Goal: Transaction & Acquisition: Purchase product/service

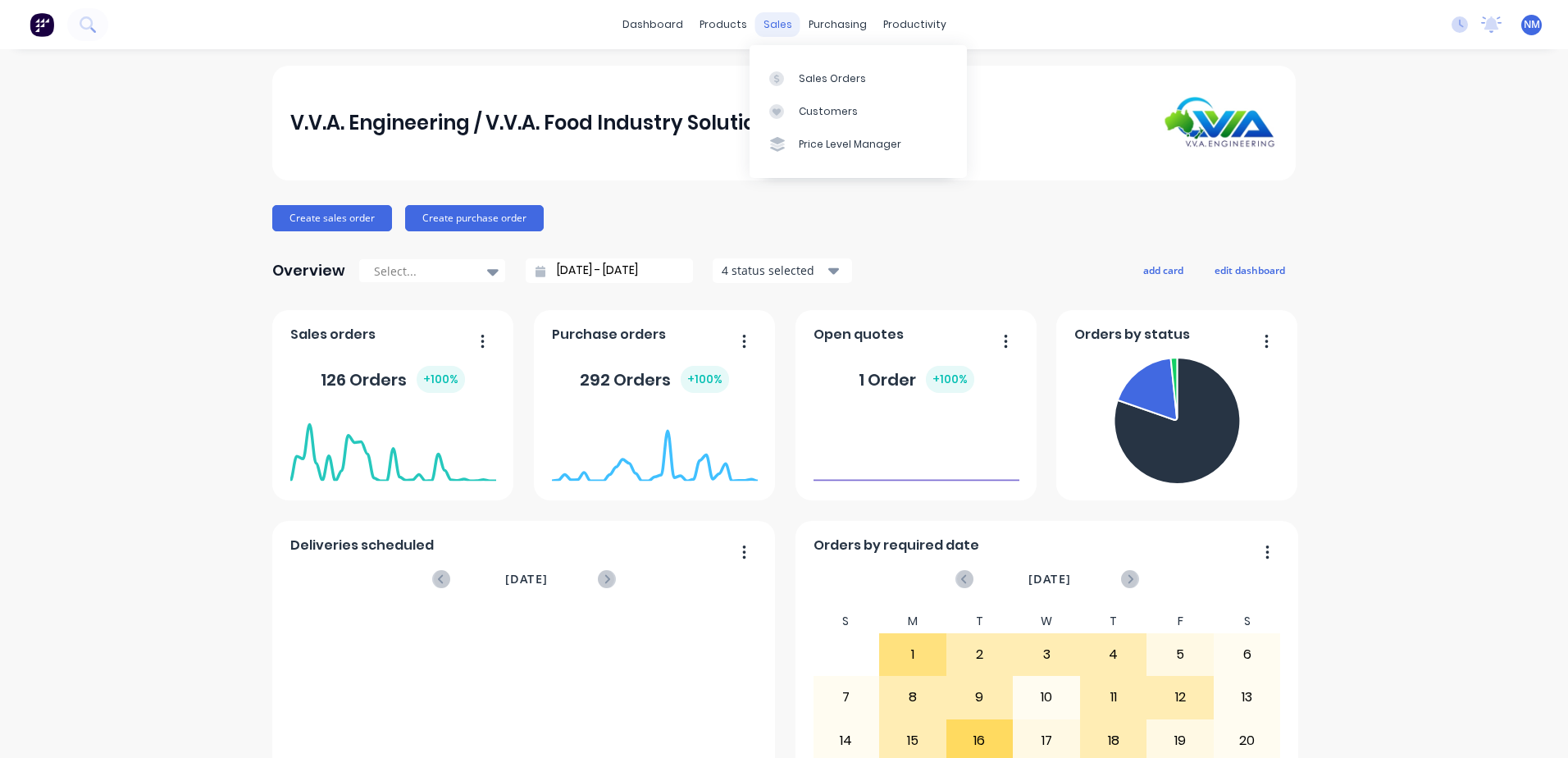
click at [775, 19] on div "sales" at bounding box center [777, 24] width 46 height 24
click at [800, 81] on div "Sales Orders" at bounding box center [832, 79] width 67 height 15
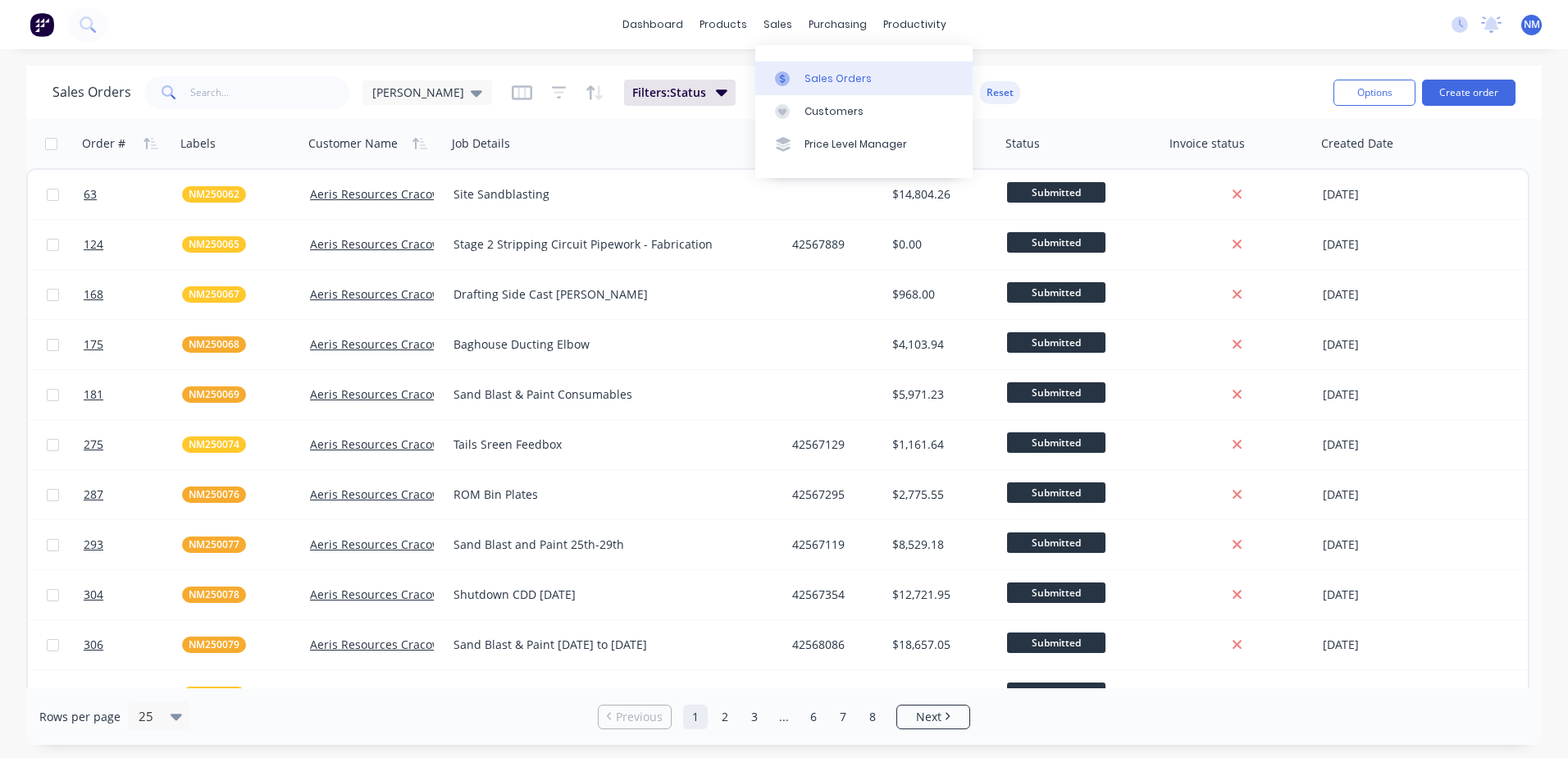
click at [827, 77] on div "Sales Orders" at bounding box center [838, 79] width 67 height 15
click at [237, 94] on input "text" at bounding box center [270, 92] width 160 height 33
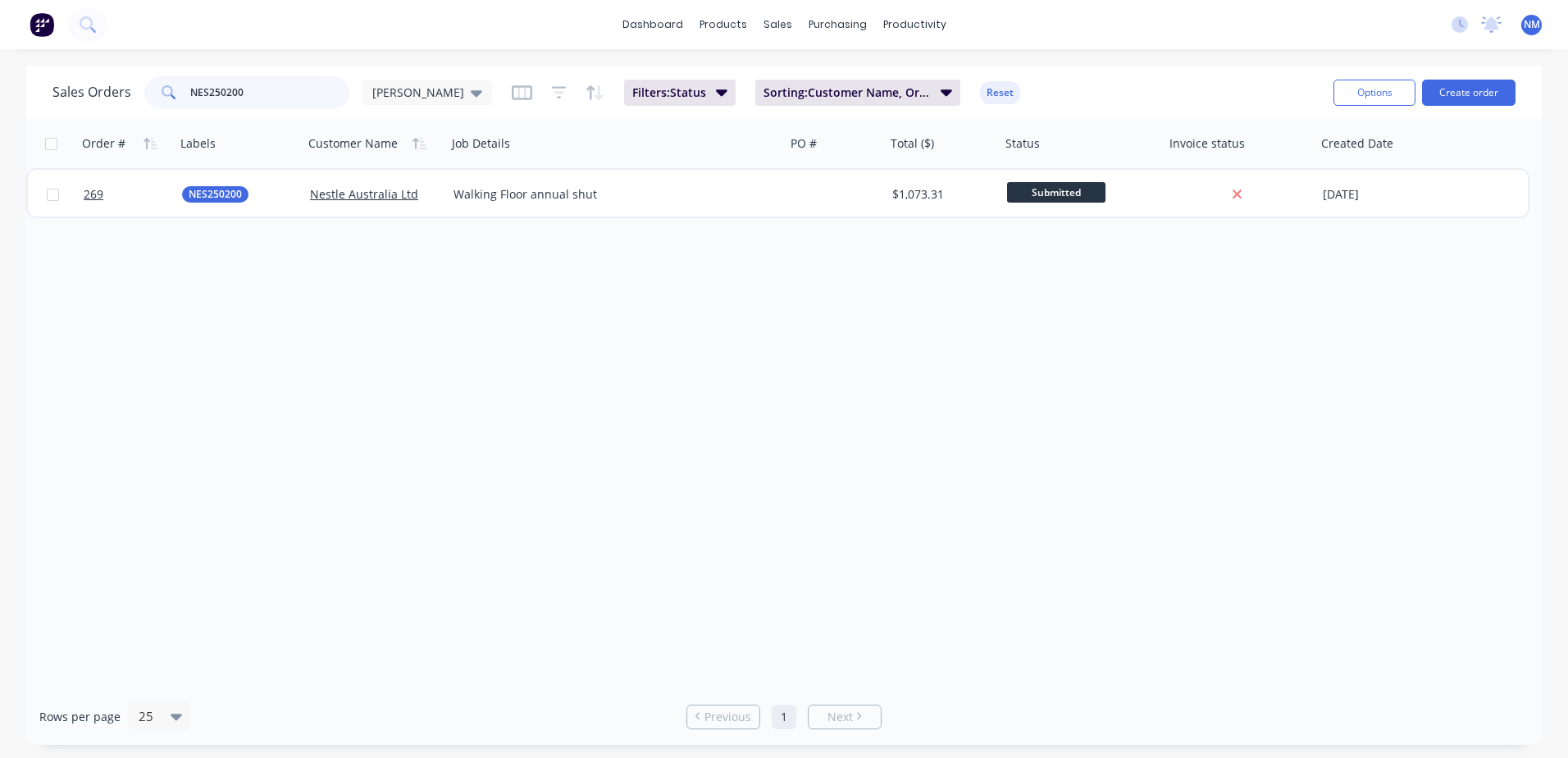
type input "NES250200"
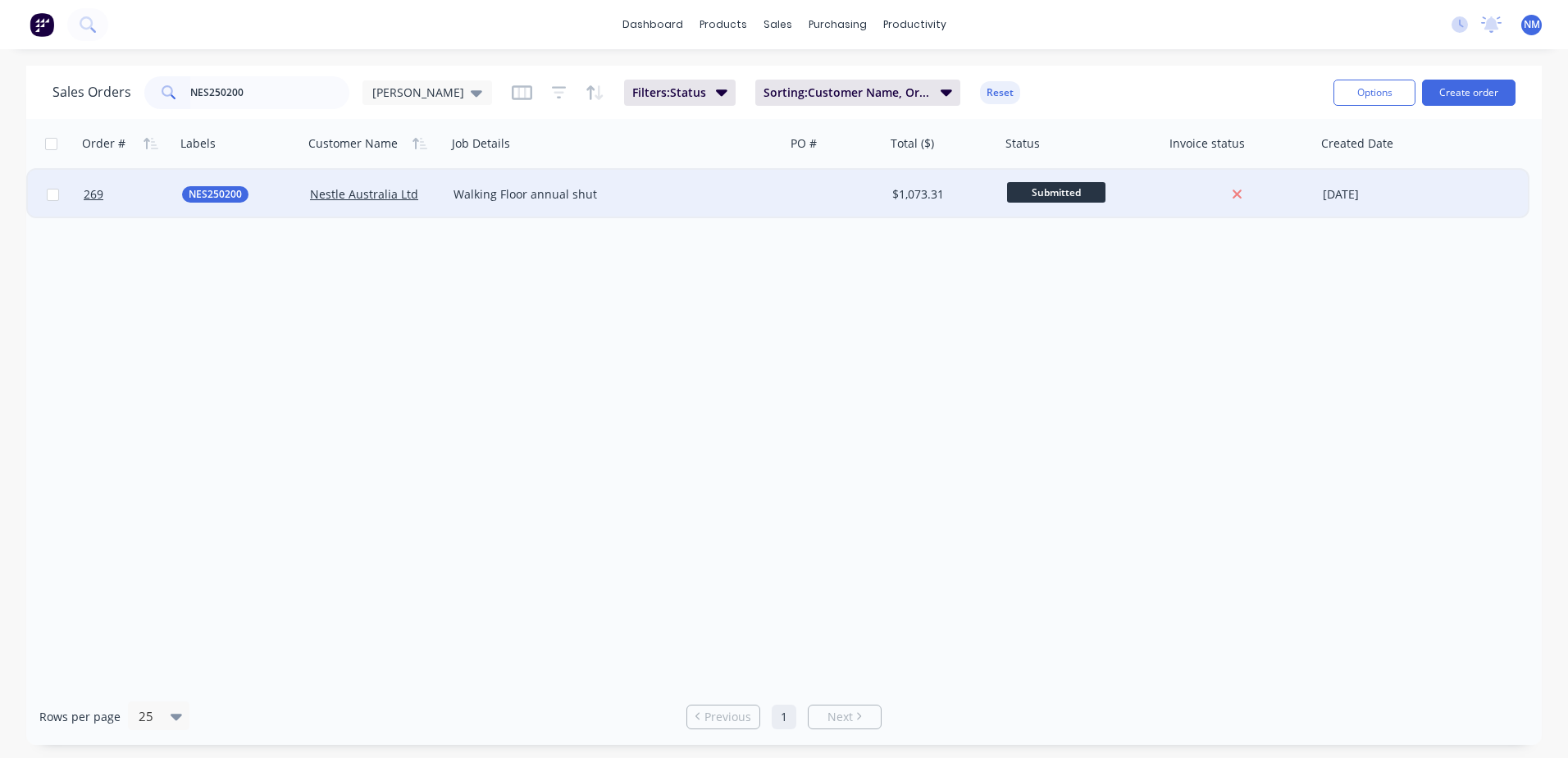
click at [1143, 192] on div "Submitted" at bounding box center [1078, 194] width 144 height 24
click at [856, 460] on div "Order # Labels Customer Name Job Details PO # Total ($) Status Invoice status C…" at bounding box center [784, 403] width 1516 height 569
click at [856, 206] on div at bounding box center [836, 194] width 100 height 49
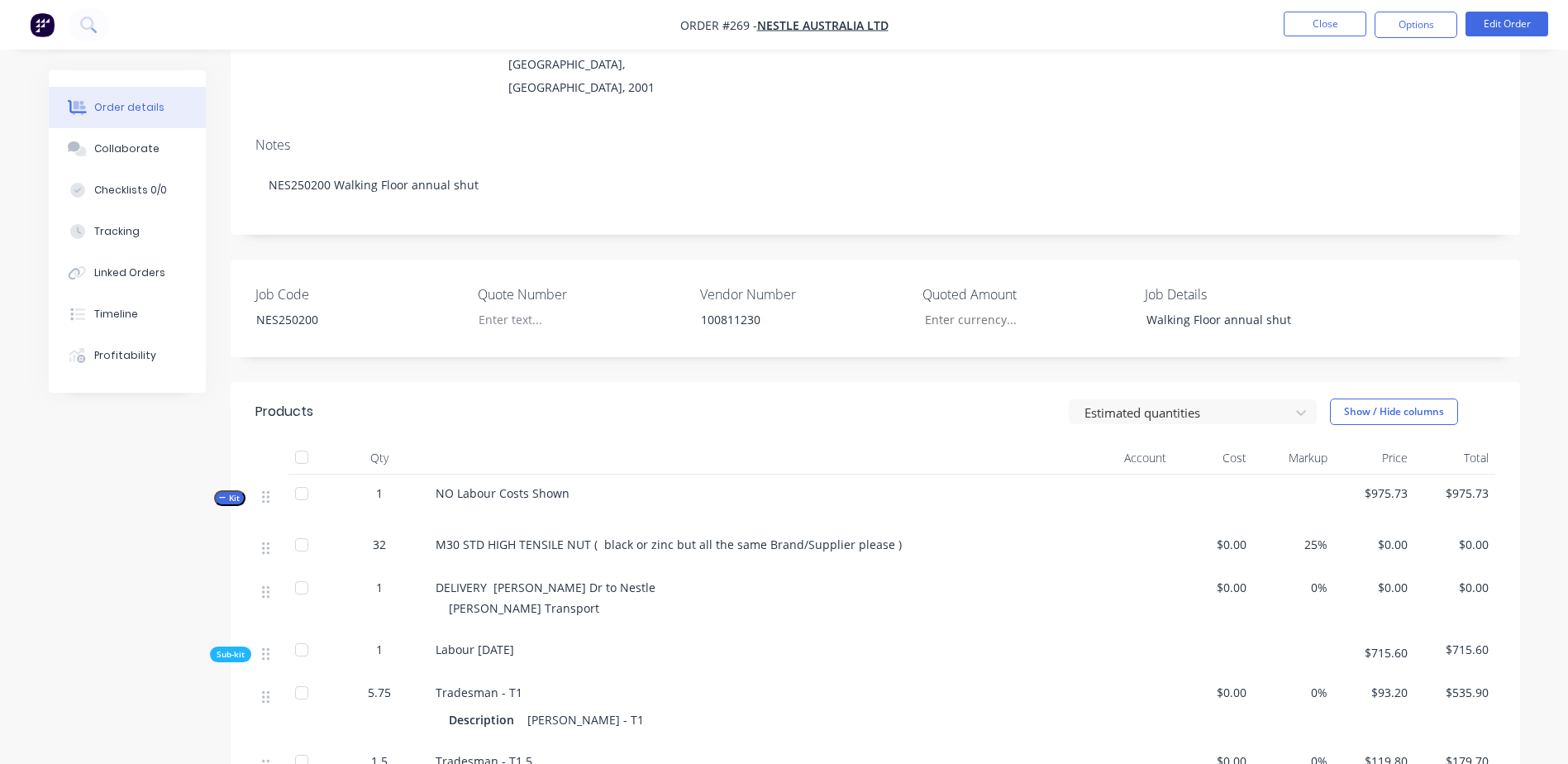
scroll to position [82, 0]
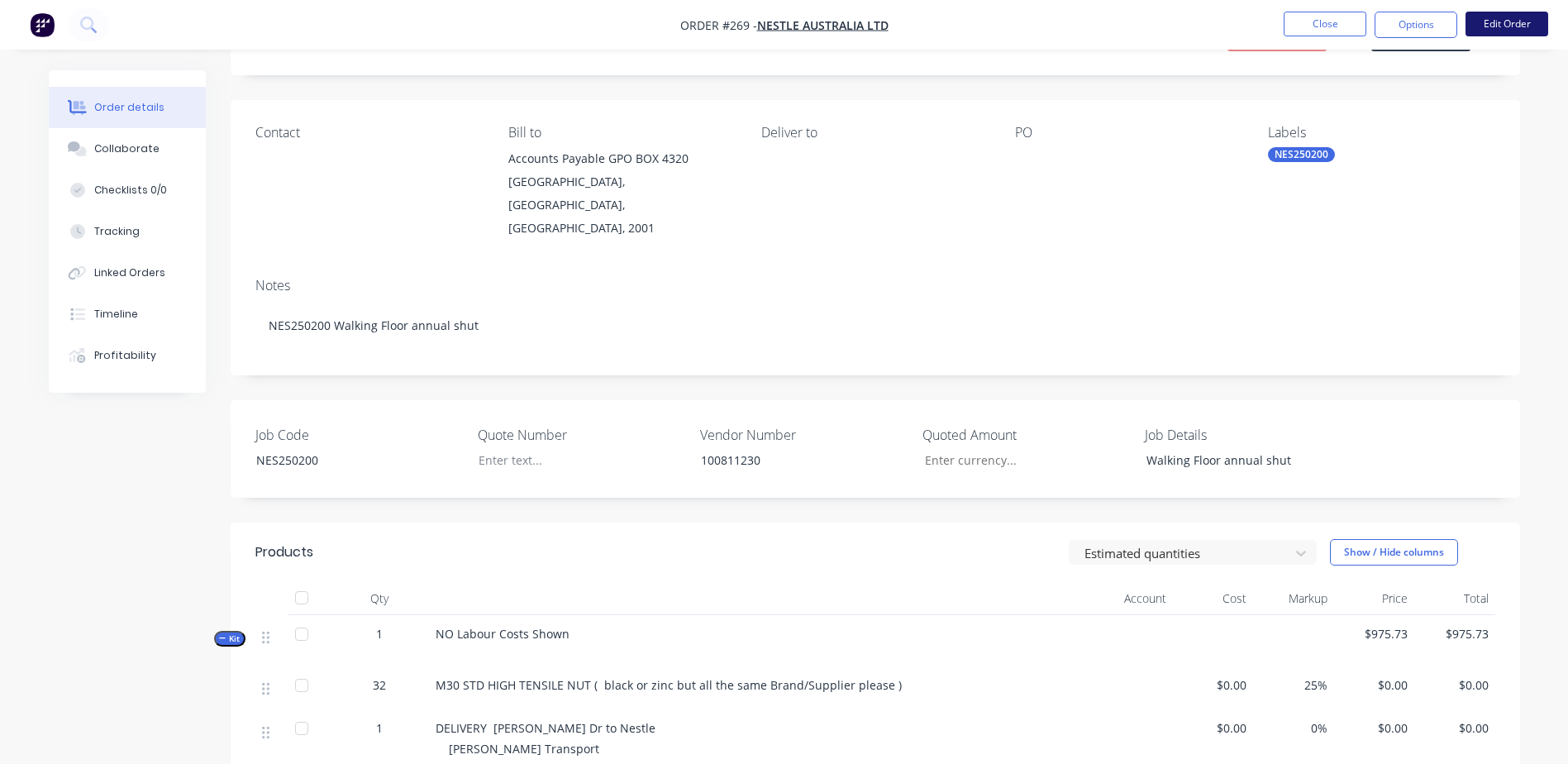
click at [1515, 25] on button "Edit Order" at bounding box center [1506, 23] width 82 height 24
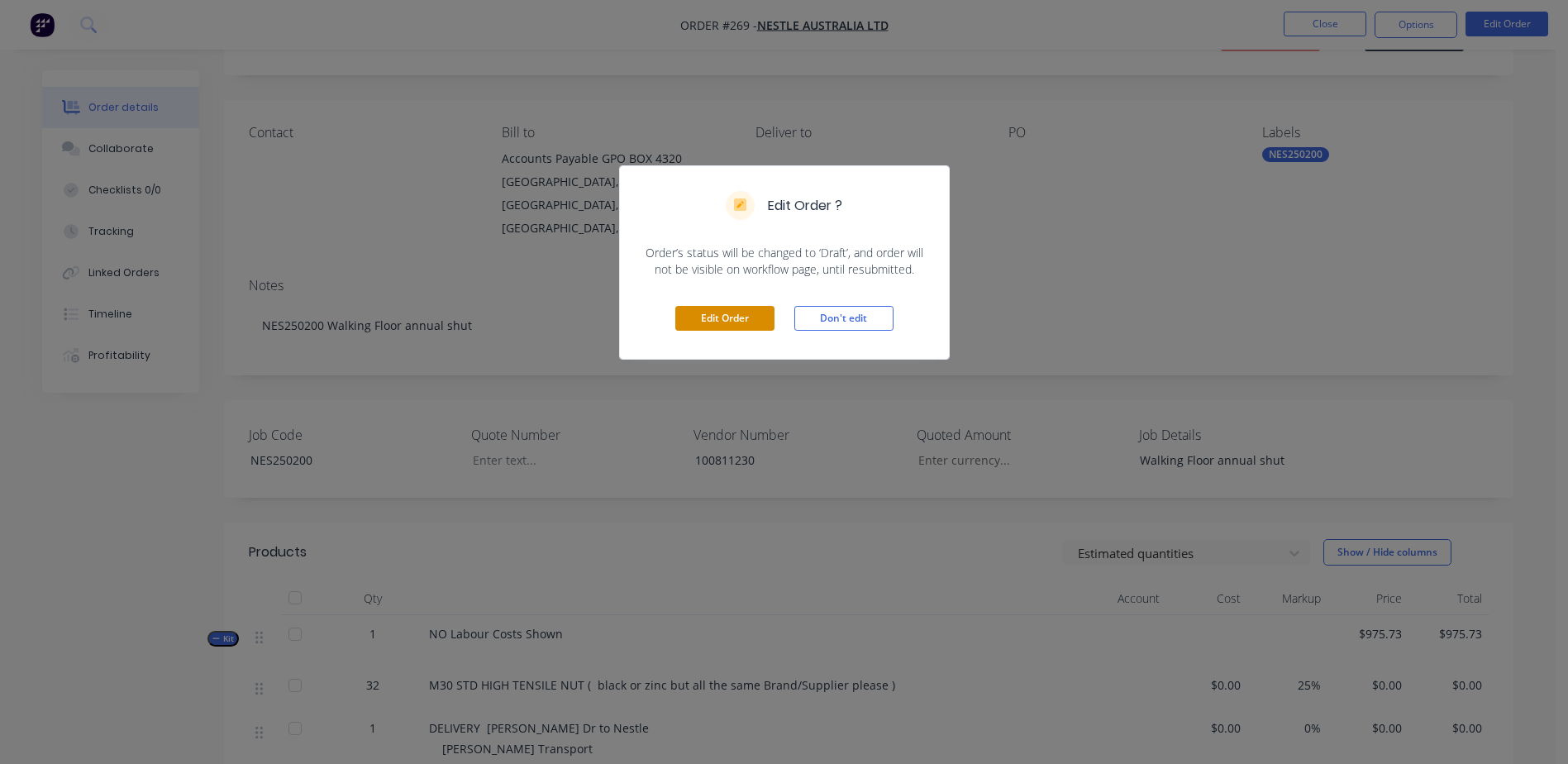
click at [723, 325] on button "Edit Order" at bounding box center [725, 318] width 99 height 24
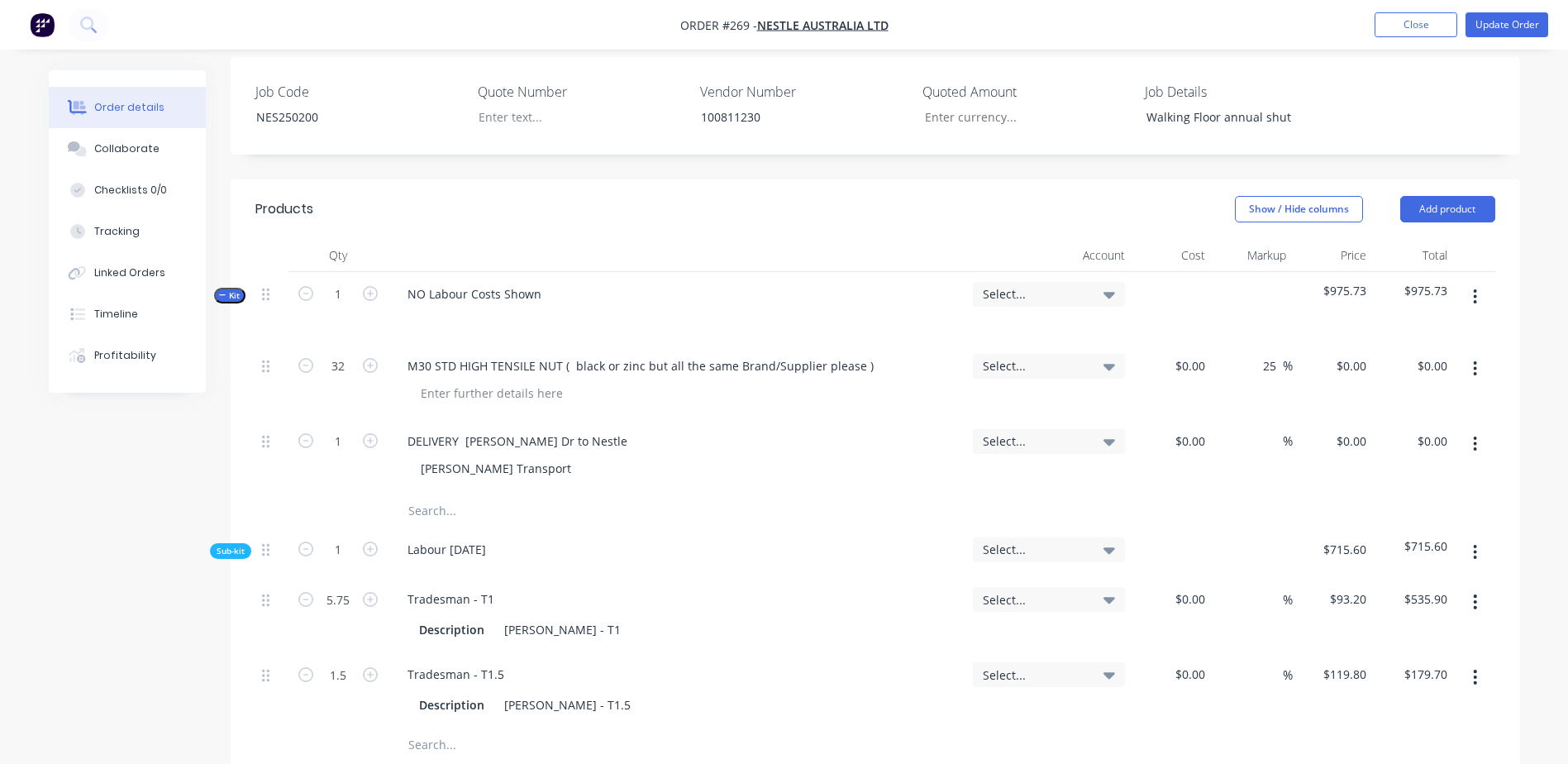
scroll to position [496, 0]
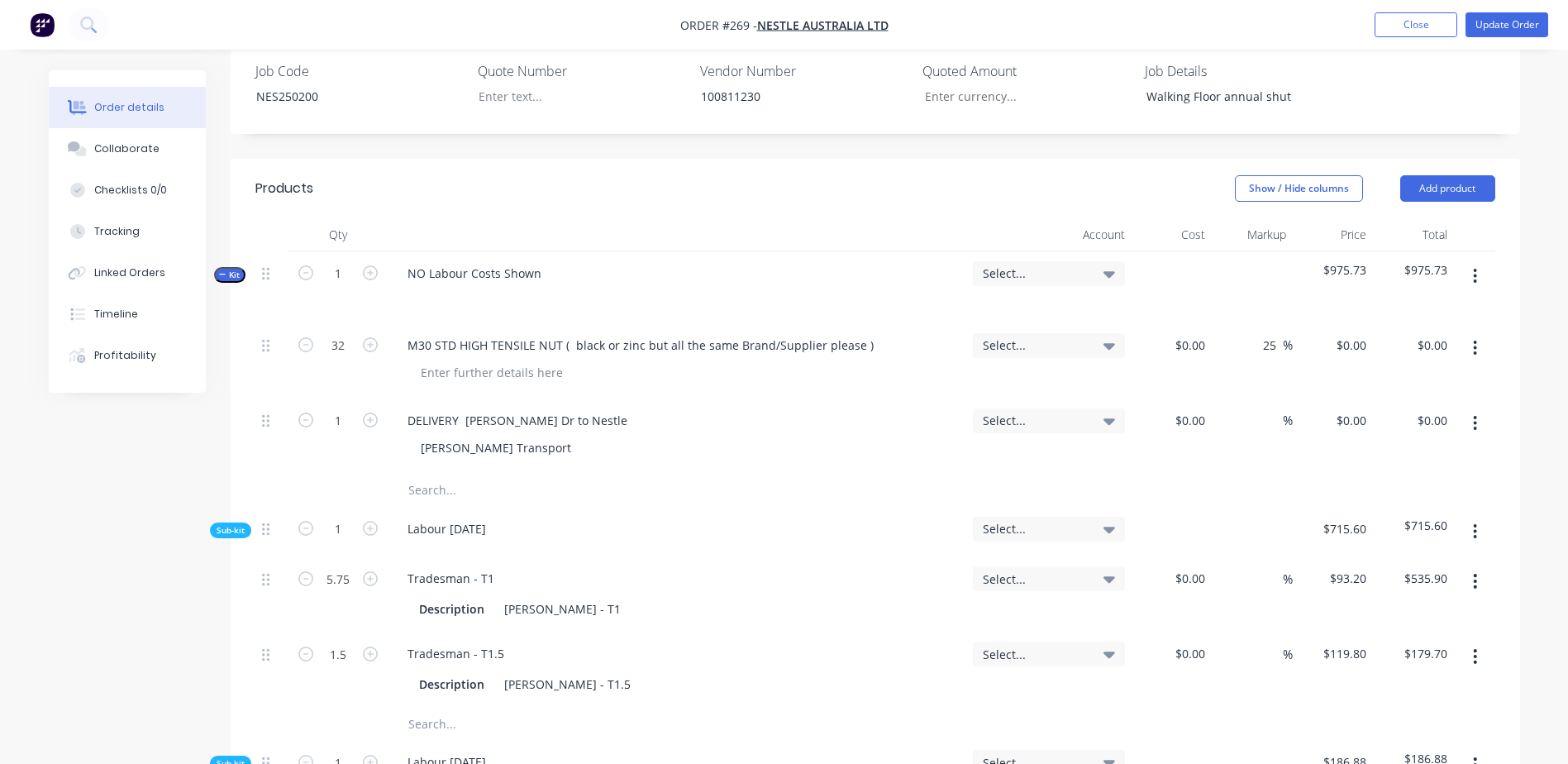
click at [445, 474] on input "text" at bounding box center [572, 490] width 330 height 33
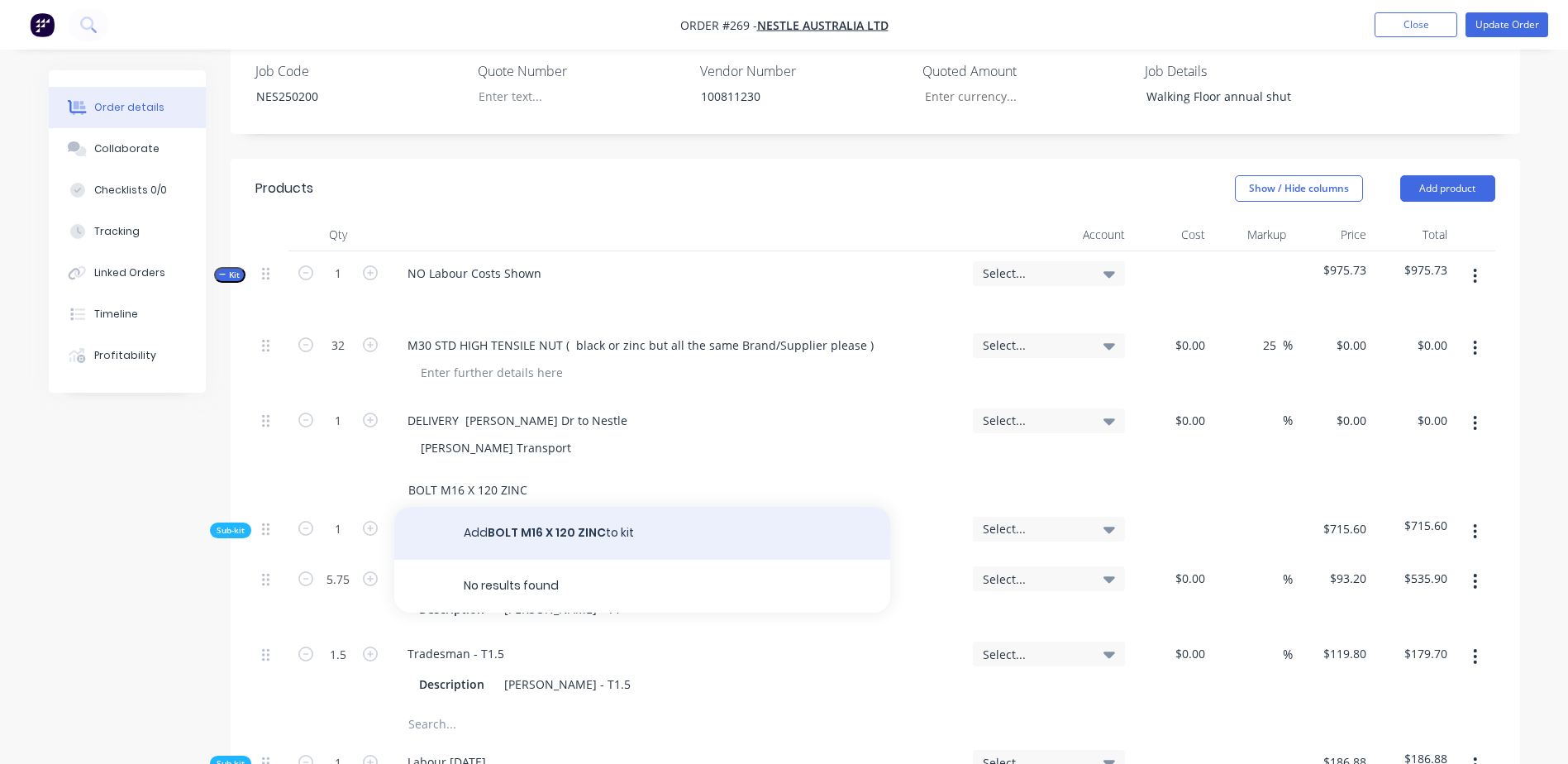
type input "BOLT M16 X 120 ZINC"
click at [568, 507] on button "Add BOLT M16 X 120 ZINC to kit" at bounding box center [642, 533] width 496 height 53
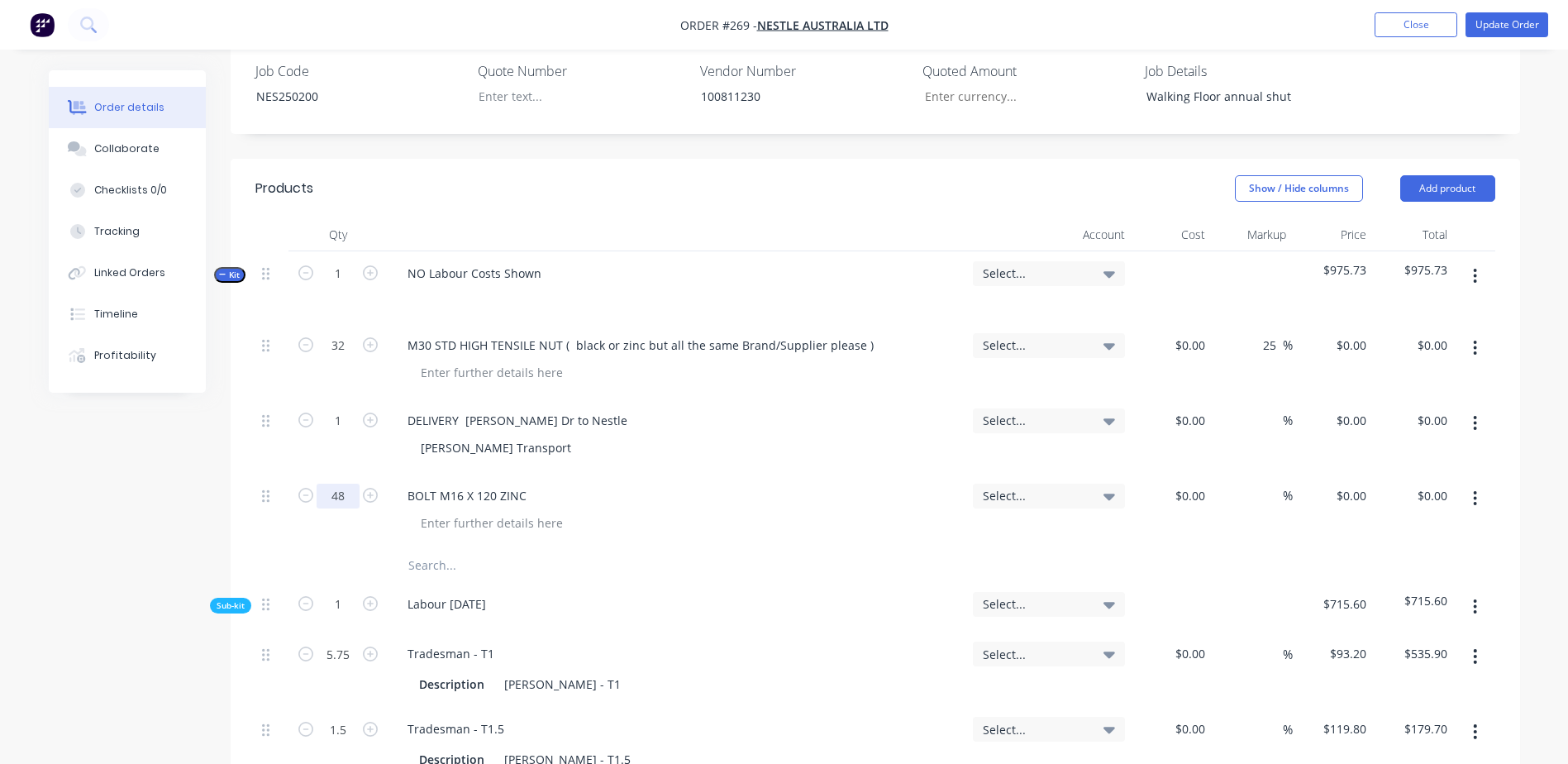
type input "48"
click at [430, 549] on input "text" at bounding box center [572, 565] width 330 height 33
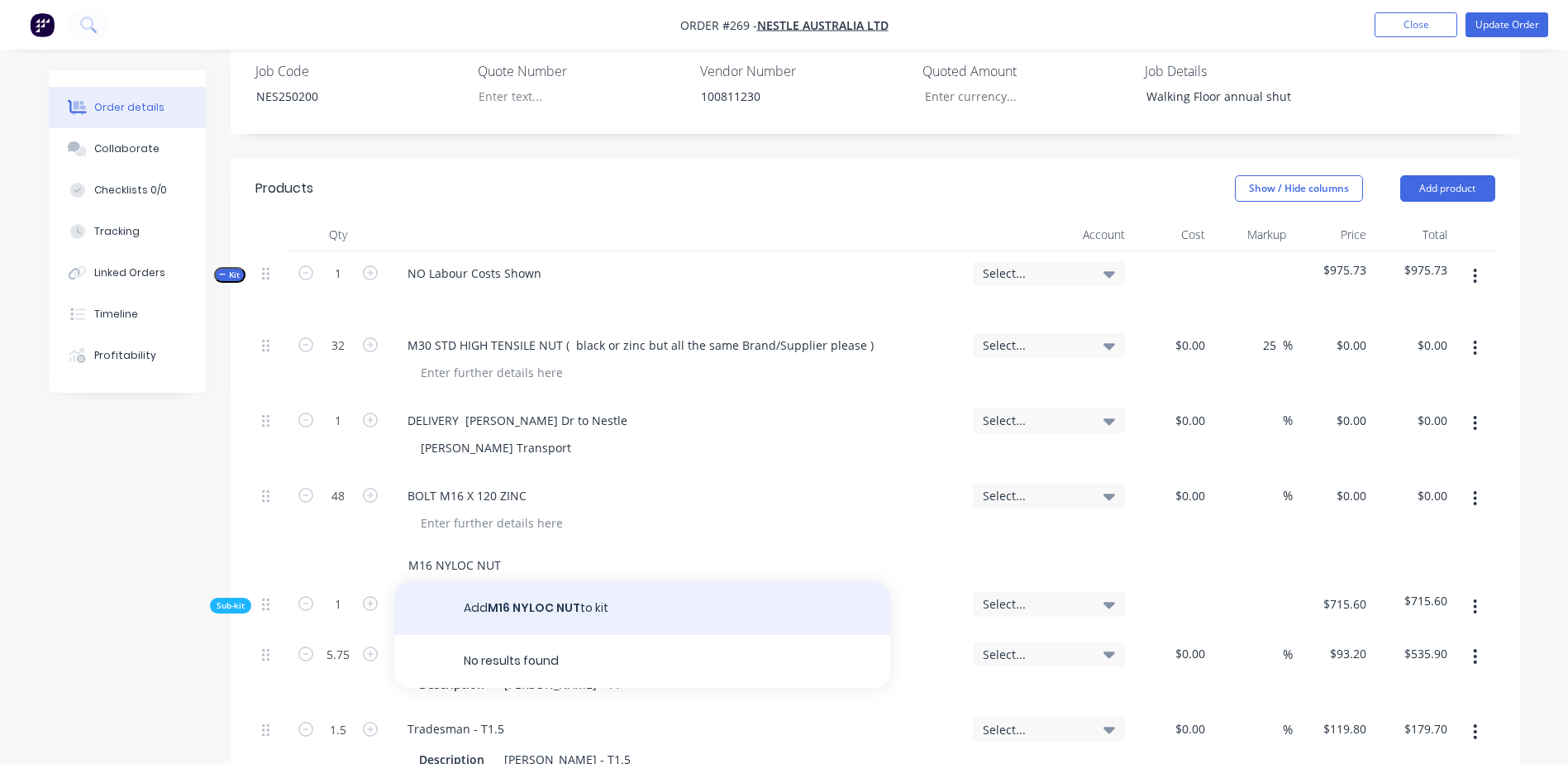
type input "M16 NYLOC NUT"
click at [503, 582] on button "Add M16 NYLOC NUT to kit" at bounding box center [642, 609] width 496 height 53
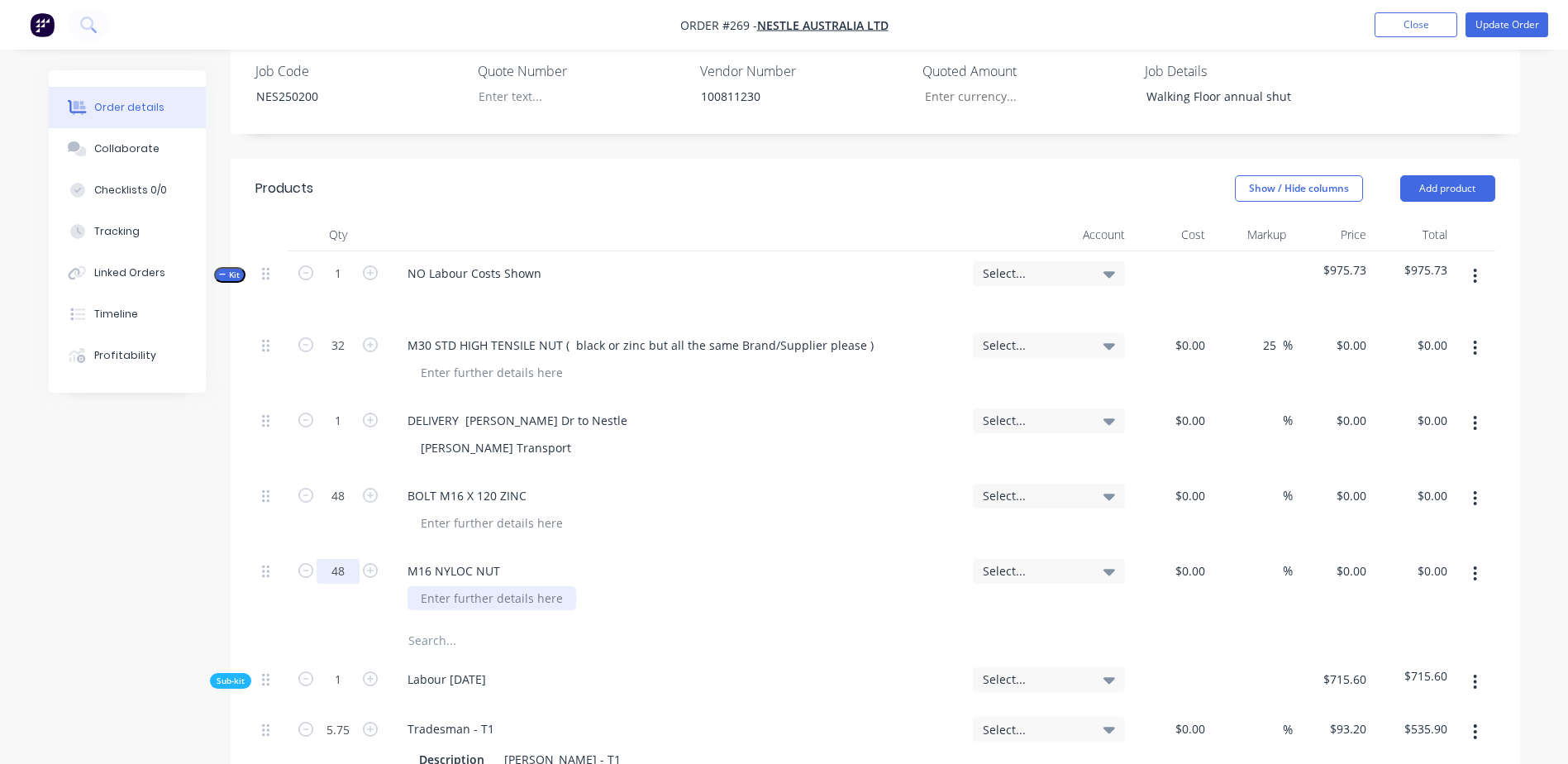
type input "48"
click at [452, 586] on div at bounding box center [491, 598] width 169 height 24
click at [1501, 22] on button "Update Order" at bounding box center [1506, 24] width 82 height 24
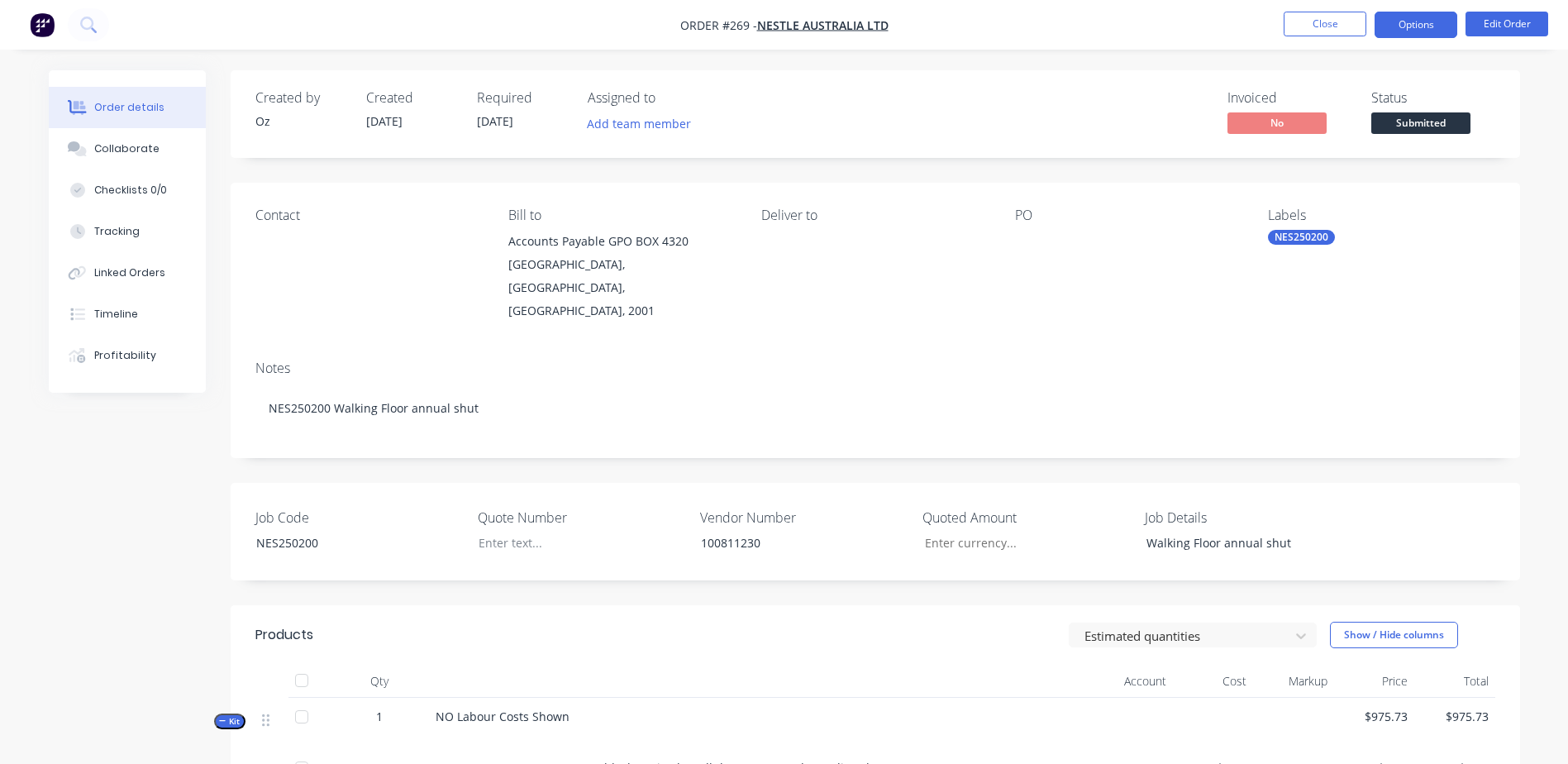
click at [1421, 26] on button "Options" at bounding box center [1415, 24] width 82 height 26
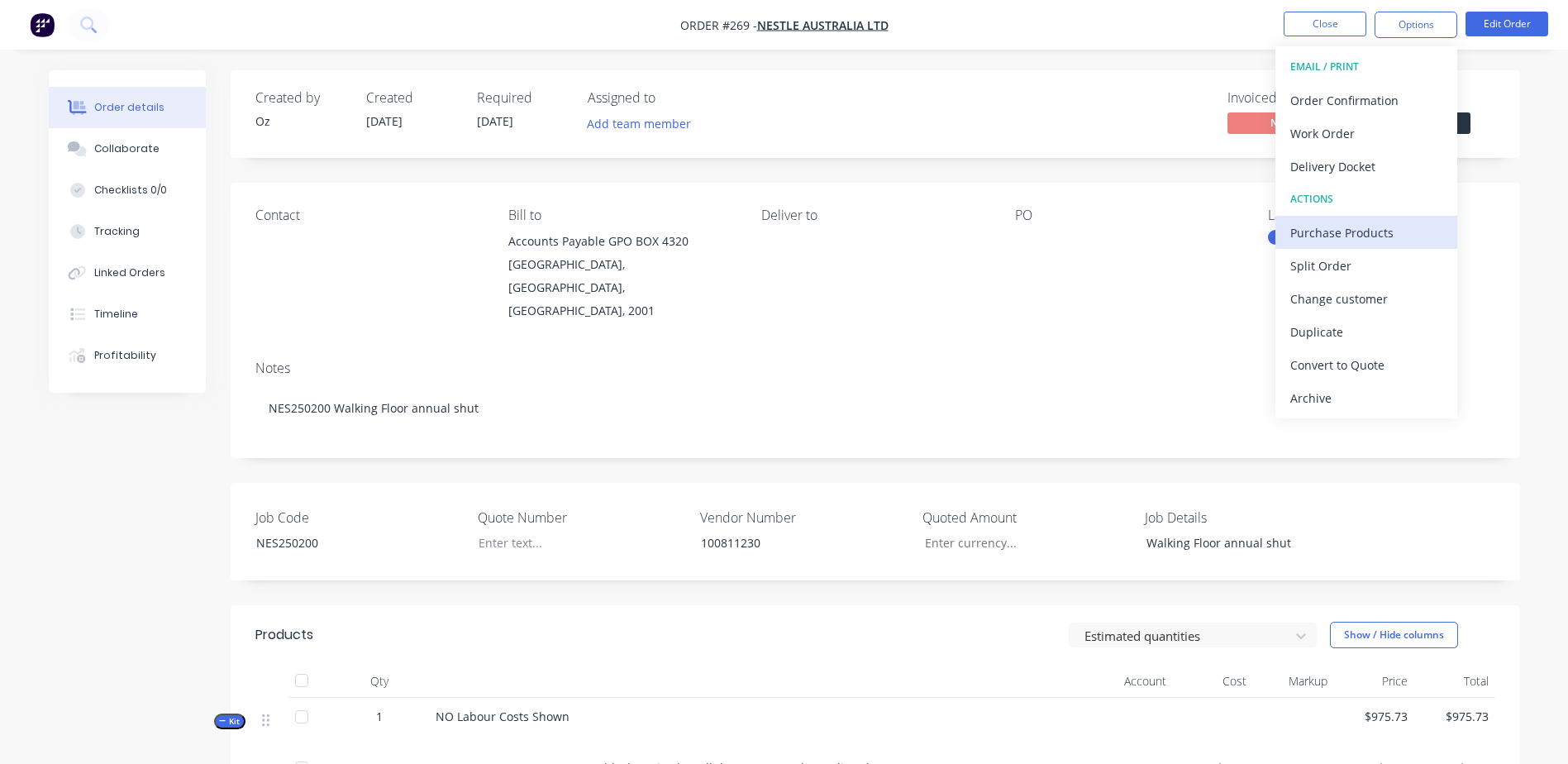
click at [1400, 224] on div "Purchase Products" at bounding box center [1366, 233] width 152 height 24
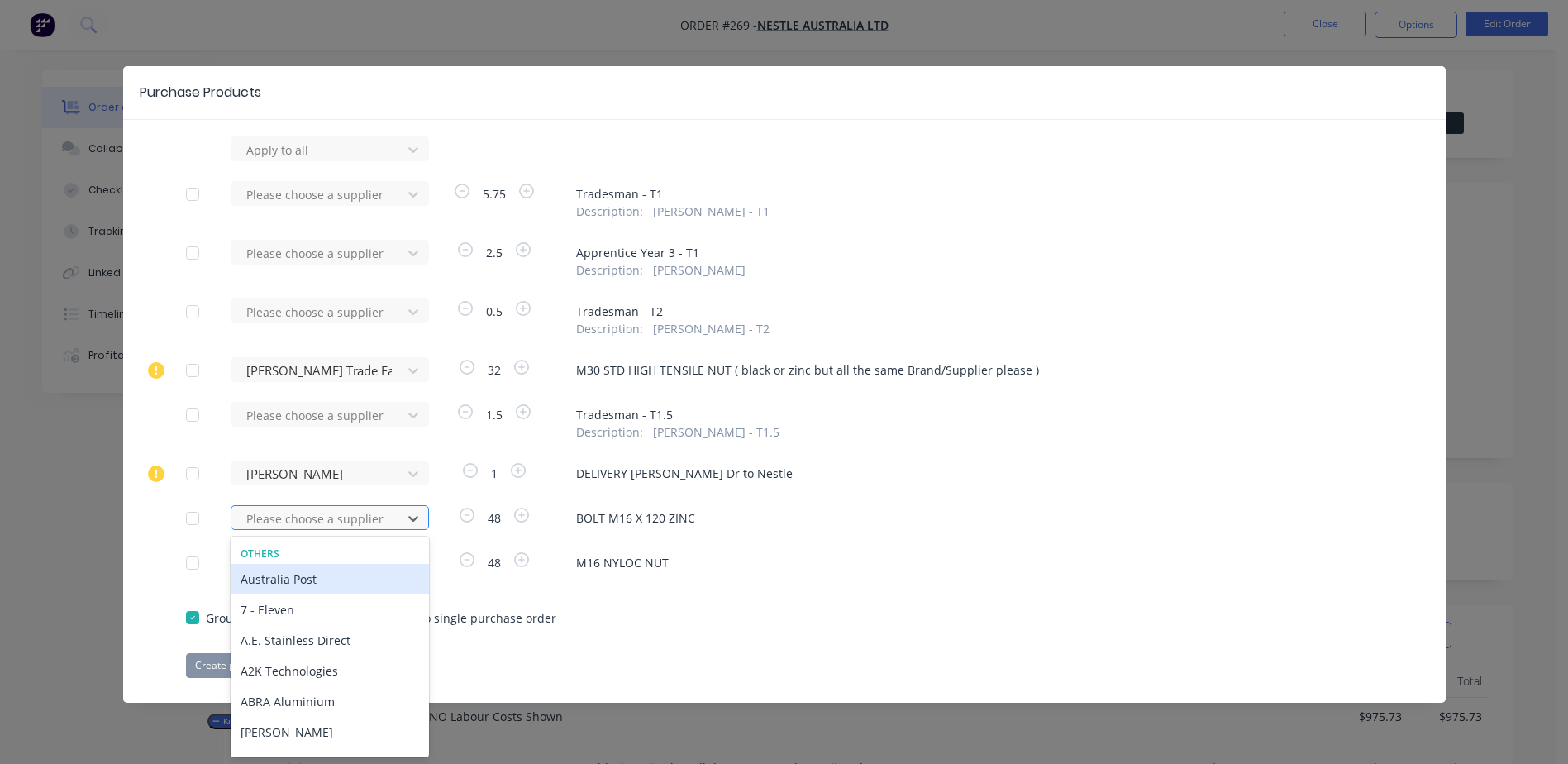
click at [357, 510] on div at bounding box center [318, 519] width 149 height 21
type input "KJ"
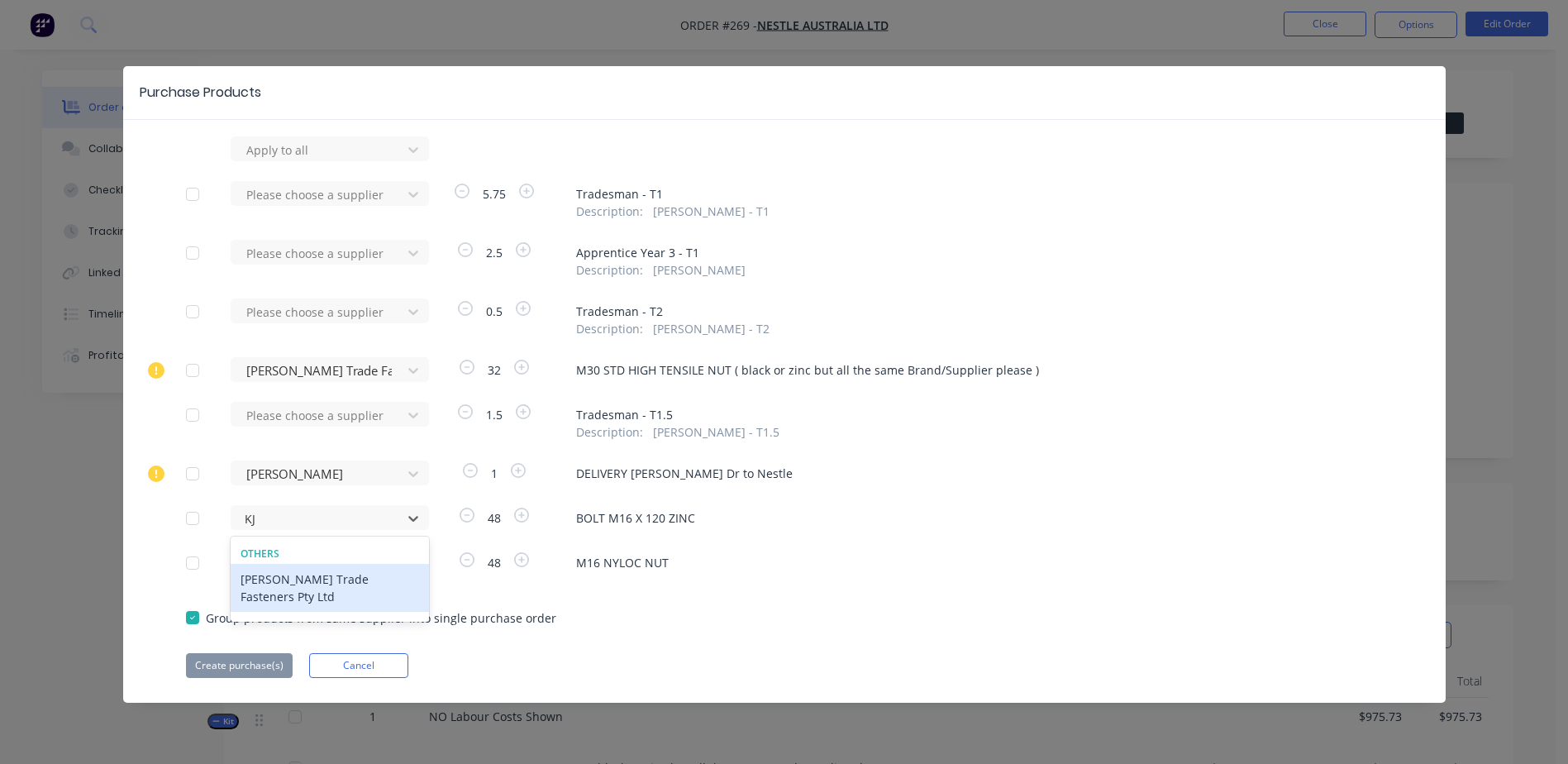
click at [308, 580] on div "[PERSON_NAME] Trade Fasteners Pty Ltd" at bounding box center [330, 587] width 198 height 48
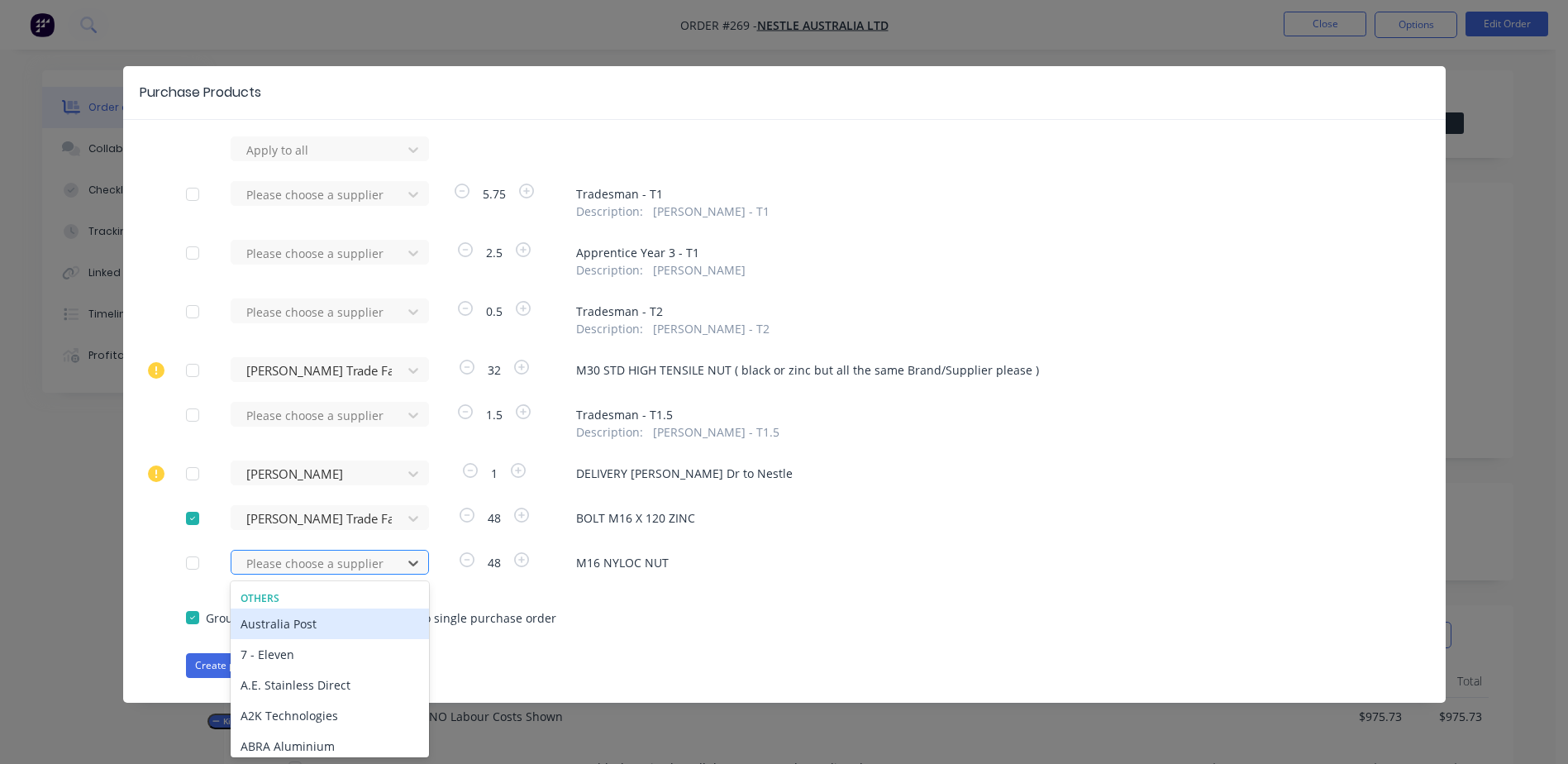
click at [262, 564] on div at bounding box center [318, 564] width 149 height 21
type input "KJ"
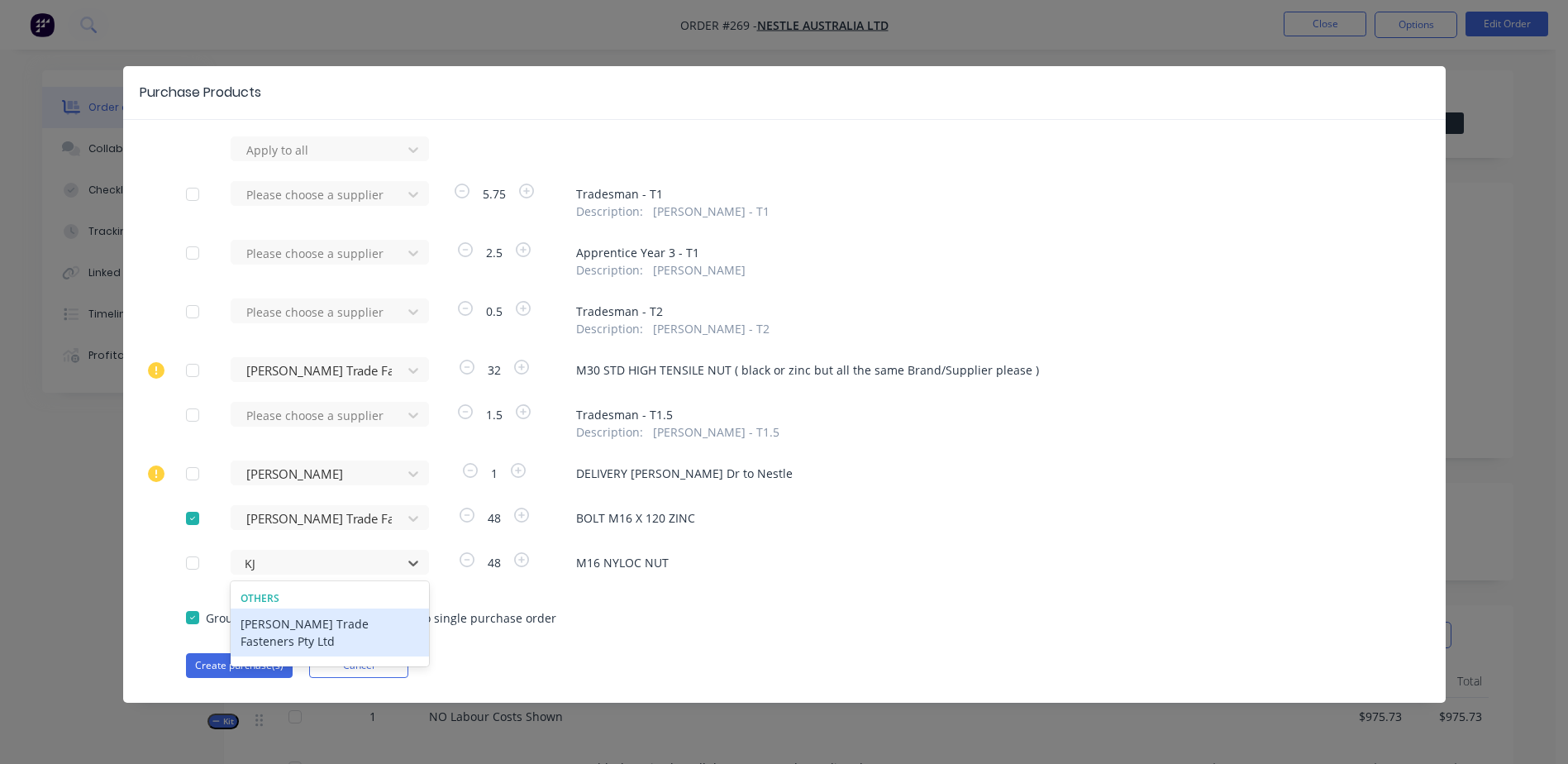
click at [291, 621] on div "[PERSON_NAME] Trade Fasteners Pty Ltd" at bounding box center [330, 632] width 198 height 48
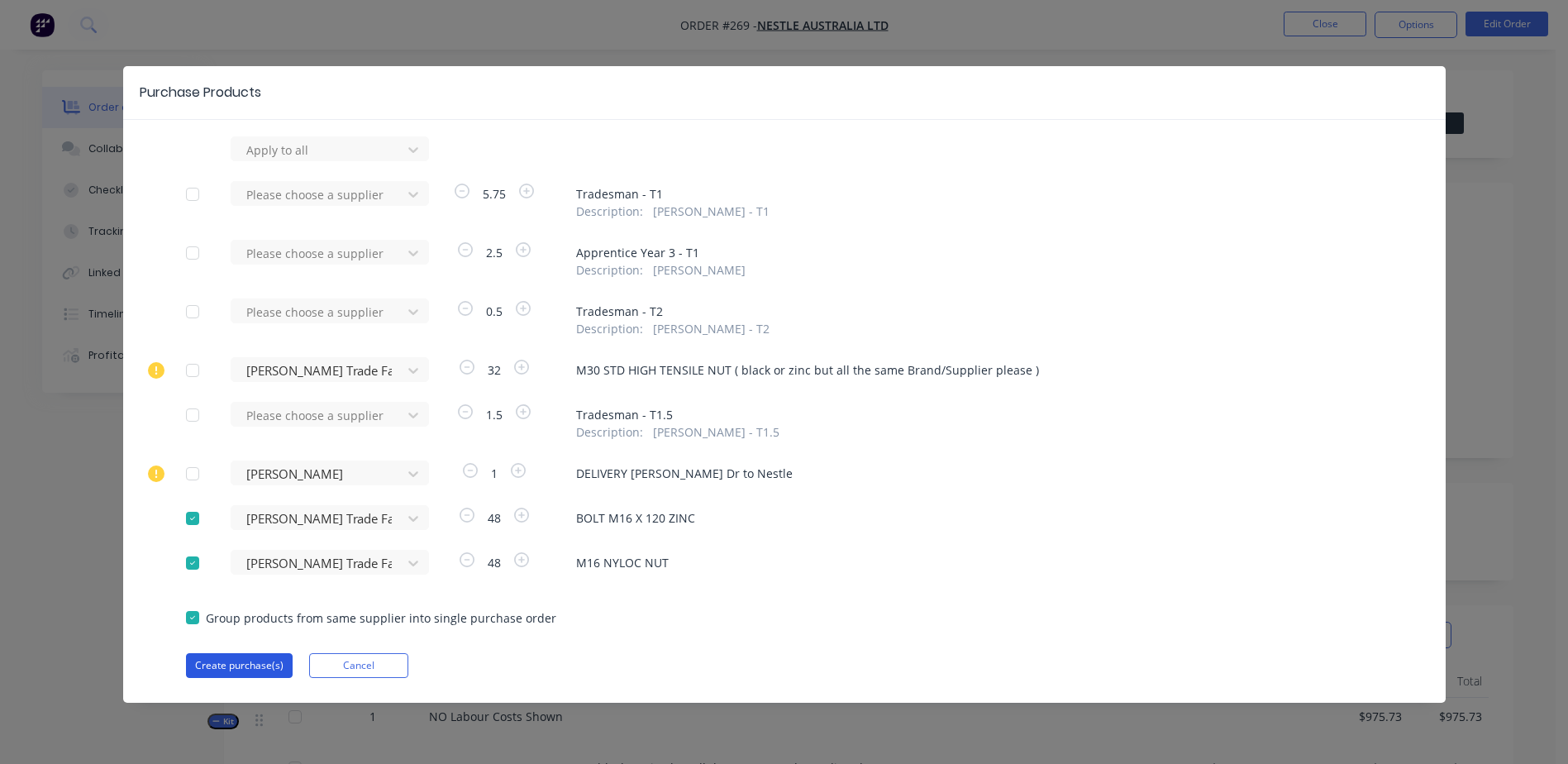
click at [245, 668] on button "Create purchase(s)" at bounding box center [240, 666] width 107 height 24
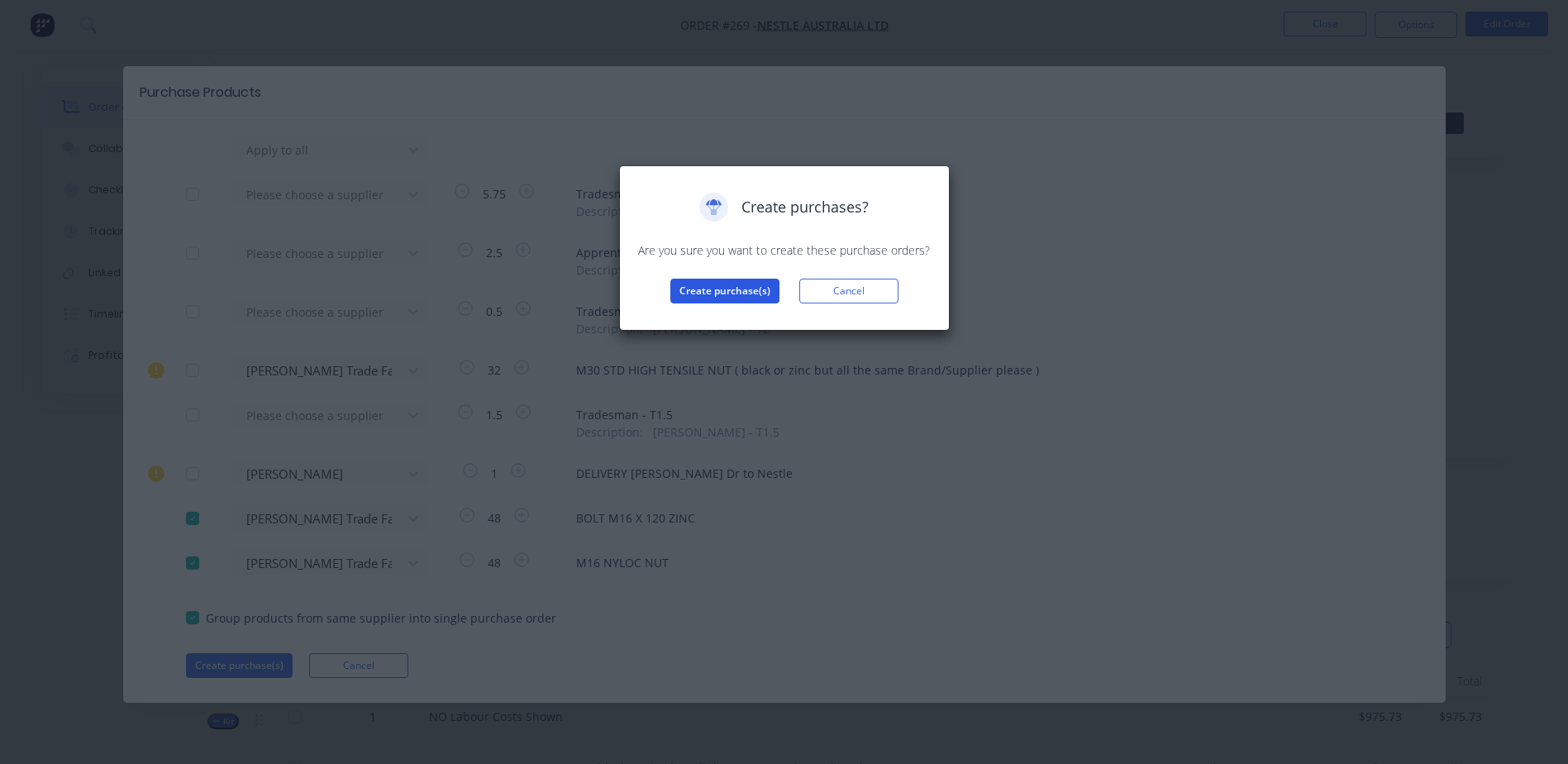
click at [696, 299] on button "Create purchase(s)" at bounding box center [725, 291] width 110 height 24
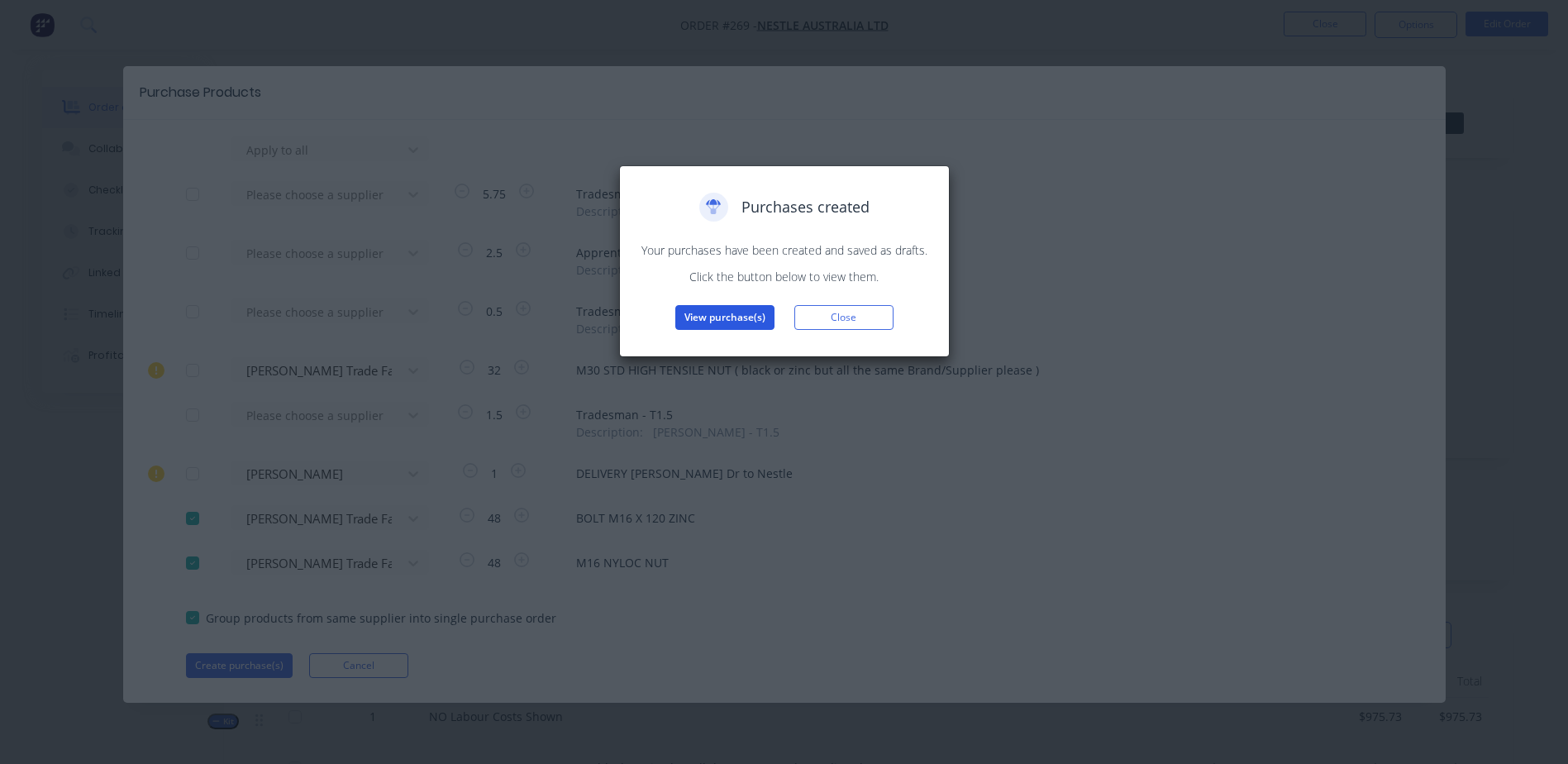
click at [709, 312] on button "View purchase(s)" at bounding box center [725, 317] width 99 height 24
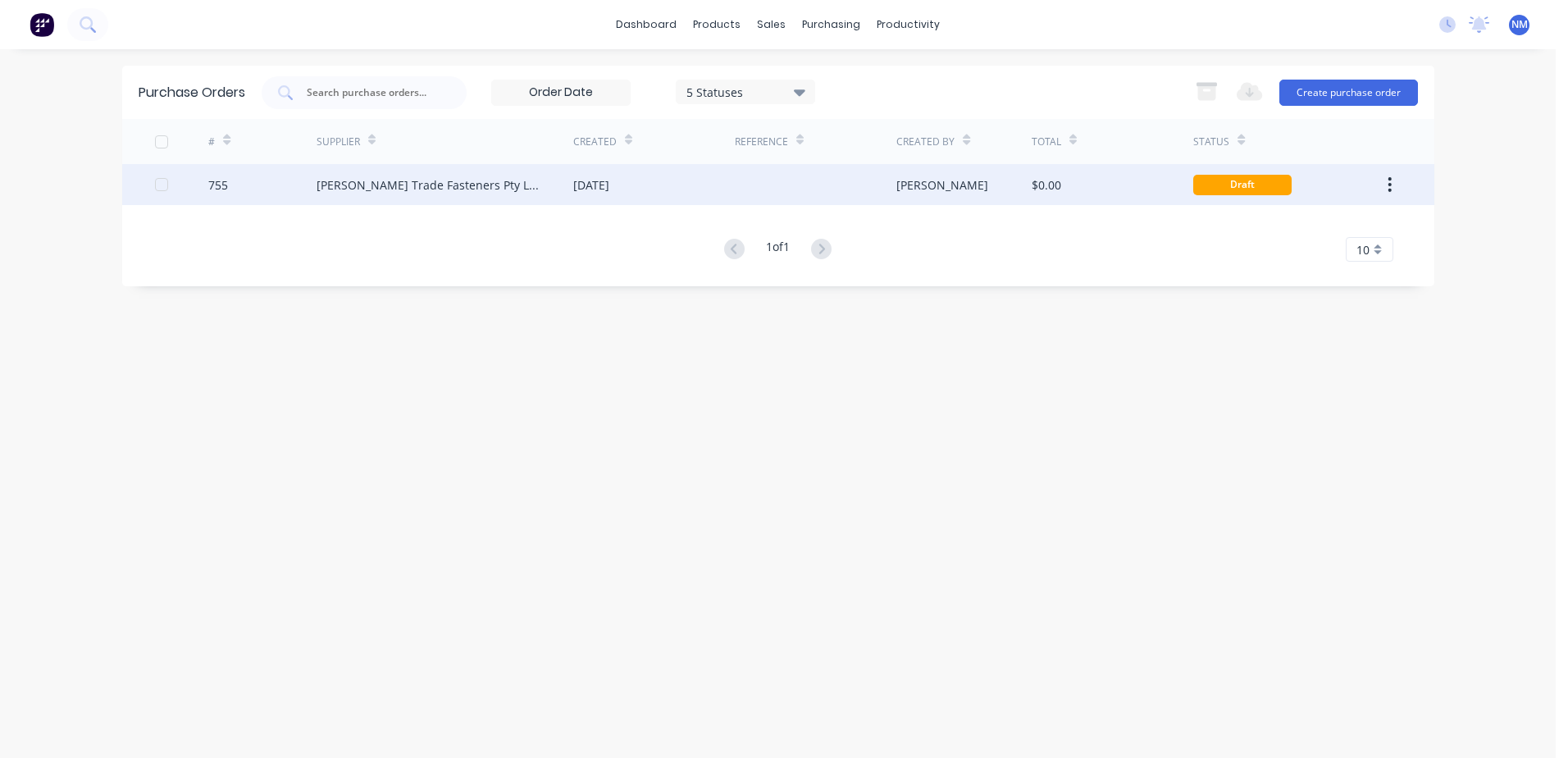
click at [1108, 186] on div "$0.00" at bounding box center [1113, 185] width 162 height 41
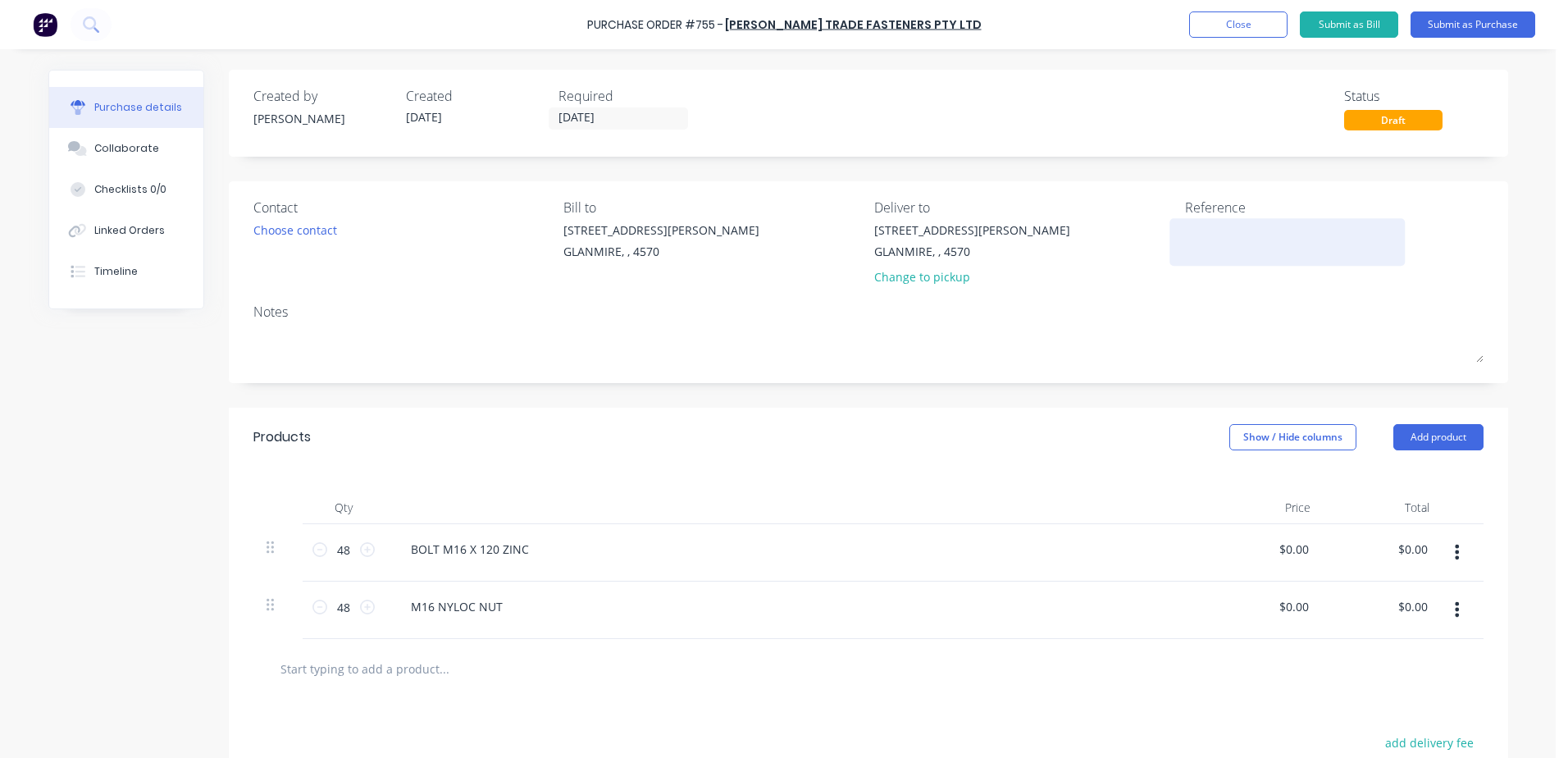
click at [1188, 243] on textarea at bounding box center [1287, 240] width 205 height 37
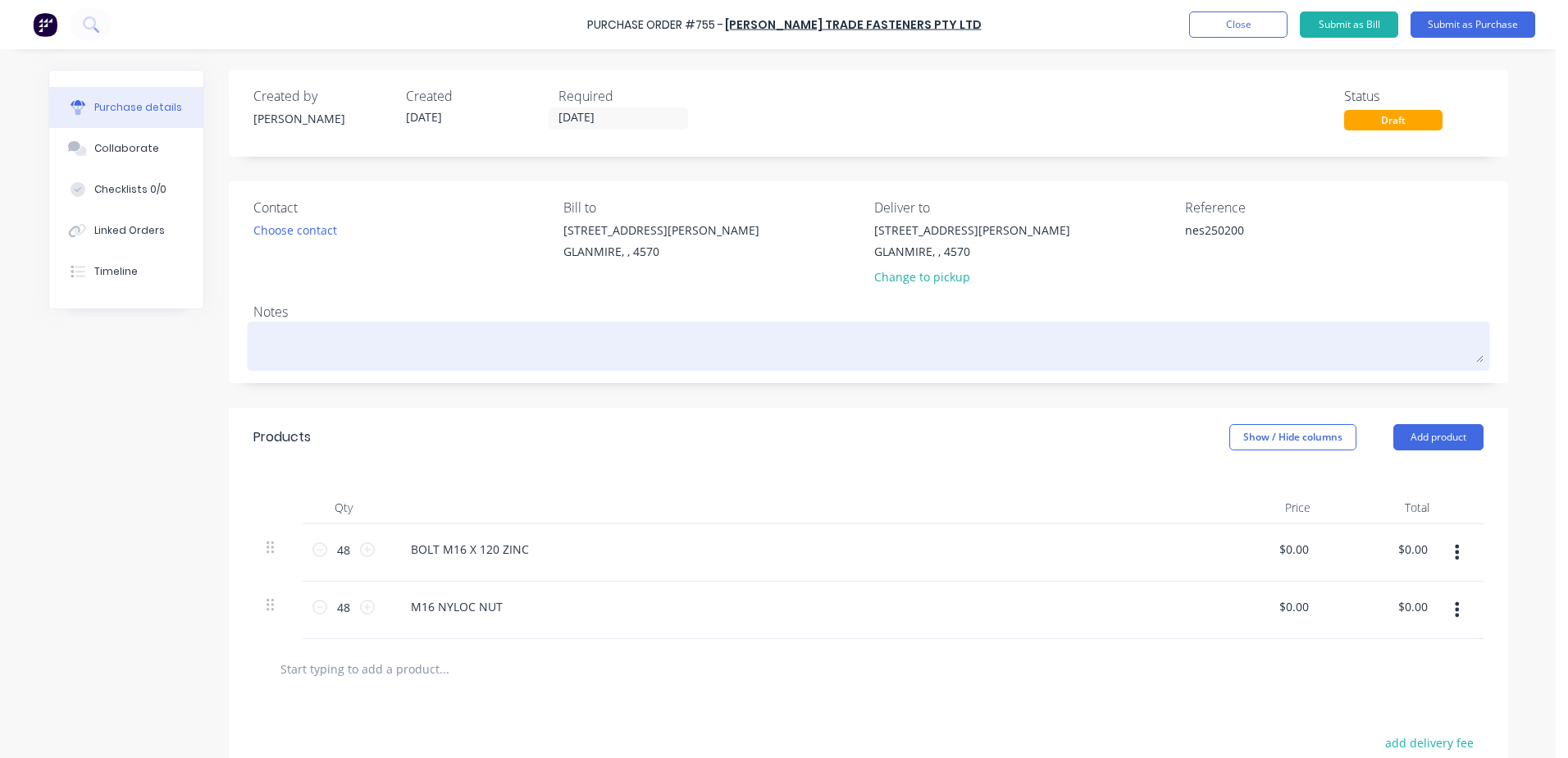
type textarea "nes250200"
type textarea "x"
type textarea "nes250200"
click at [290, 345] on textarea at bounding box center [869, 345] width 1230 height 37
type textarea "x"
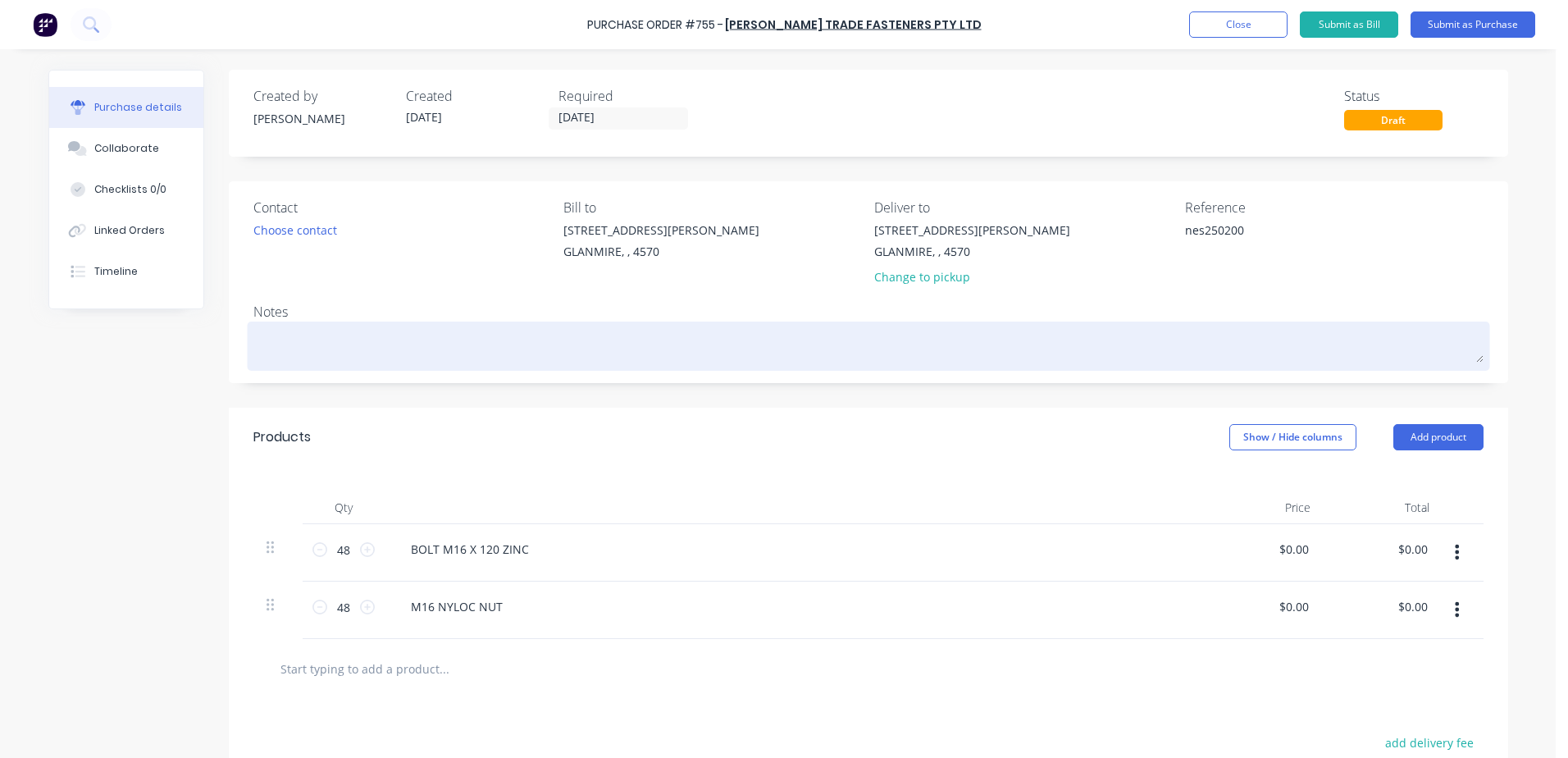
type textarea "N"
type textarea "x"
type textarea "NE"
type textarea "x"
type textarea "NES"
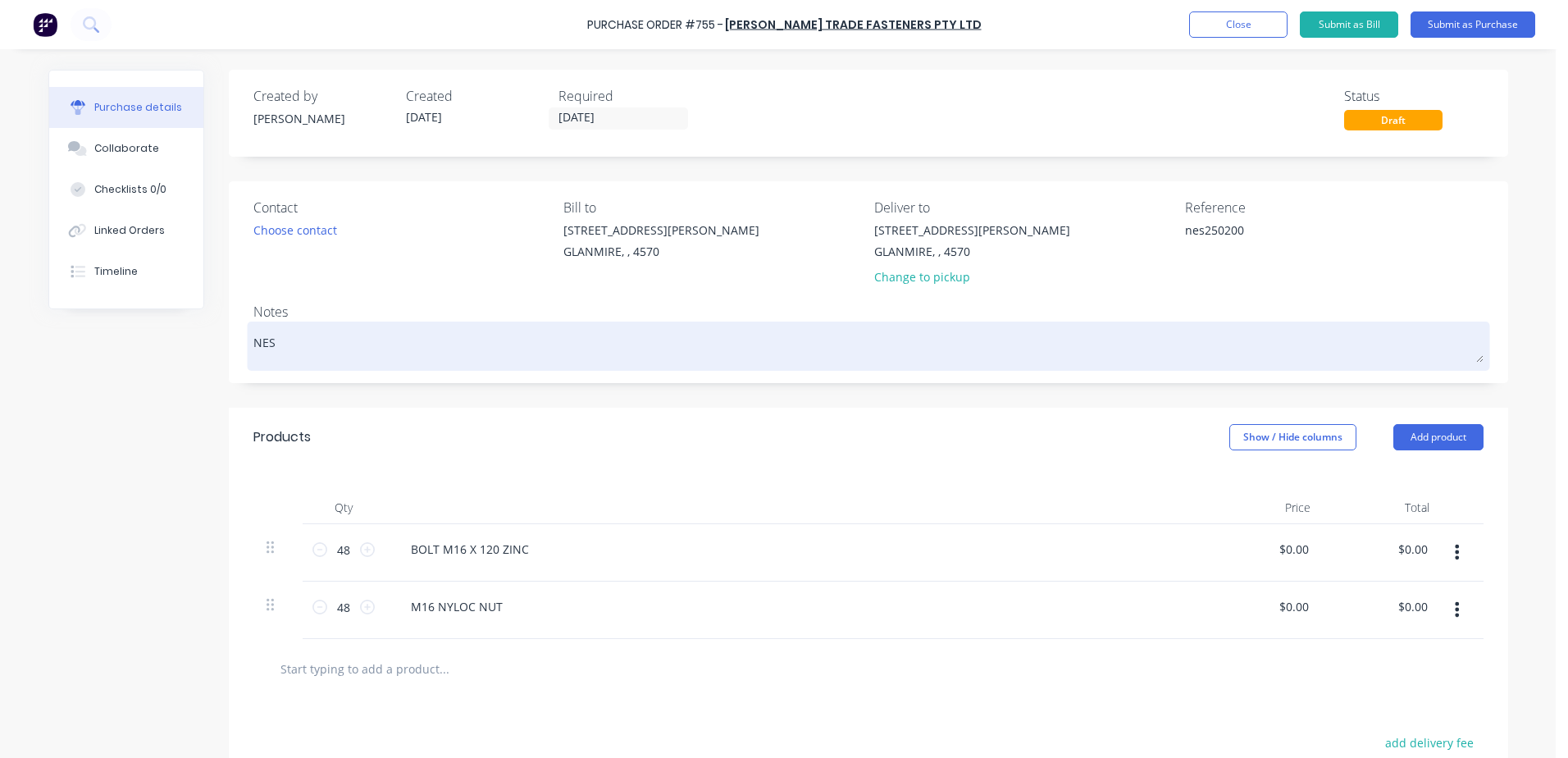
type textarea "x"
type textarea "NES2"
type textarea "x"
type textarea "NES25"
type textarea "x"
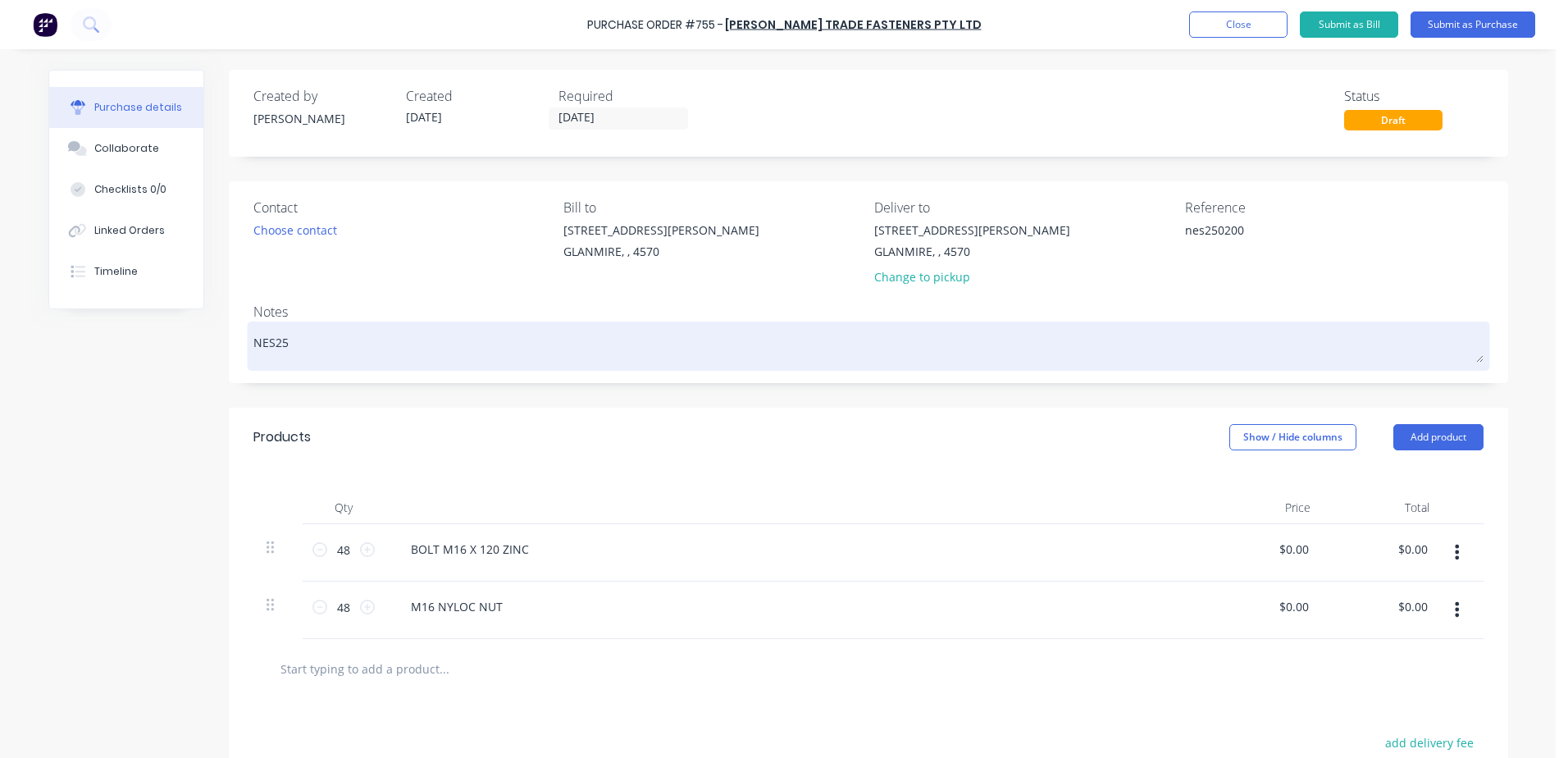
type textarea "NES250"
type textarea "x"
type textarea "NES2502"
type textarea "x"
type textarea "NES25020"
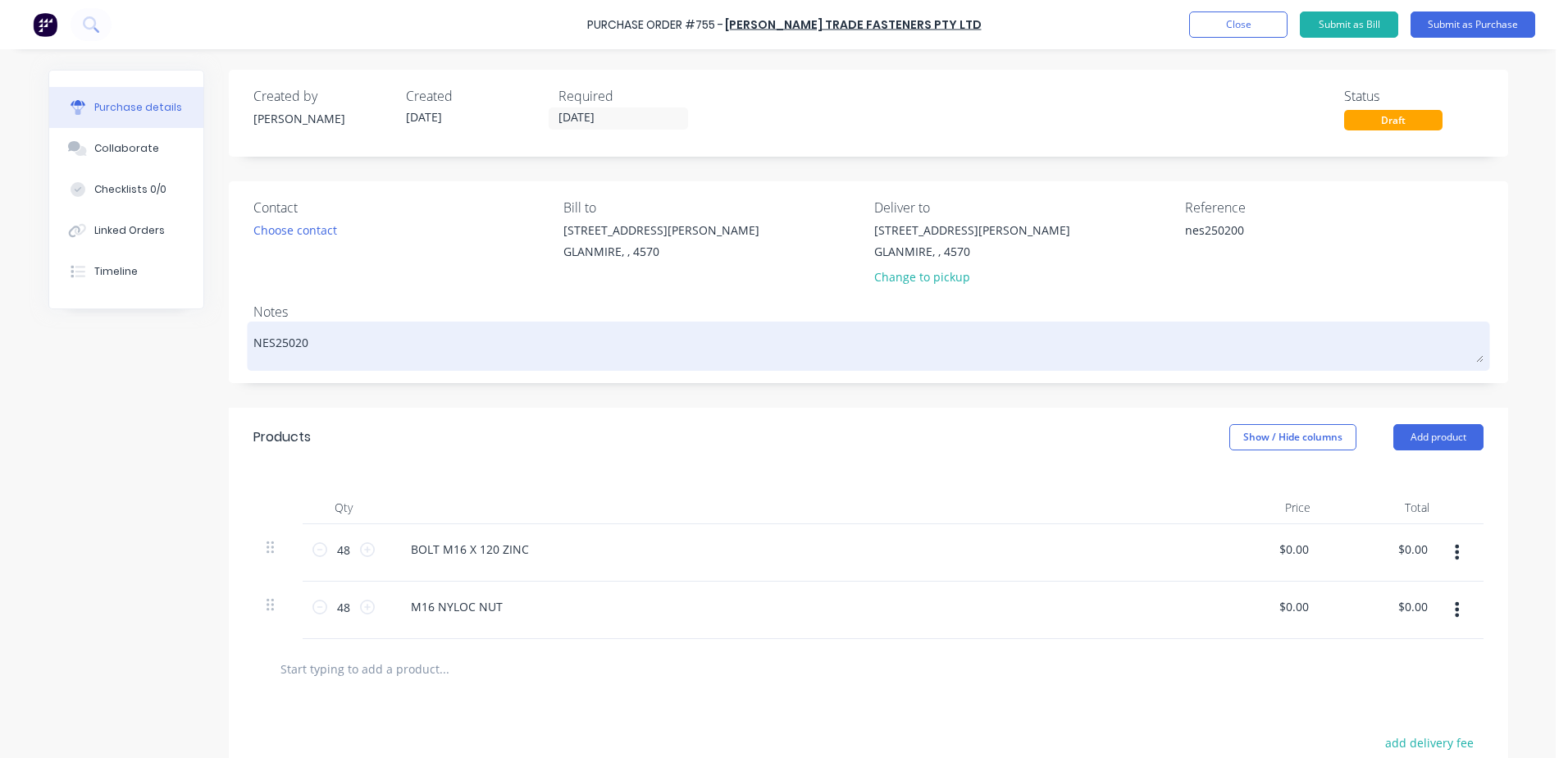
type textarea "x"
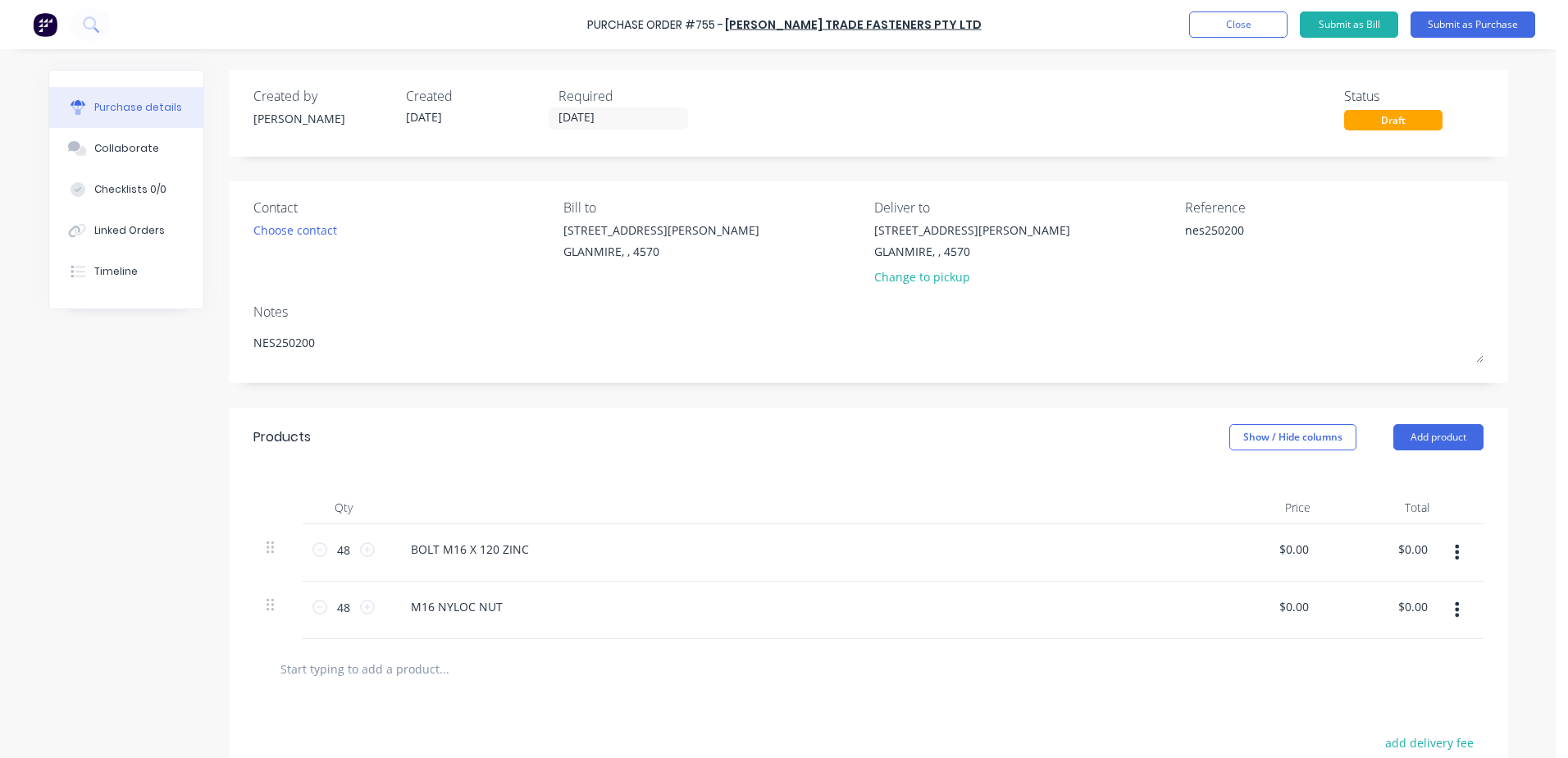
type textarea "NES250200"
type textarea "x"
type textarea "NES250200"
click at [631, 494] on div at bounding box center [794, 507] width 820 height 33
click at [1484, 21] on button "Submit as Purchase" at bounding box center [1473, 24] width 124 height 26
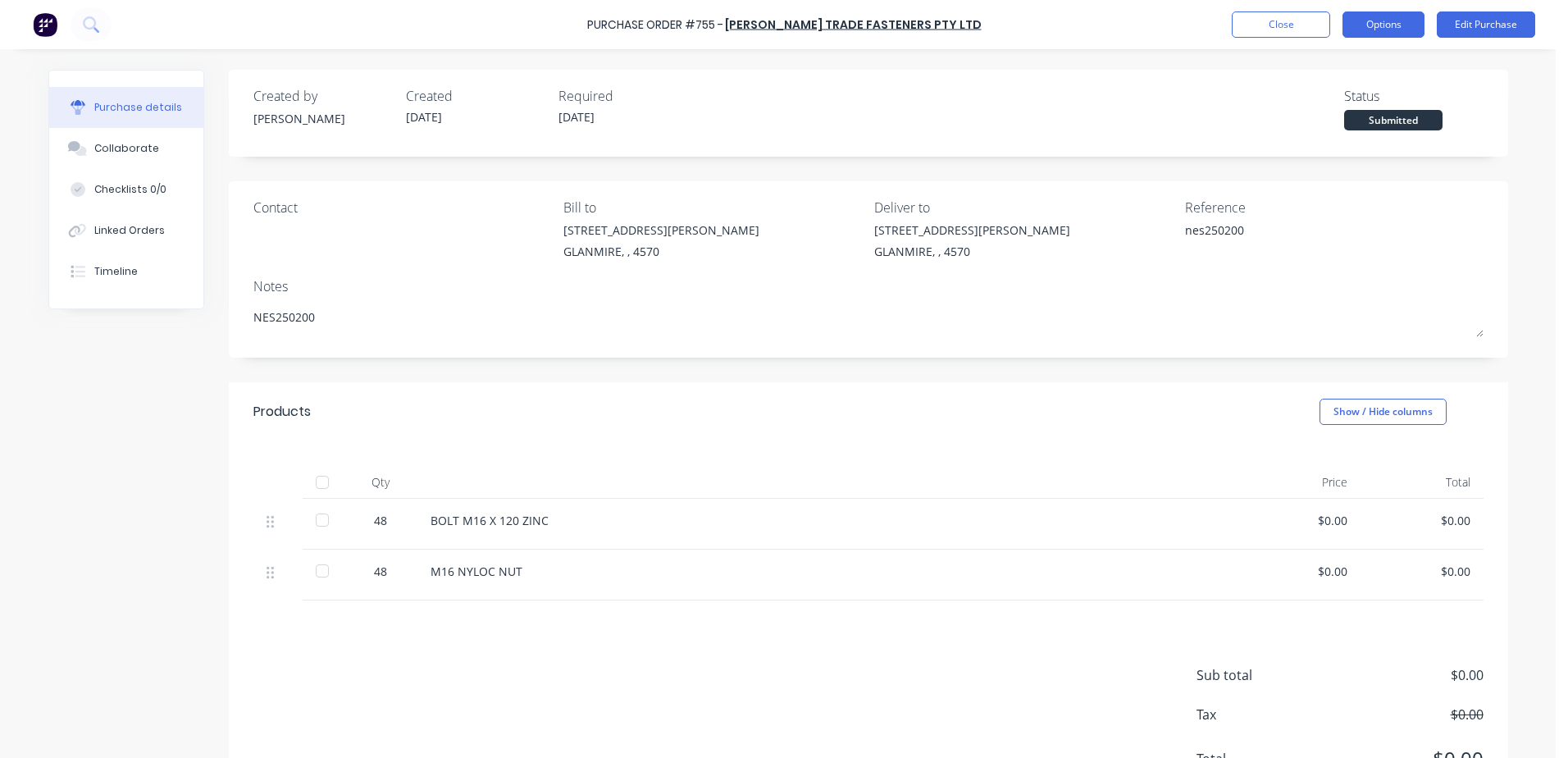
click at [1398, 32] on button "Options" at bounding box center [1383, 24] width 82 height 26
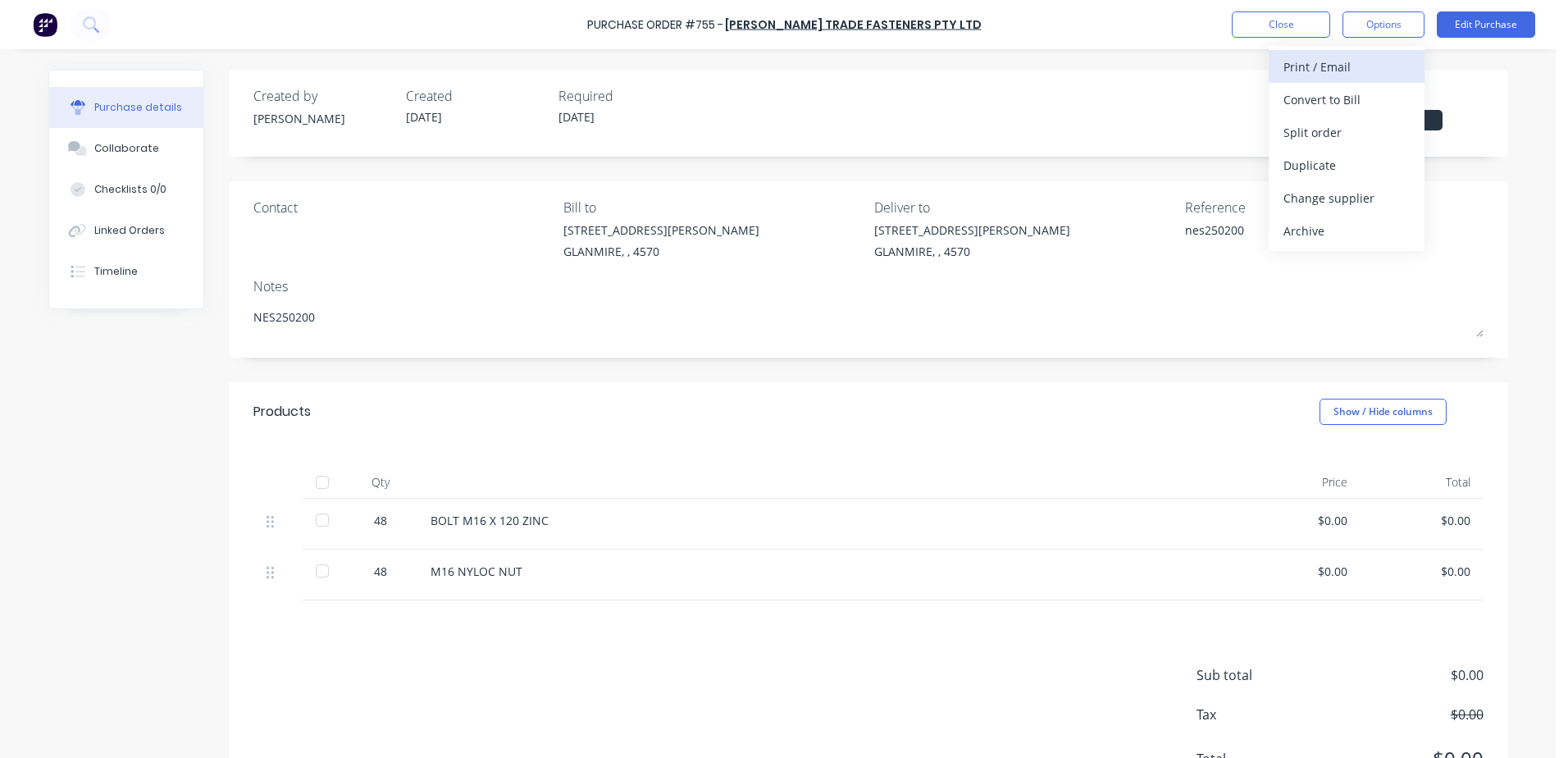
click at [1352, 66] on div "Print / Email" at bounding box center [1347, 67] width 126 height 24
click at [1341, 101] on div "With pricing" at bounding box center [1347, 99] width 126 height 24
type textarea "x"
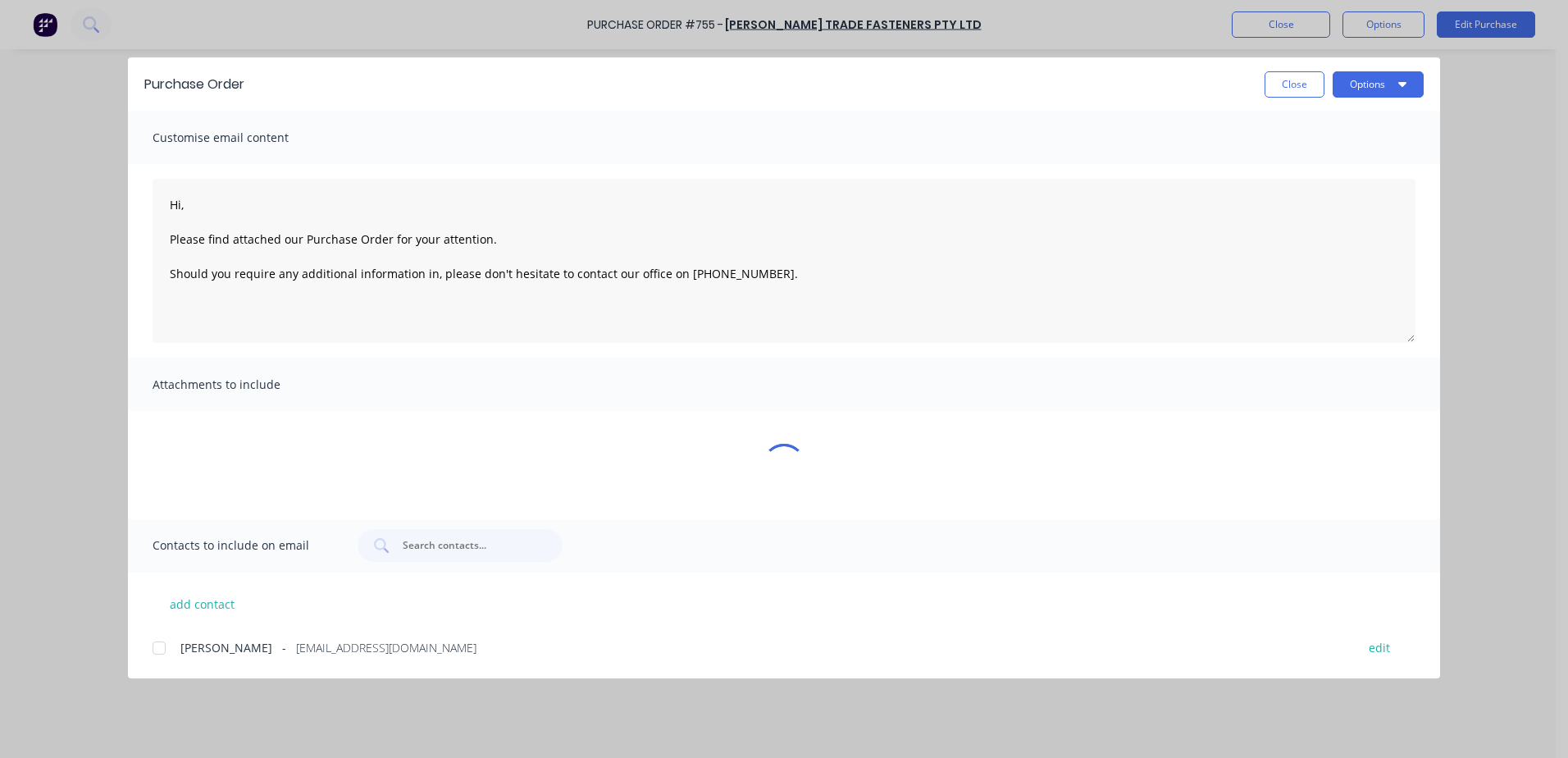
type textarea "Hi, Please find attached our Purchase Order for your attention. Should you requ…"
type textarea "x"
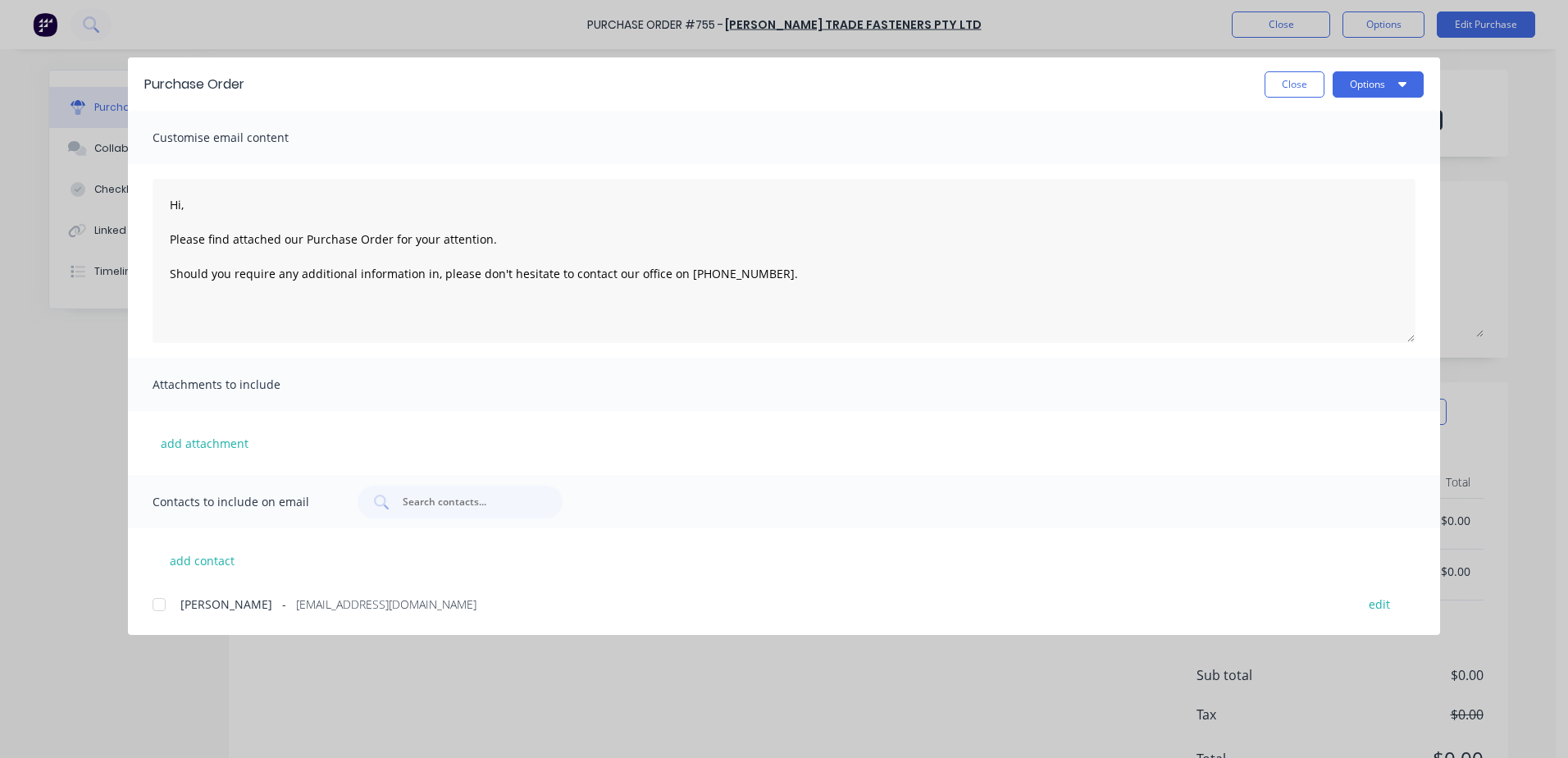
click at [162, 608] on div at bounding box center [159, 604] width 33 height 33
type textarea "Hi, Please find attached our Purchase Order for your attention. Should you requ…"
click at [1377, 78] on button "Options" at bounding box center [1379, 85] width 91 height 26
click at [1344, 195] on div "Email" at bounding box center [1346, 191] width 126 height 24
type textarea "x"
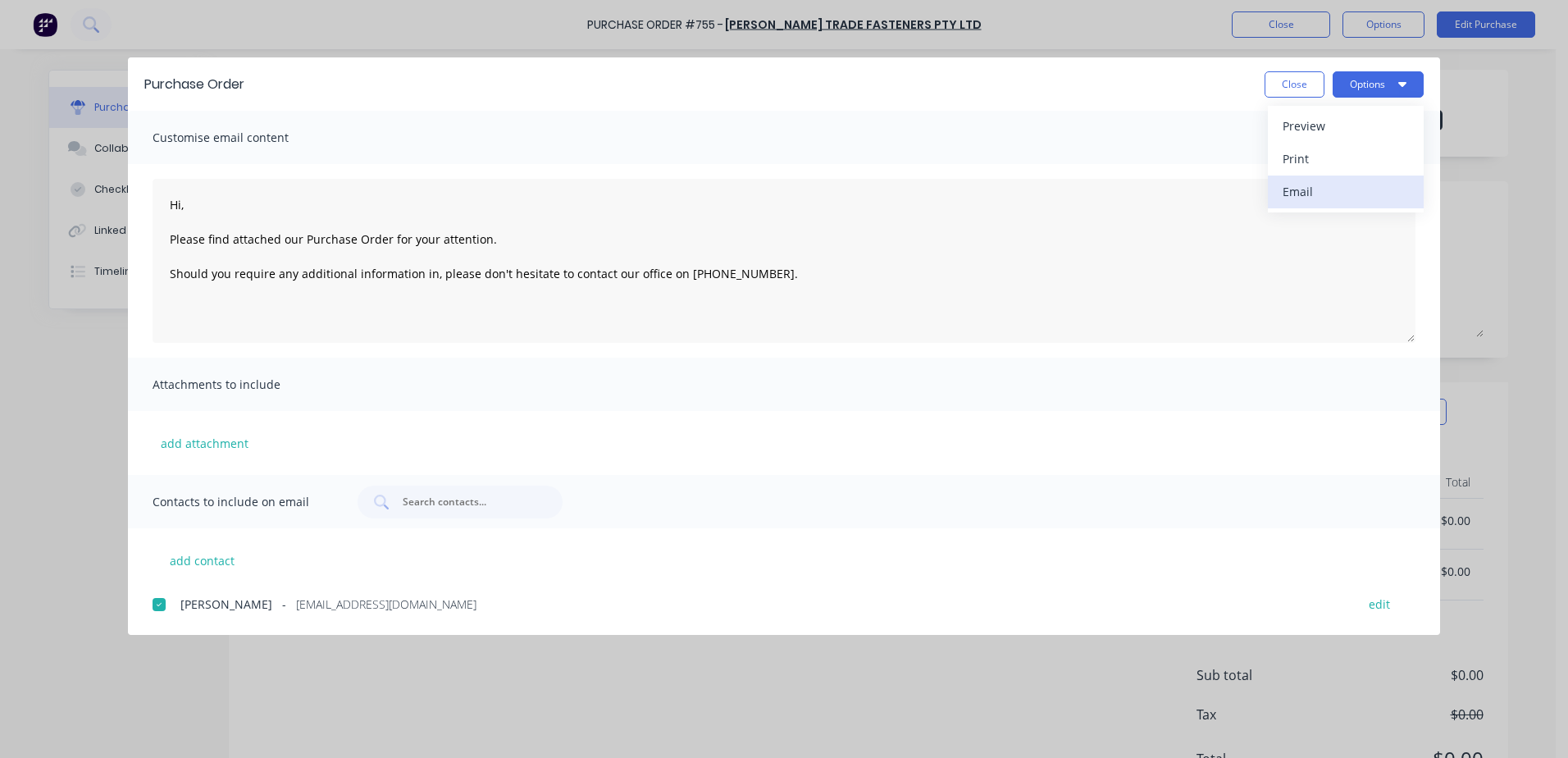
type textarea "Hi, Please find attached our Purchase Order for your attention. Should you requ…"
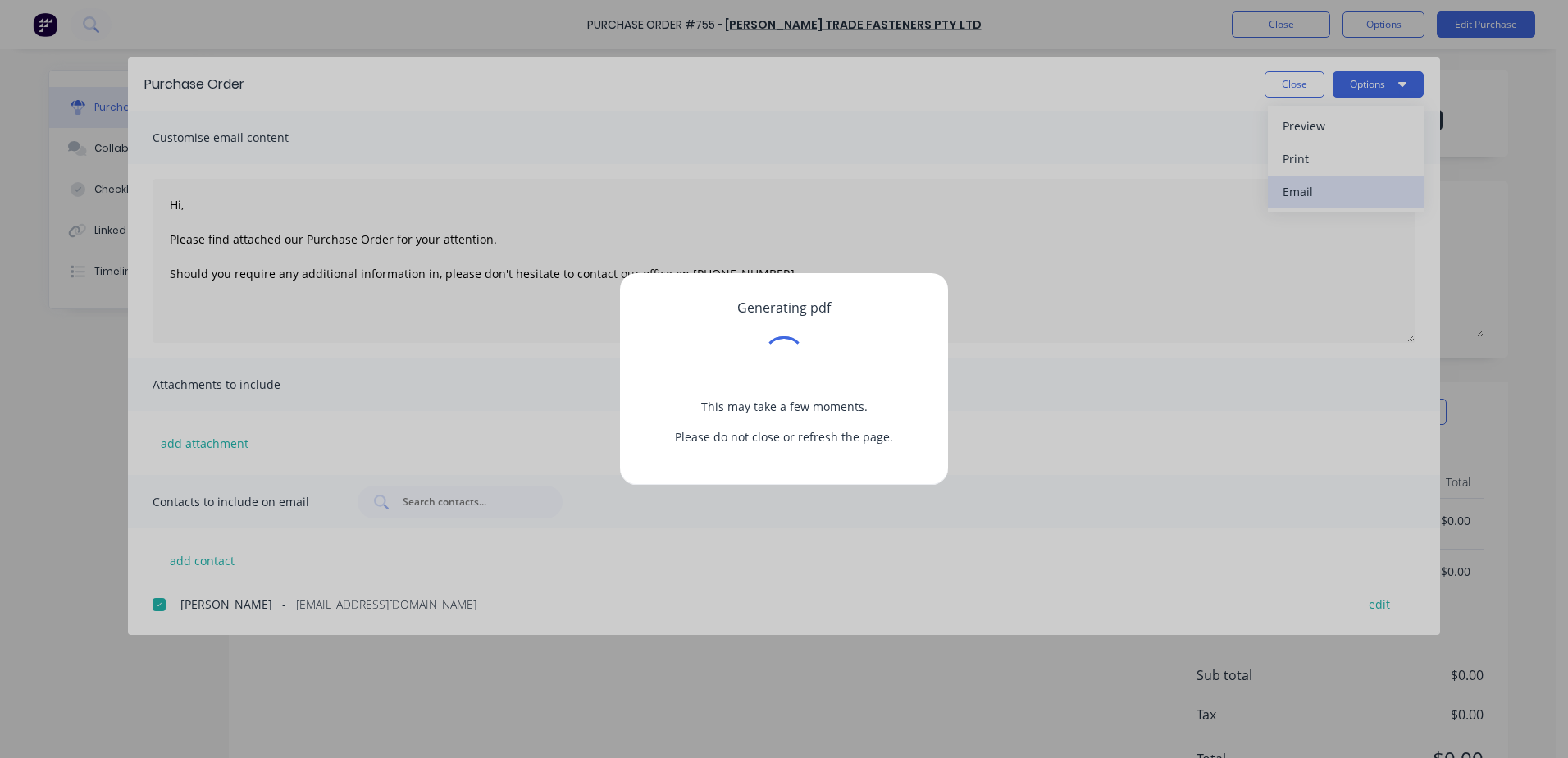
type textarea "x"
type textarea "Hi, Please find attached our Purchase Order for your attention. Should you requ…"
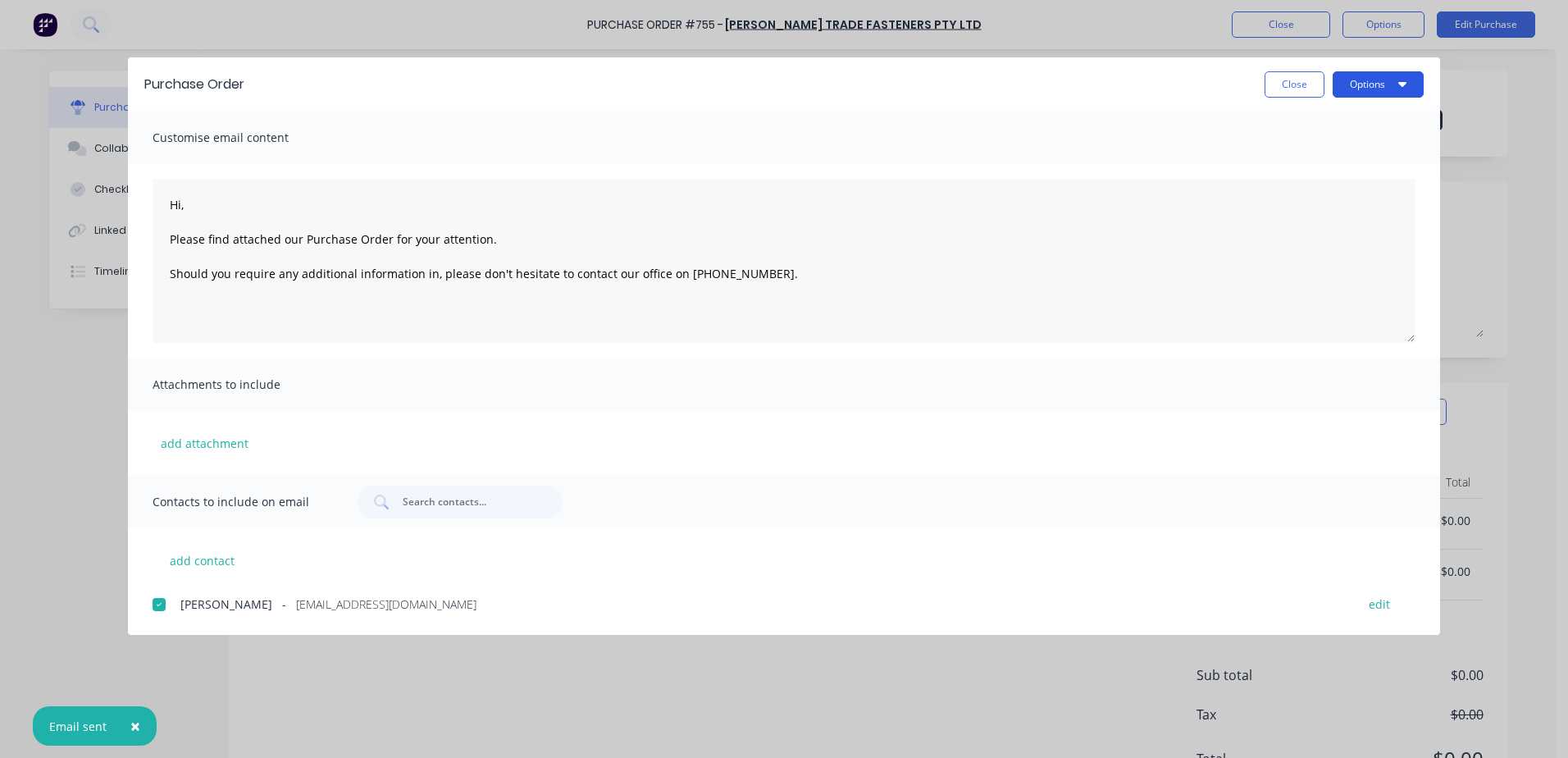
click at [1357, 87] on button "Options" at bounding box center [1379, 85] width 91 height 26
click at [1299, 158] on div "Print" at bounding box center [1346, 159] width 126 height 24
type textarea "x"
type textarea "Hi, Please find attached our Purchase Order for your attention. Should you requ…"
type textarea "x"
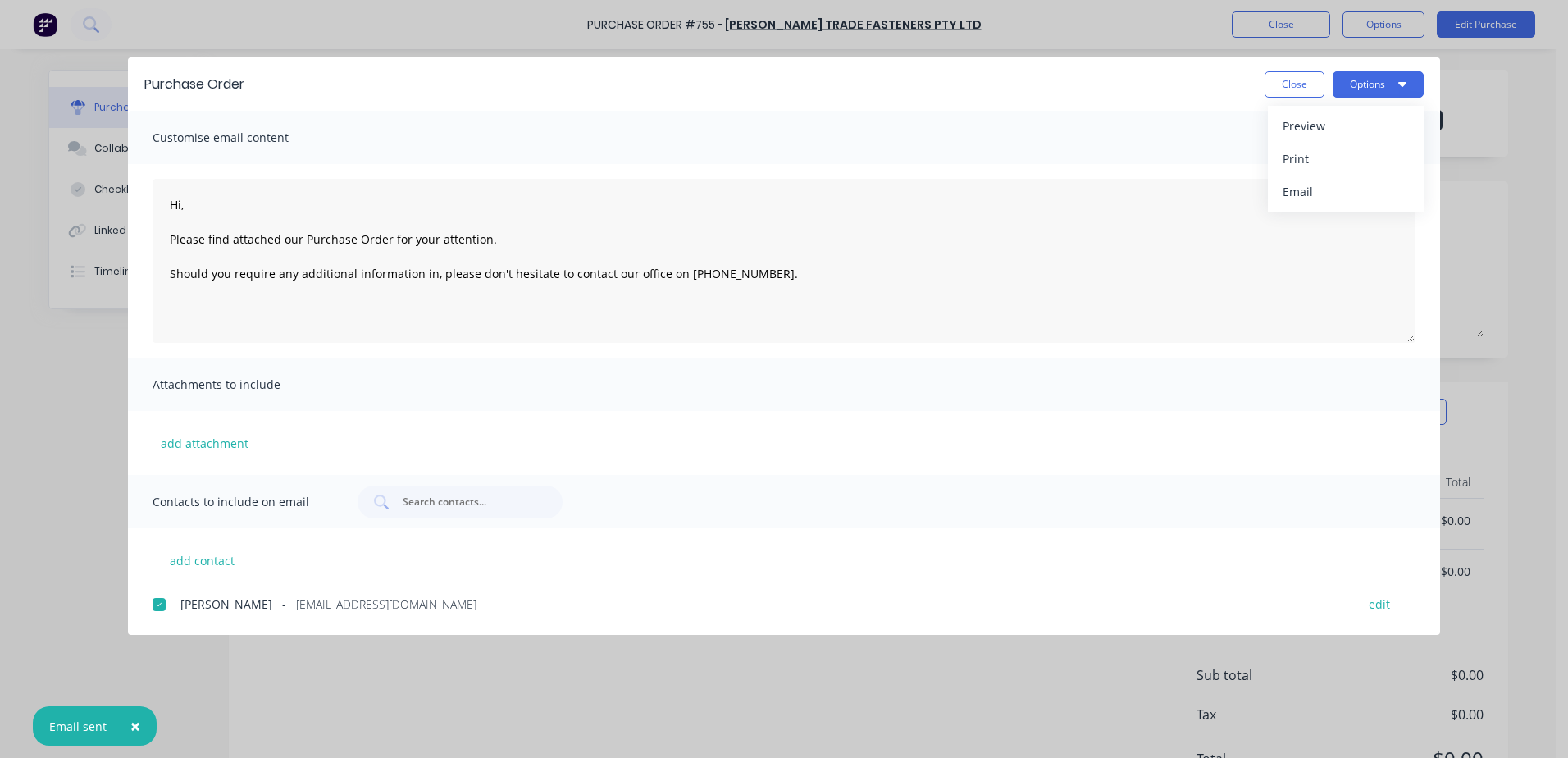
type textarea "Hi, Please find attached our Purchase Order for your attention. Should you requ…"
type textarea "x"
type textarea "Hi, Please find attached our Purchase Order for your attention. Should you requ…"
type textarea "x"
type textarea "Hi, Please find attached our Purchase Order for your attention. Should you requ…"
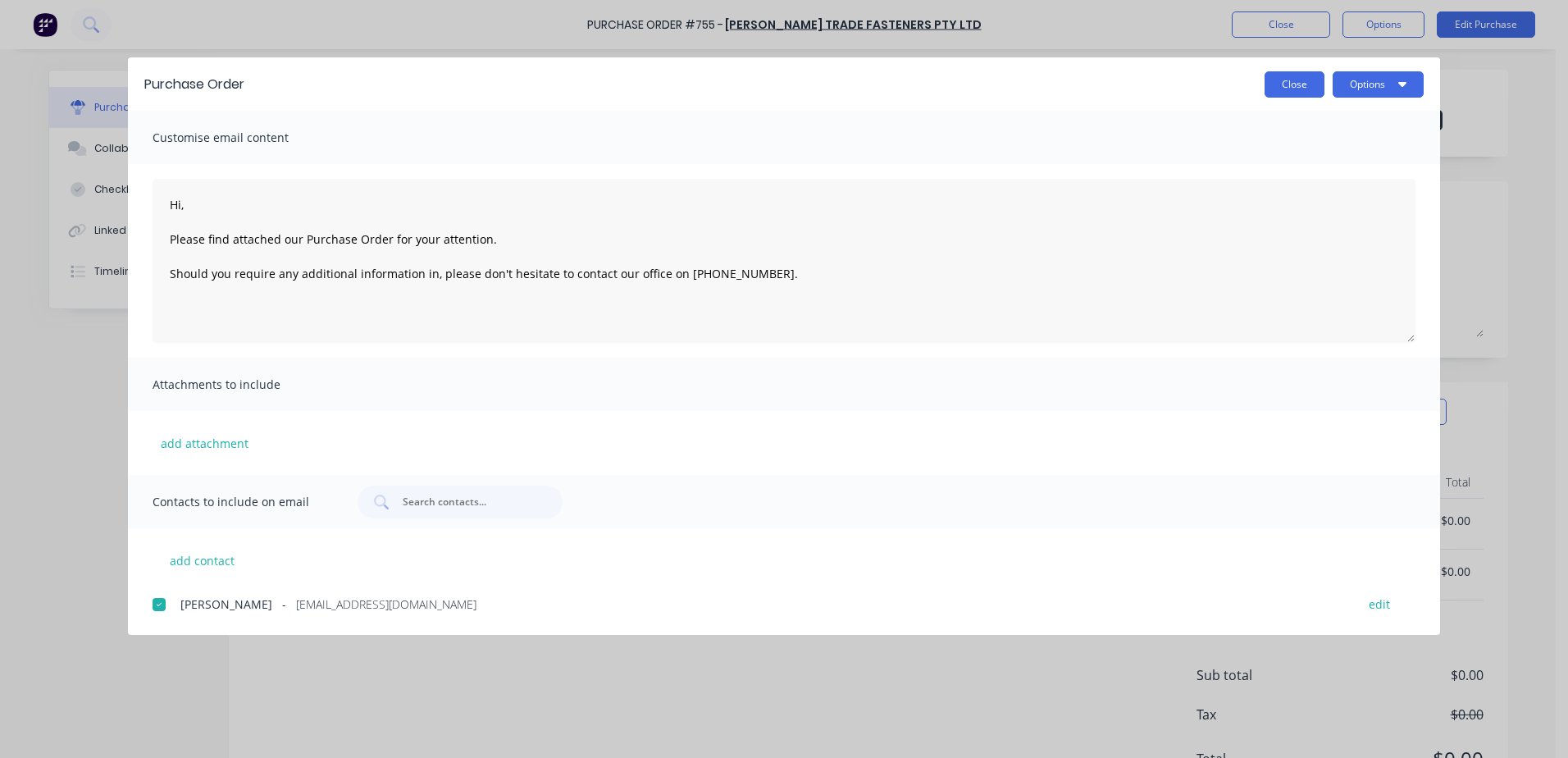
click at [1295, 86] on button "Close" at bounding box center [1295, 85] width 59 height 26
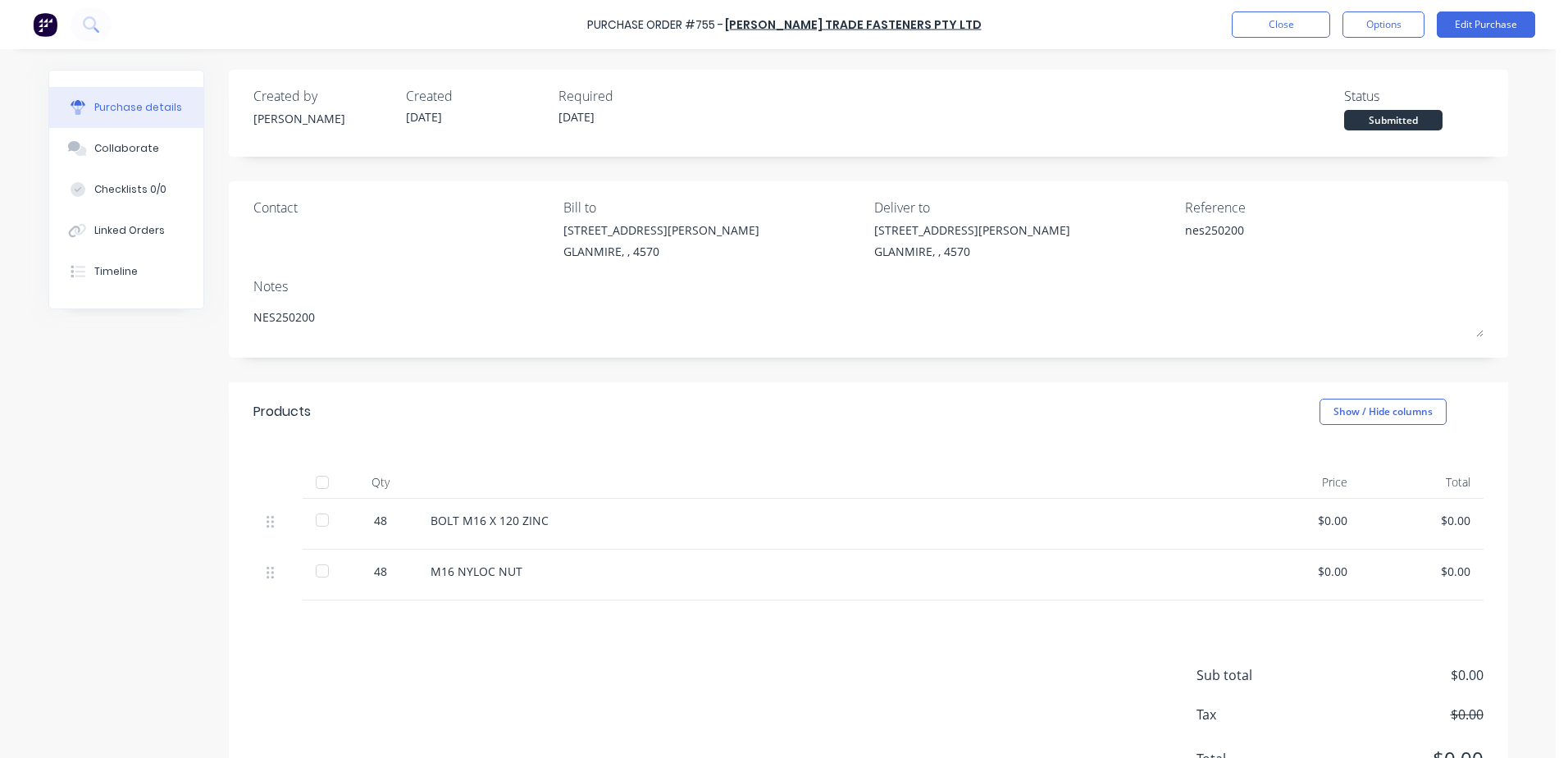
type textarea "x"
click at [1265, 23] on button "Close" at bounding box center [1281, 24] width 98 height 26
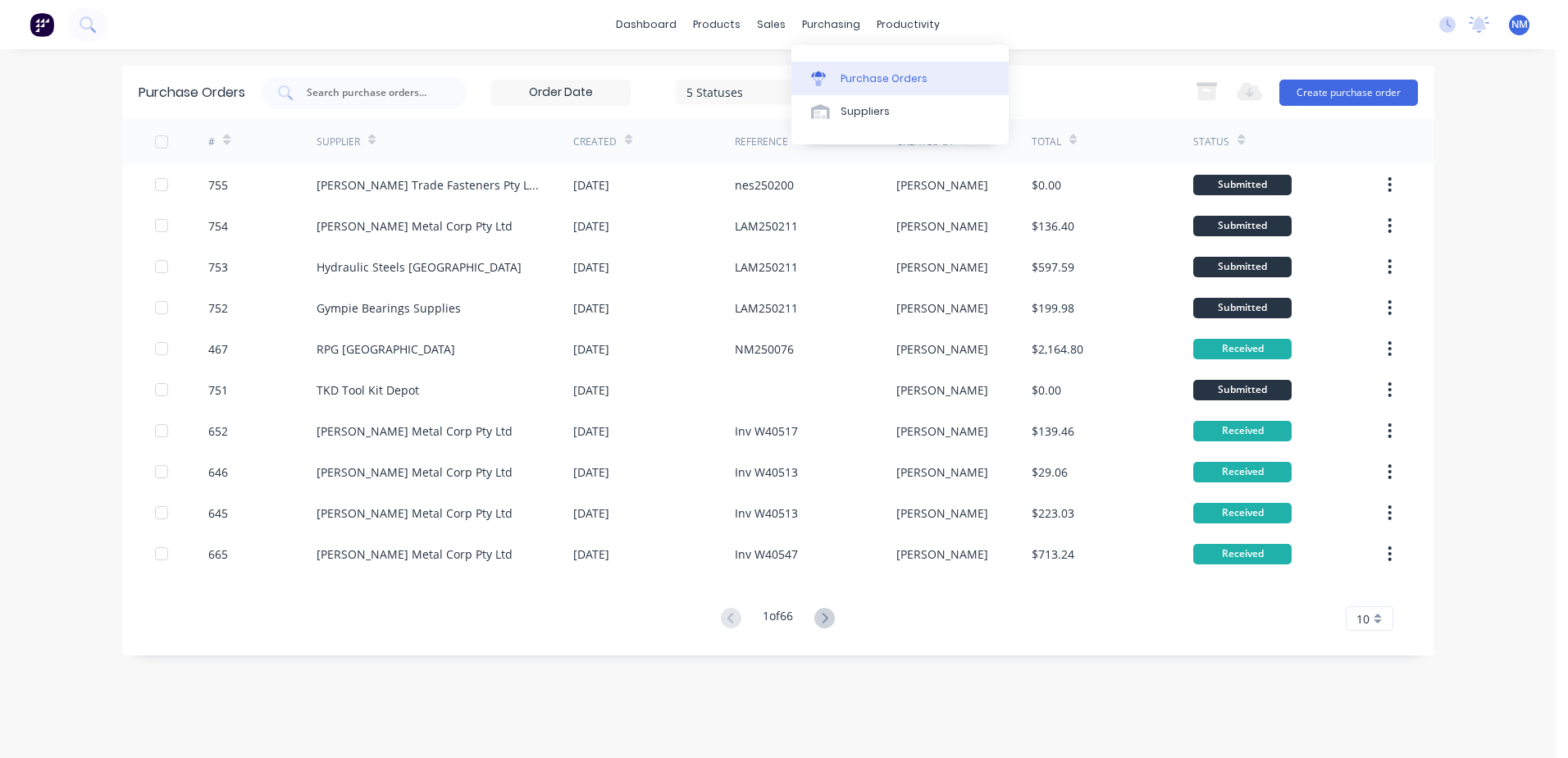
click at [852, 84] on div "Purchase Orders" at bounding box center [884, 79] width 87 height 15
click at [353, 98] on input "text" at bounding box center [372, 93] width 137 height 17
type input "672"
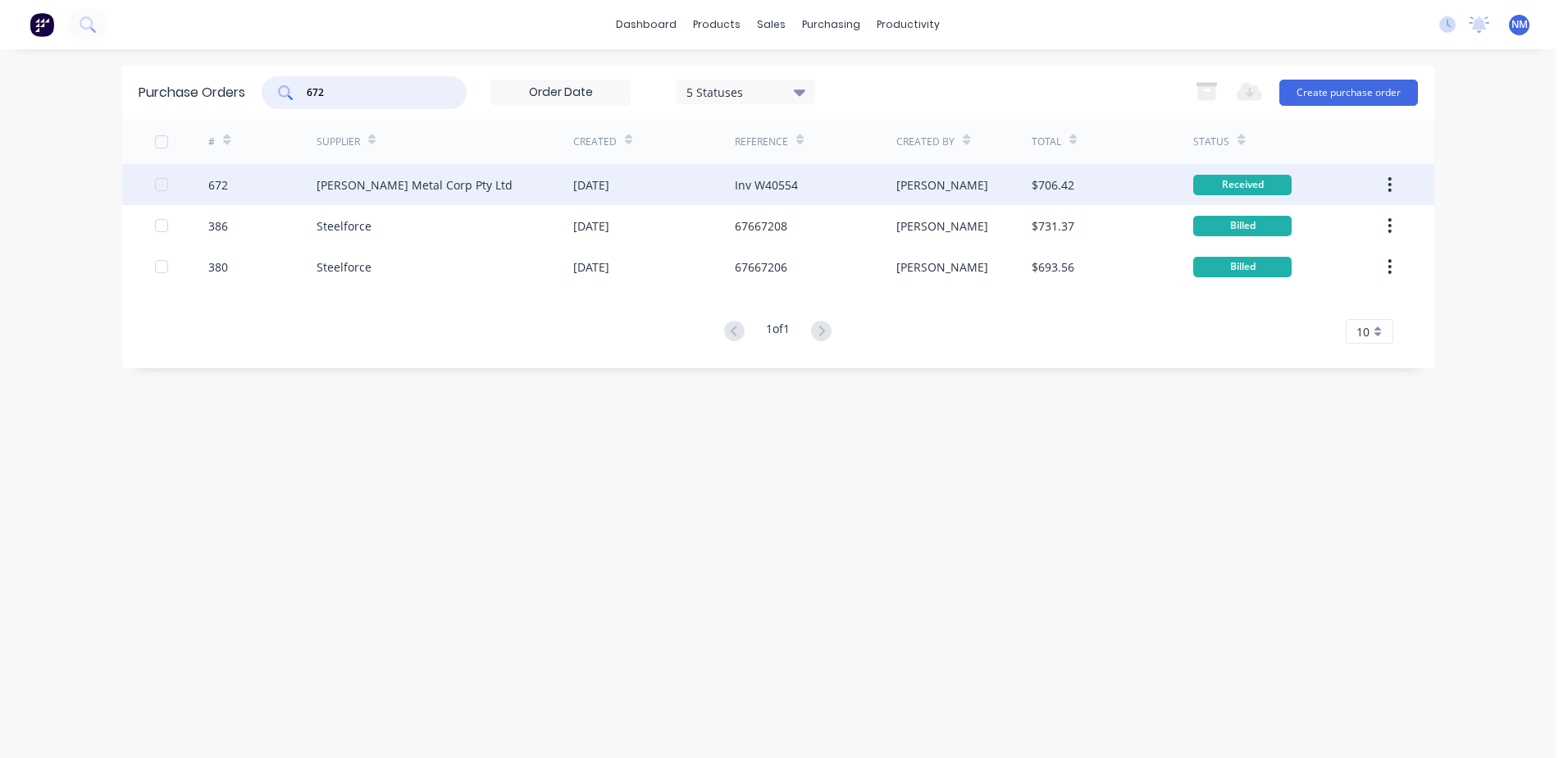
click at [987, 199] on div "[PERSON_NAME]" at bounding box center [964, 185] width 136 height 41
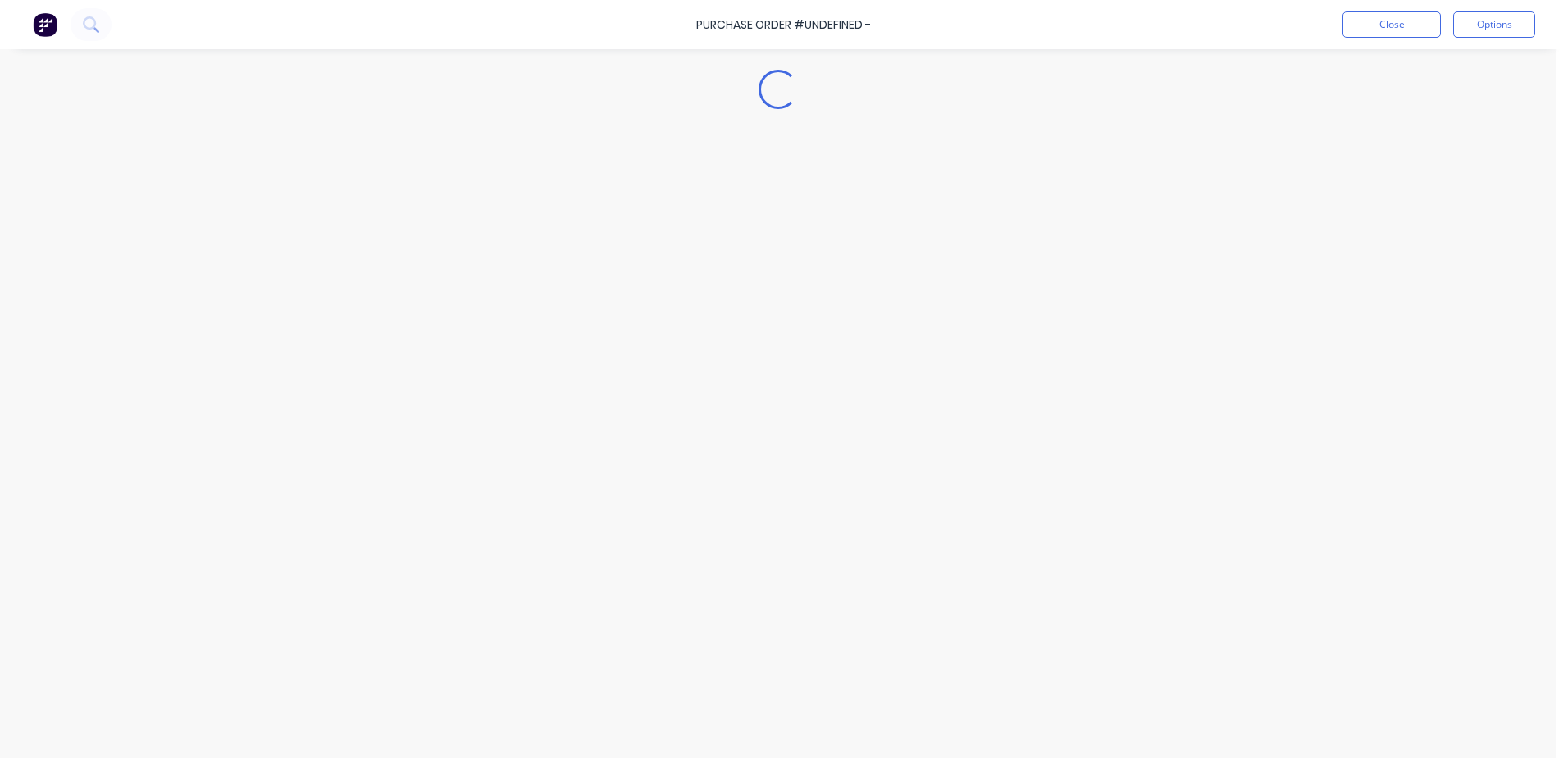
type textarea "x"
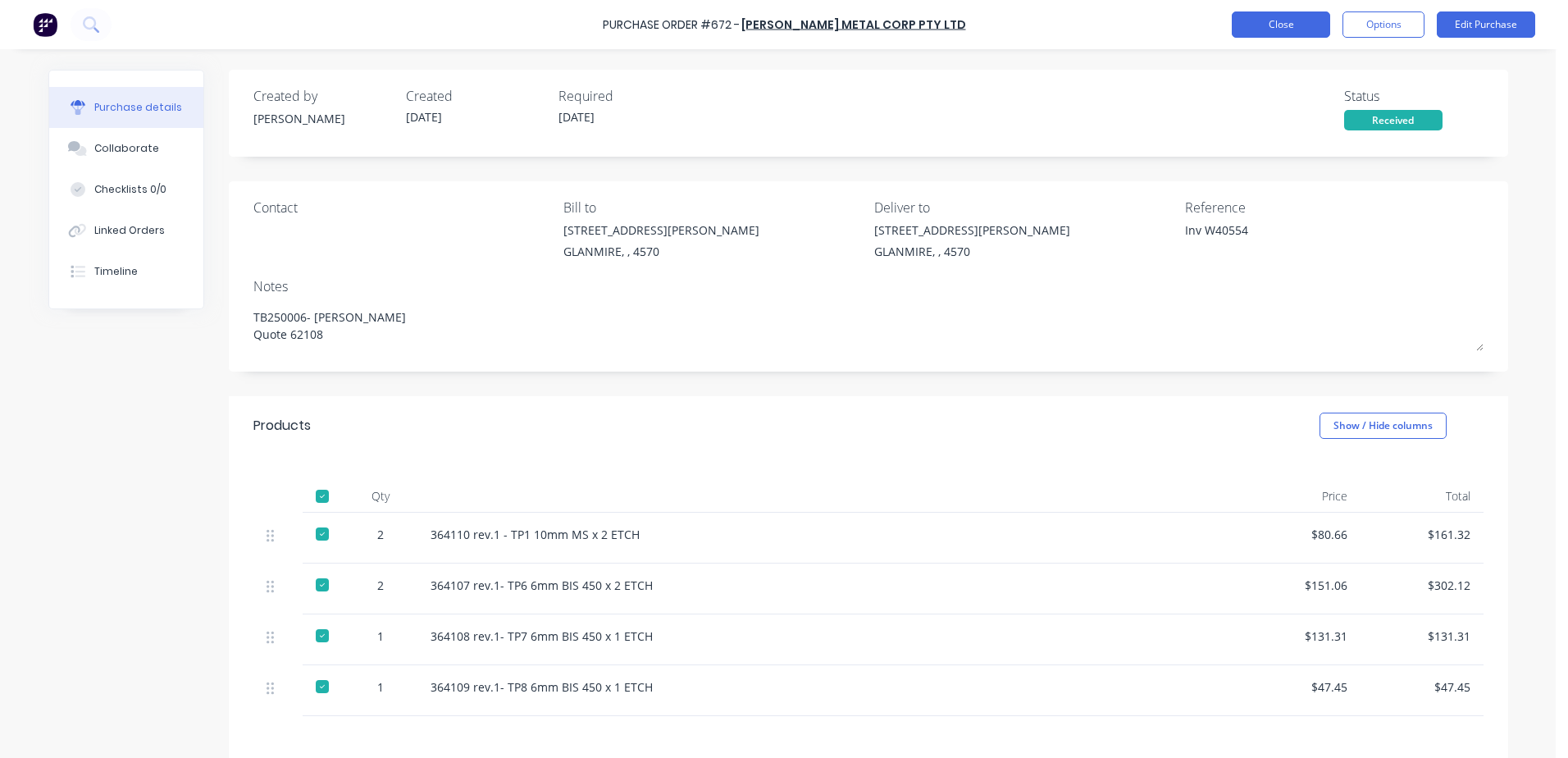
click at [1275, 26] on button "Close" at bounding box center [1281, 24] width 98 height 26
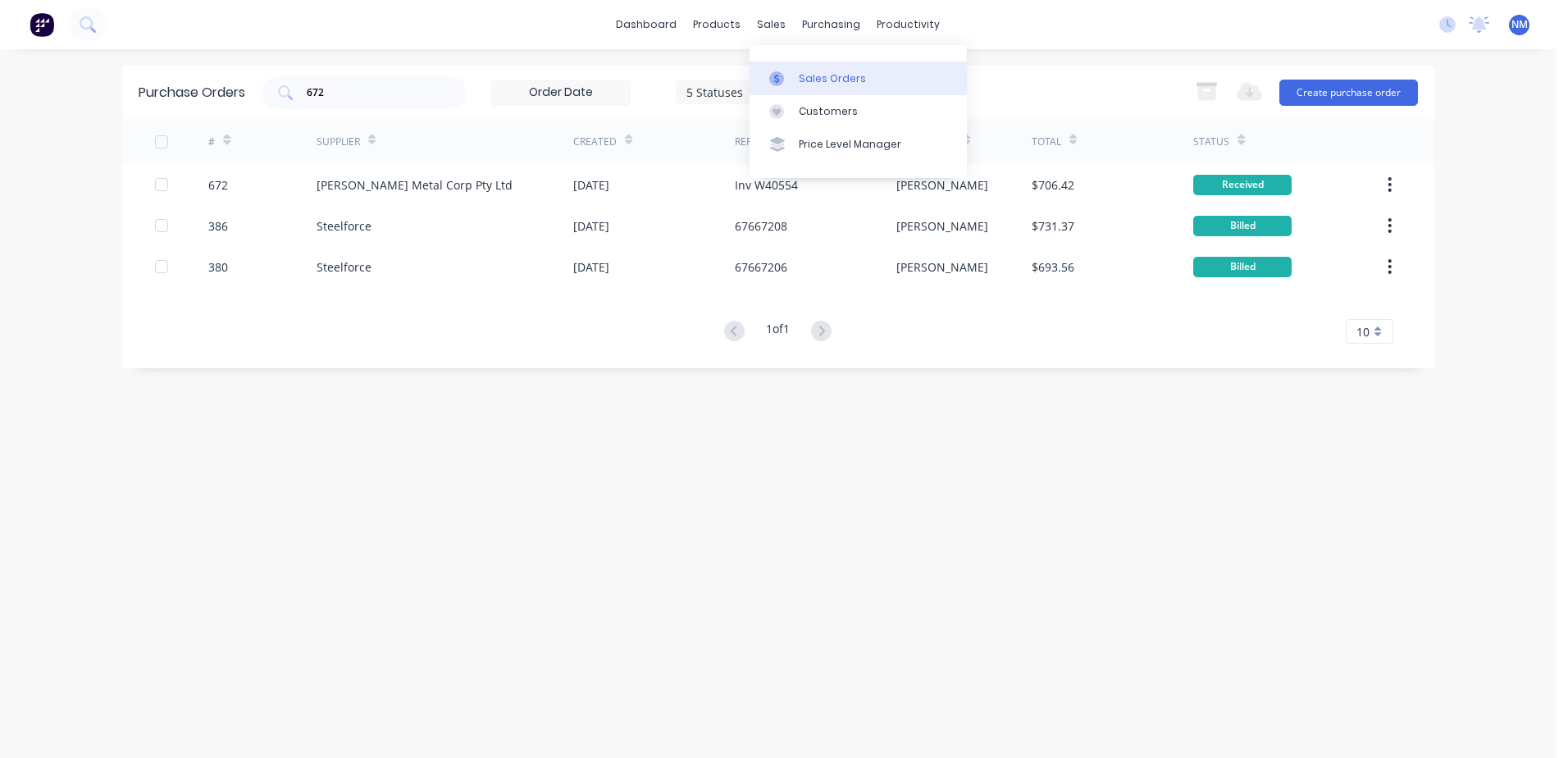
click at [825, 73] on div "Sales Orders" at bounding box center [832, 79] width 67 height 15
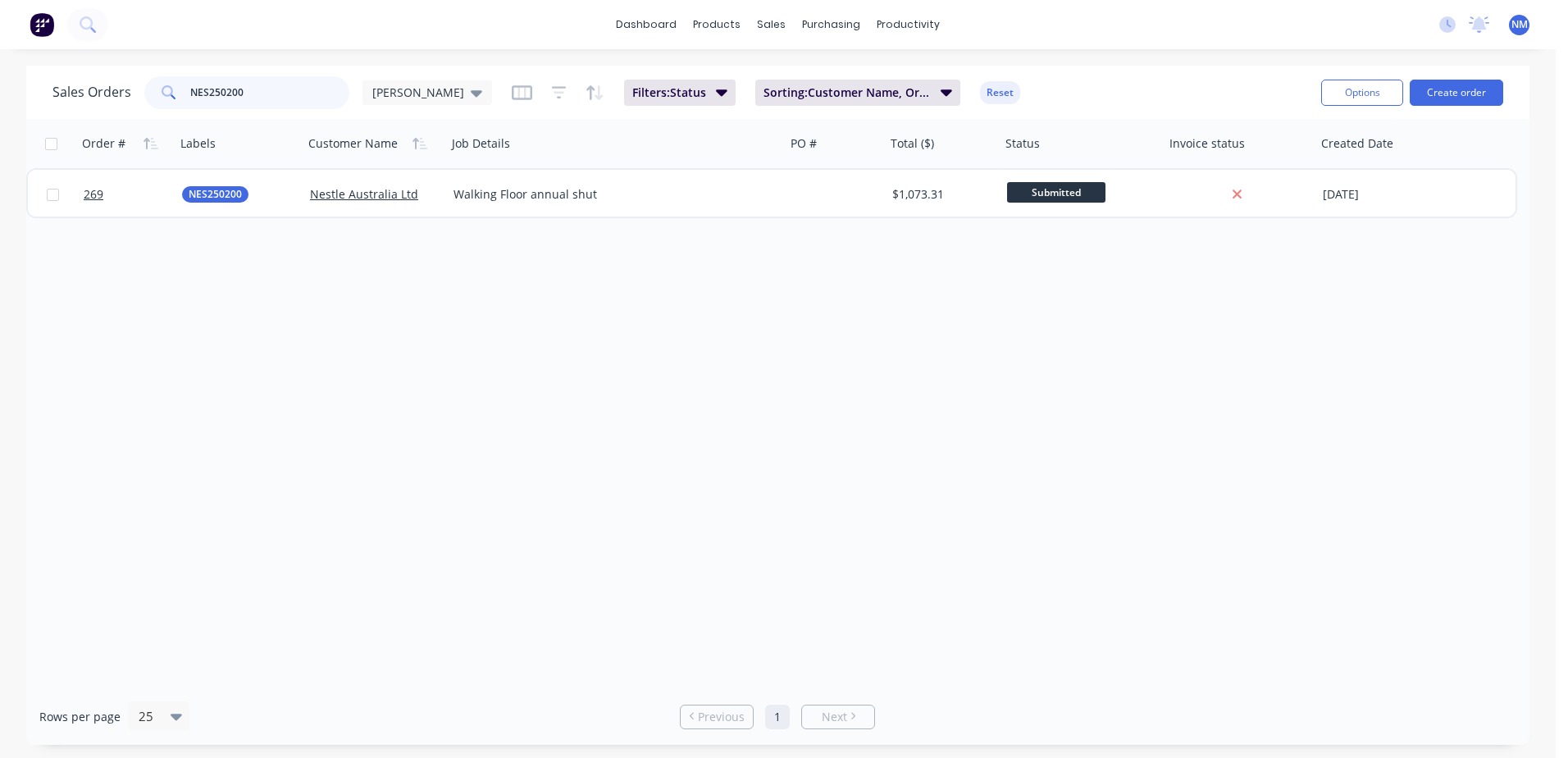
drag, startPoint x: 255, startPoint y: 90, endPoint x: 127, endPoint y: 115, distance: 130.4
click at [130, 113] on div "Sales Orders NES250200 [PERSON_NAME] Filters: Status Sorting: Customer Name, Or…" at bounding box center [777, 92] width 1503 height 53
type input "nm250076"
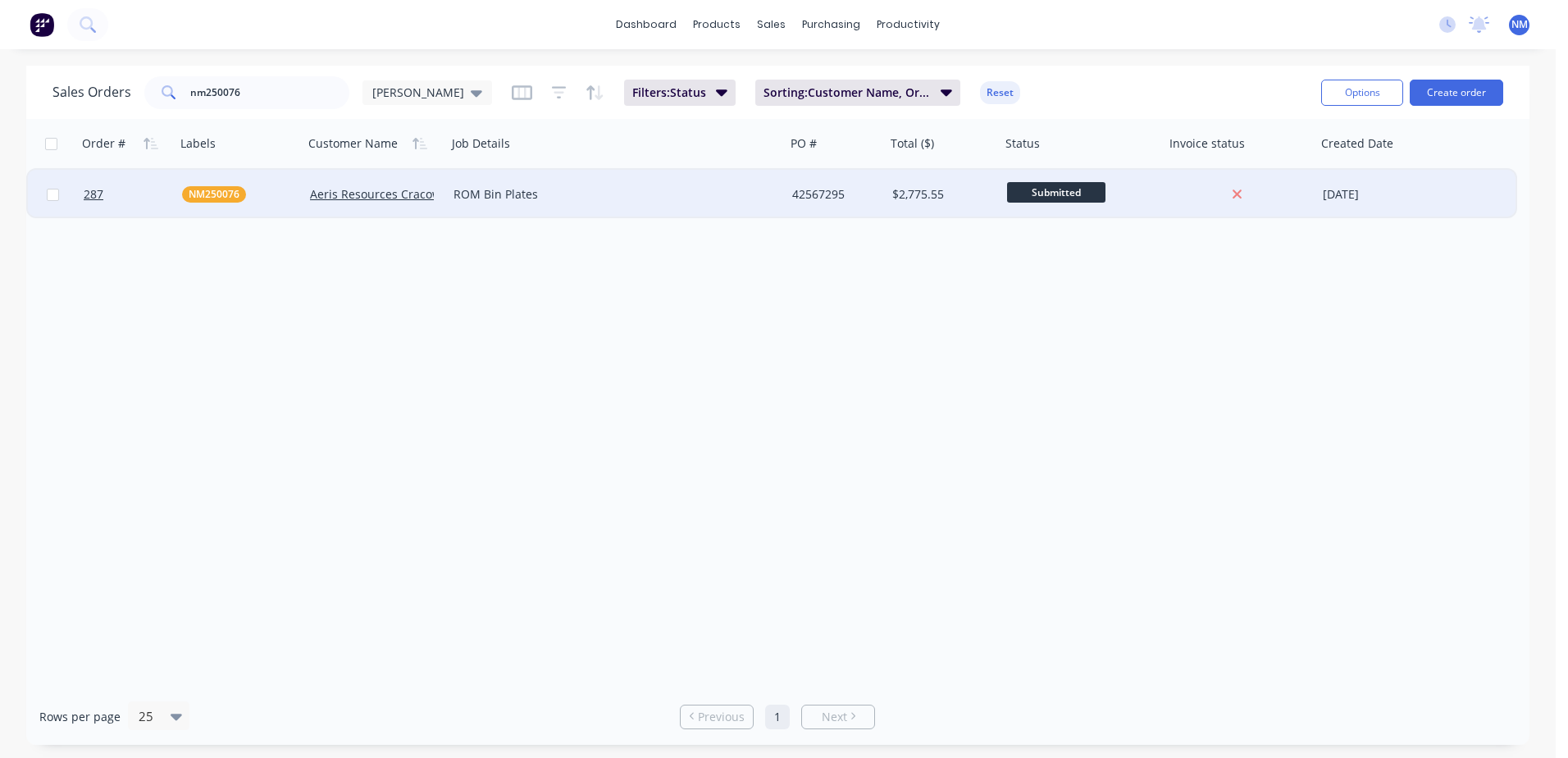
click at [863, 197] on div "42567295" at bounding box center [833, 194] width 83 height 17
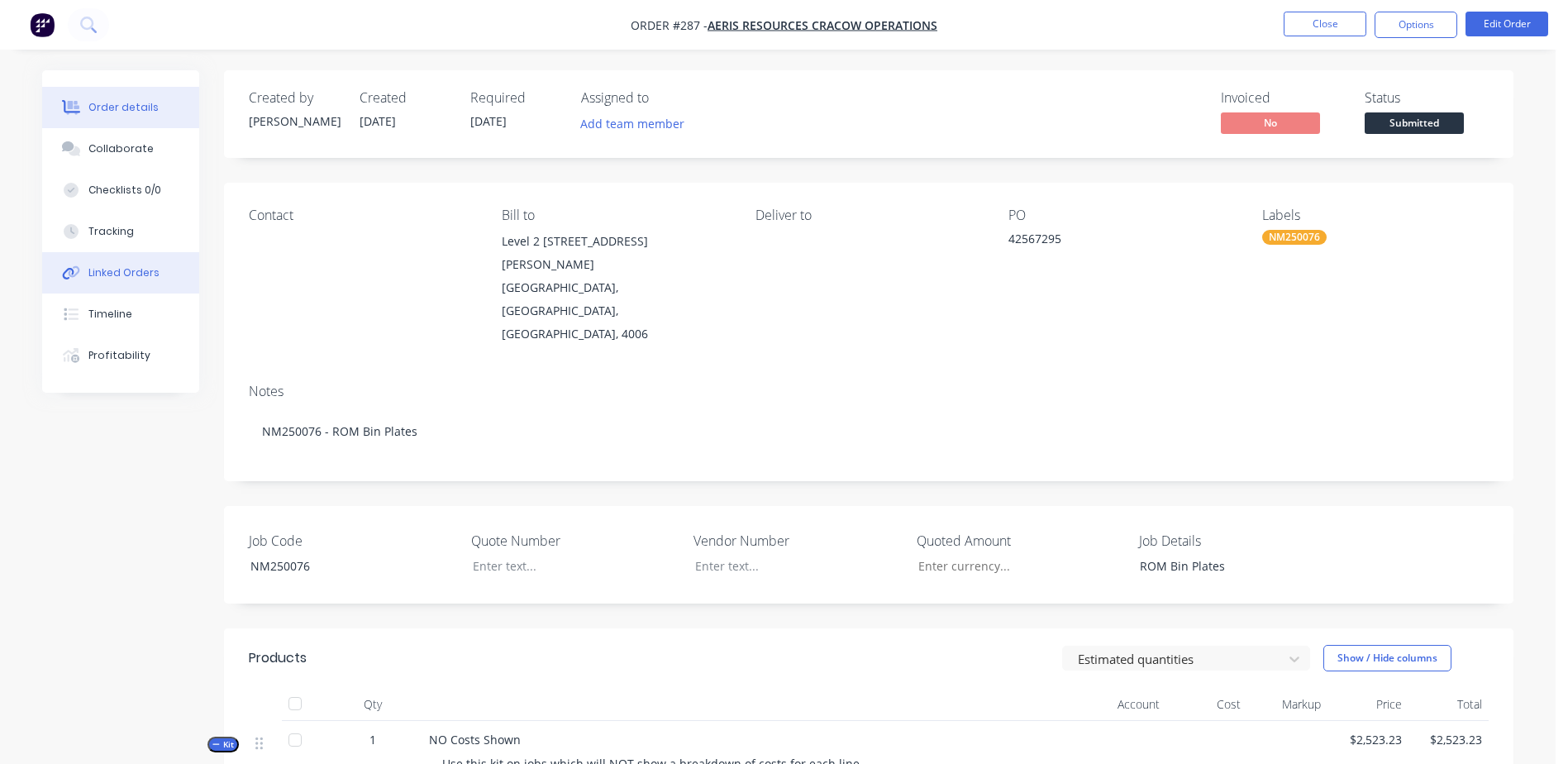
click at [138, 270] on div "Linked Orders" at bounding box center [124, 272] width 71 height 15
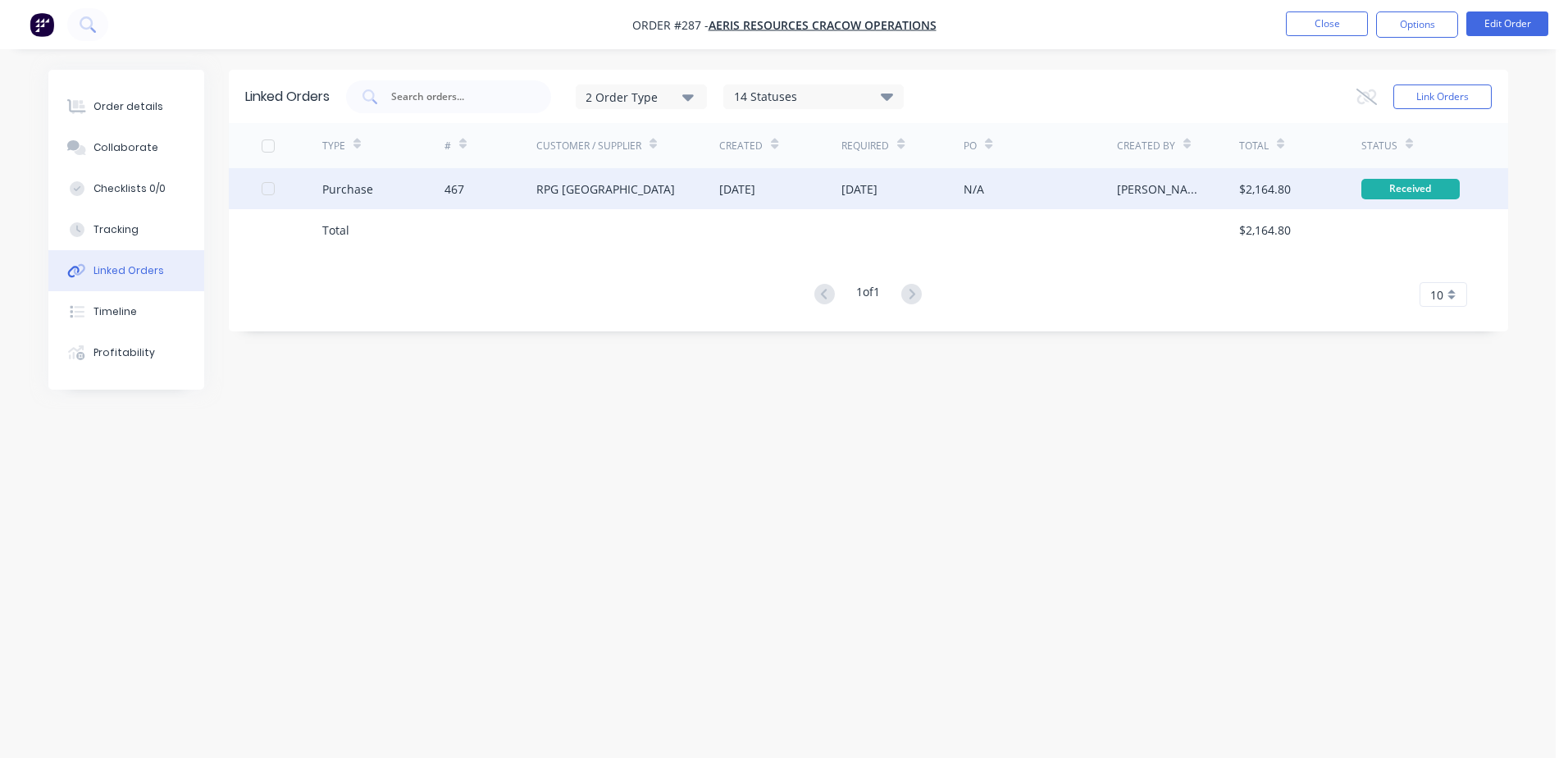
click at [1052, 187] on div "N/A" at bounding box center [1039, 189] width 152 height 41
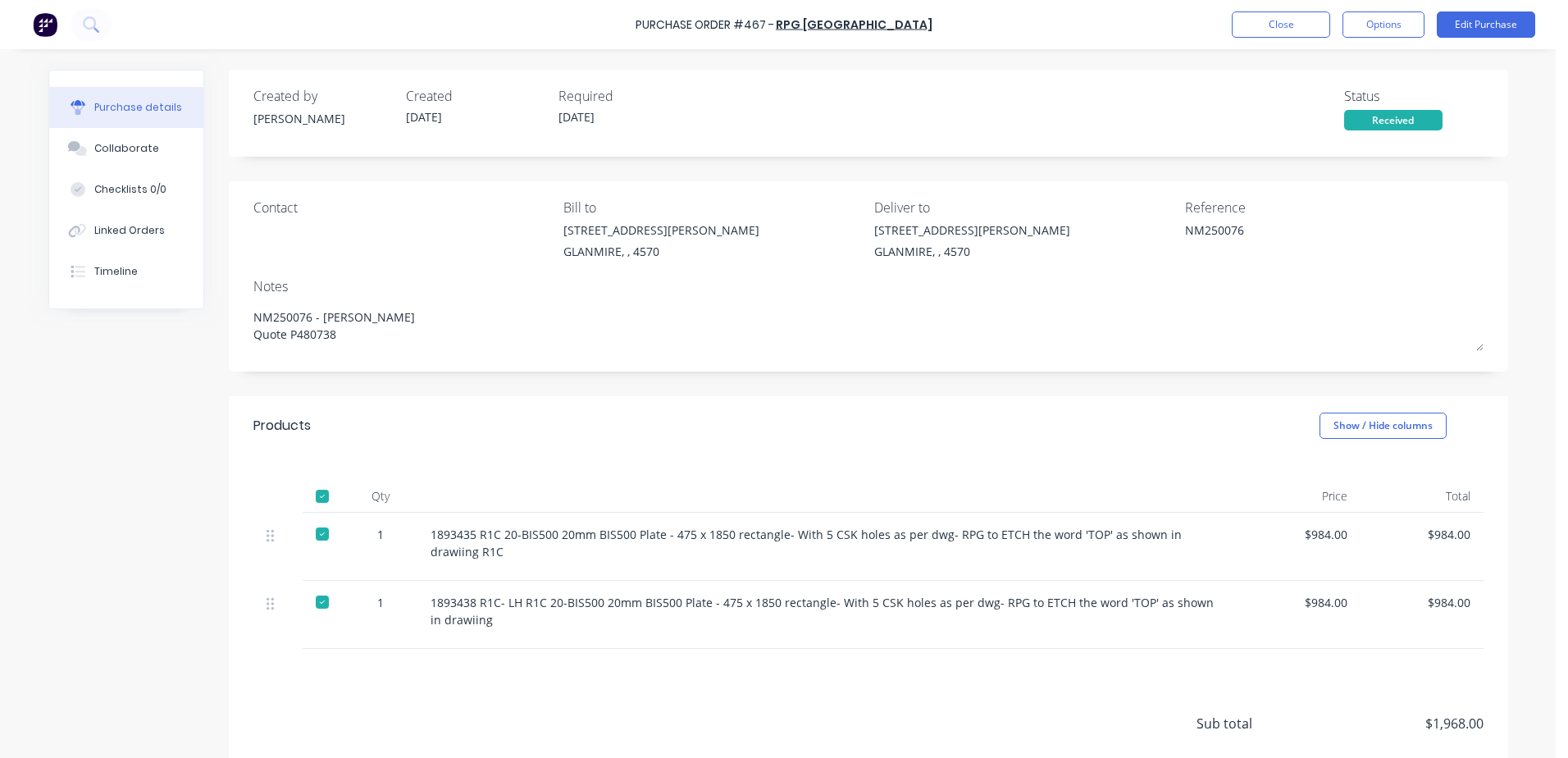
type textarea "x"
drag, startPoint x: 668, startPoint y: 532, endPoint x: 723, endPoint y: 534, distance: 55.0
click at [723, 534] on div "1893435 R1C 20-BIS500 20mm BIS500 Plate - 475 x 1850 rectangle- With 5 CSK hole…" at bounding box center [828, 542] width 794 height 34
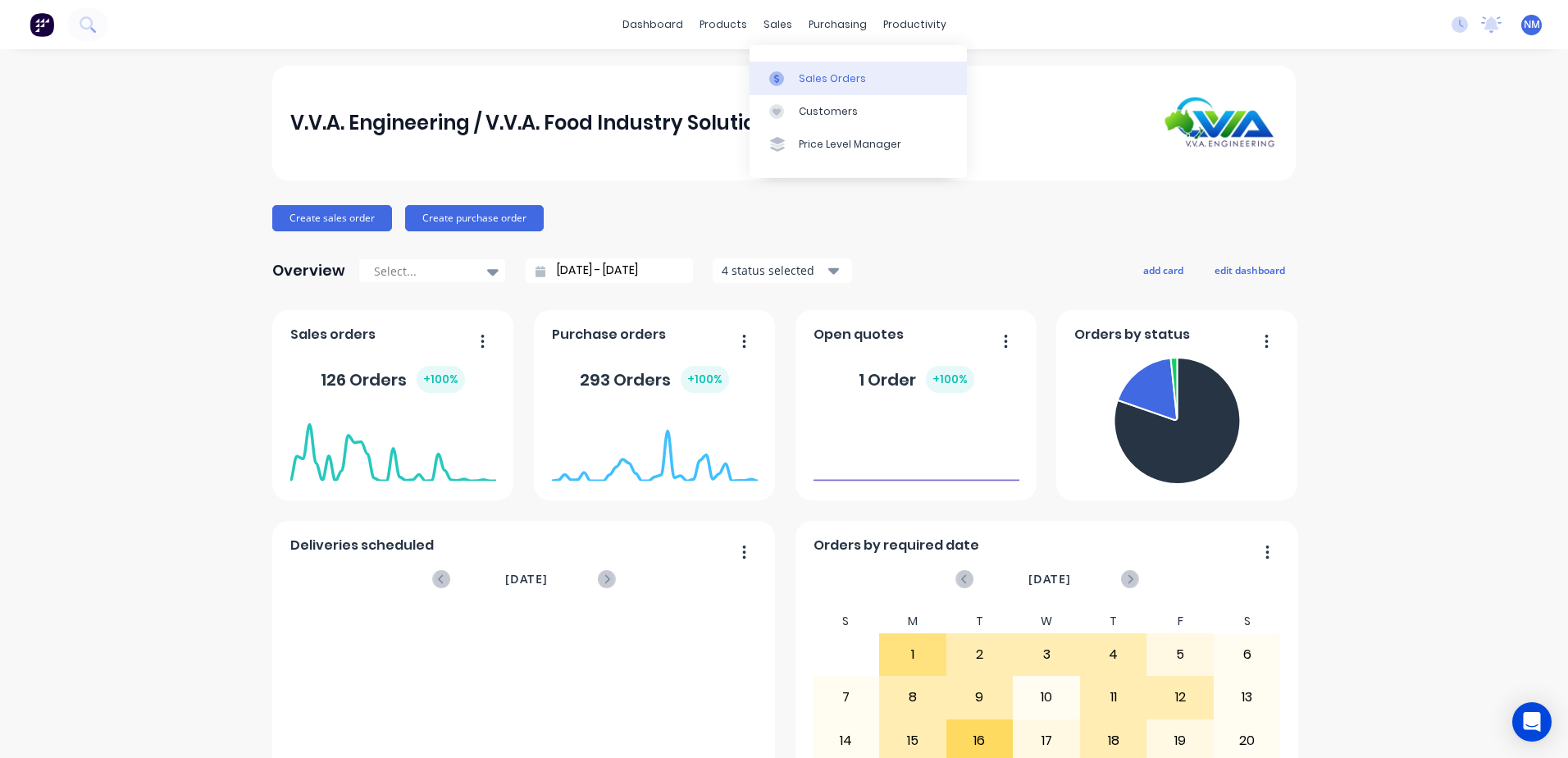
click at [809, 72] on div "Sales Orders" at bounding box center [832, 79] width 67 height 15
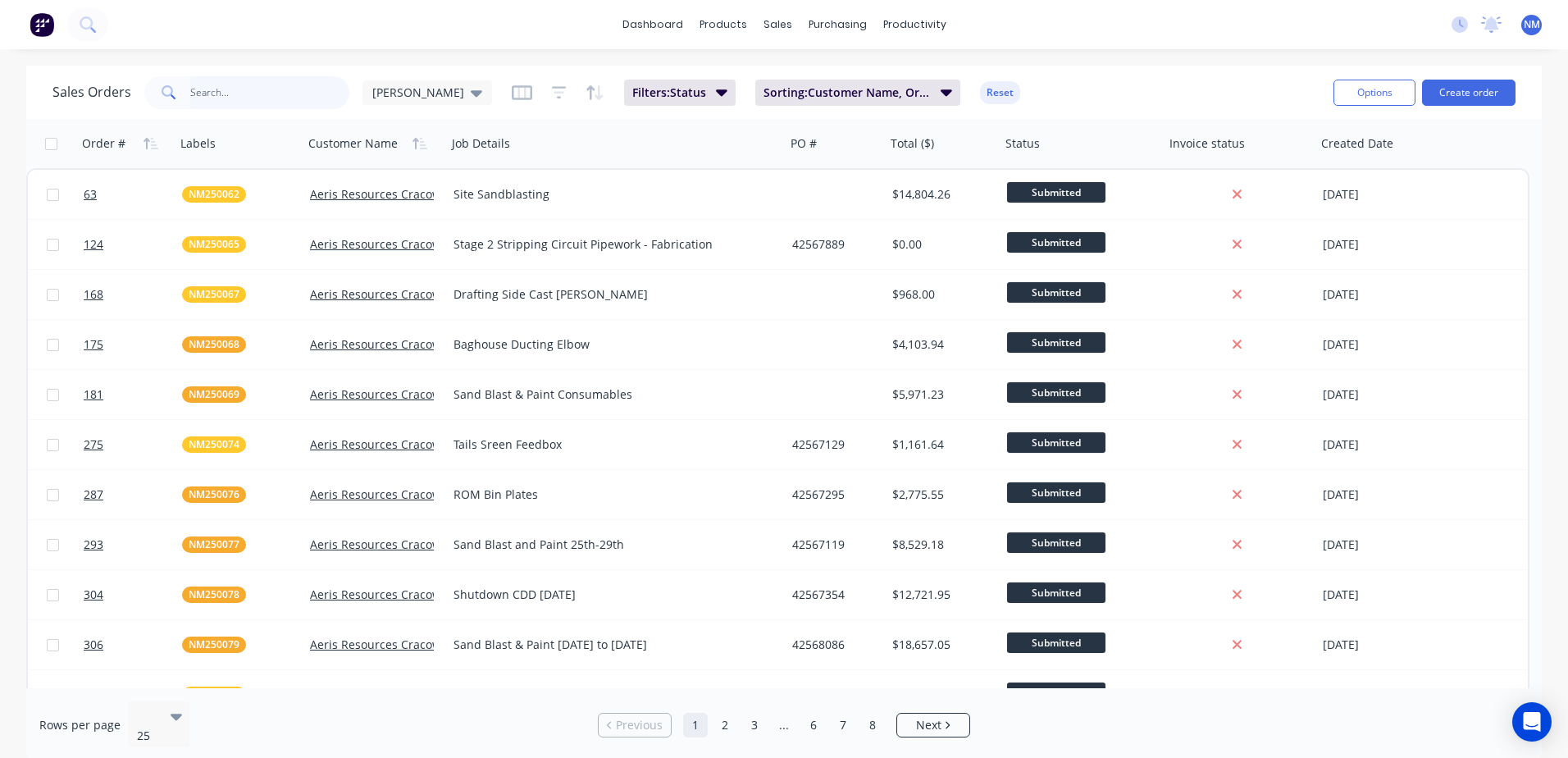
click at [255, 93] on input "text" at bounding box center [270, 92] width 160 height 33
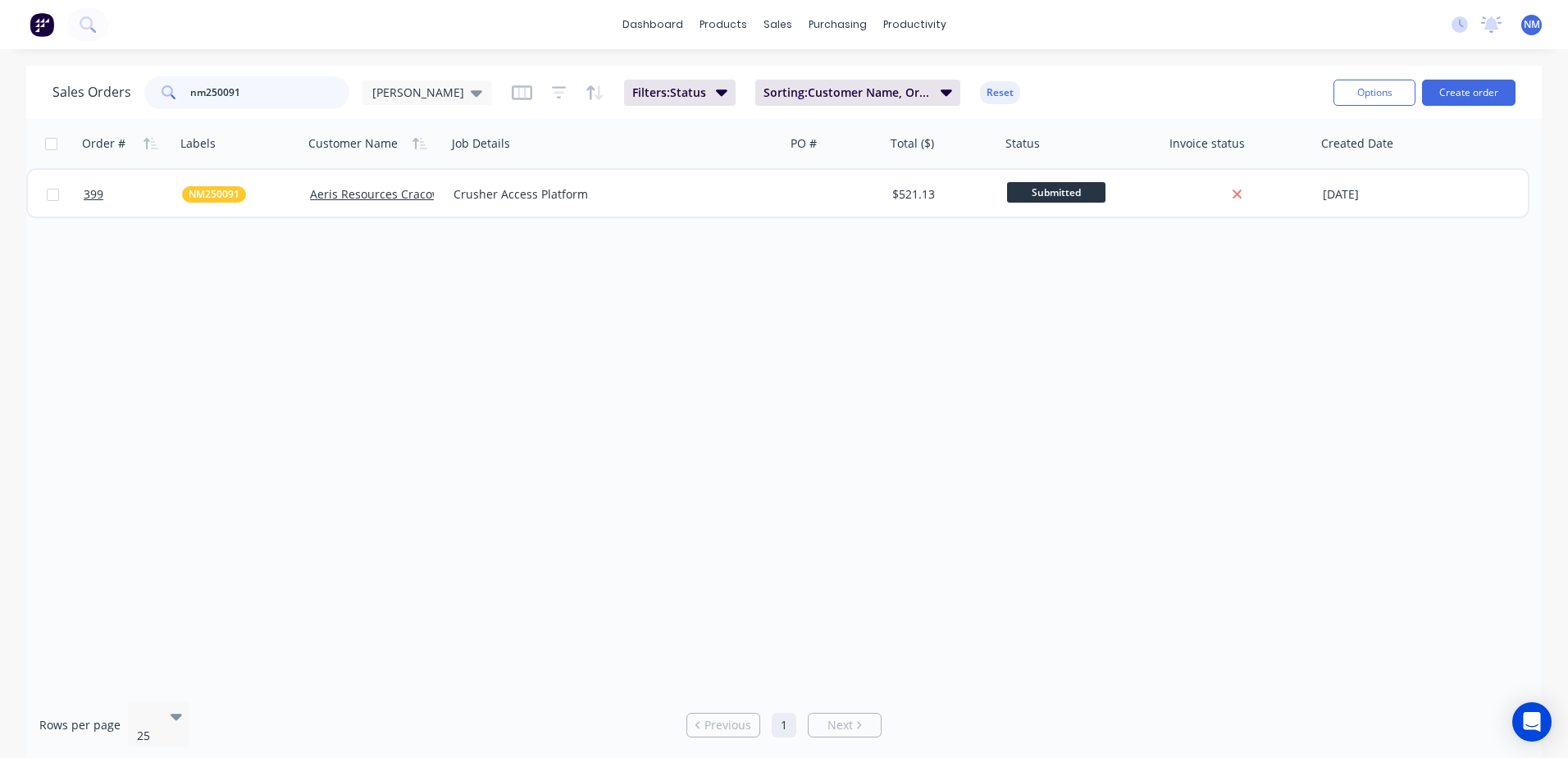
type input "nm250091"
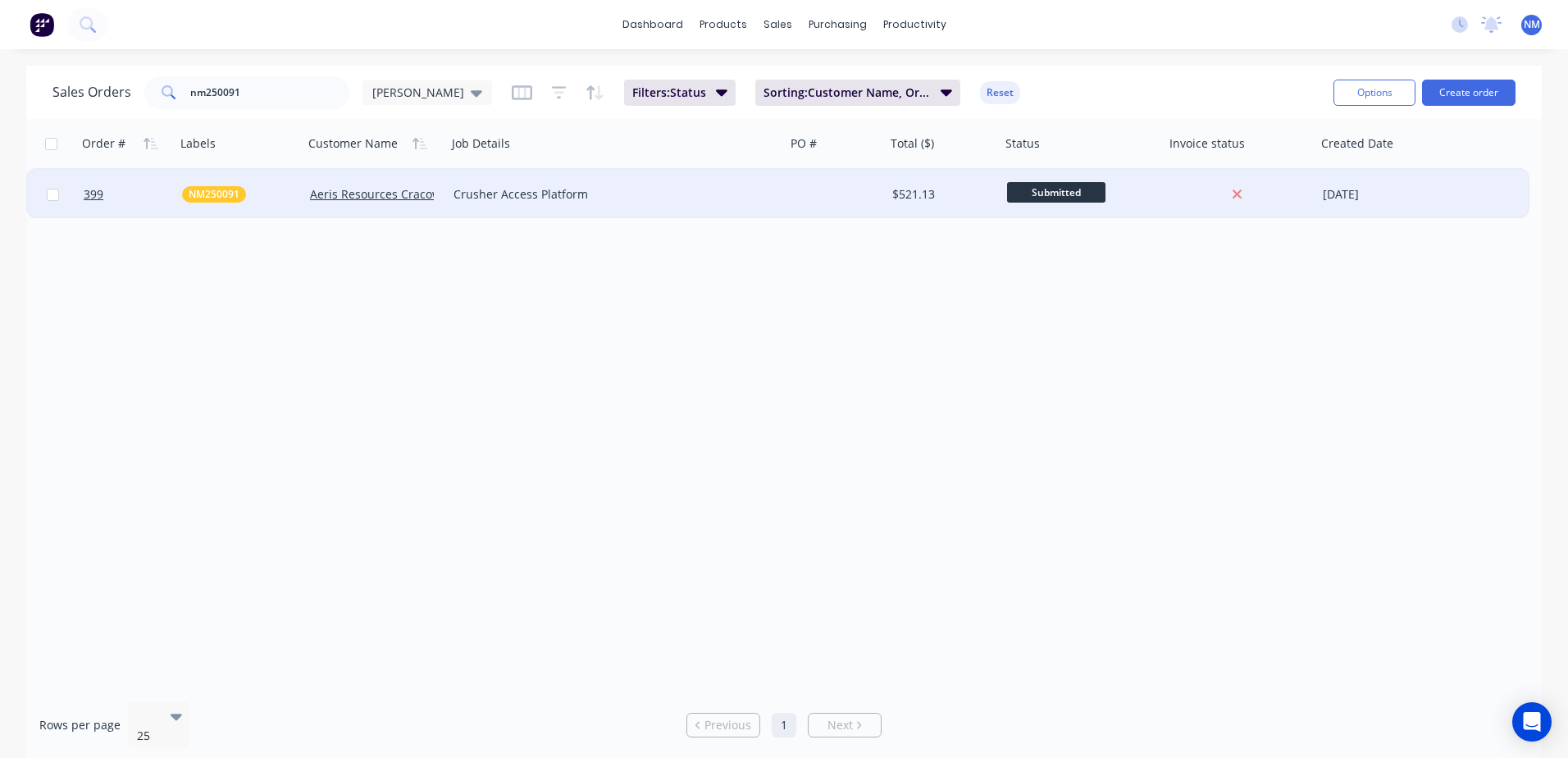
click at [972, 198] on div "$521.13" at bounding box center [941, 194] width 97 height 17
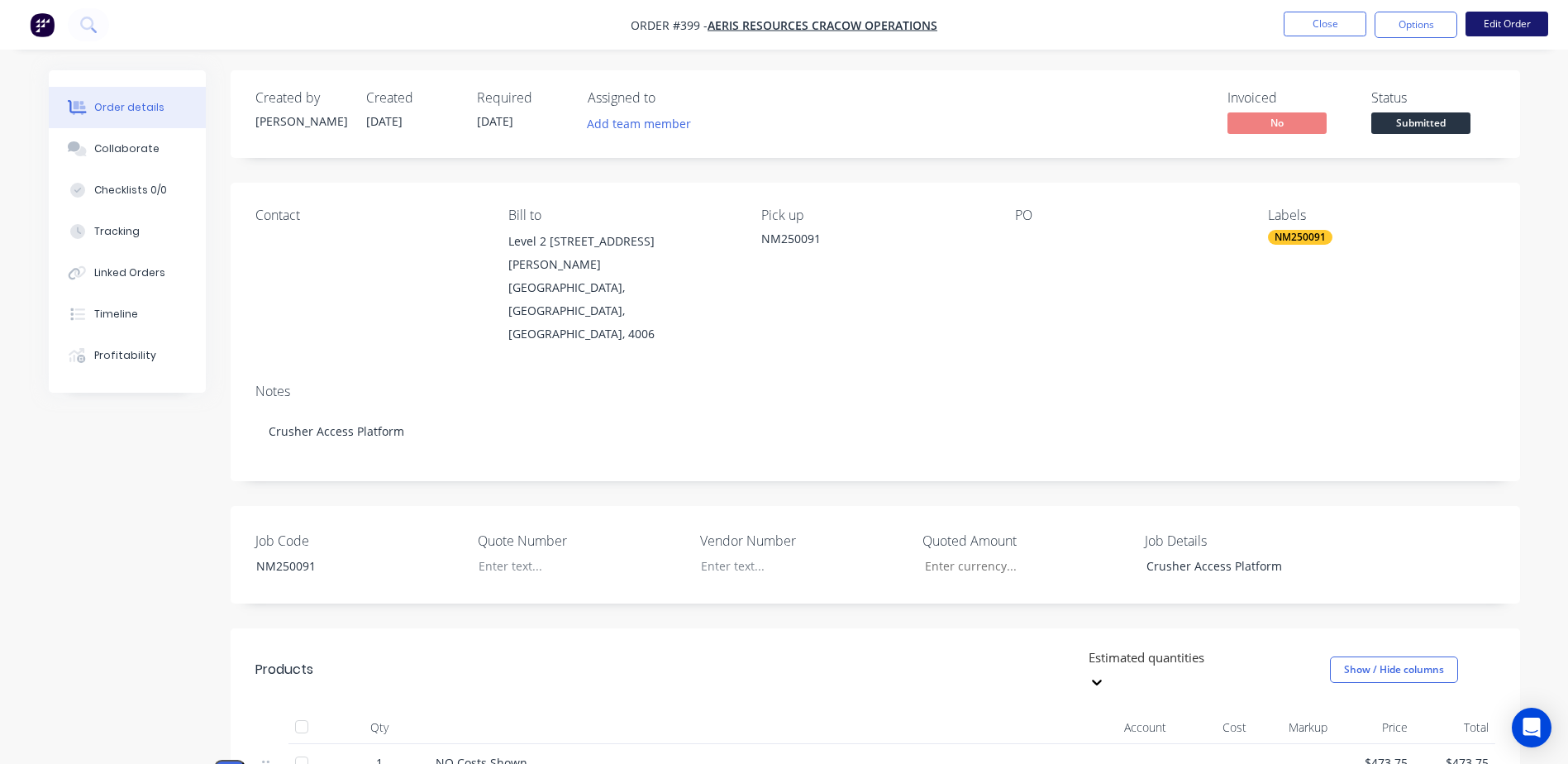
click at [1496, 23] on button "Edit Order" at bounding box center [1506, 23] width 82 height 24
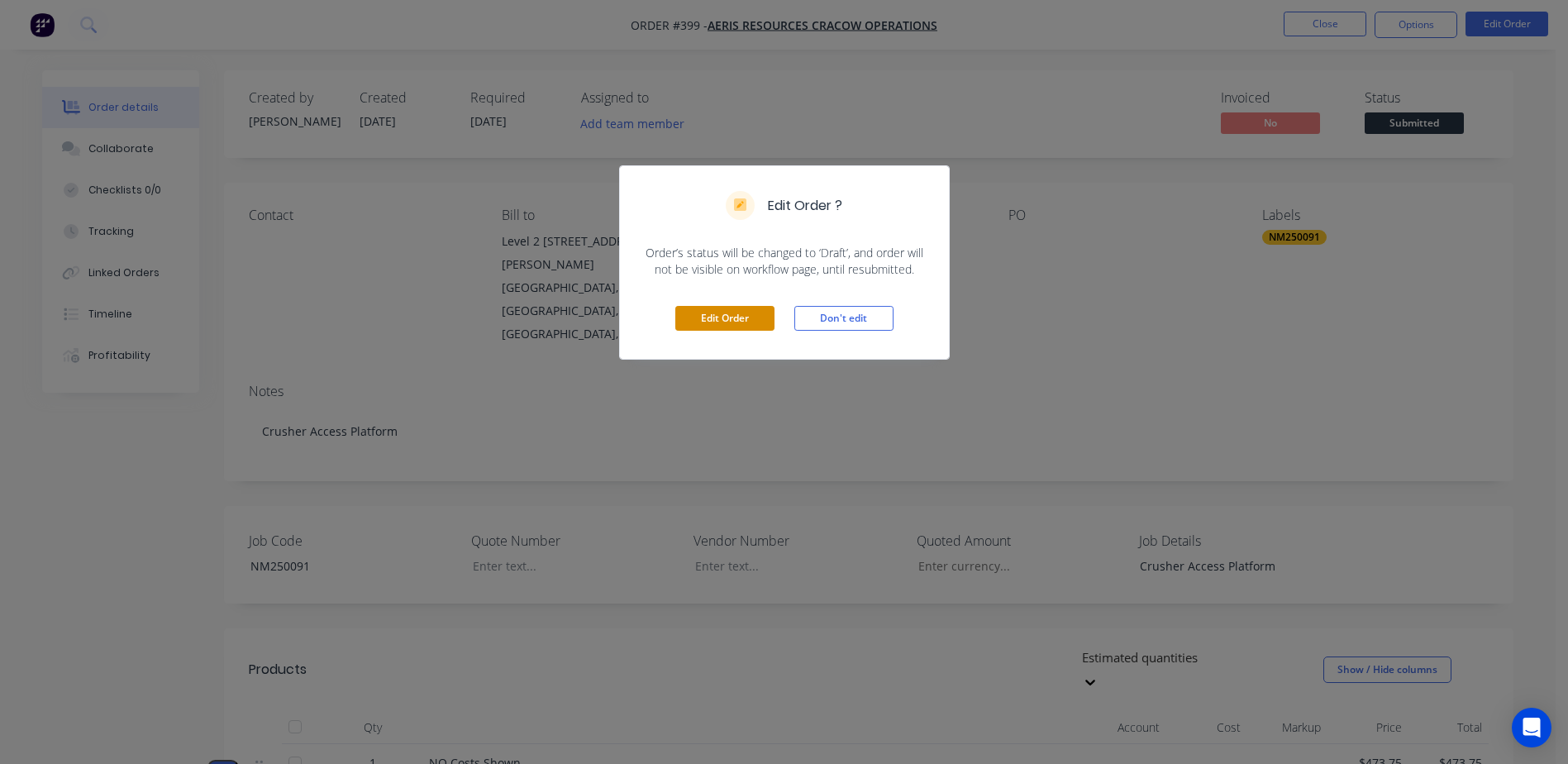
click at [725, 315] on button "Edit Order" at bounding box center [725, 318] width 99 height 24
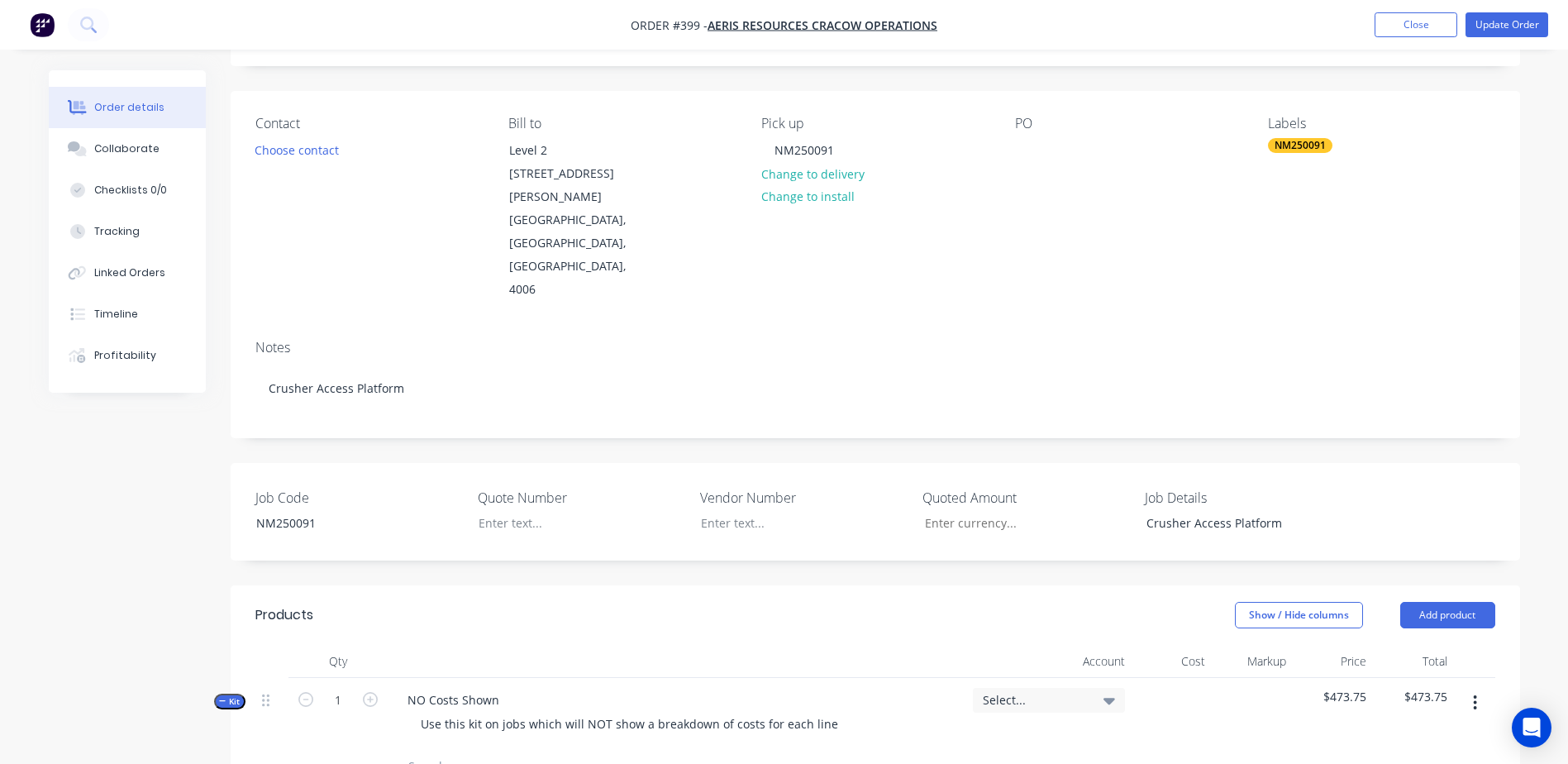
scroll to position [413, 0]
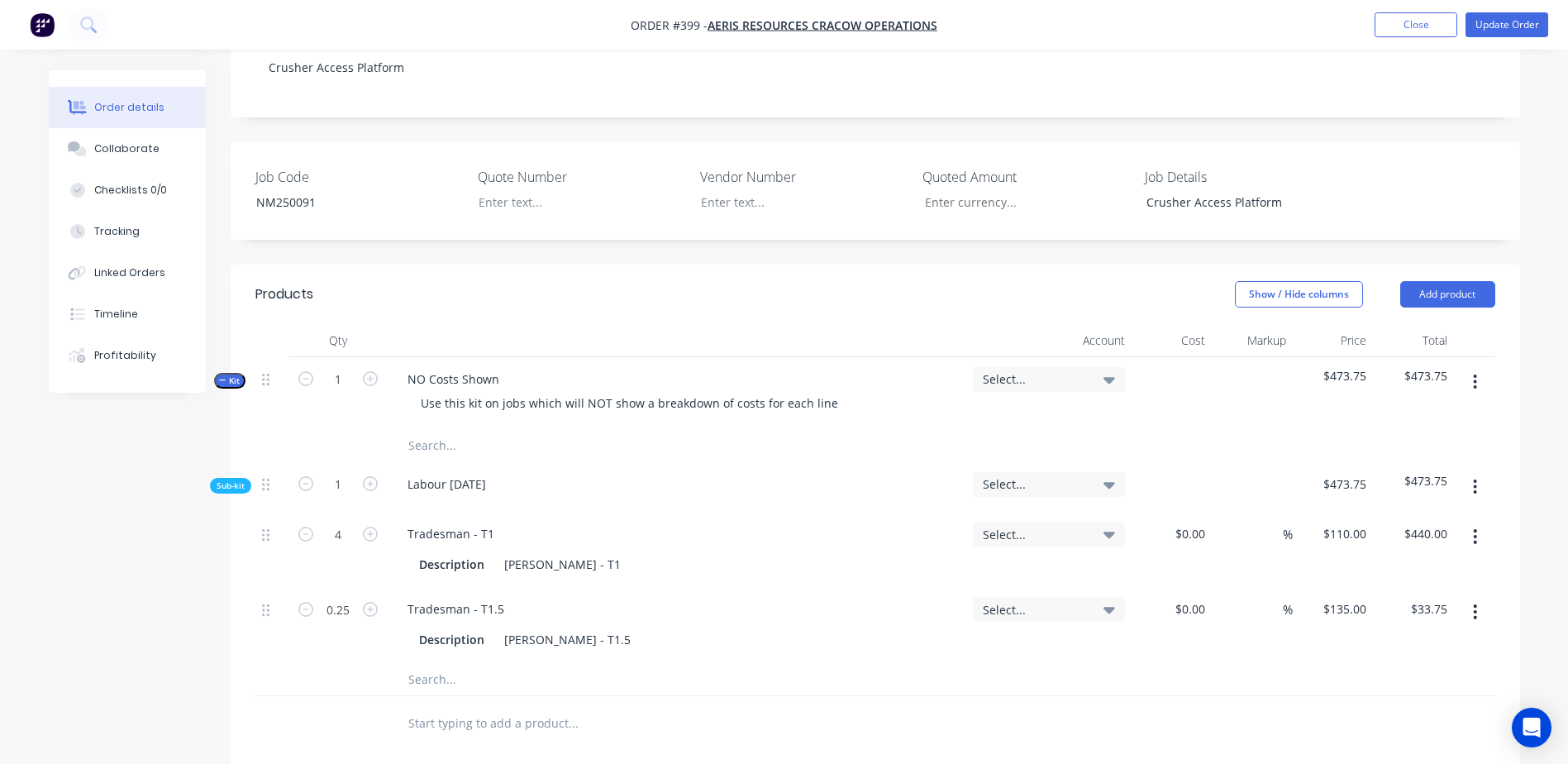
click at [420, 429] on input "text" at bounding box center [572, 445] width 330 height 33
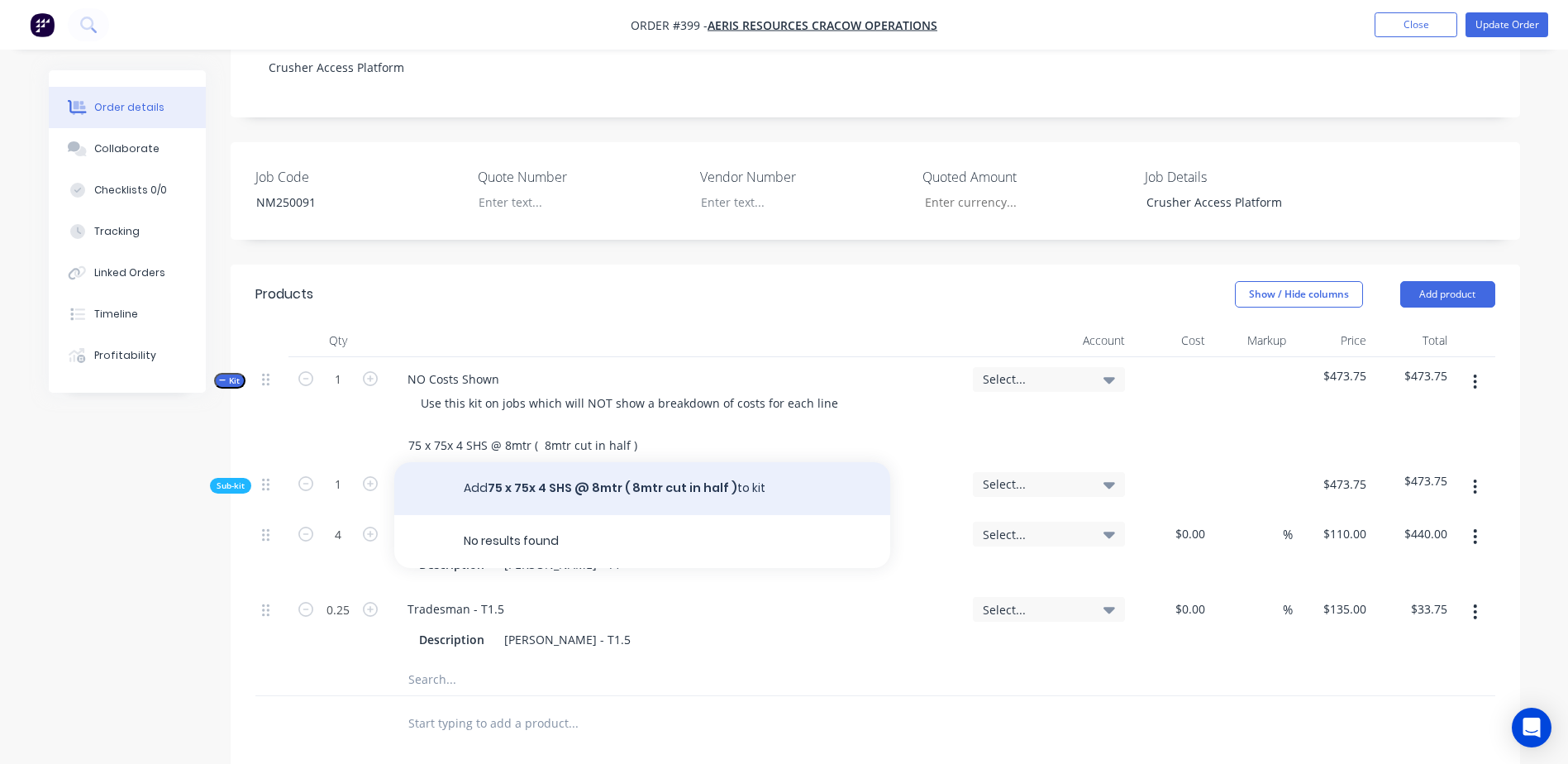
type input "75 x 75x 4 SHS @ 8mtr ( 8mtr cut in half )"
click at [562, 463] on button "Add 75 x 75x 4 SHS @ 8mtr ( 8mtr cut in half ) to kit" at bounding box center [642, 489] width 496 height 53
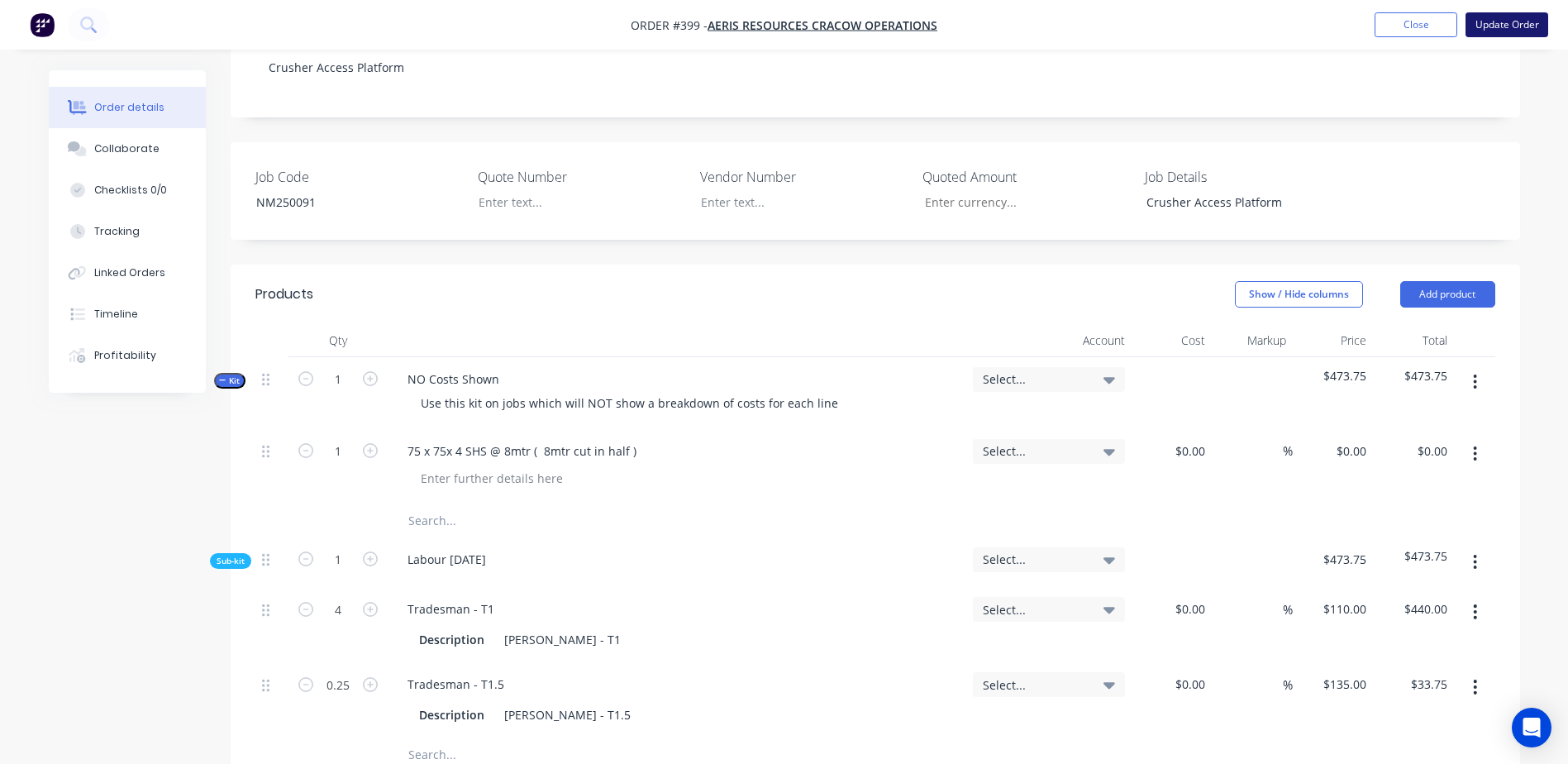
click at [1479, 24] on button "Update Order" at bounding box center [1506, 24] width 82 height 24
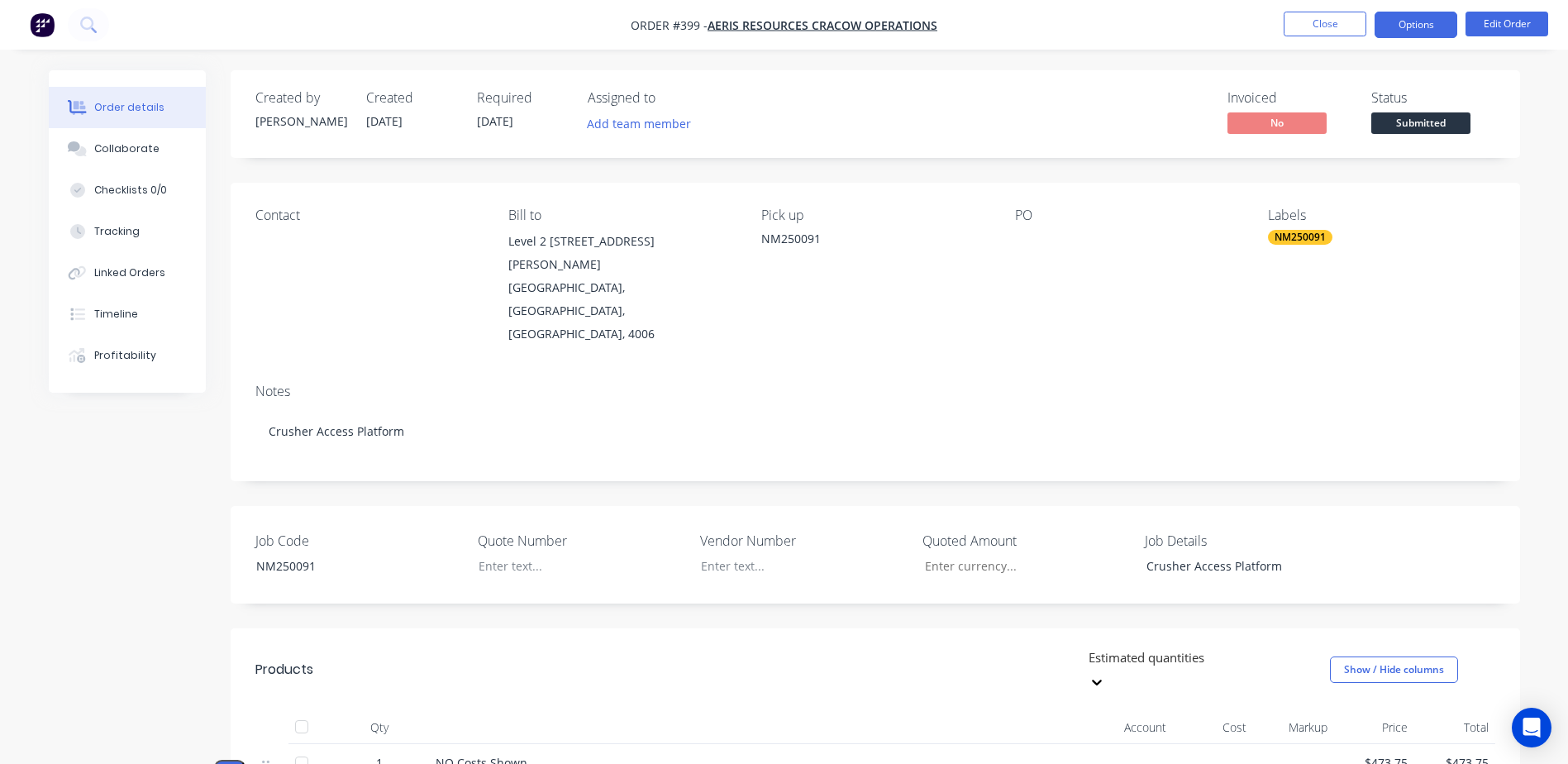
click at [1413, 29] on button "Options" at bounding box center [1415, 24] width 82 height 26
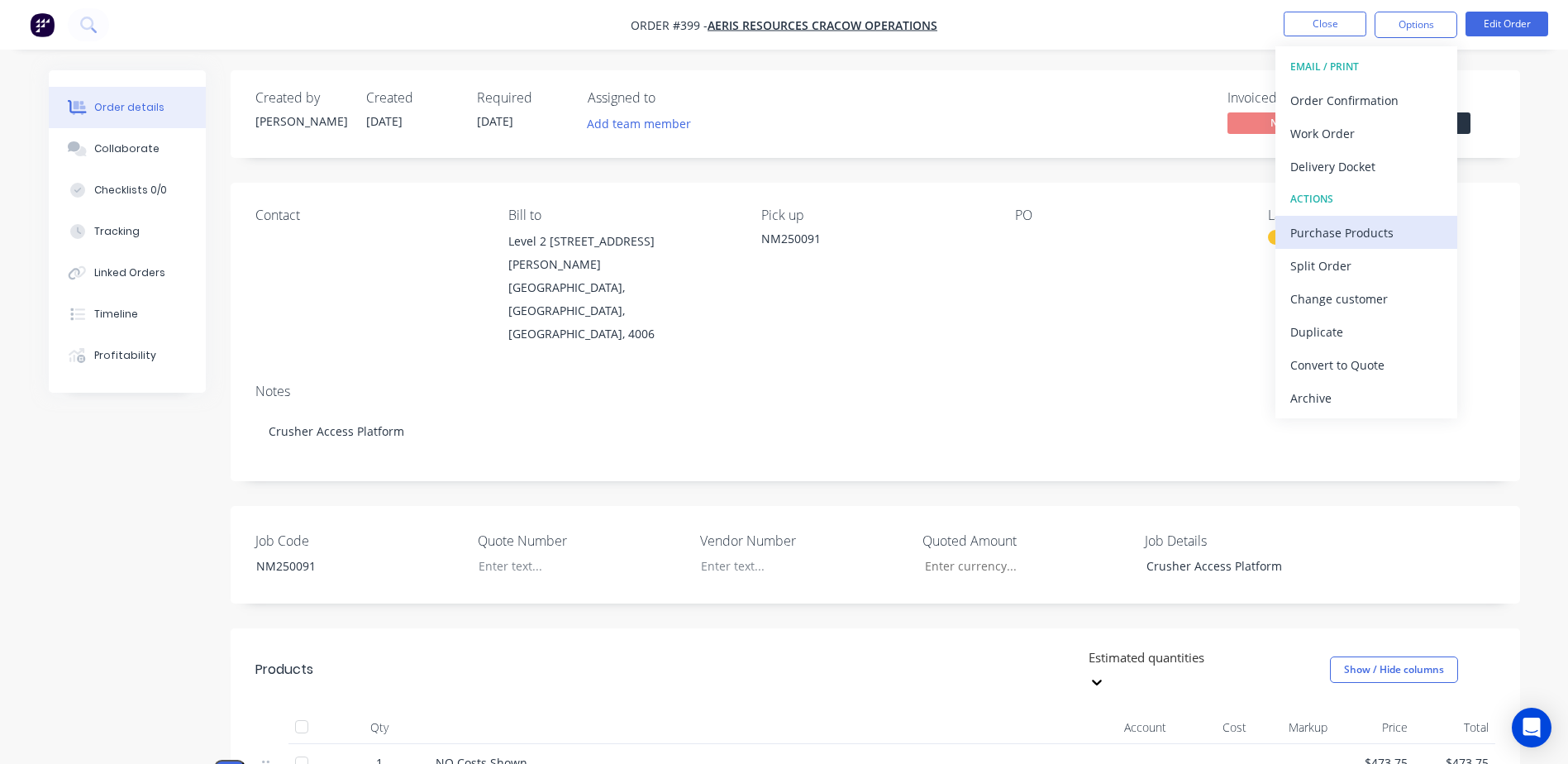
click at [1425, 224] on div "Purchase Products" at bounding box center [1366, 233] width 152 height 24
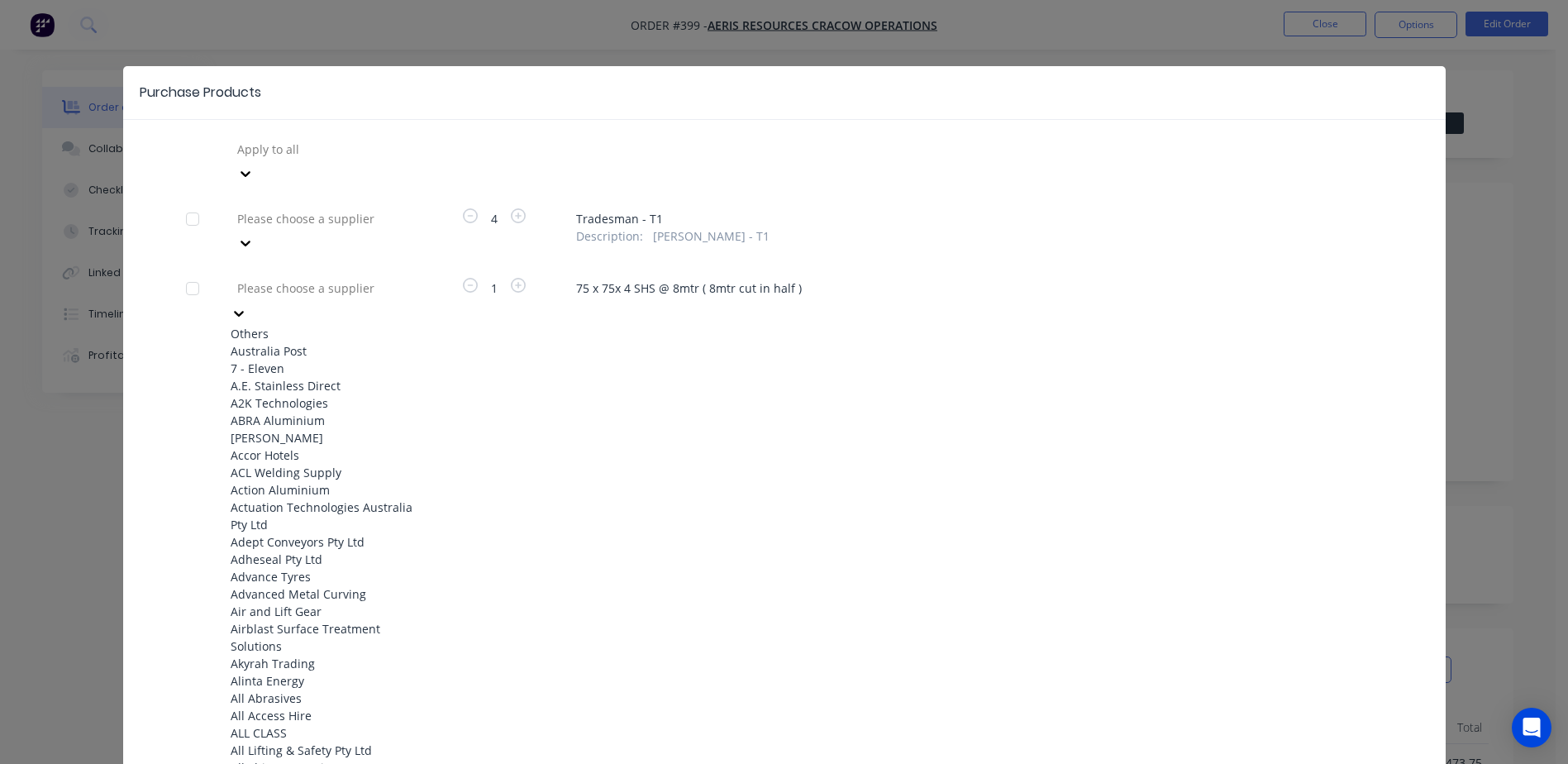
click at [297, 278] on div at bounding box center [355, 288] width 238 height 21
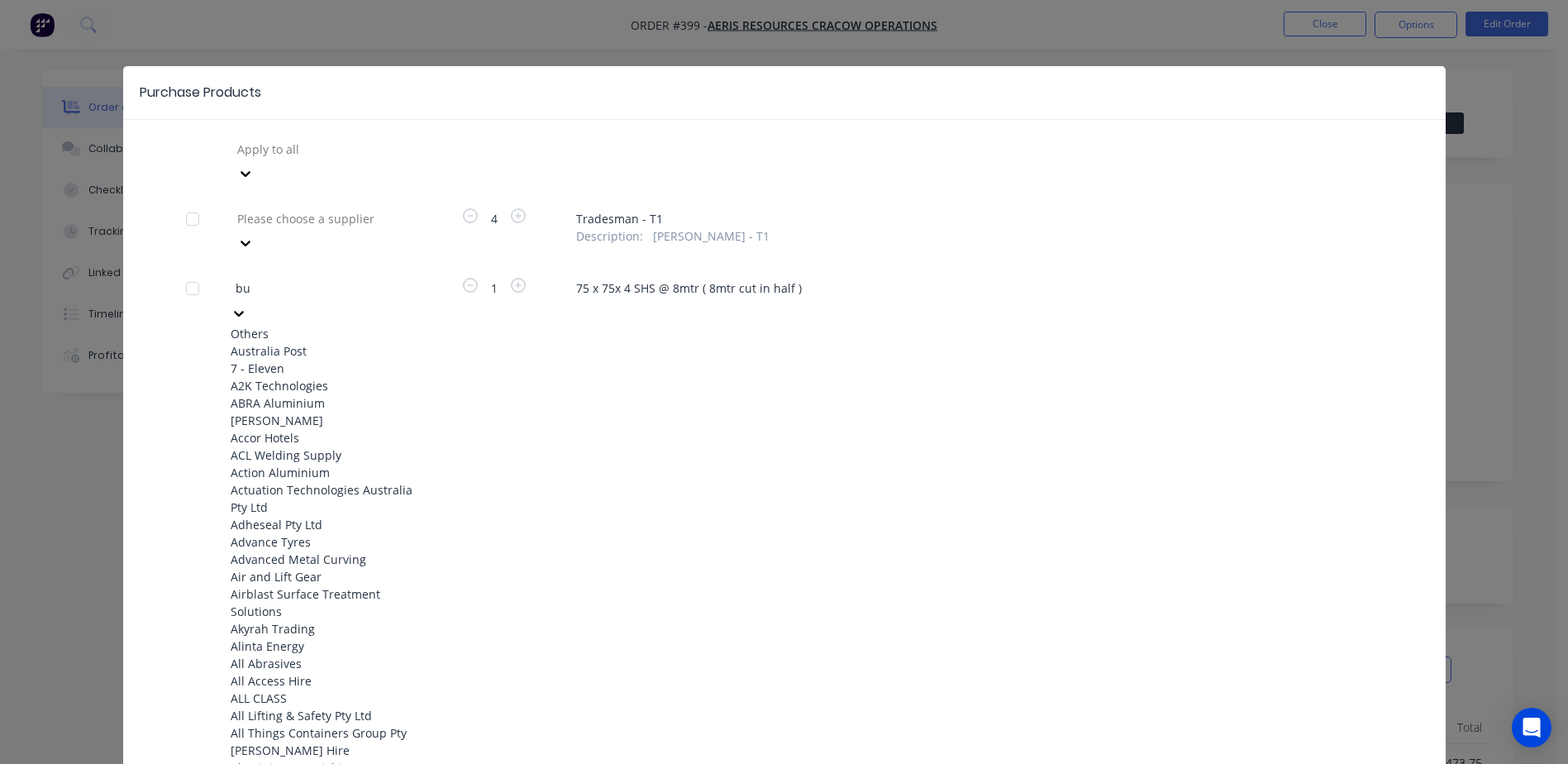
type input "bud"
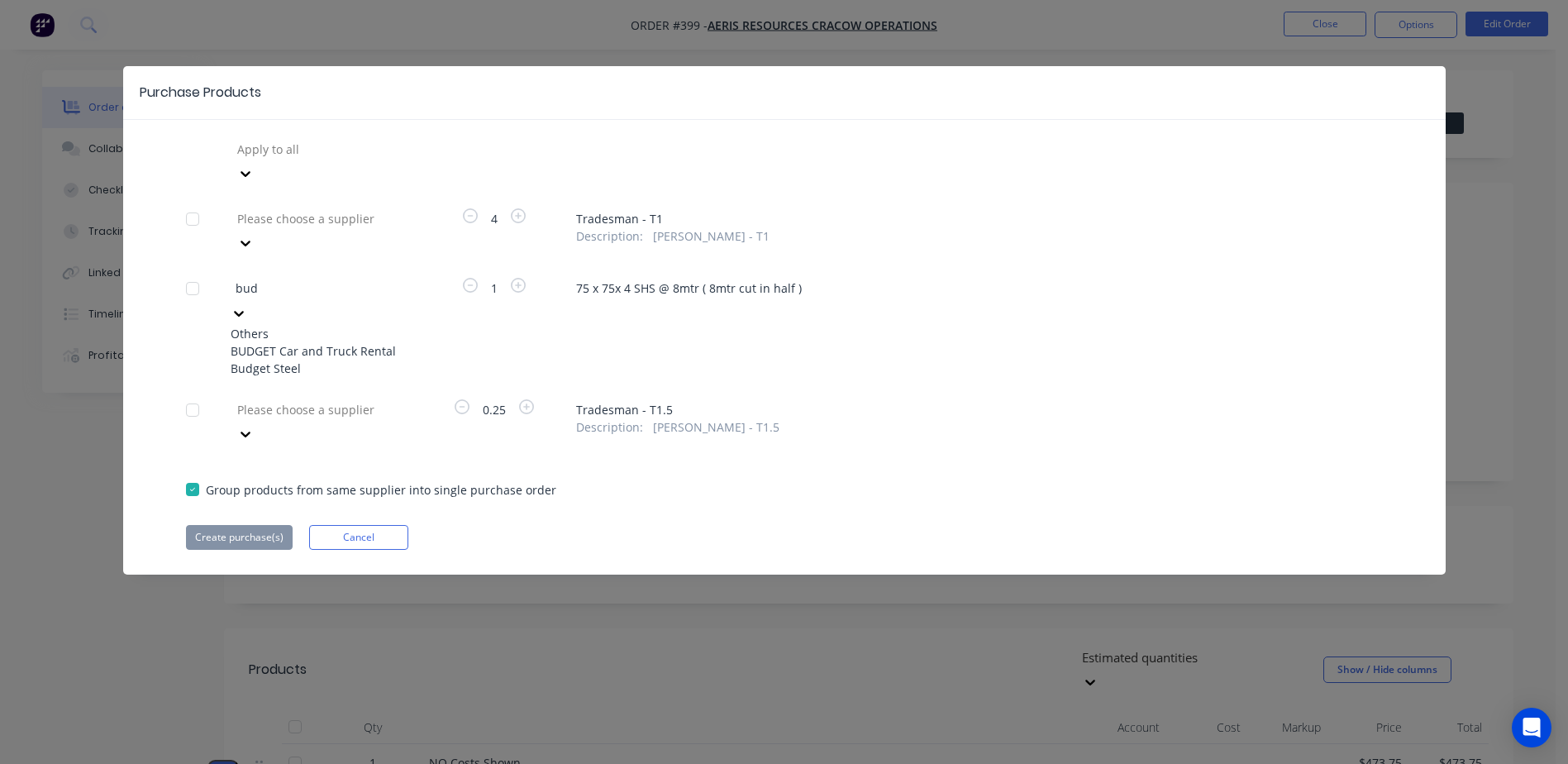
click at [305, 360] on div "Budget Steel" at bounding box center [321, 368] width 182 height 18
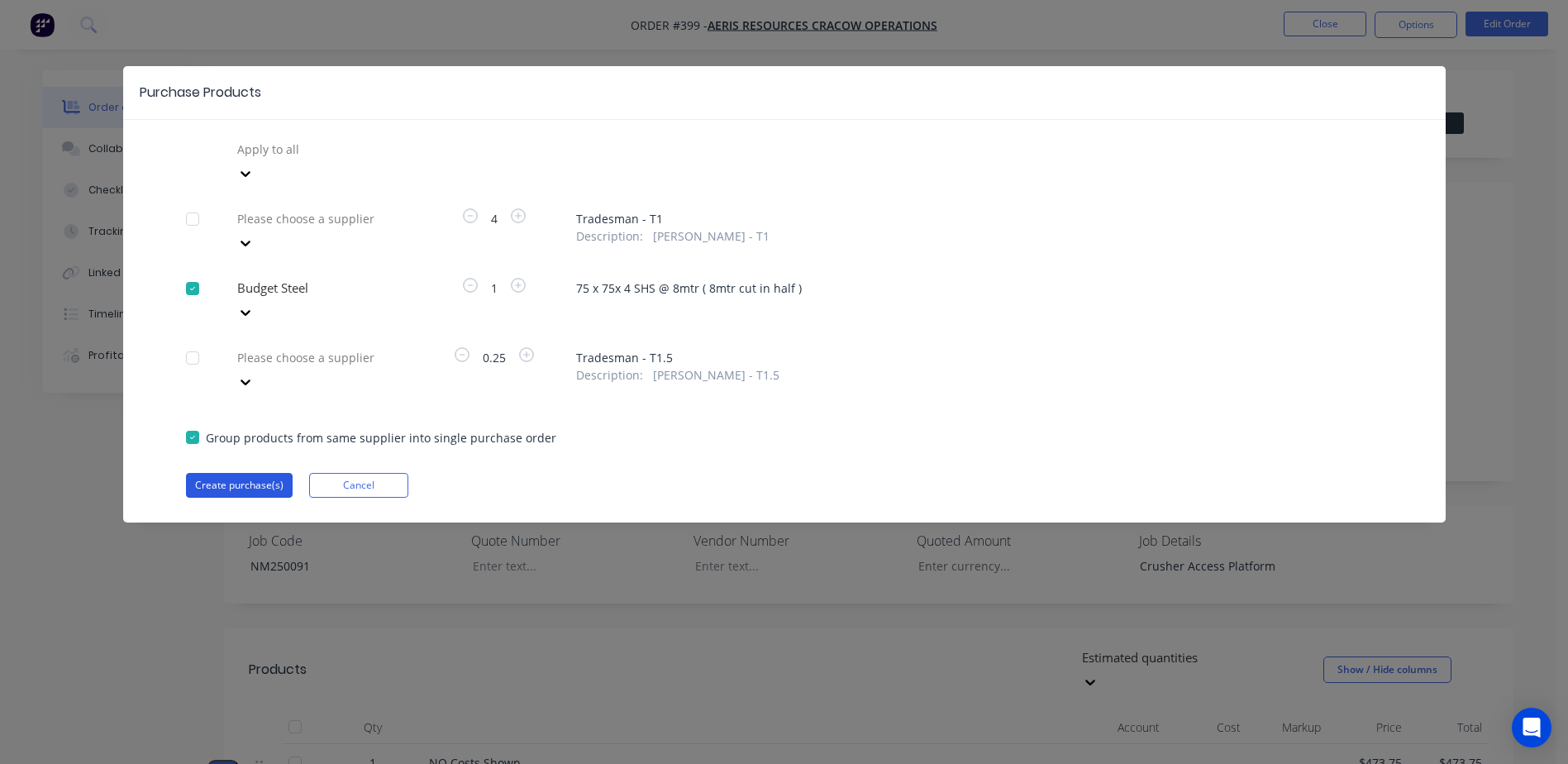
click at [229, 473] on button "Create purchase(s)" at bounding box center [240, 485] width 107 height 24
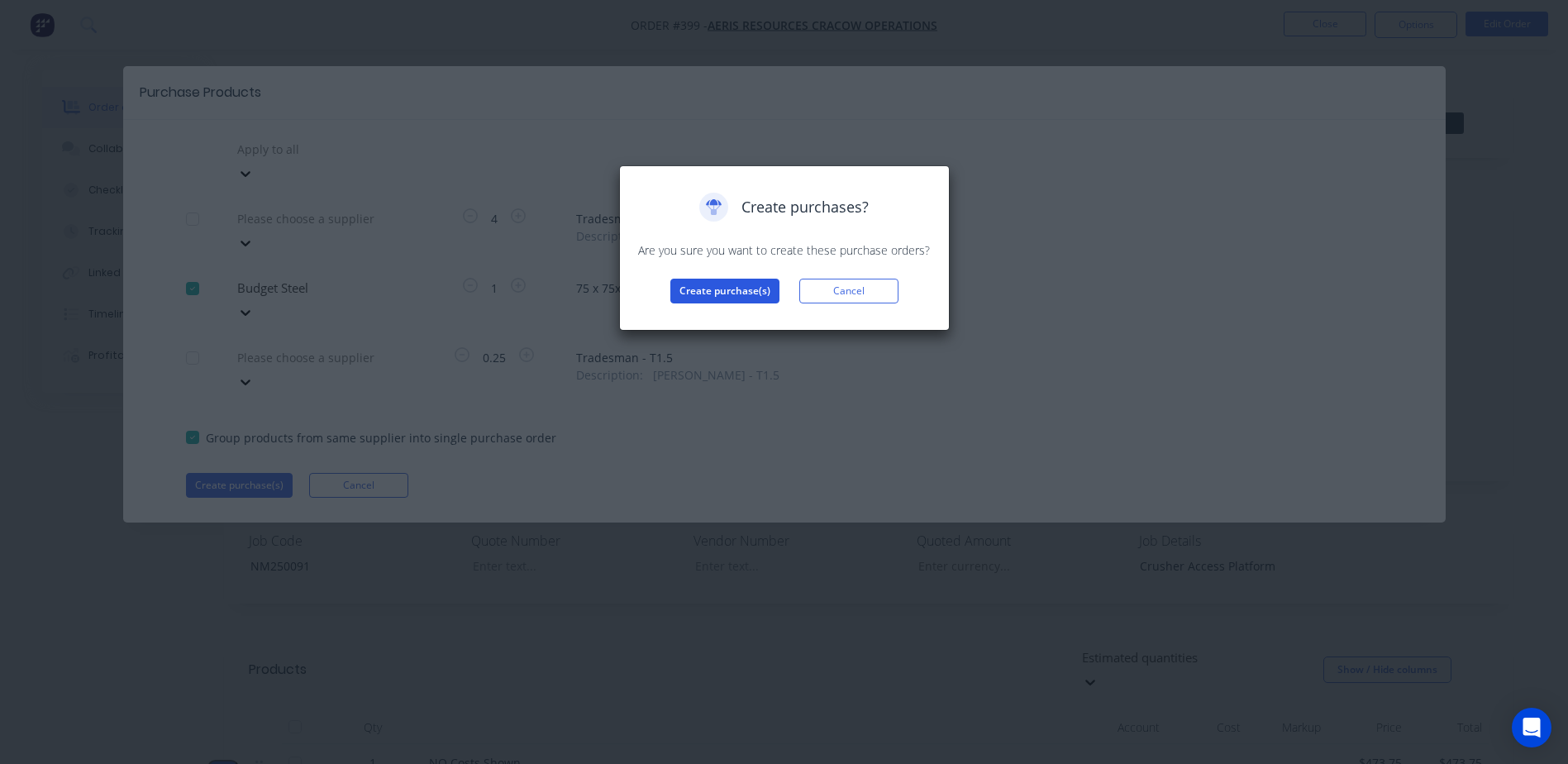
click at [737, 291] on button "Create purchase(s)" at bounding box center [725, 291] width 110 height 24
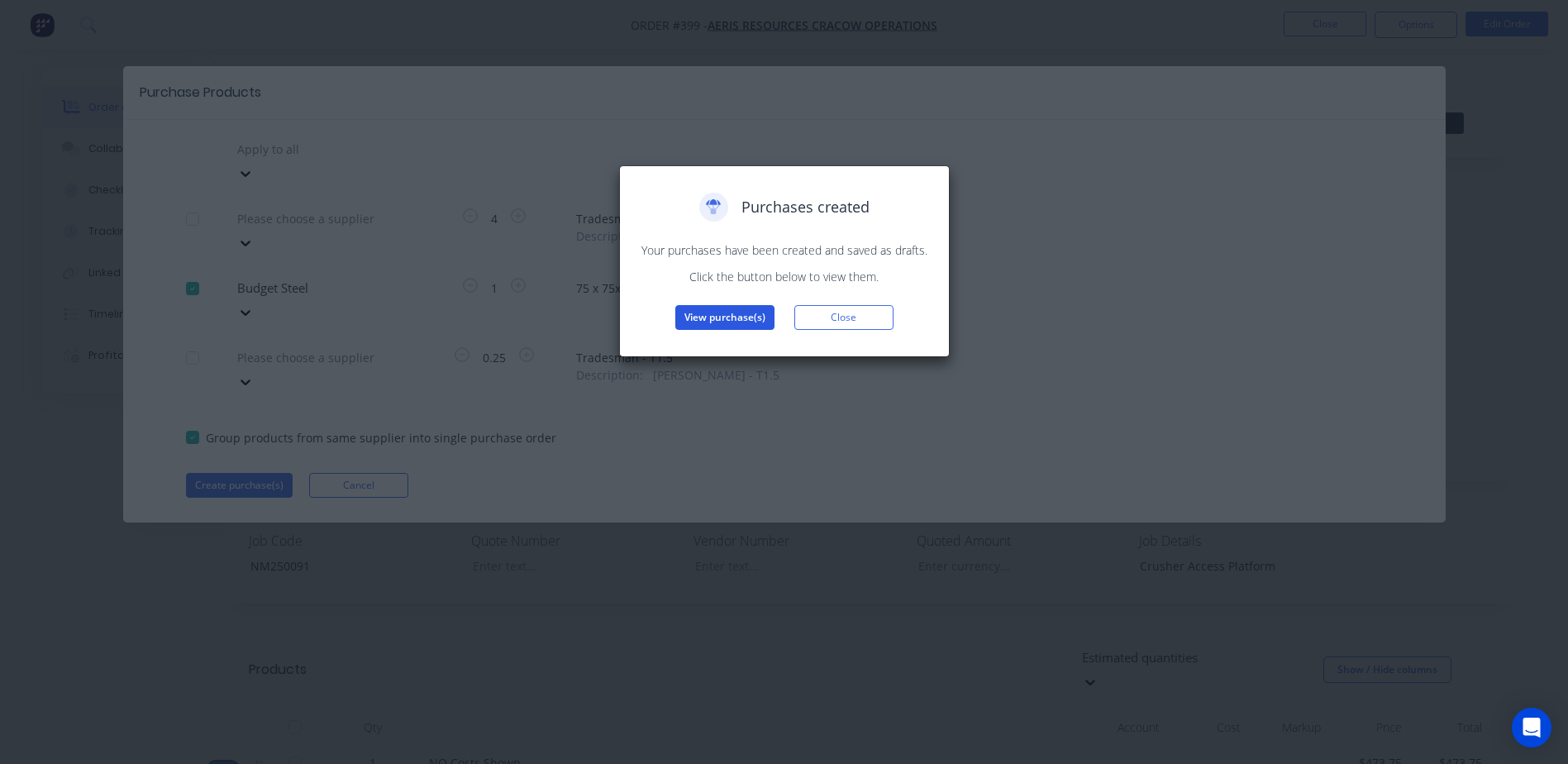
click at [724, 319] on button "View purchase(s)" at bounding box center [725, 317] width 99 height 24
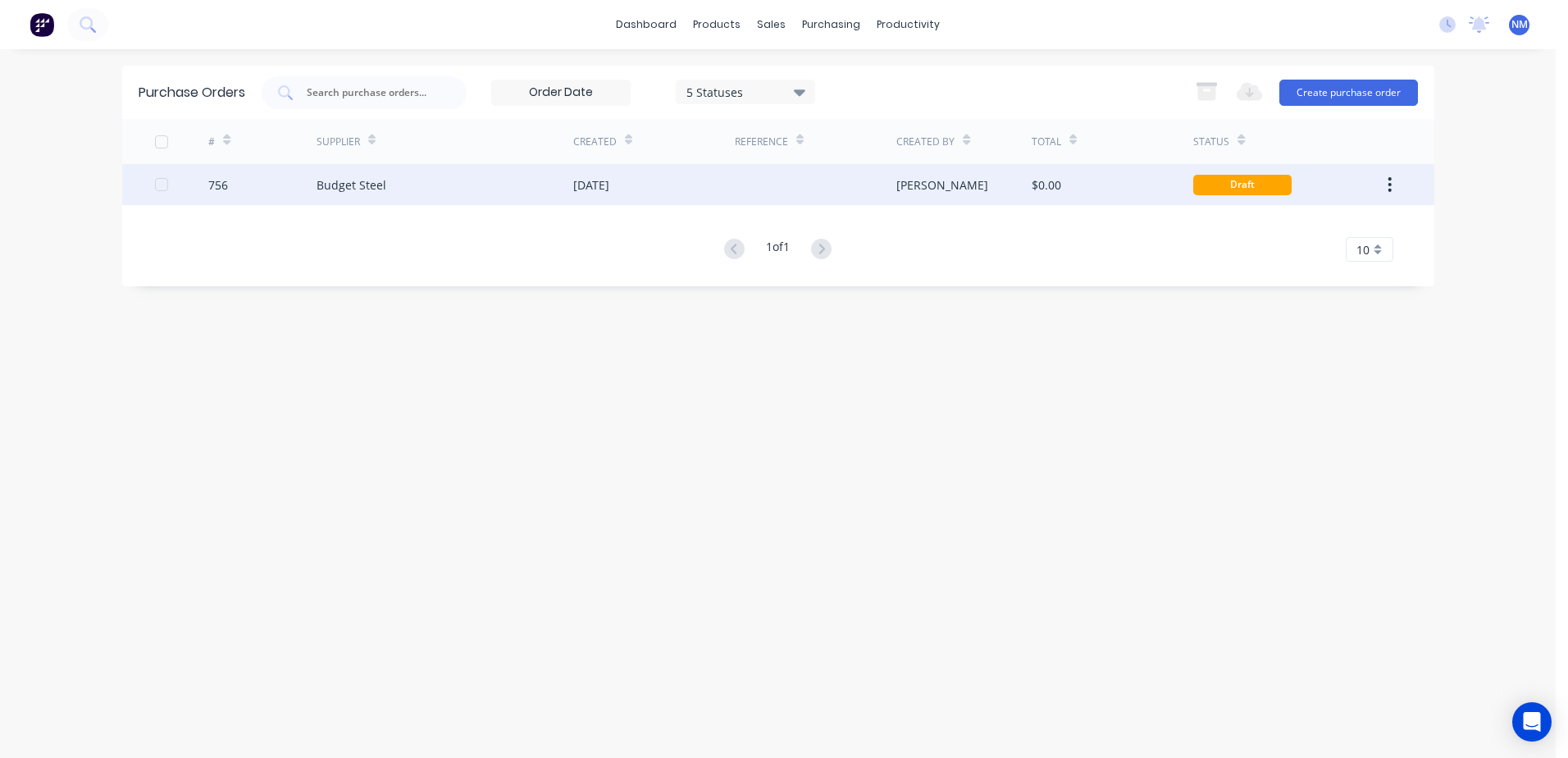
click at [1133, 189] on div "$0.00" at bounding box center [1113, 185] width 162 height 41
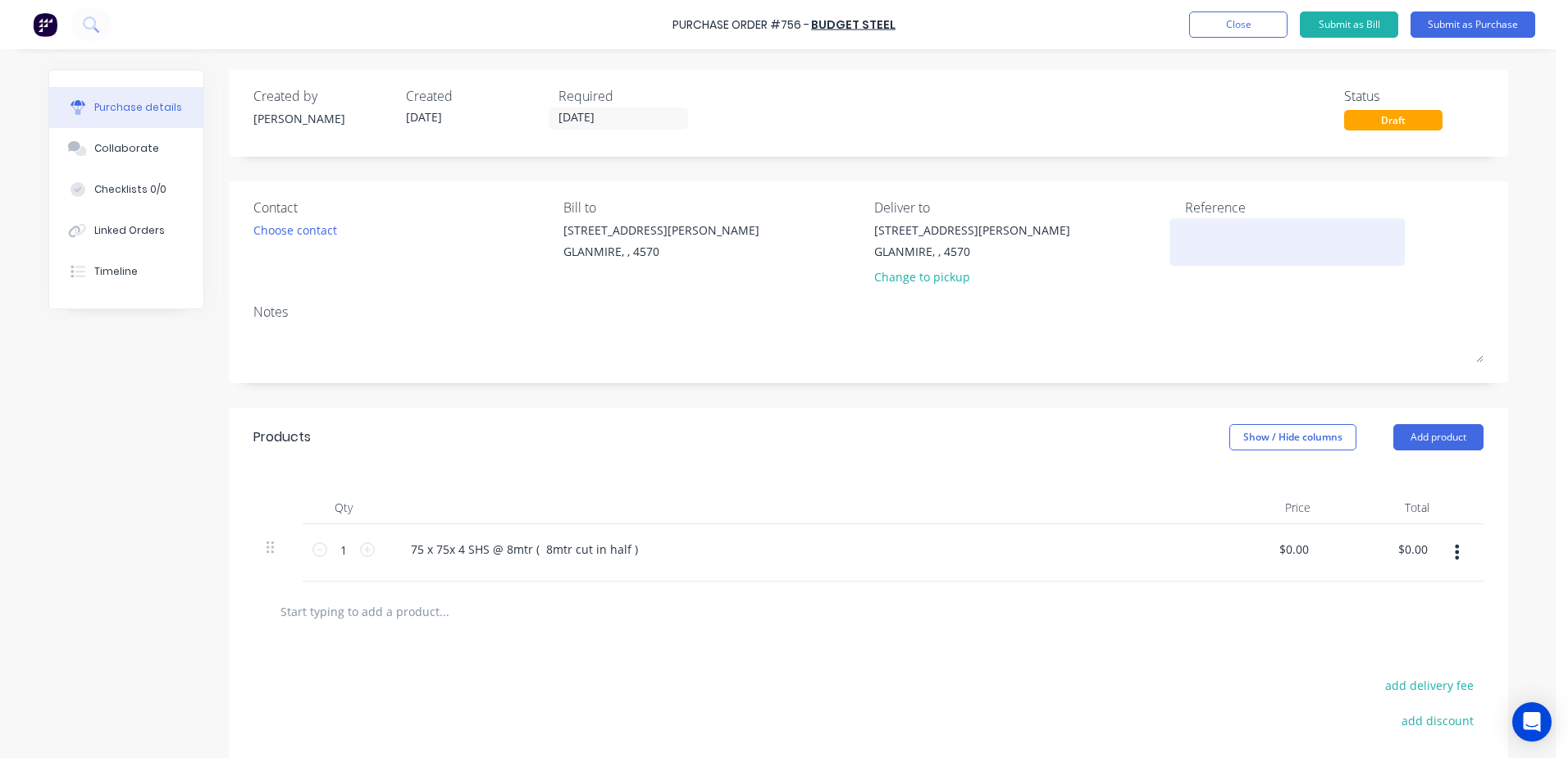
click at [1190, 243] on textarea at bounding box center [1287, 240] width 205 height 37
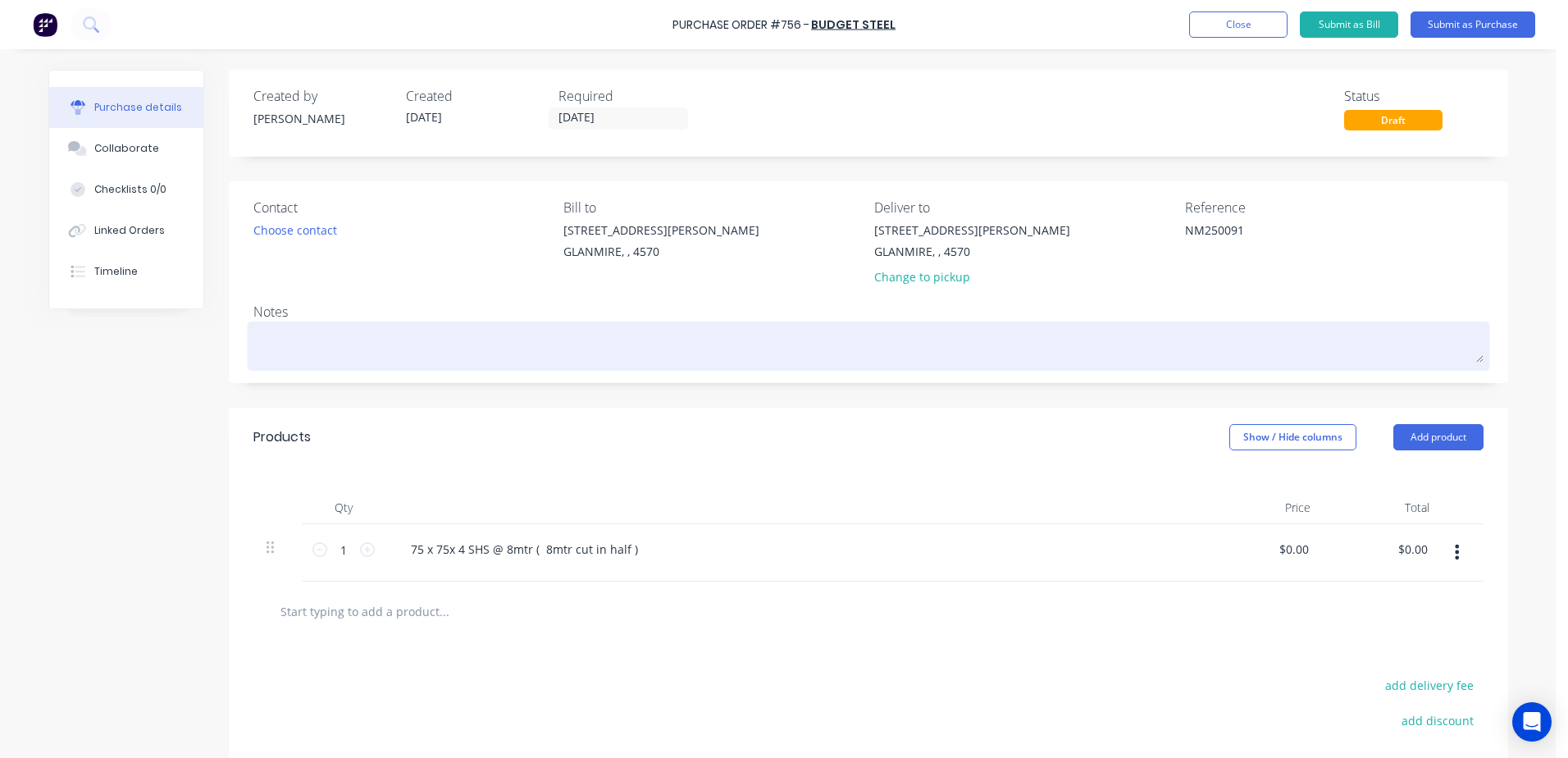
type textarea "NM250091"
click at [281, 345] on textarea at bounding box center [869, 345] width 1230 height 37
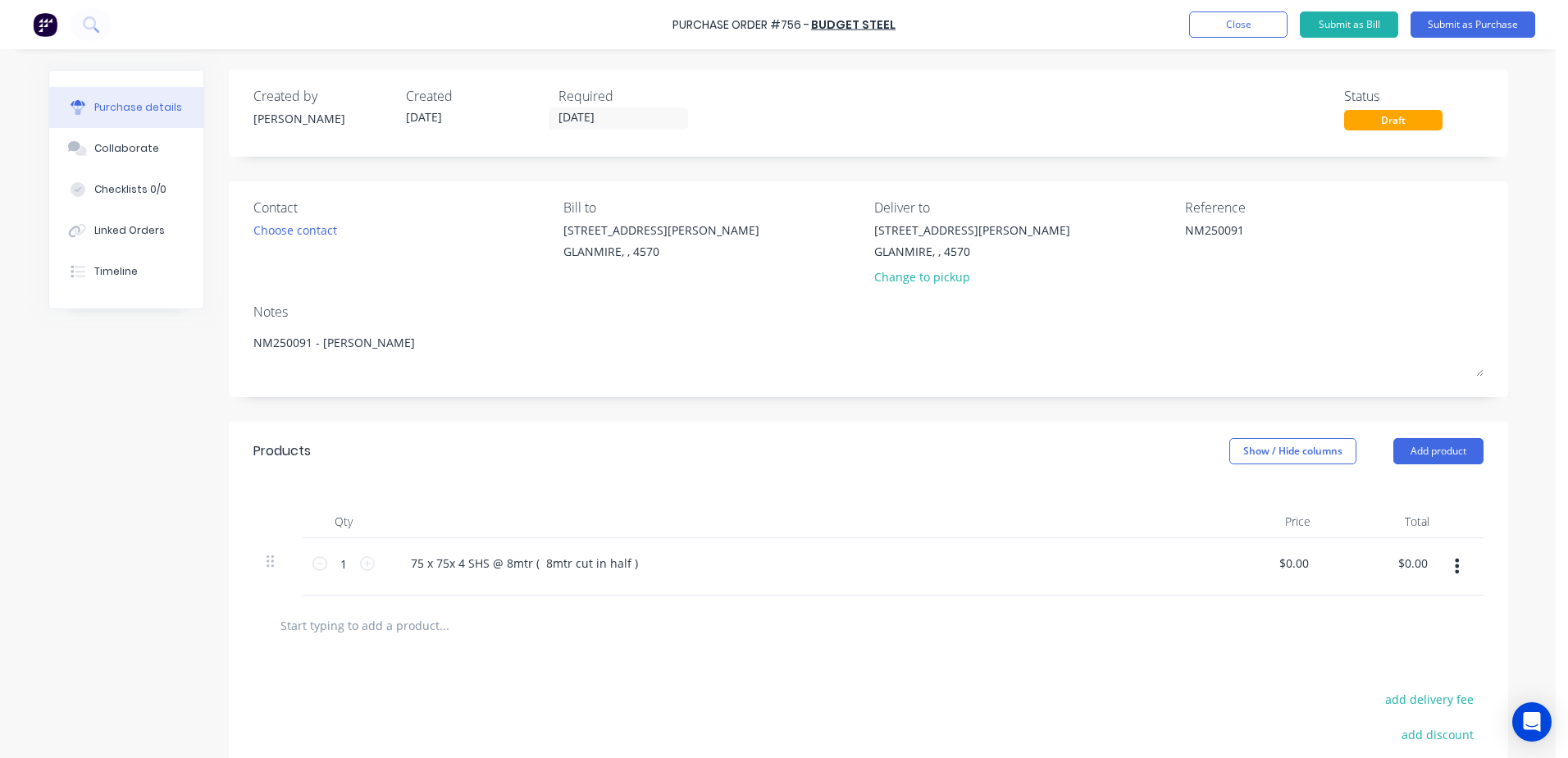
type textarea "NM250091 - glen"
click at [739, 505] on div at bounding box center [794, 521] width 820 height 33
click at [1477, 24] on button "Submit as Purchase" at bounding box center [1473, 24] width 124 height 26
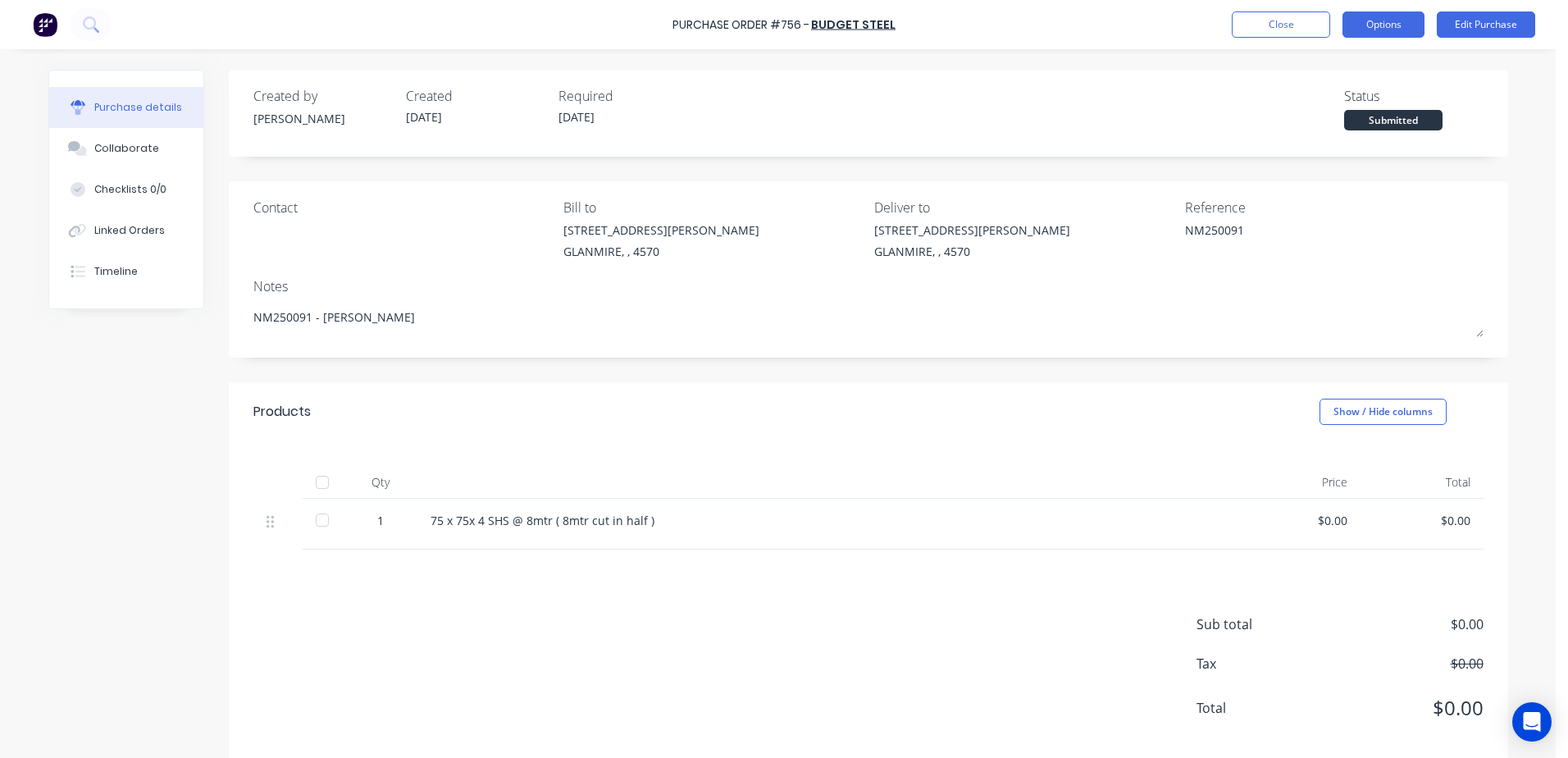
click at [1395, 24] on button "Options" at bounding box center [1383, 24] width 82 height 26
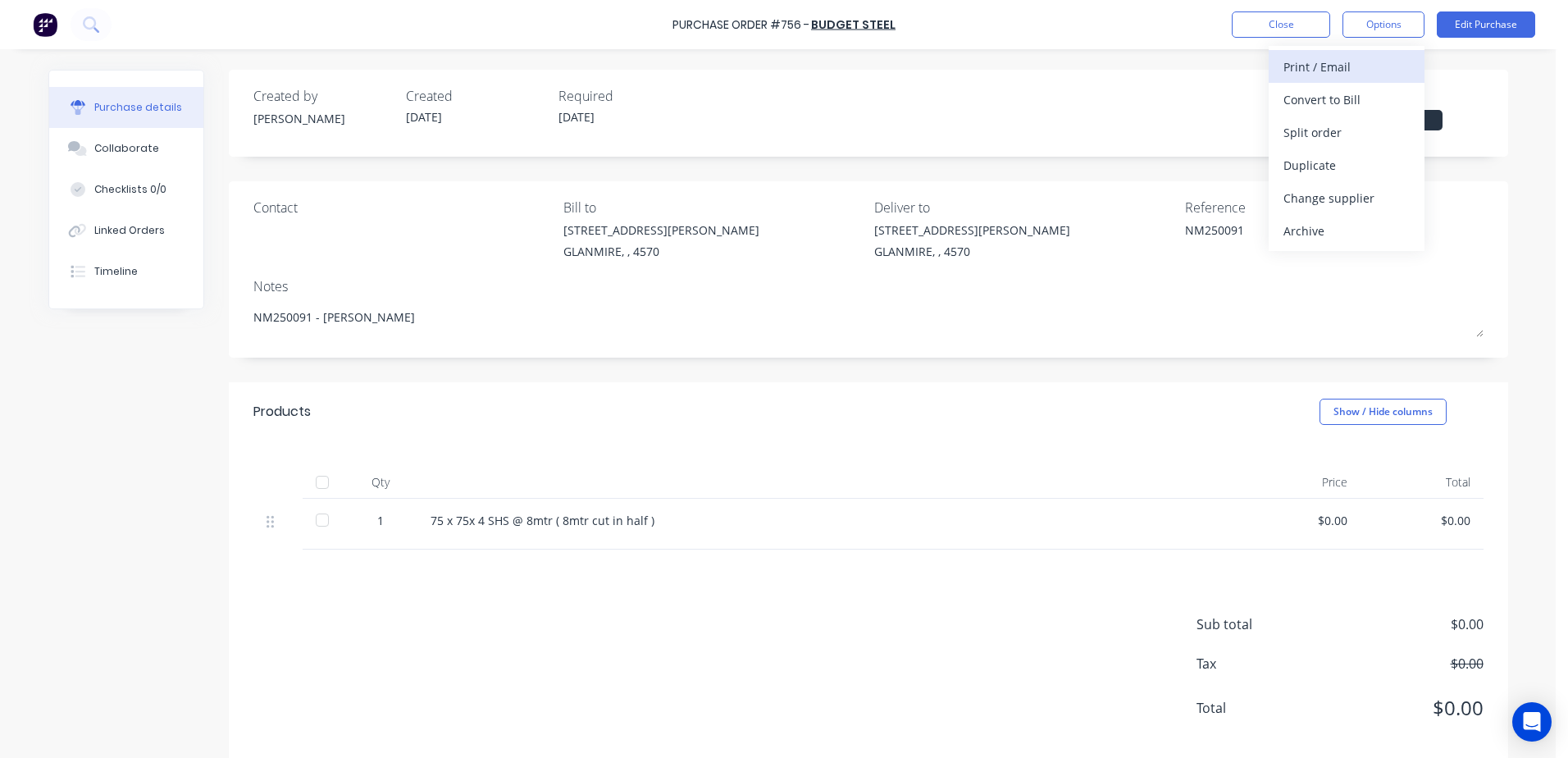
click at [1346, 64] on div "Print / Email" at bounding box center [1347, 67] width 126 height 24
click at [1289, 111] on div "With pricing" at bounding box center [1347, 99] width 126 height 24
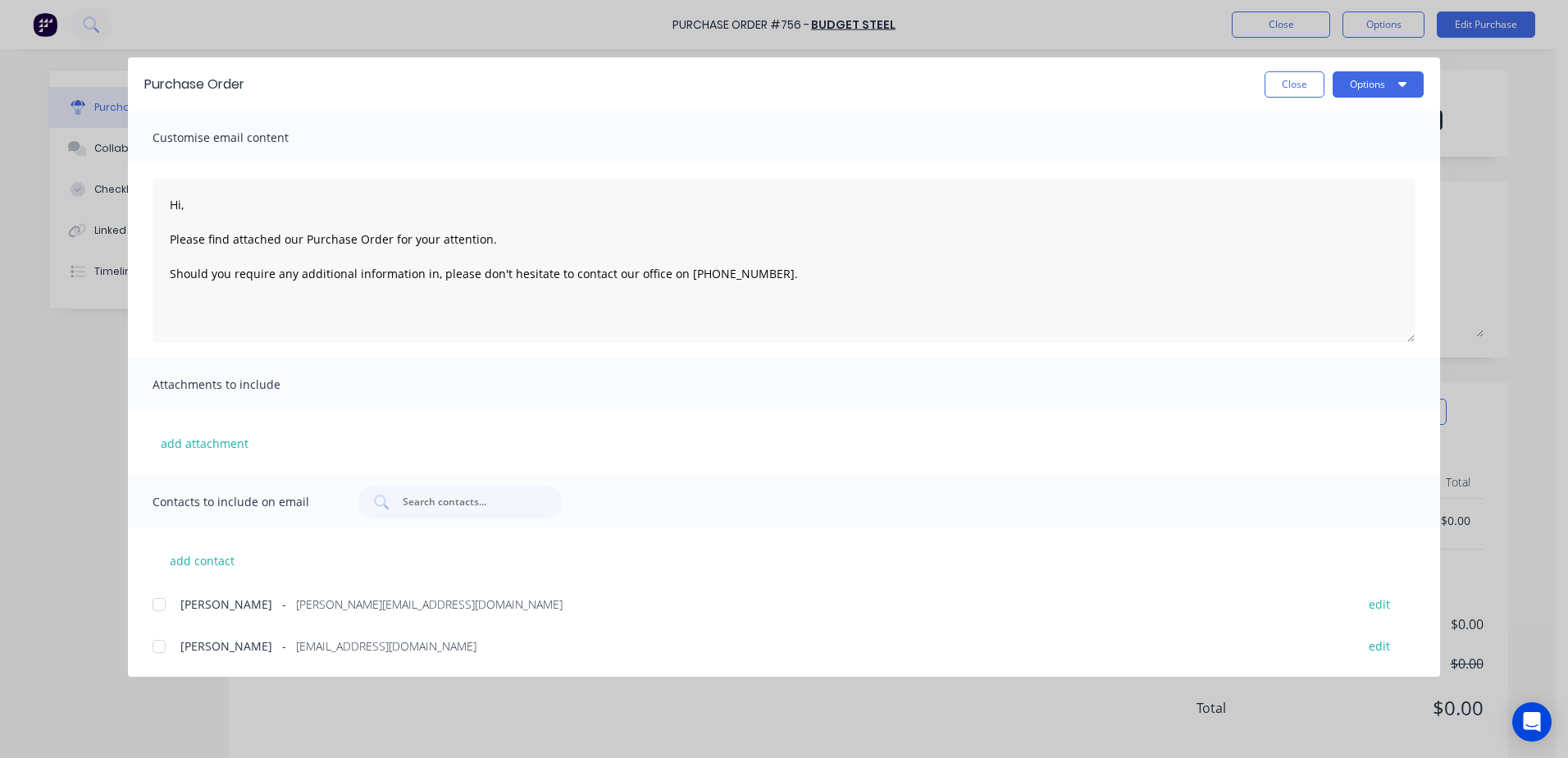
click at [163, 651] on div at bounding box center [159, 646] width 33 height 33
click at [1359, 86] on button "Options" at bounding box center [1379, 85] width 91 height 26
click at [1338, 186] on div "Email" at bounding box center [1346, 191] width 126 height 24
click at [1385, 91] on button "Options" at bounding box center [1379, 85] width 91 height 26
click at [1293, 164] on div "Print" at bounding box center [1346, 159] width 126 height 24
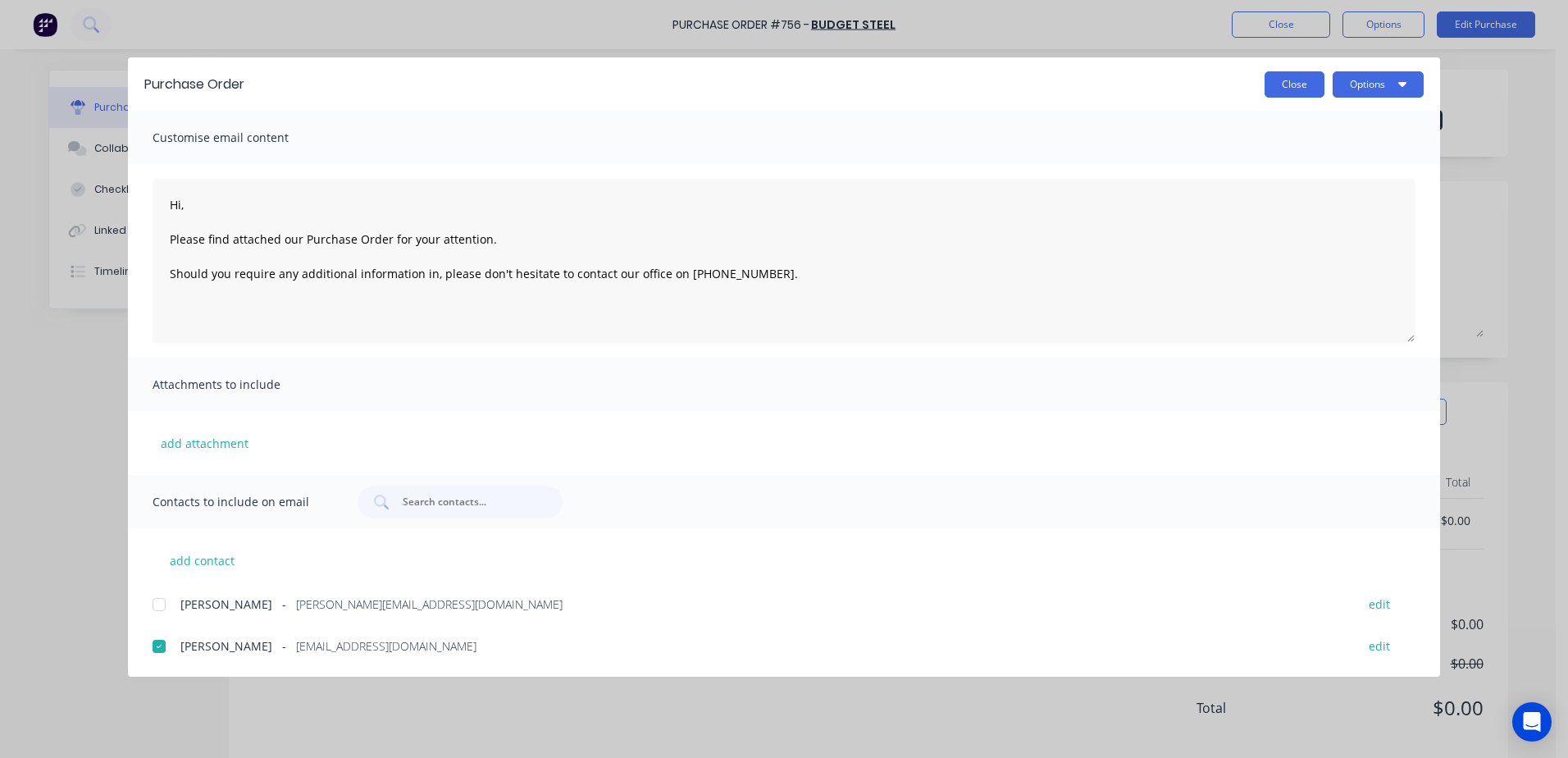
click at [1283, 95] on button "Close" at bounding box center [1295, 85] width 59 height 26
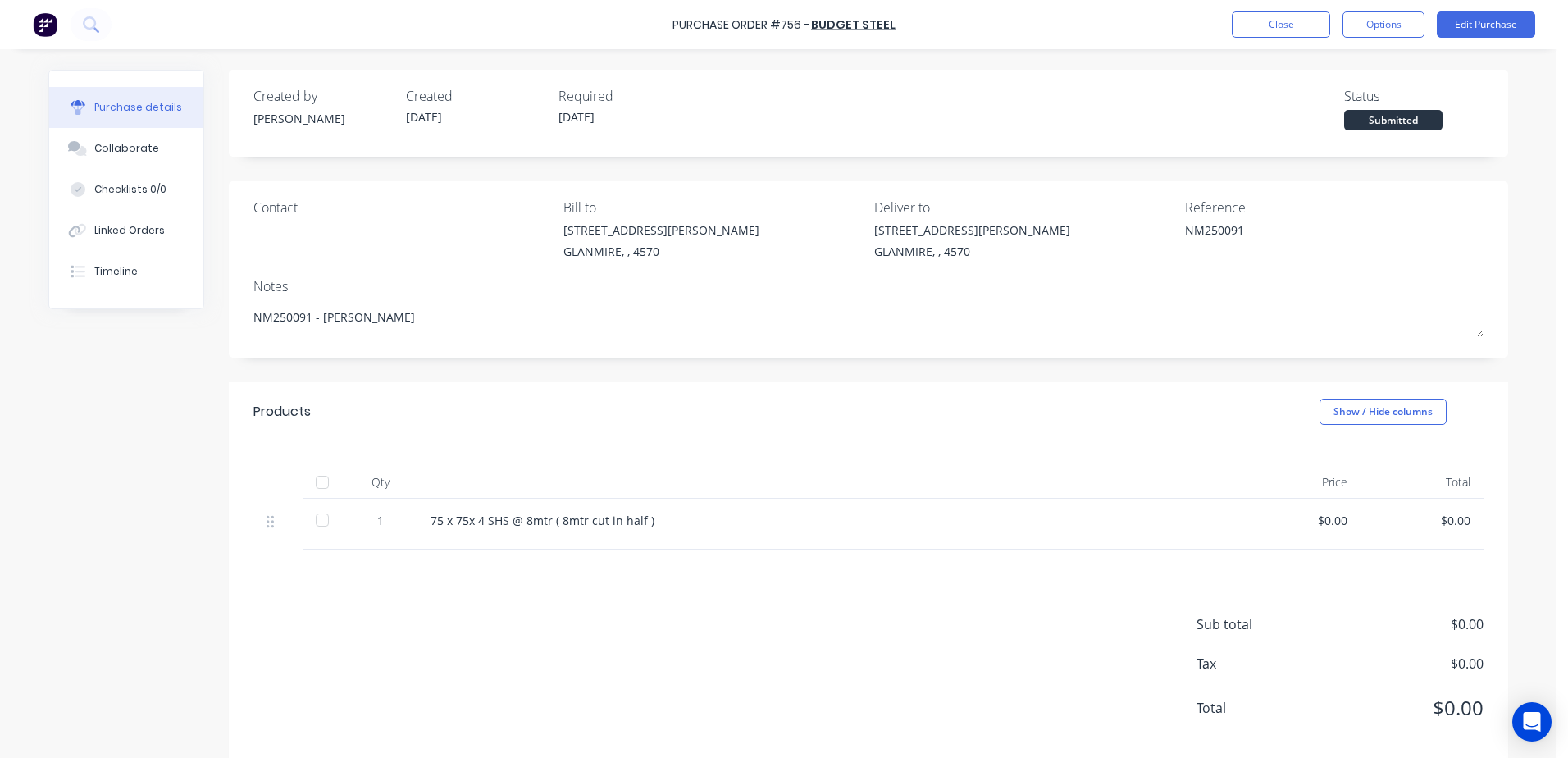
click at [1261, 38] on div "Purchase Order #756 - Budget Steel Close Options Edit Purchase" at bounding box center [784, 24] width 1568 height 49
click at [1283, 24] on button "Close" at bounding box center [1281, 24] width 98 height 26
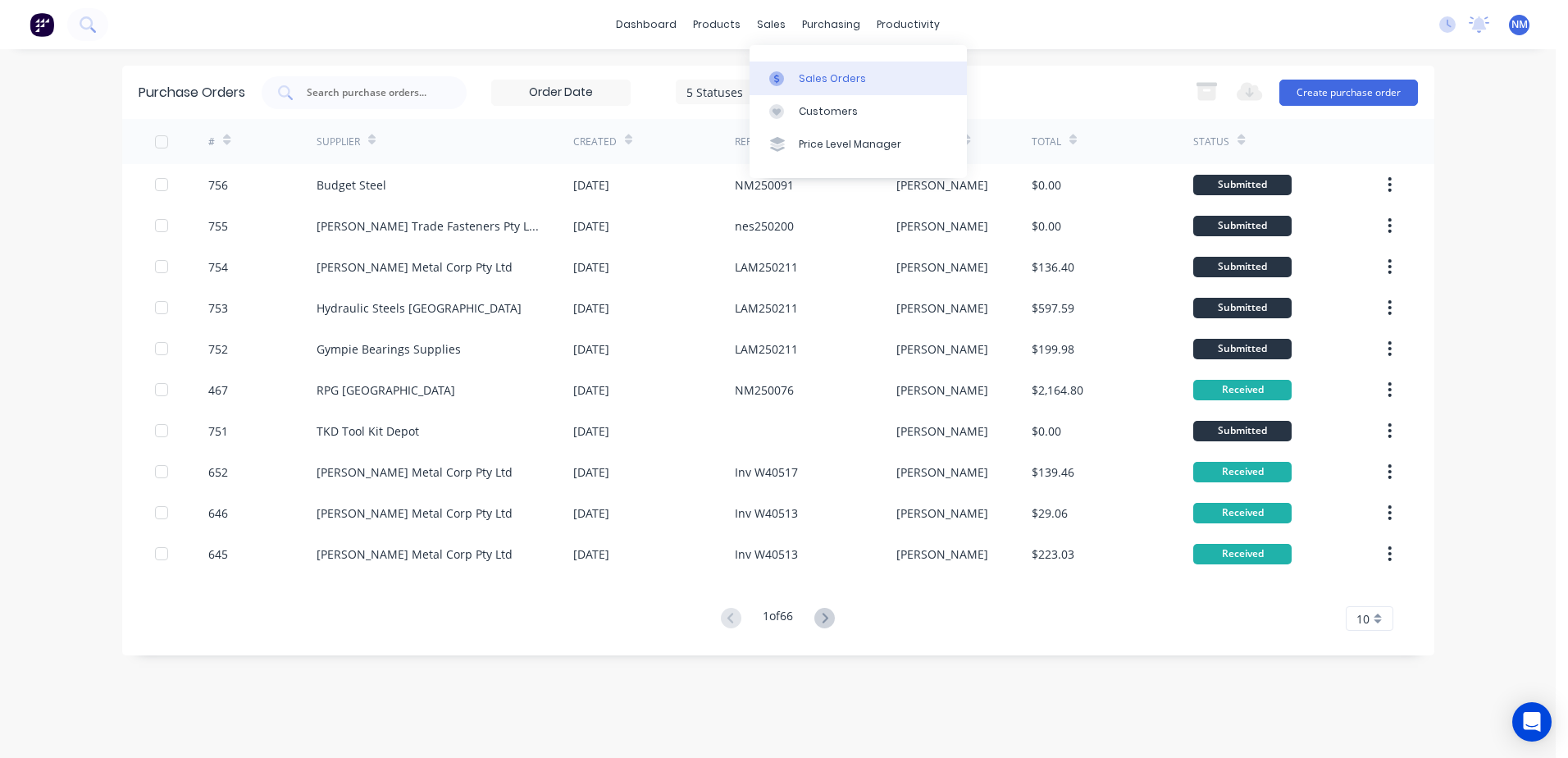
click at [817, 78] on div "Sales Orders" at bounding box center [832, 79] width 67 height 15
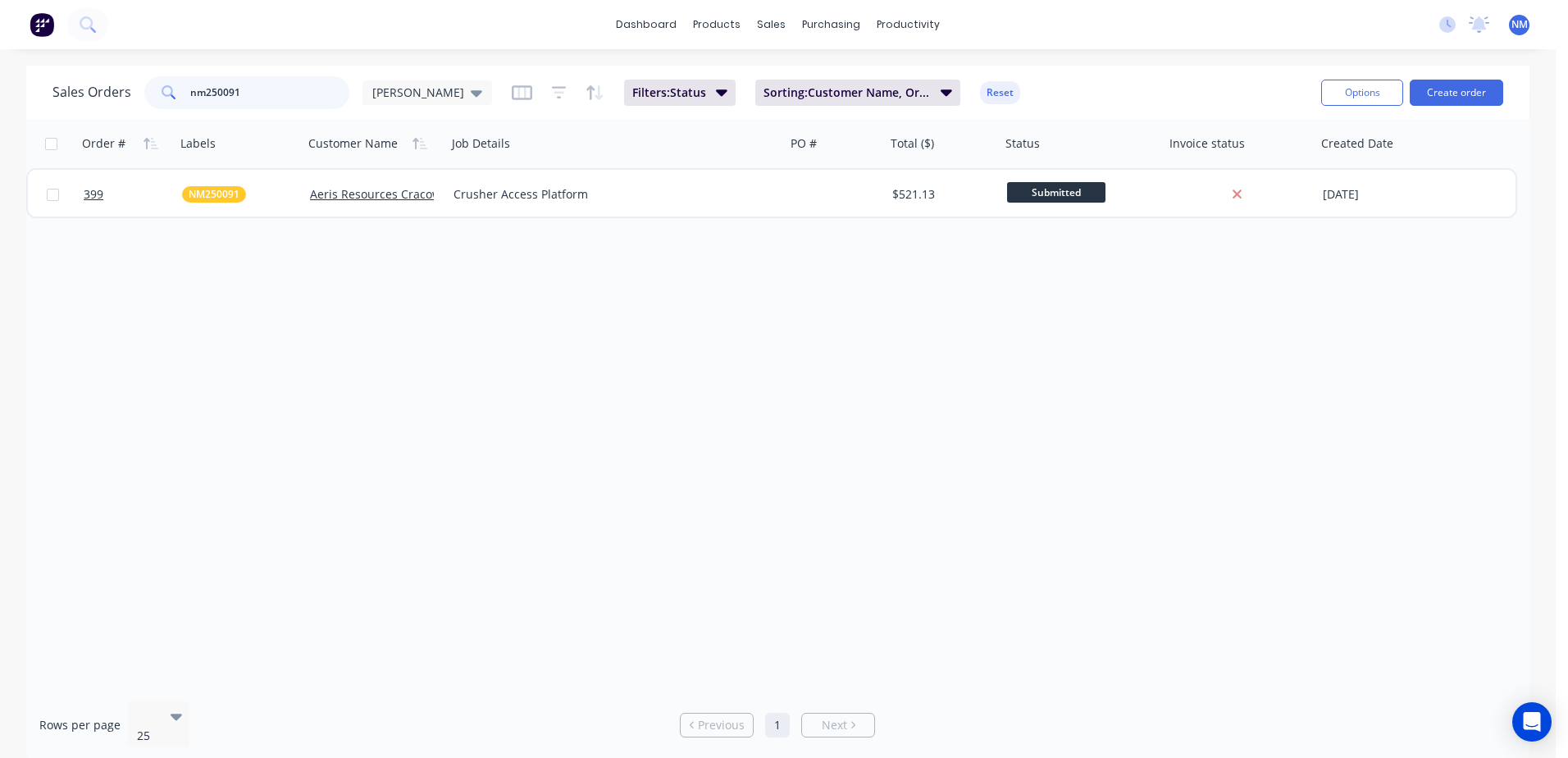
drag, startPoint x: 244, startPoint y: 93, endPoint x: 122, endPoint y: 98, distance: 122.1
click at [122, 98] on div "Sales Orders nm250091 Neil" at bounding box center [272, 92] width 439 height 33
type input "nm250089"
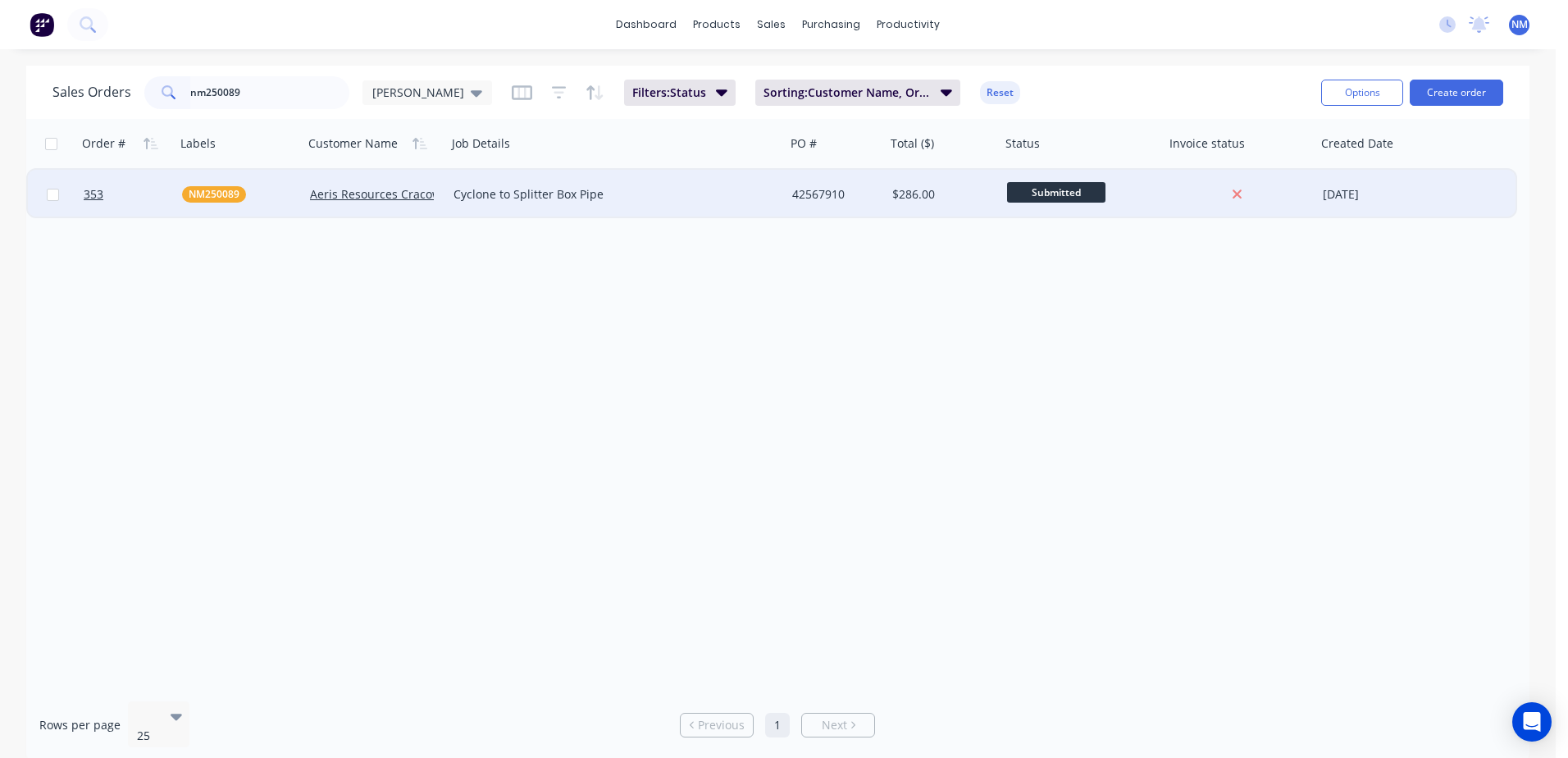
click at [963, 195] on div "$286.00" at bounding box center [941, 194] width 97 height 17
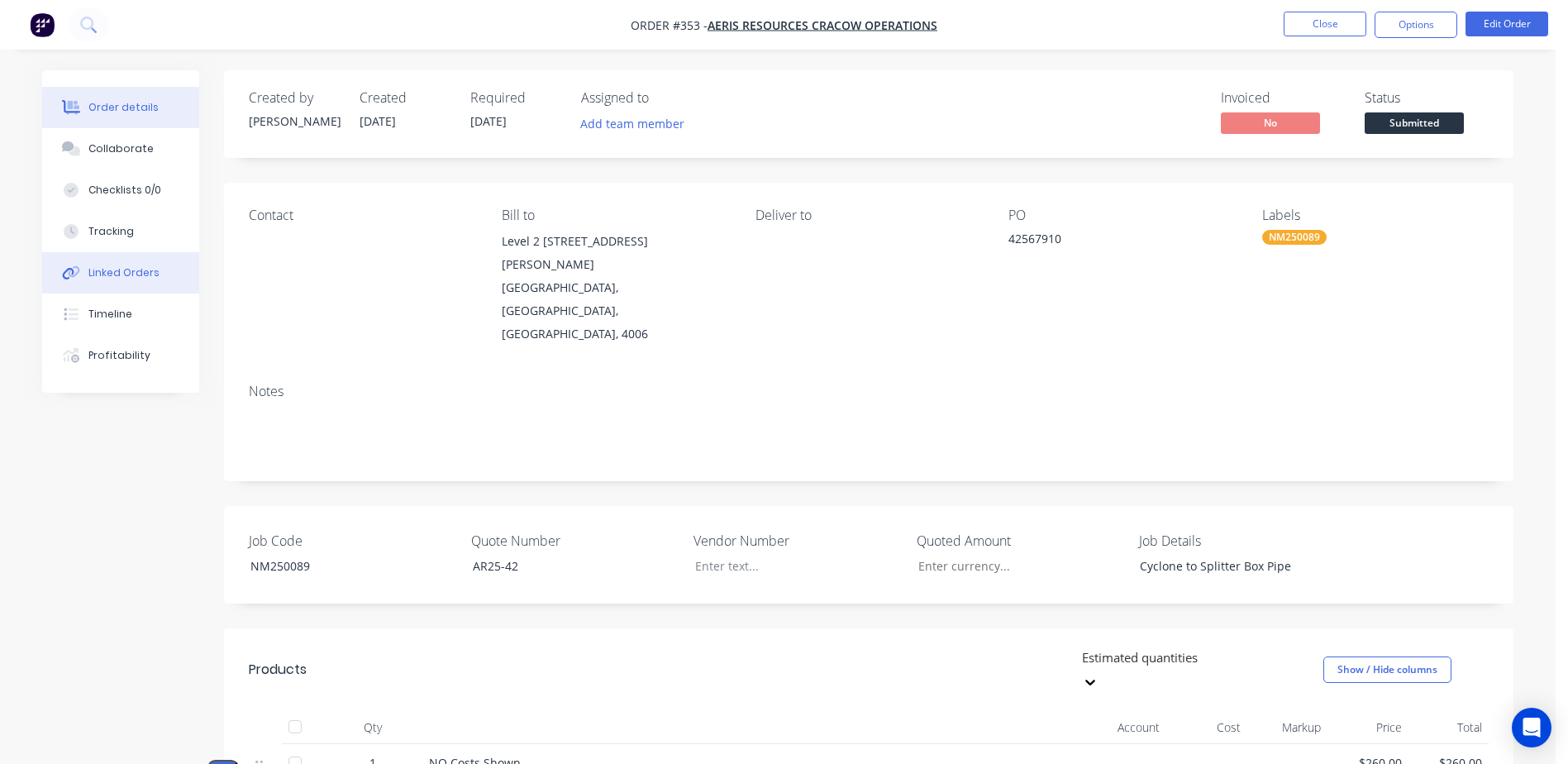
click at [128, 272] on div "Linked Orders" at bounding box center [124, 272] width 71 height 15
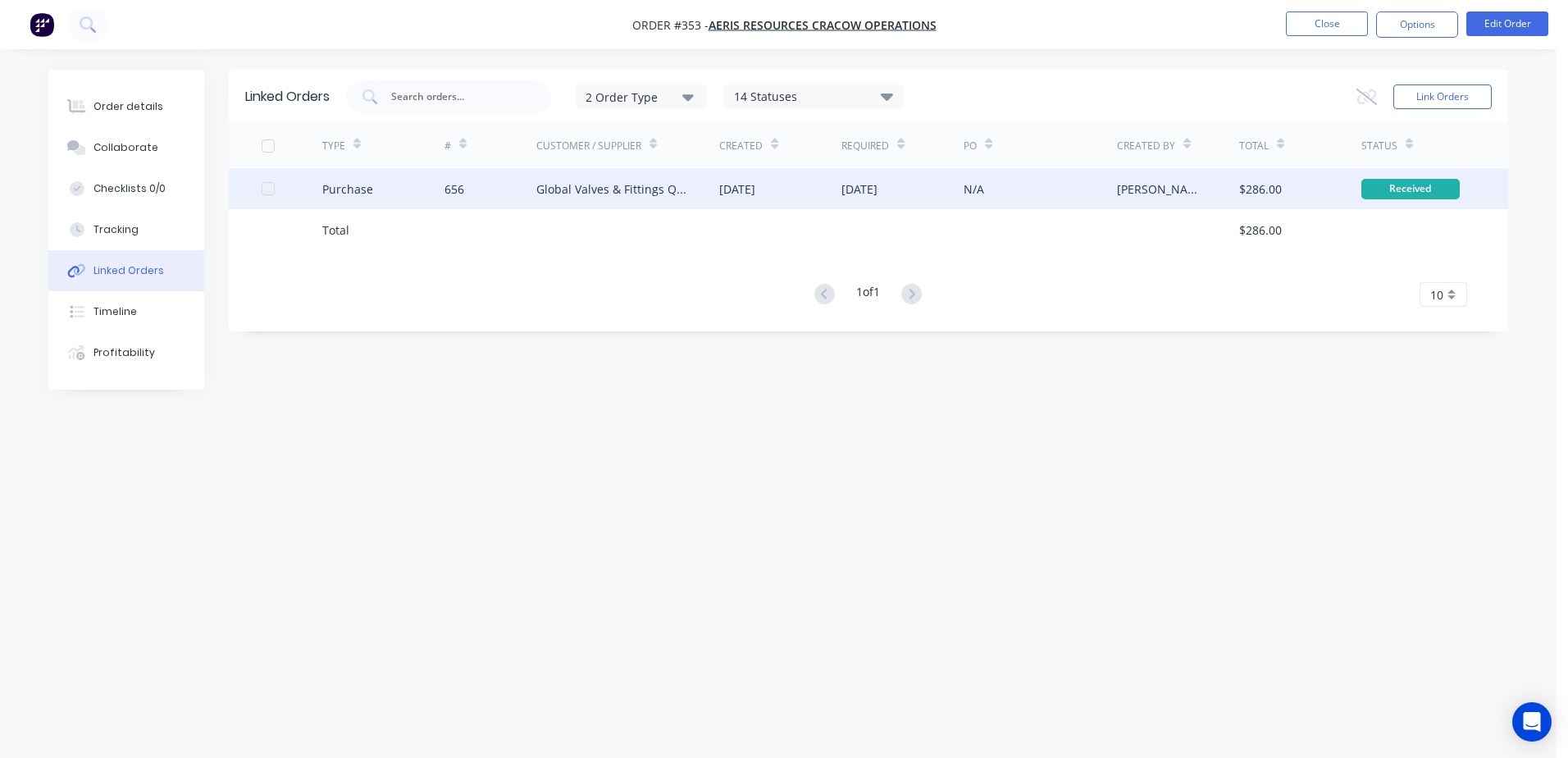
click at [1092, 195] on div "N/A" at bounding box center [1039, 189] width 152 height 41
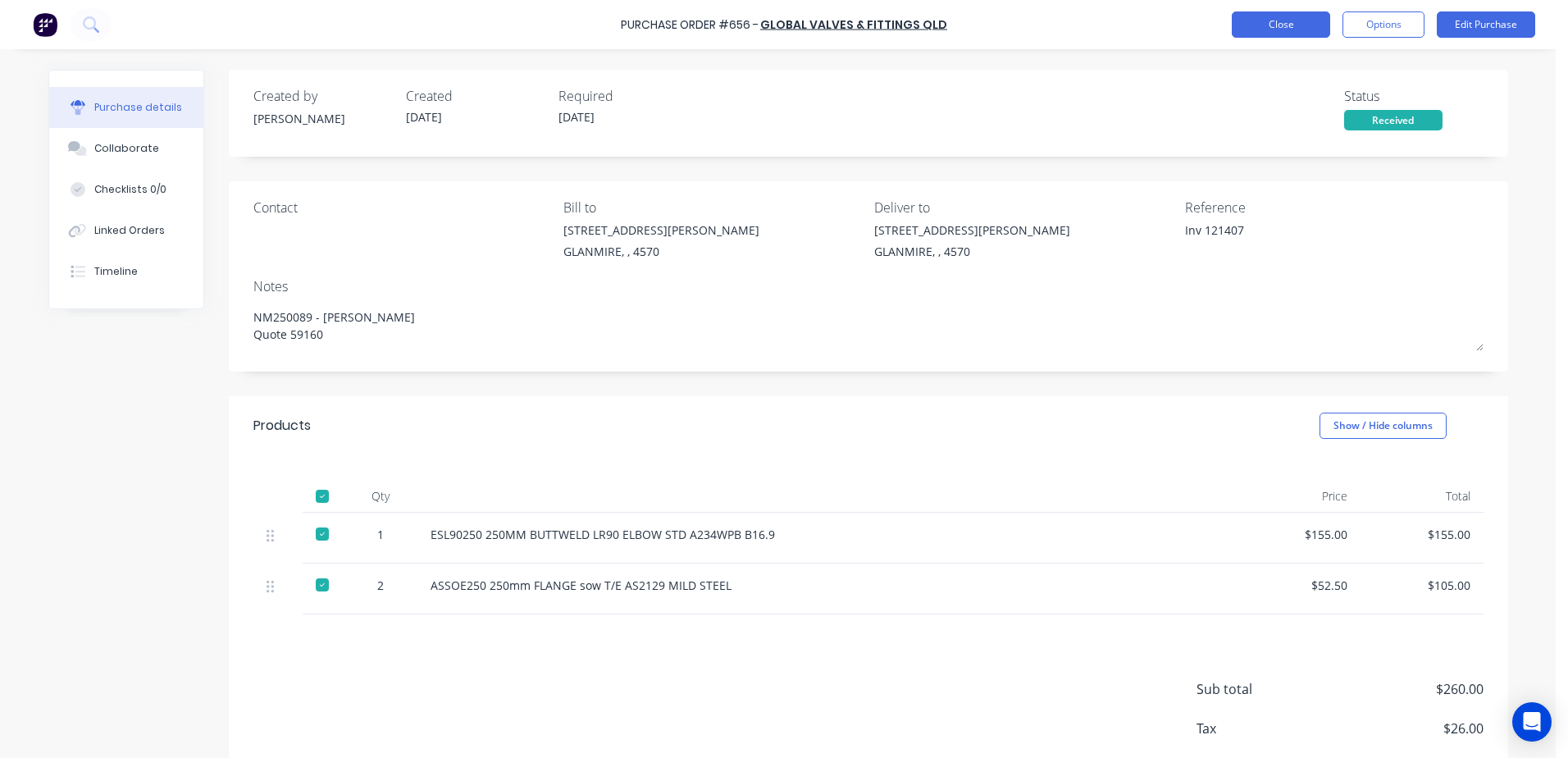
click at [1287, 30] on button "Close" at bounding box center [1281, 24] width 98 height 26
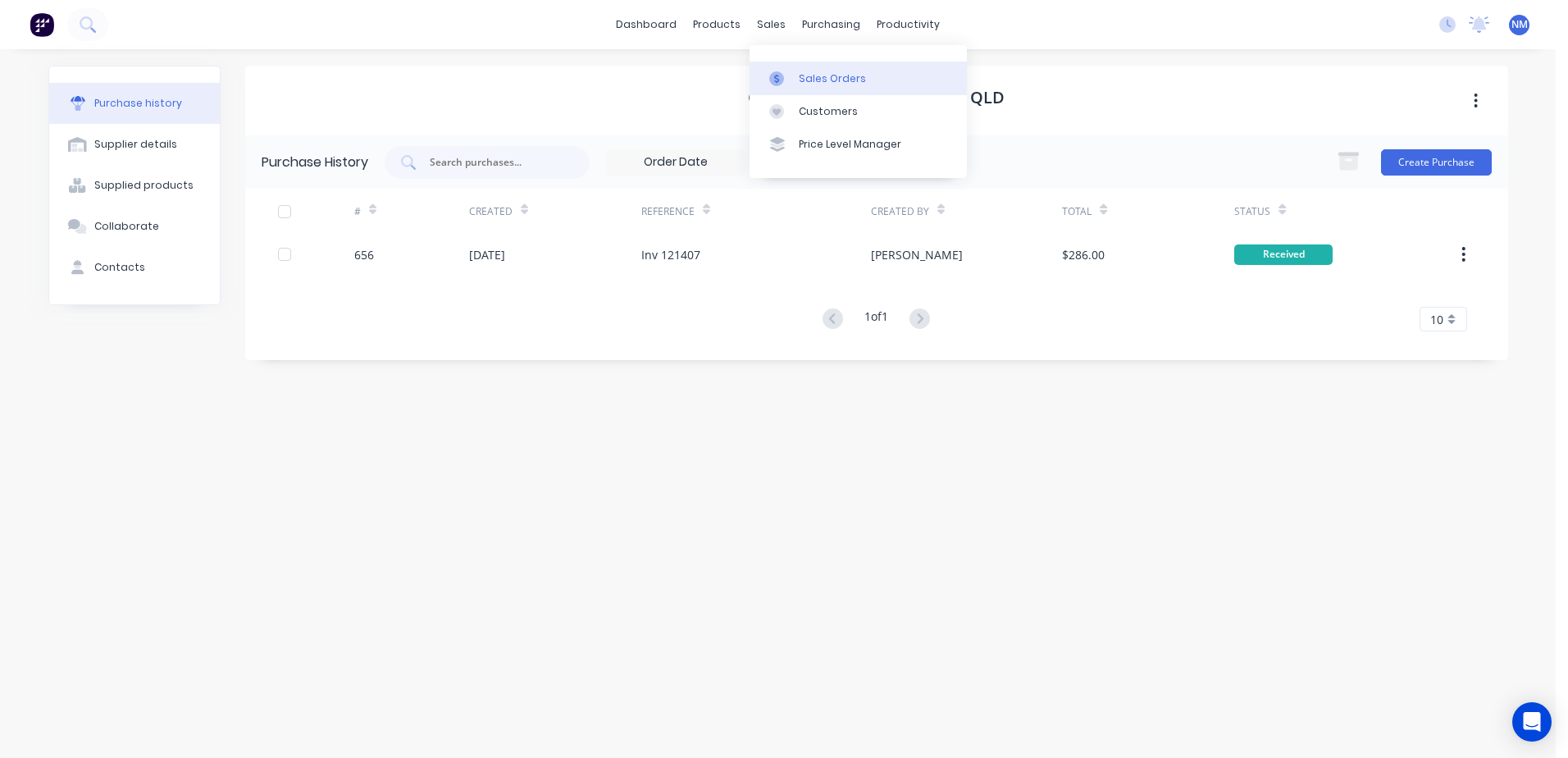
click at [829, 74] on div "Sales Orders" at bounding box center [832, 79] width 67 height 15
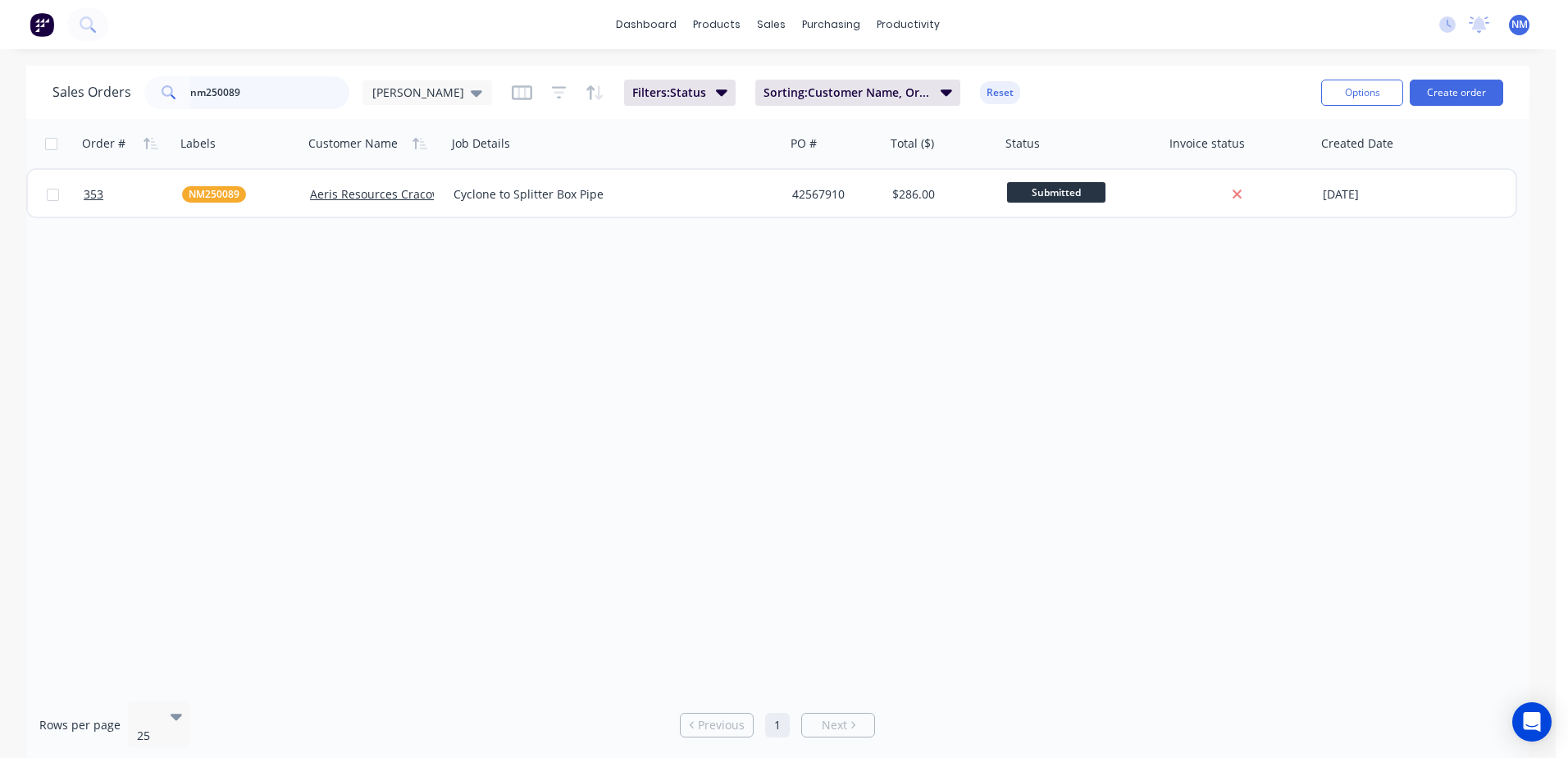
click at [253, 99] on input "nm250089" at bounding box center [270, 92] width 160 height 33
type input "n"
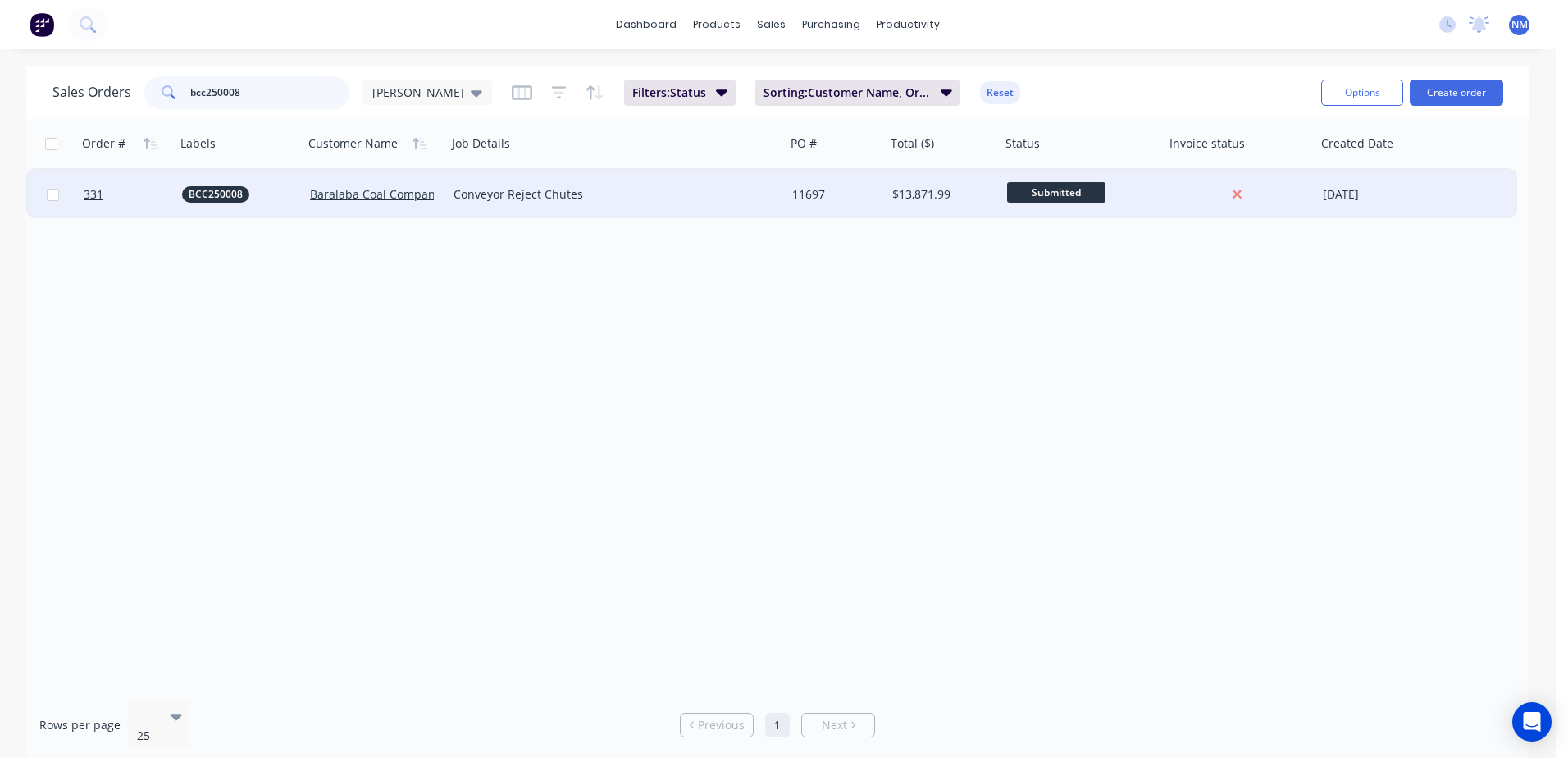
type input "bcc250008"
click at [877, 193] on div "11697" at bounding box center [836, 194] width 87 height 17
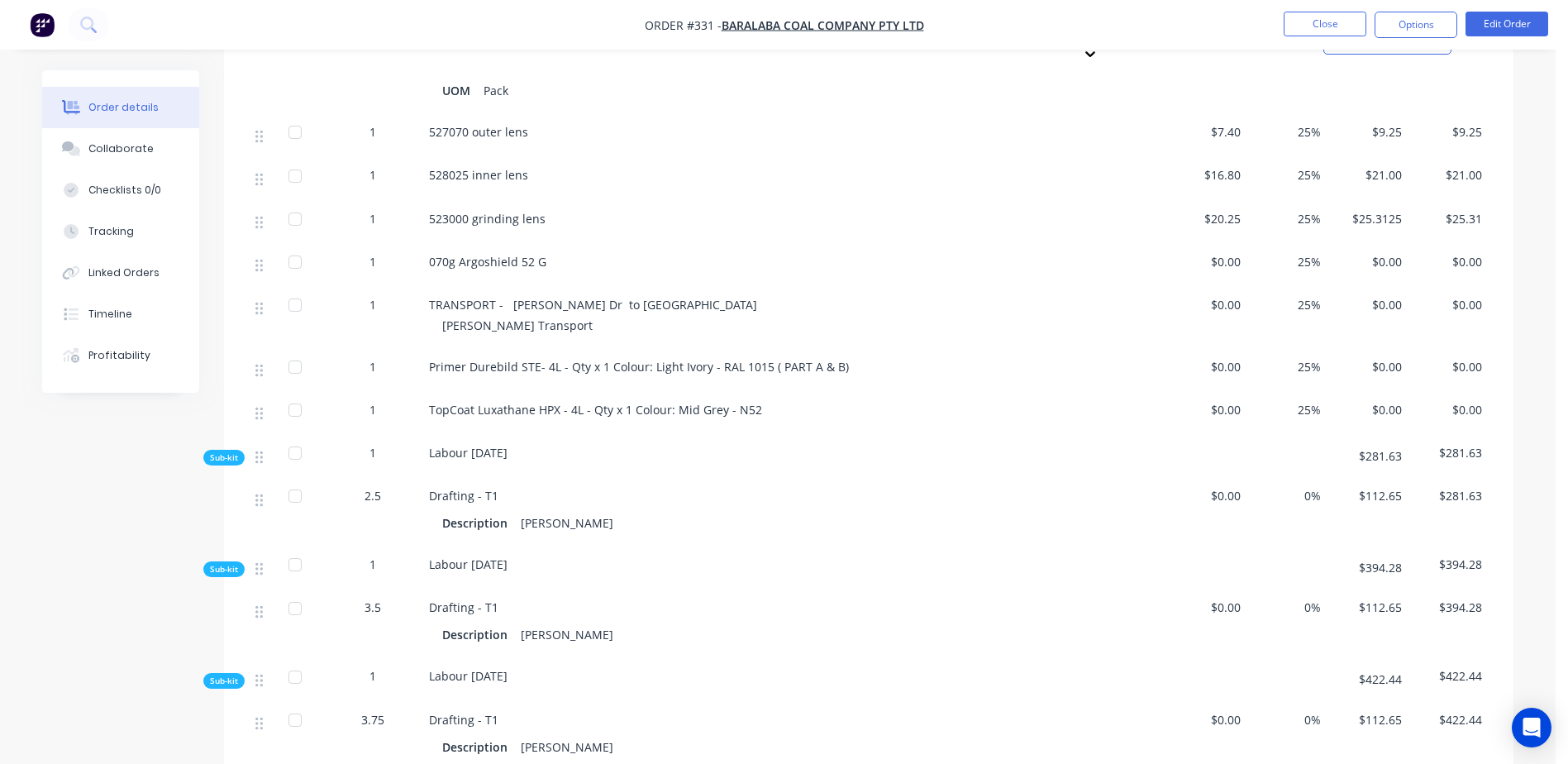
scroll to position [4050, 0]
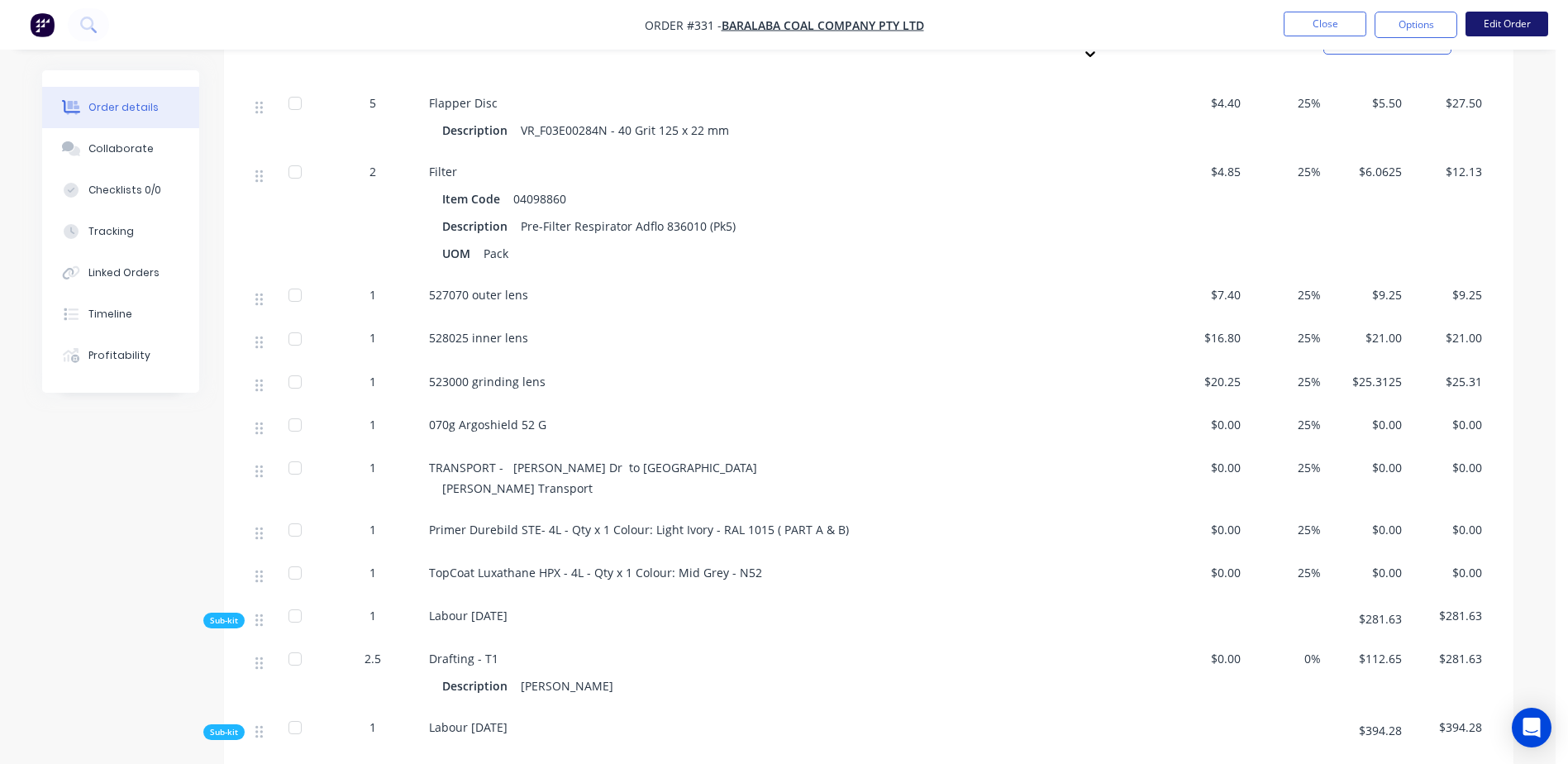
click at [1504, 13] on button "Edit Order" at bounding box center [1506, 23] width 82 height 24
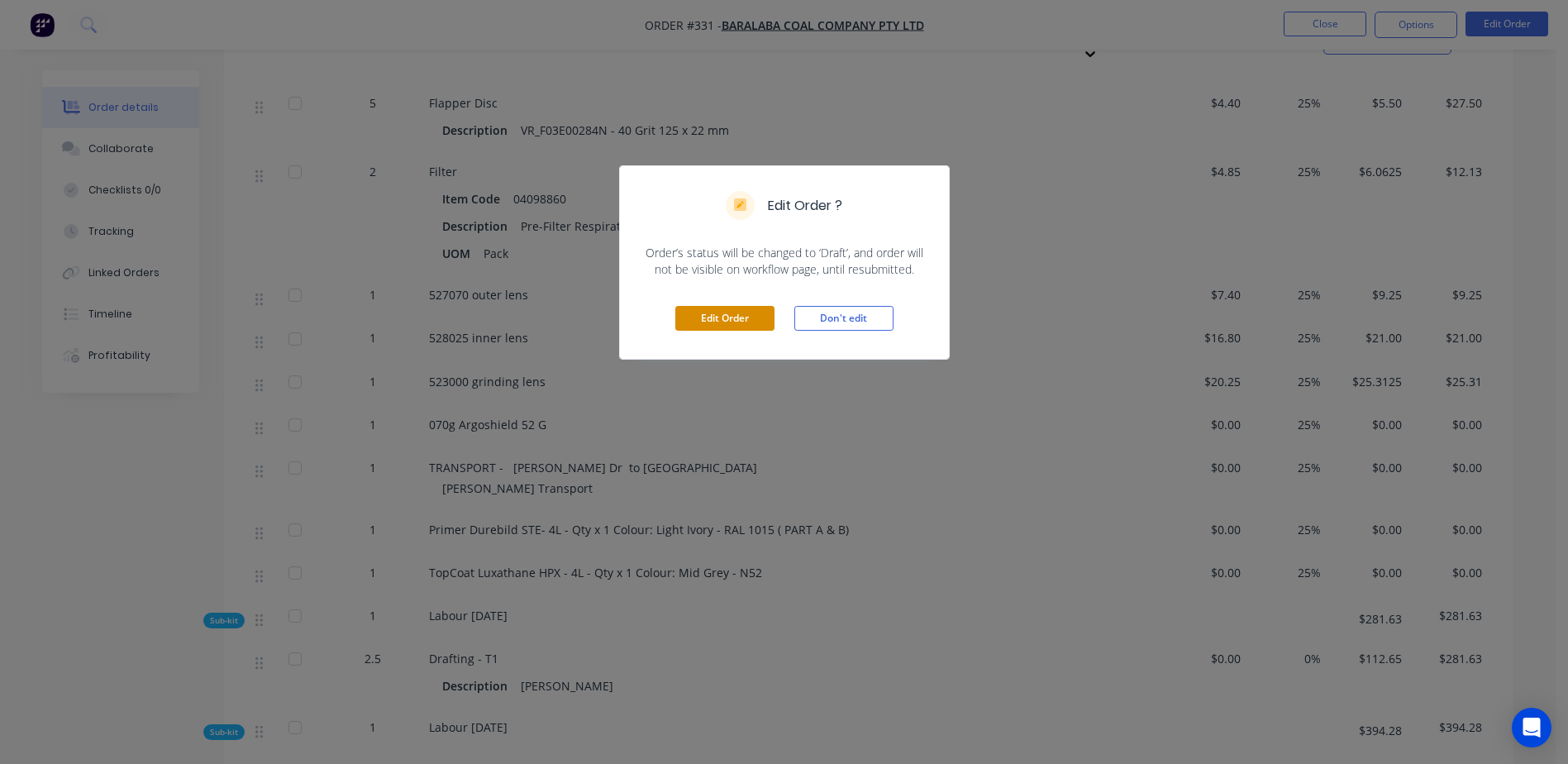
click at [724, 316] on button "Edit Order" at bounding box center [725, 318] width 99 height 24
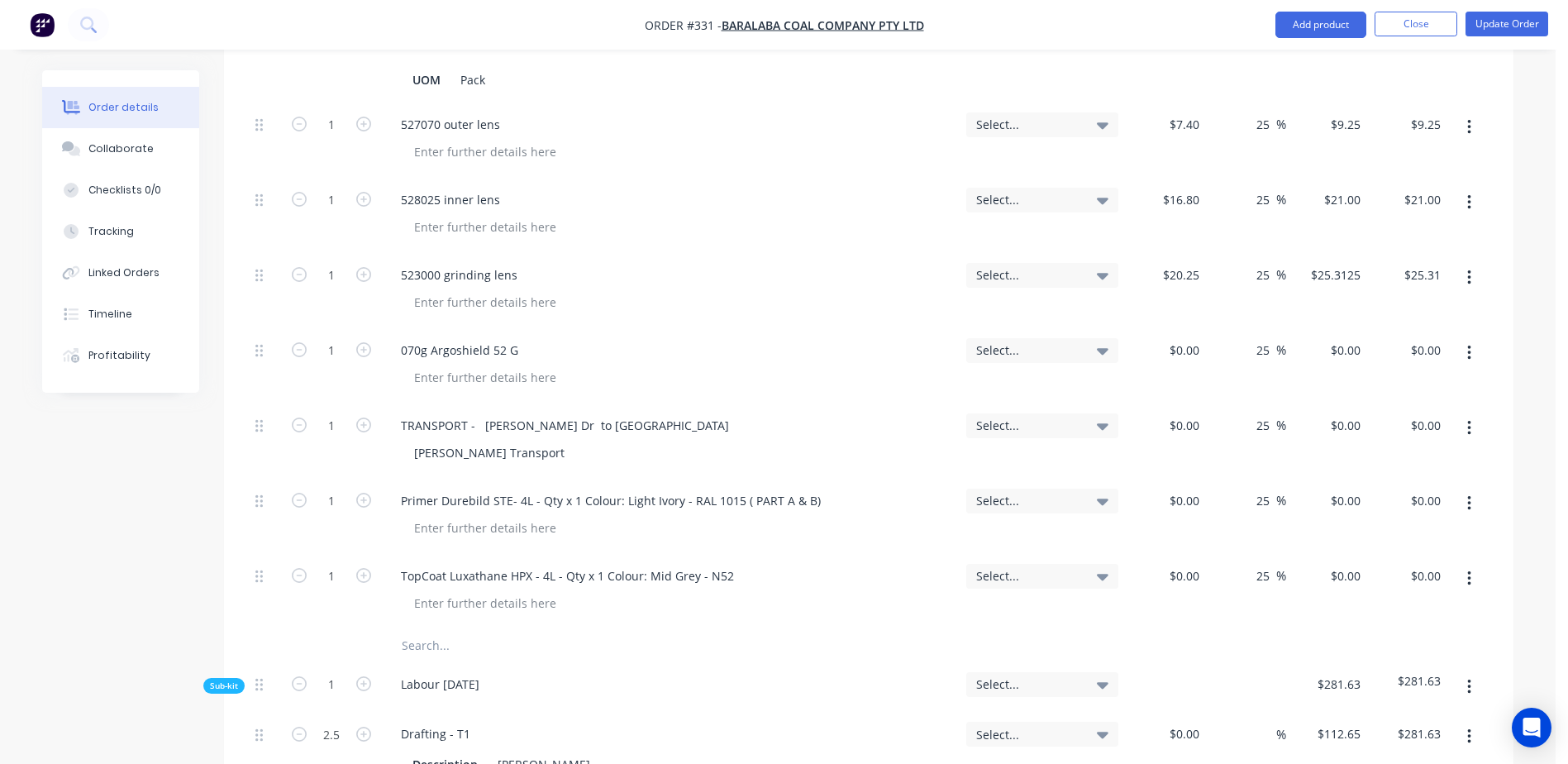
scroll to position [6366, 0]
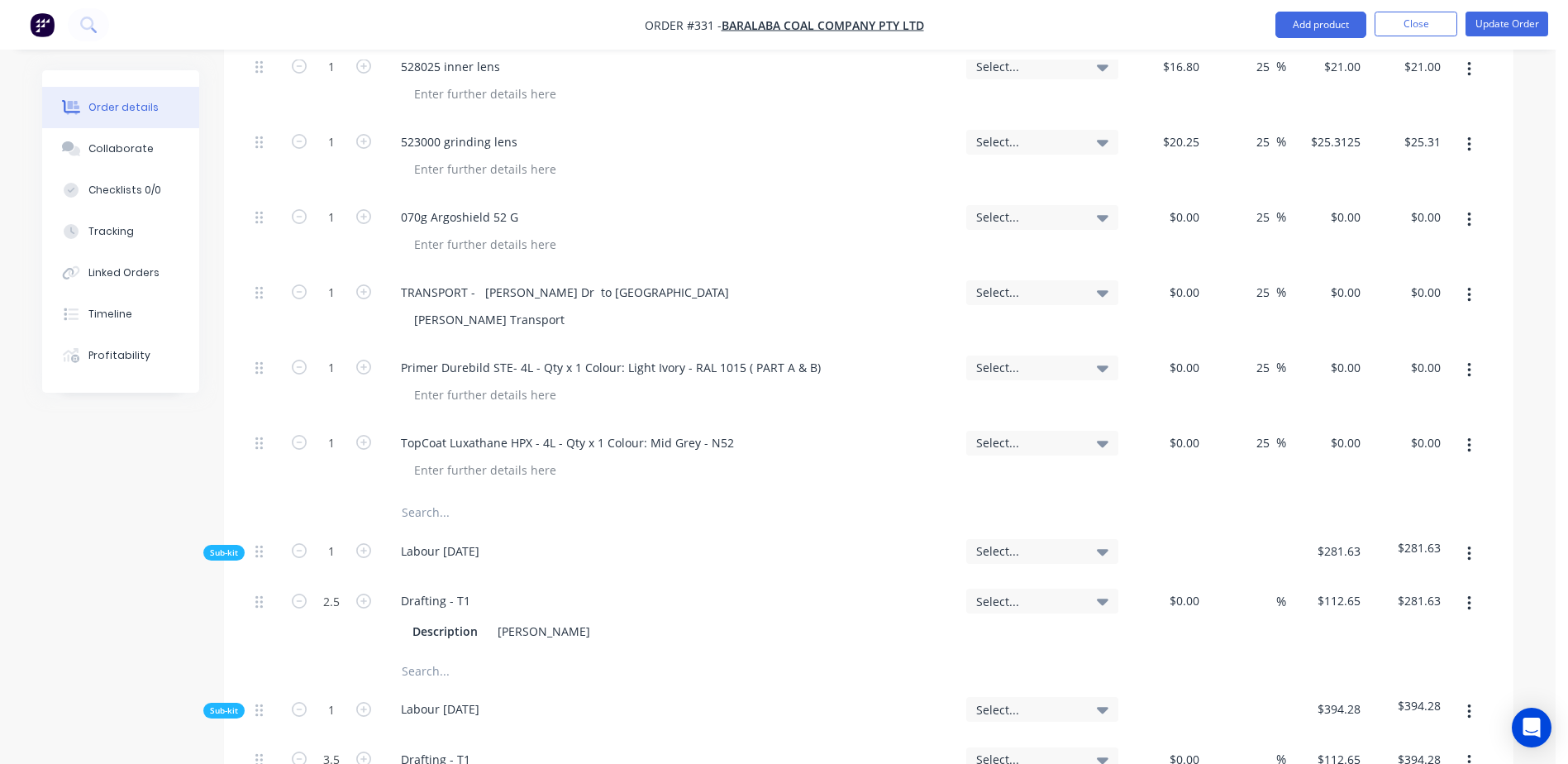
click at [433, 496] on input "text" at bounding box center [565, 512] width 330 height 33
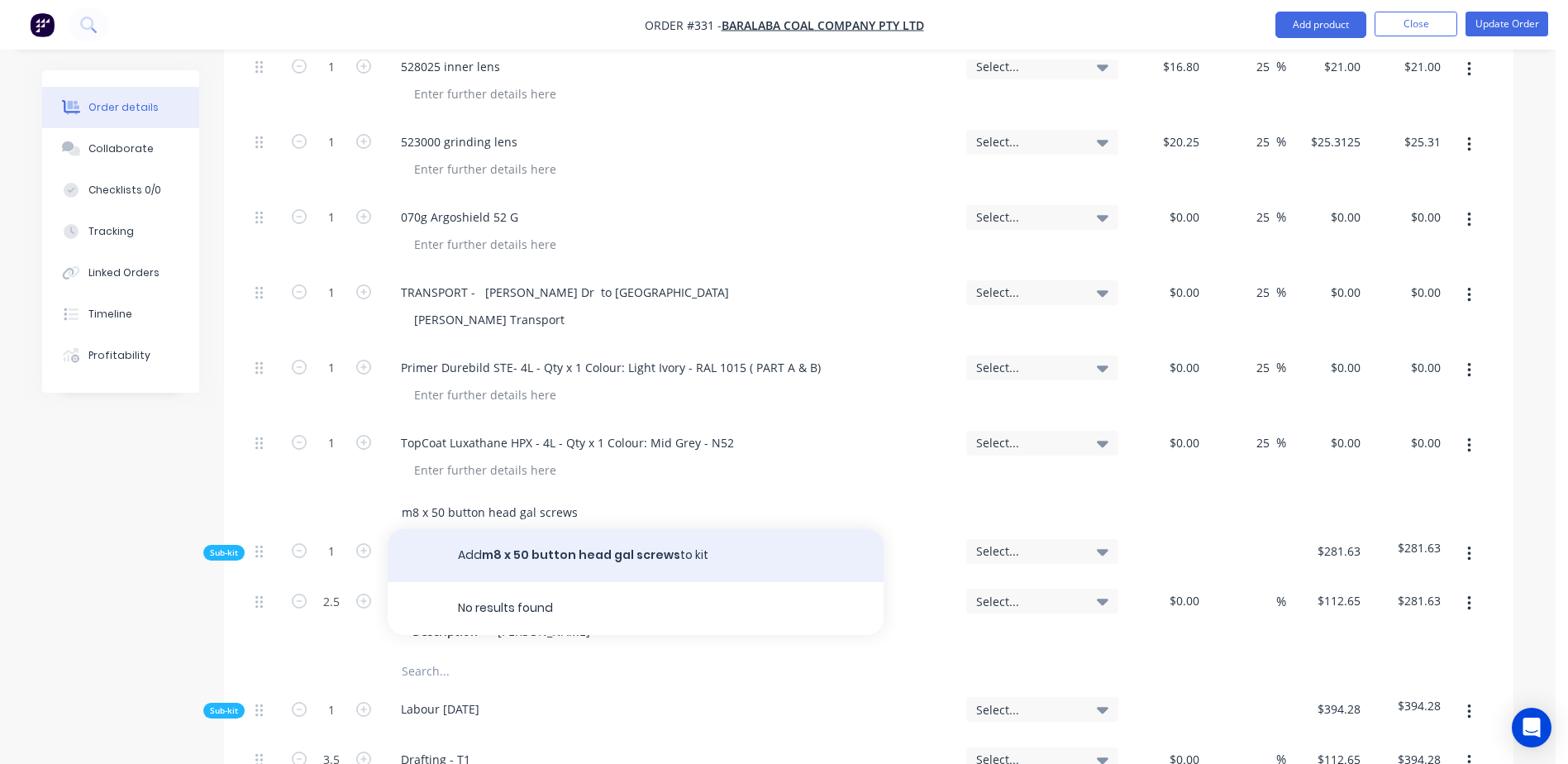
type input "m8 x 50 button head gal screws"
click at [497, 529] on button "Add m8 x 50 button head gal screws to kit" at bounding box center [636, 555] width 496 height 53
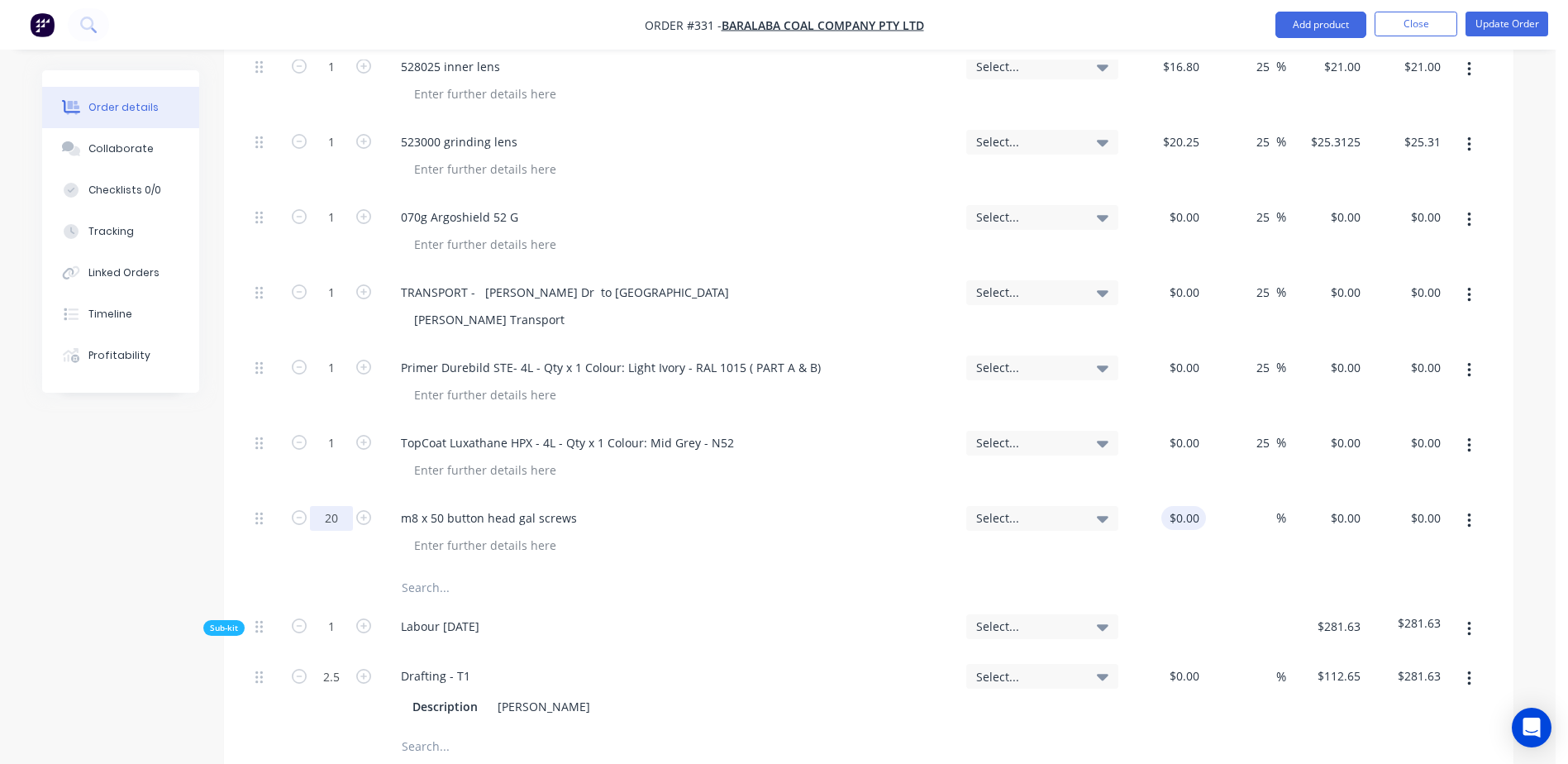
type input "20"
click at [1180, 496] on div "$0.00 $0.00" at bounding box center [1165, 534] width 81 height 75
click at [1493, 28] on button "Update Order" at bounding box center [1506, 23] width 82 height 24
type input "$0.00"
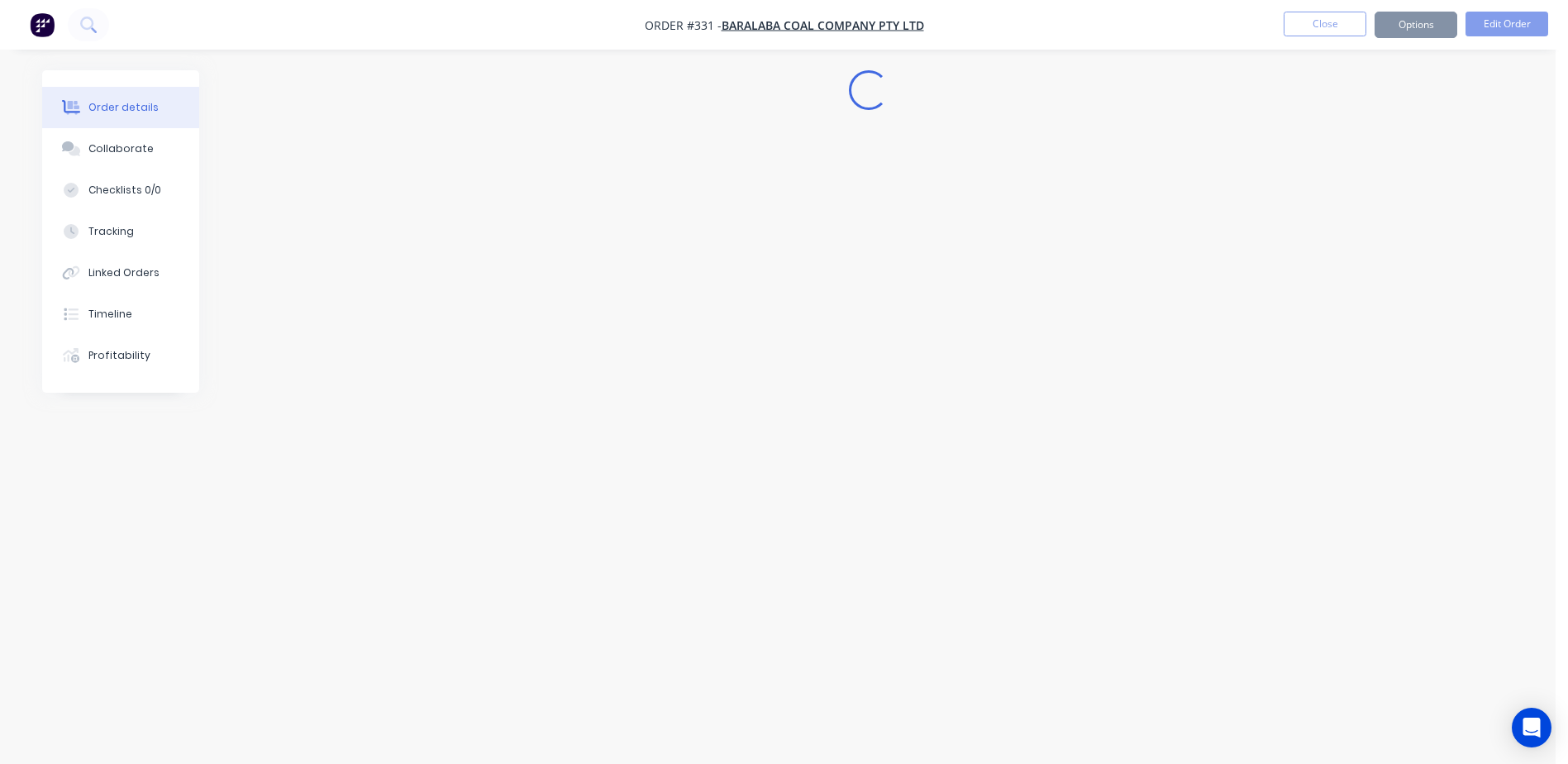
scroll to position [0, 0]
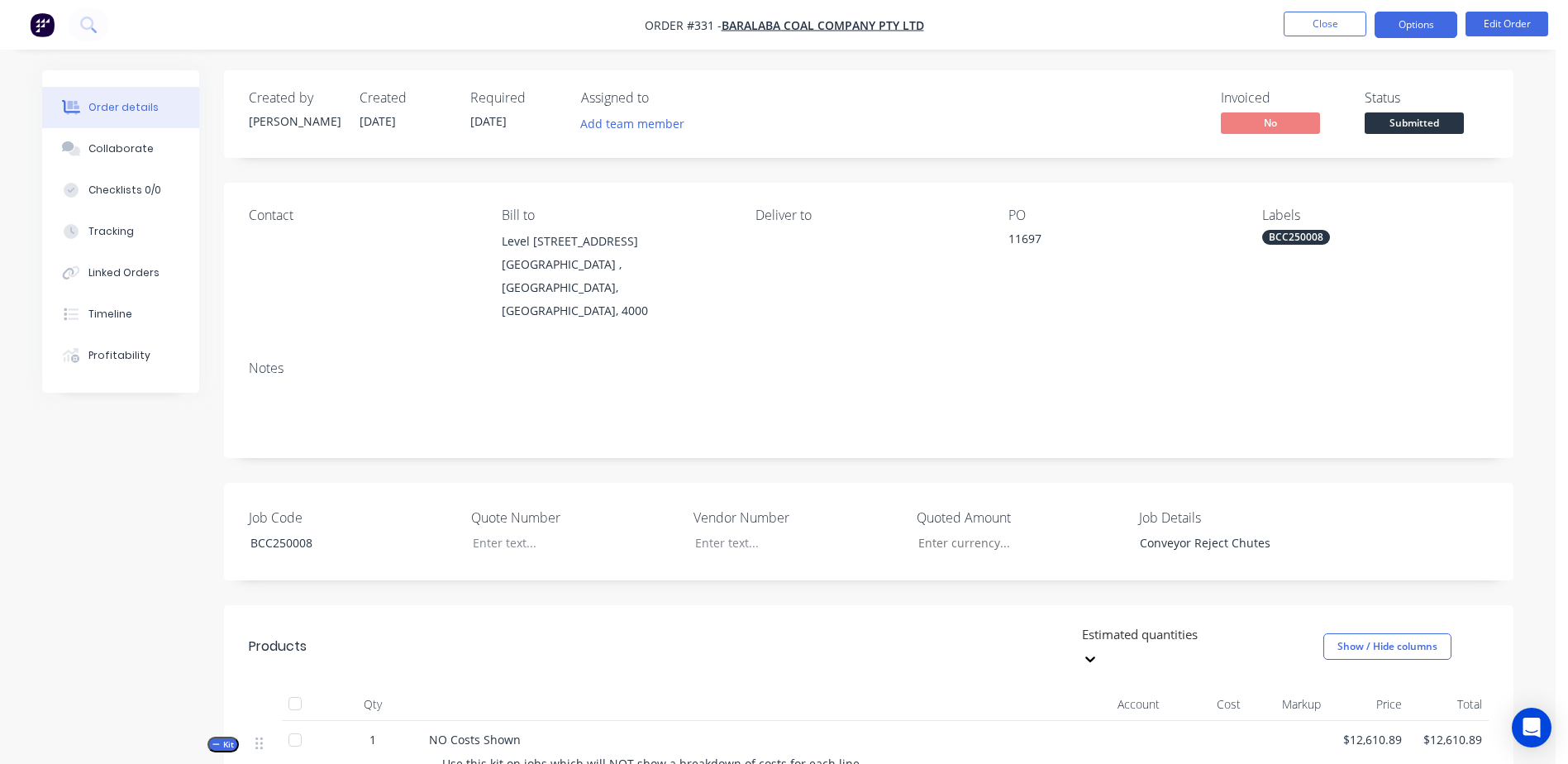
click at [1424, 31] on button "Options" at bounding box center [1415, 24] width 82 height 26
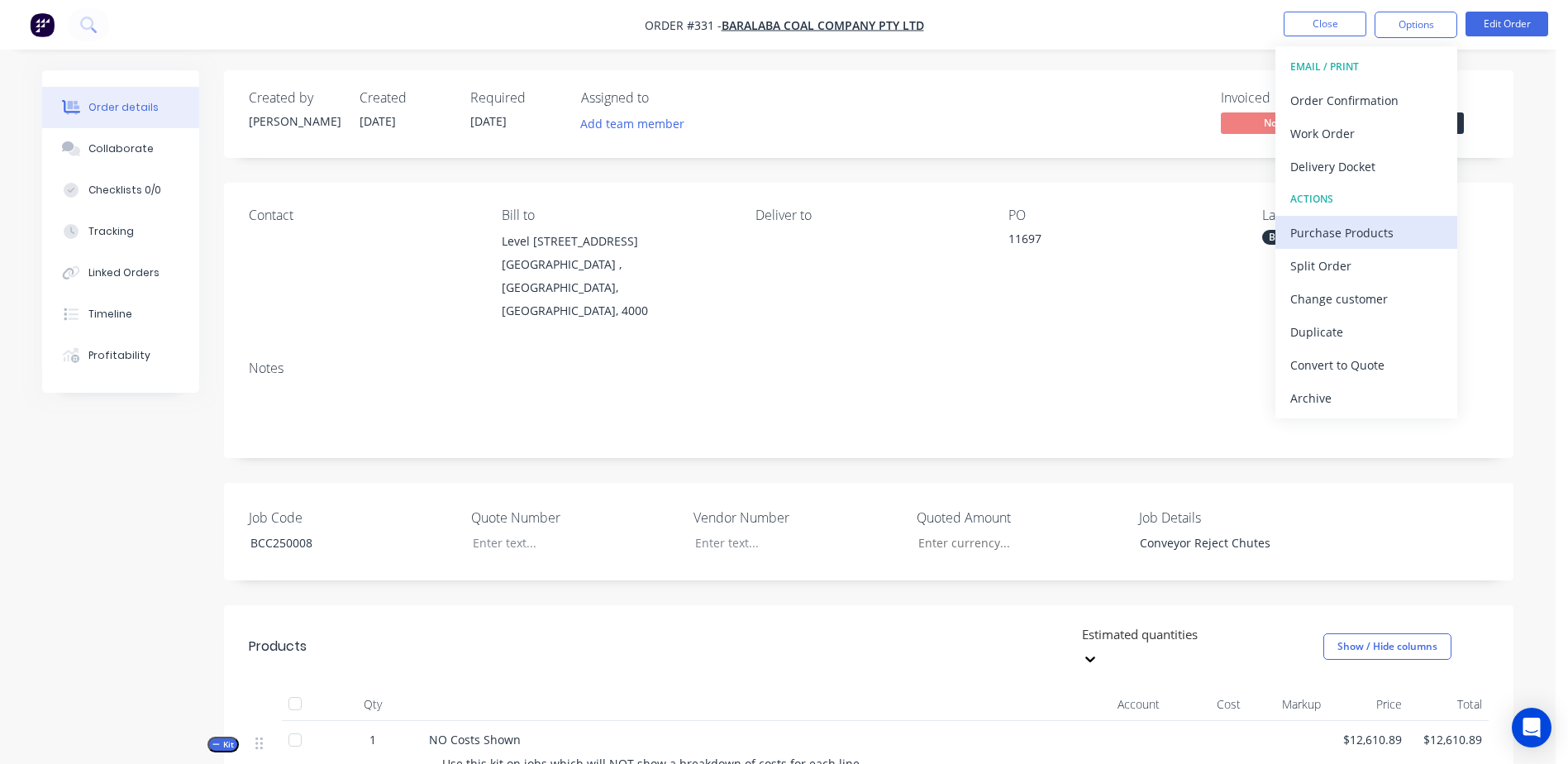
click at [1395, 227] on div "Purchase Products" at bounding box center [1366, 233] width 152 height 24
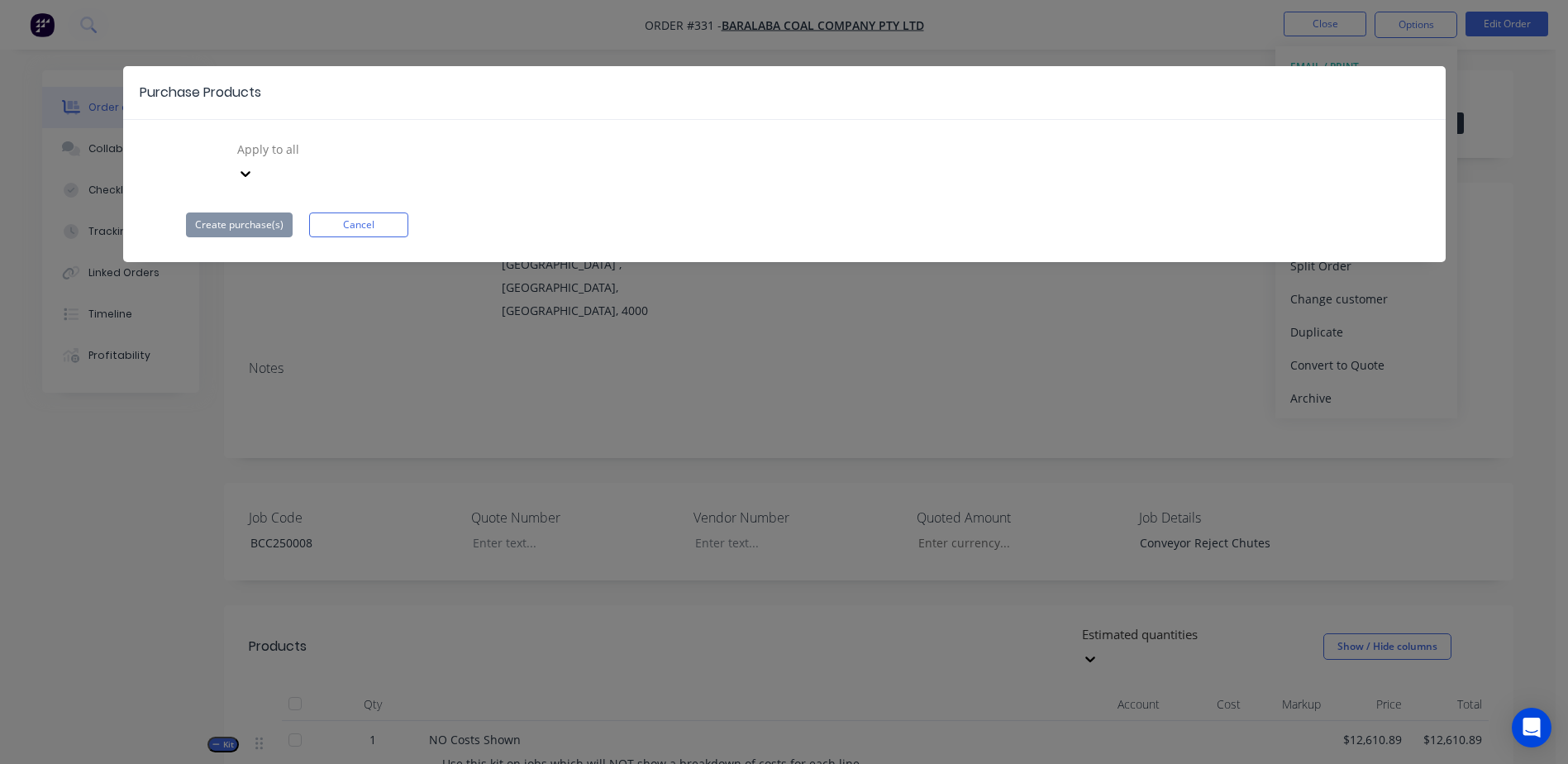
click at [299, 153] on div at bounding box center [355, 149] width 238 height 21
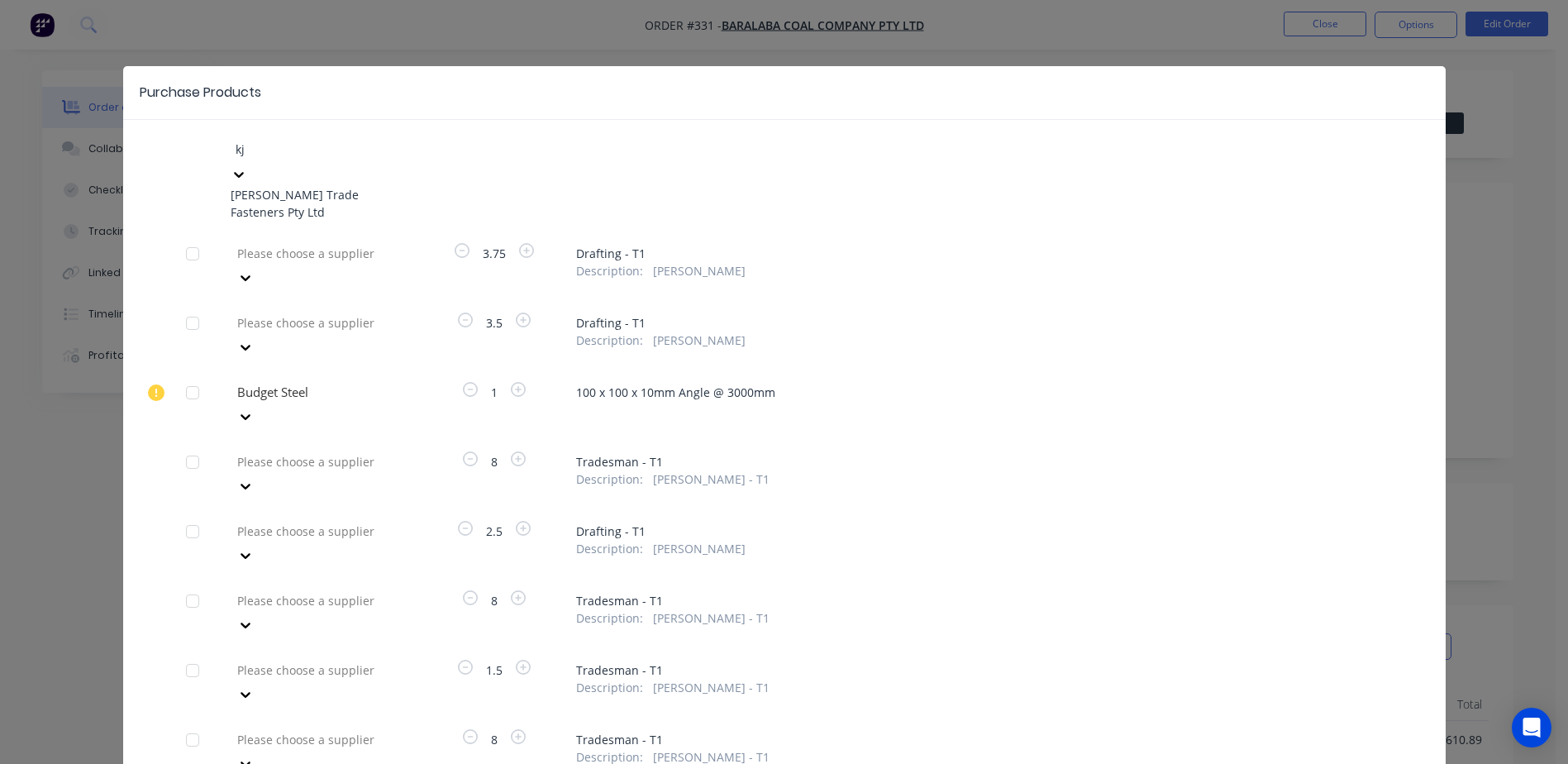
type input "k"
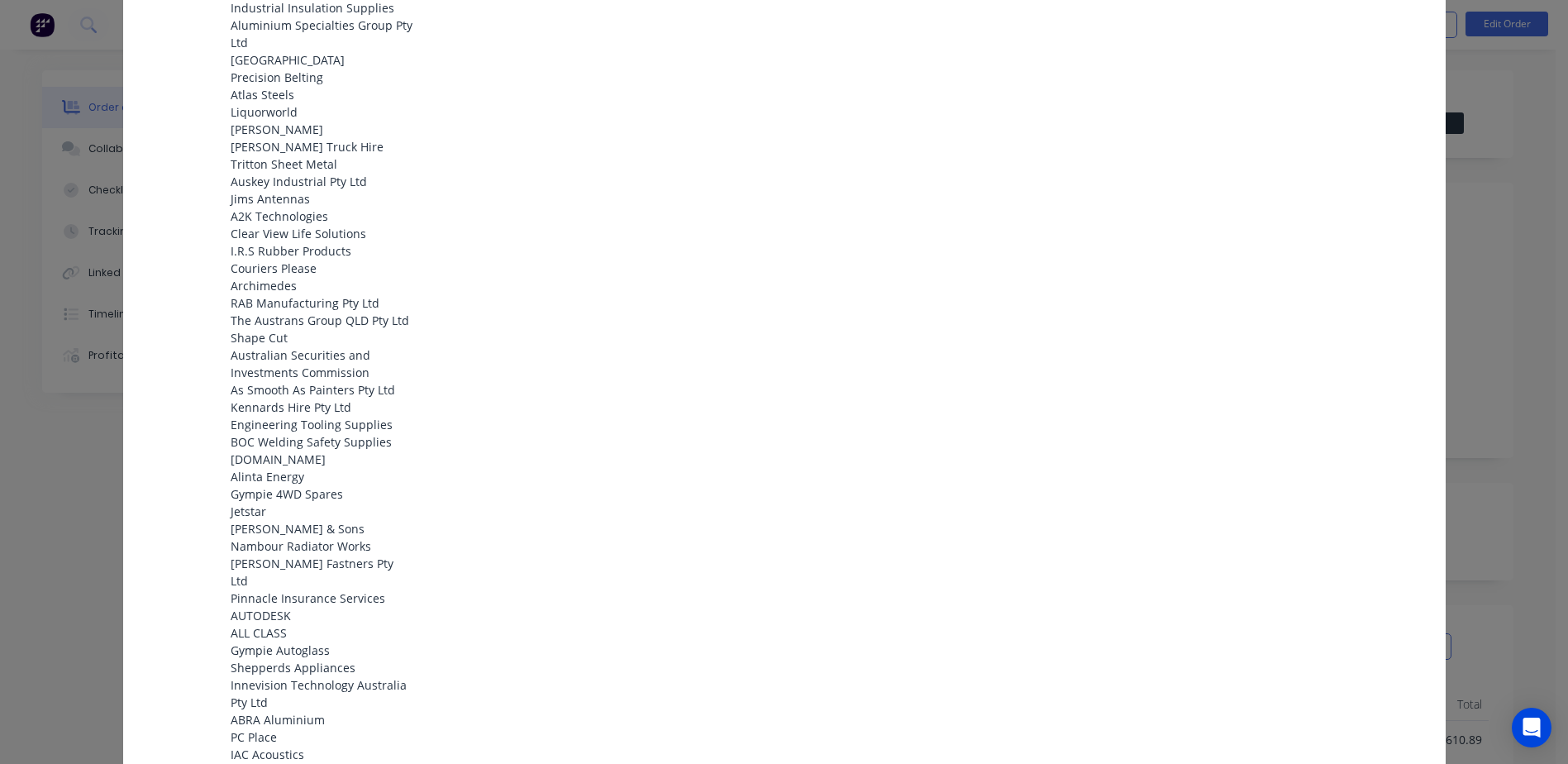
scroll to position [3844, 0]
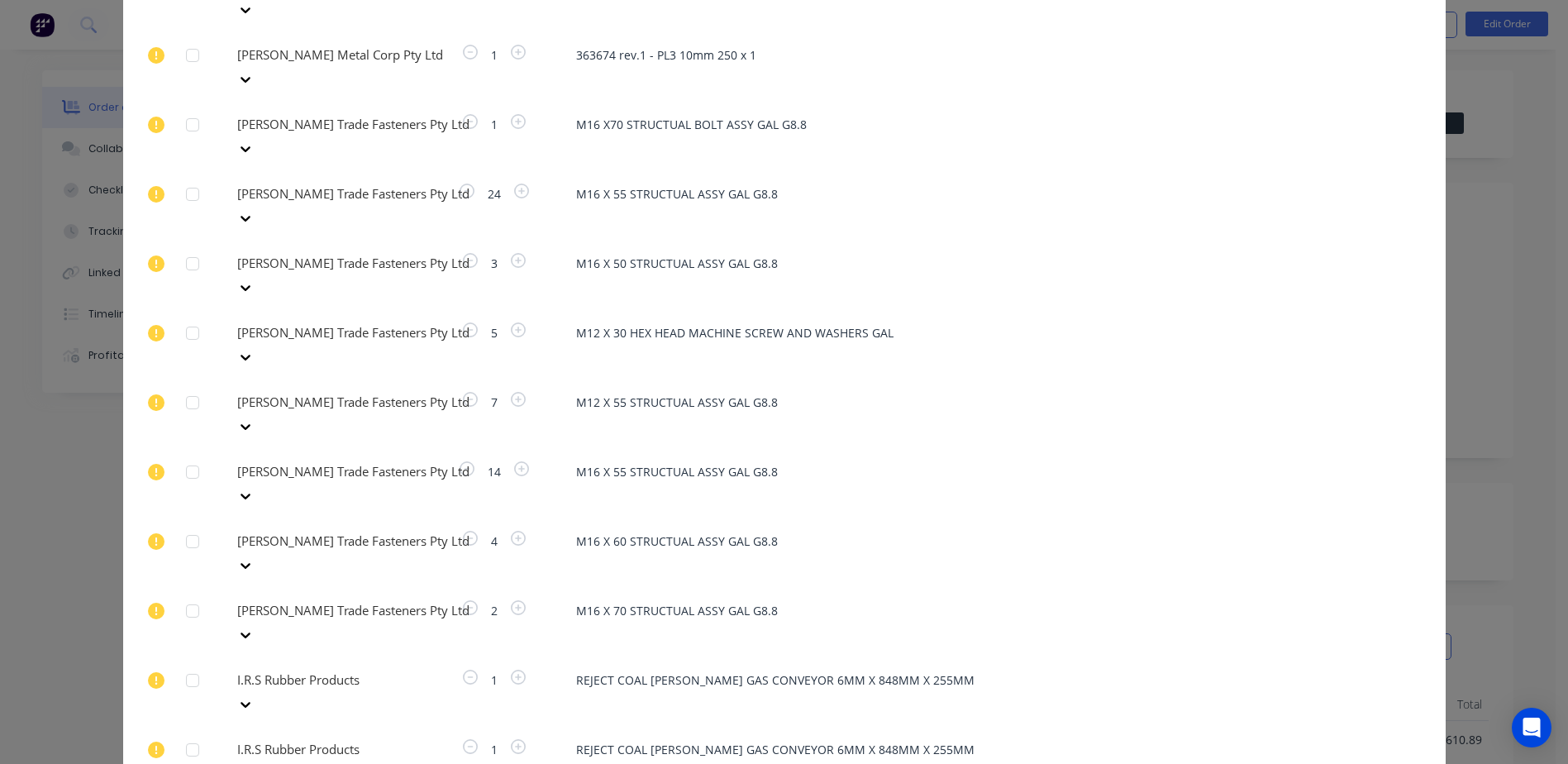
scroll to position [3923, 0]
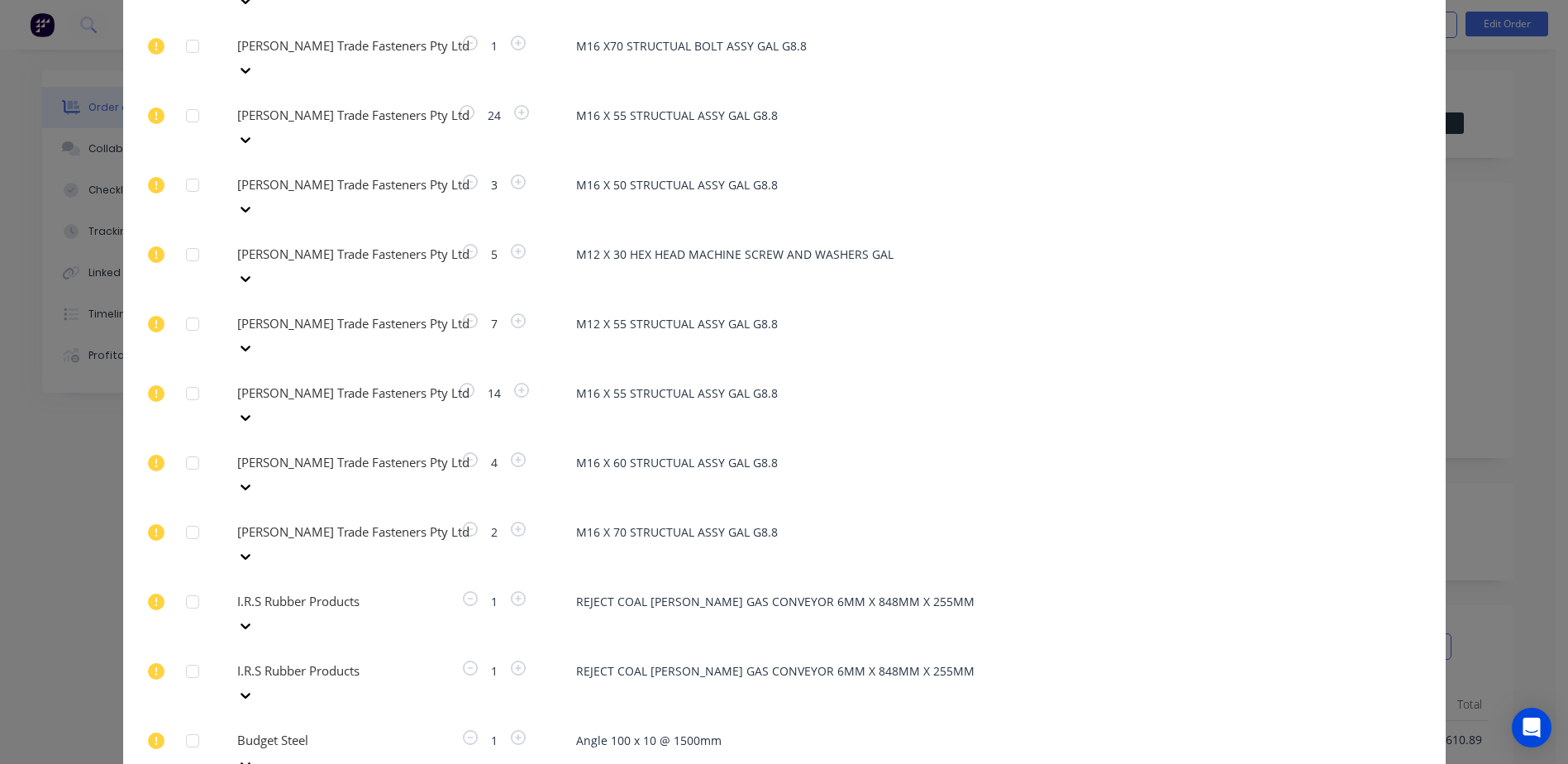
type input "kj"
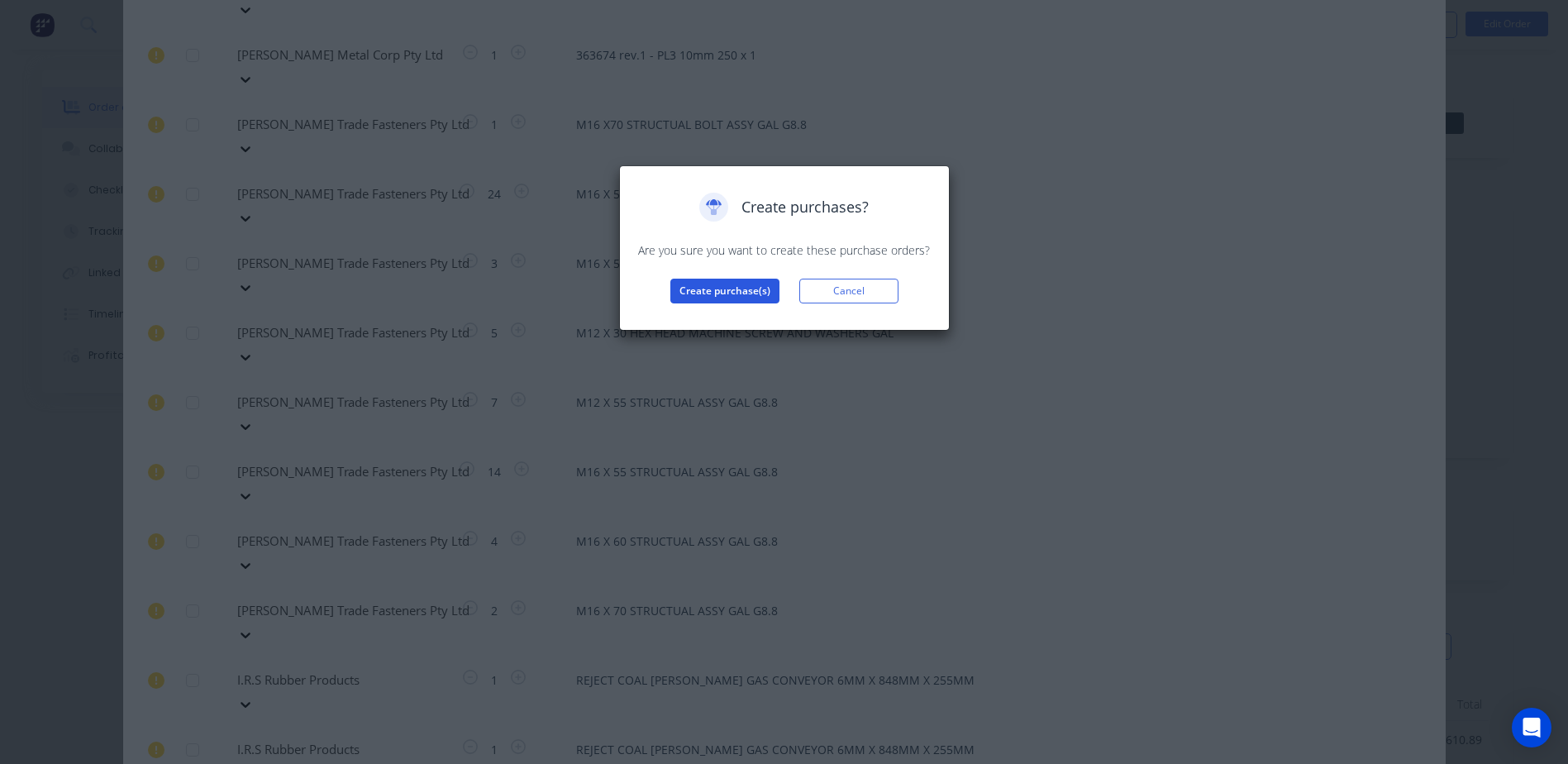
click at [723, 288] on button "Create purchase(s)" at bounding box center [725, 291] width 110 height 24
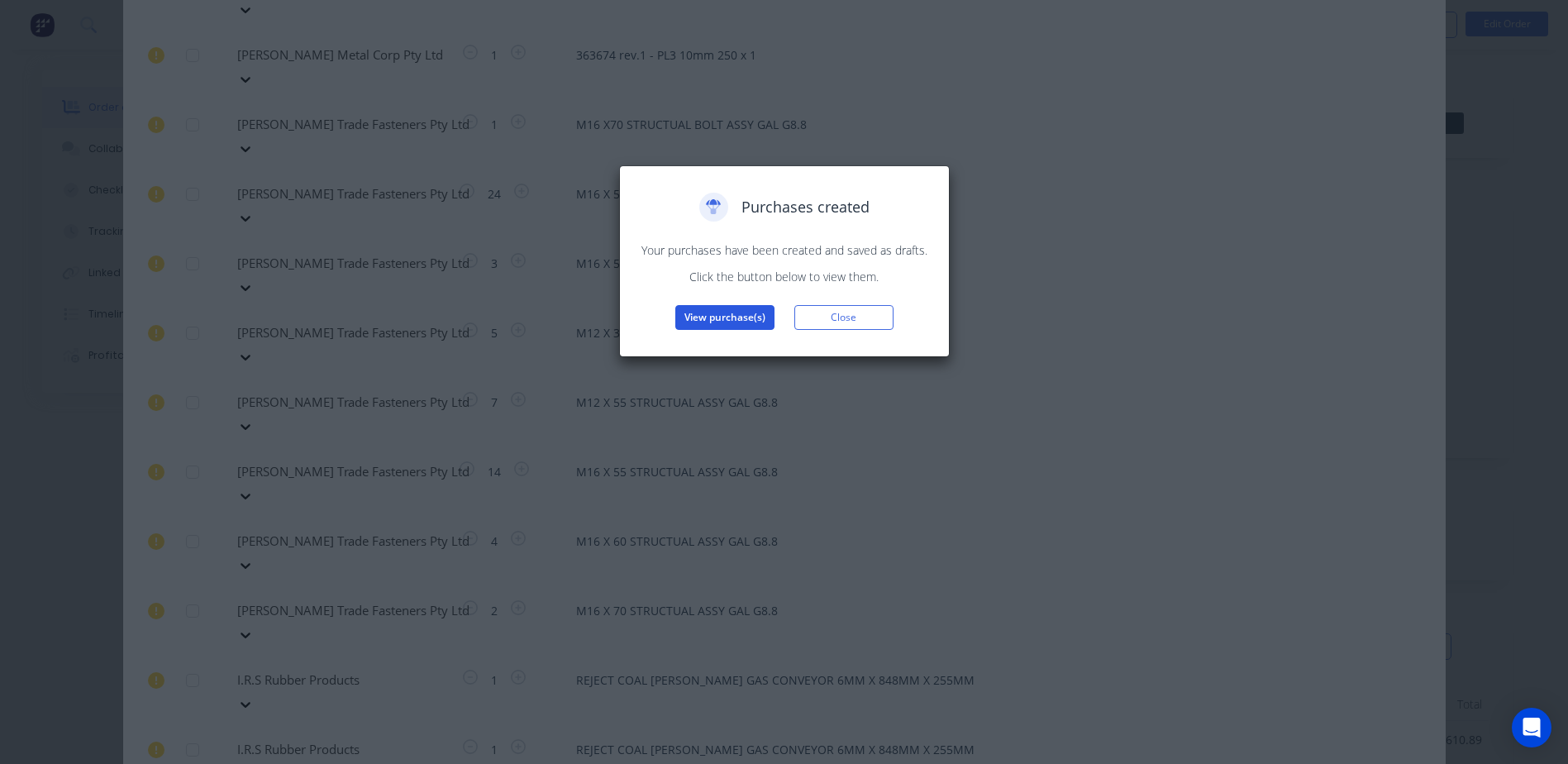
click at [713, 320] on button "View purchase(s)" at bounding box center [725, 317] width 99 height 24
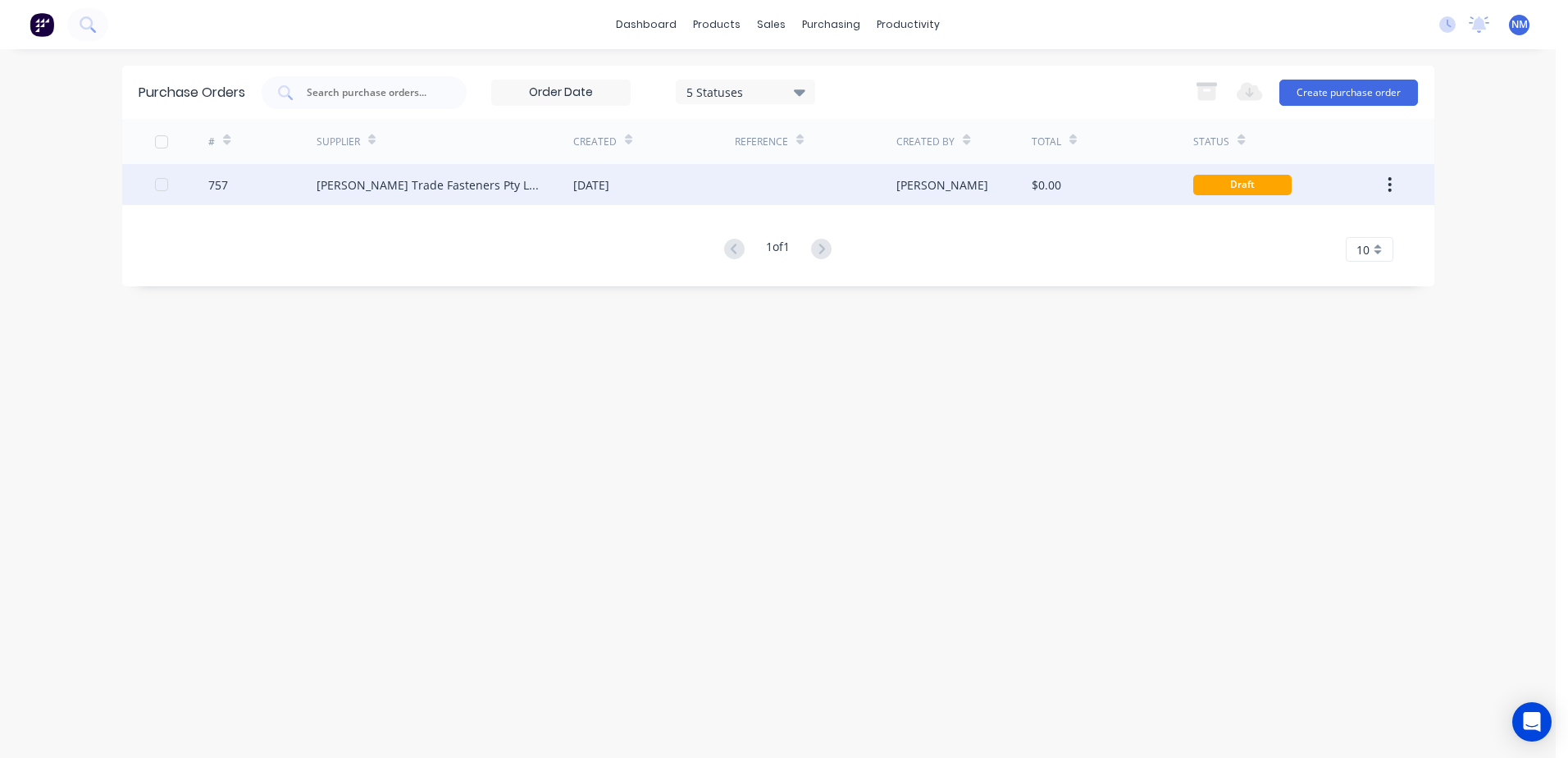
click at [1124, 177] on div "$0.00" at bounding box center [1113, 185] width 162 height 41
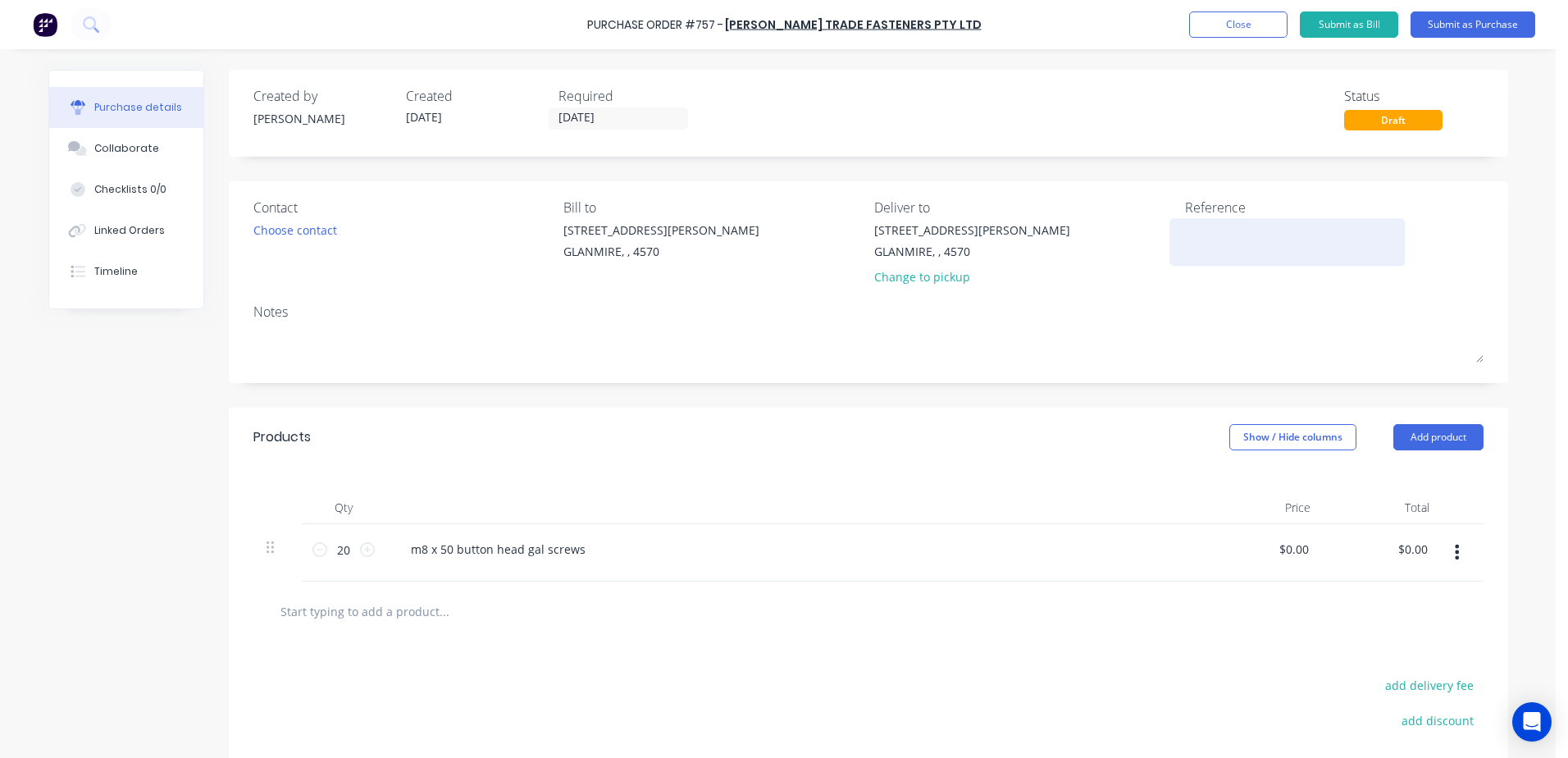
click at [1210, 233] on textarea at bounding box center [1287, 240] width 205 height 37
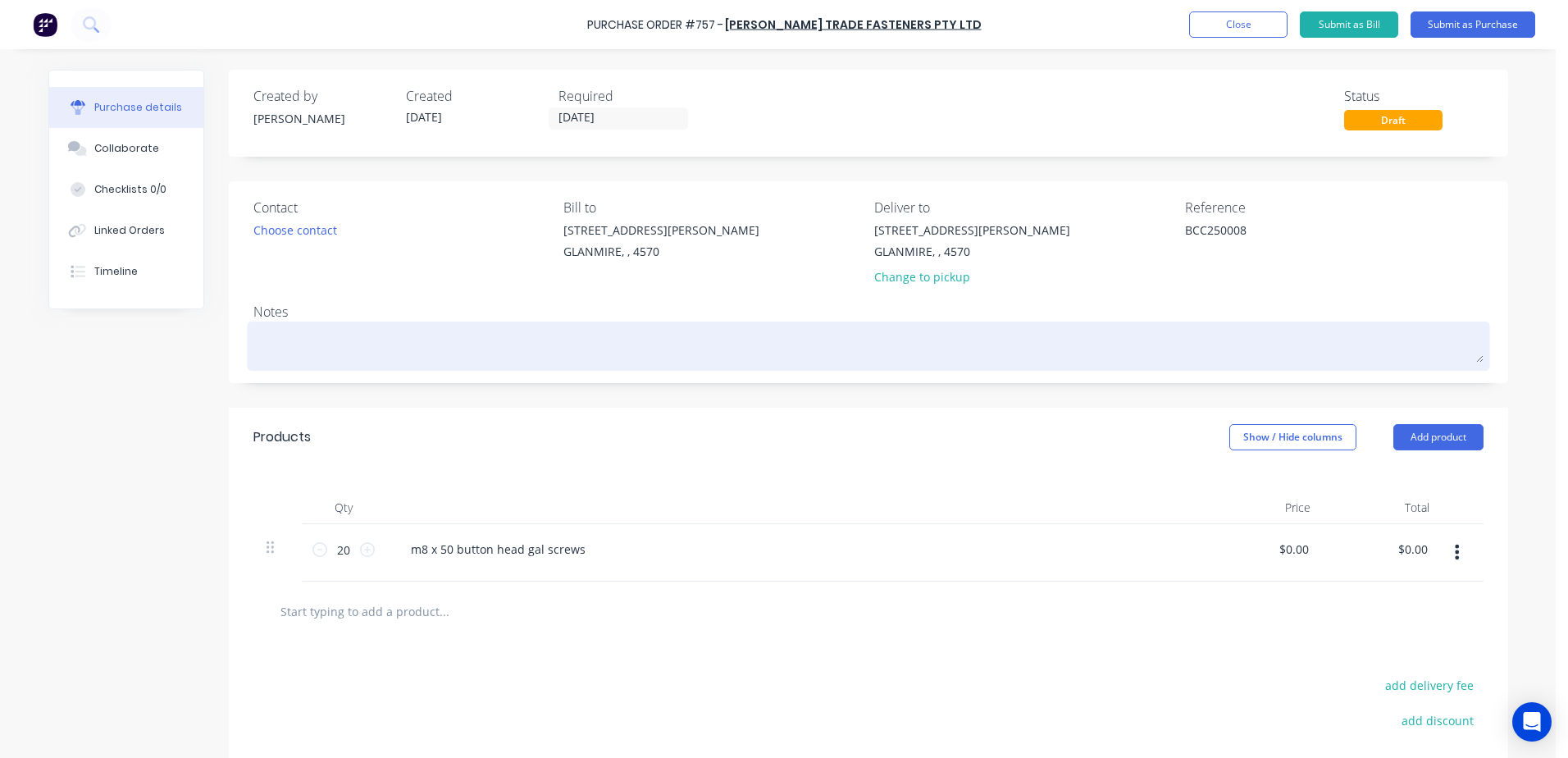
type textarea "BCC250008"
click at [286, 333] on textarea at bounding box center [869, 345] width 1230 height 37
click at [348, 339] on textarea "BCC250008" at bounding box center [869, 345] width 1230 height 37
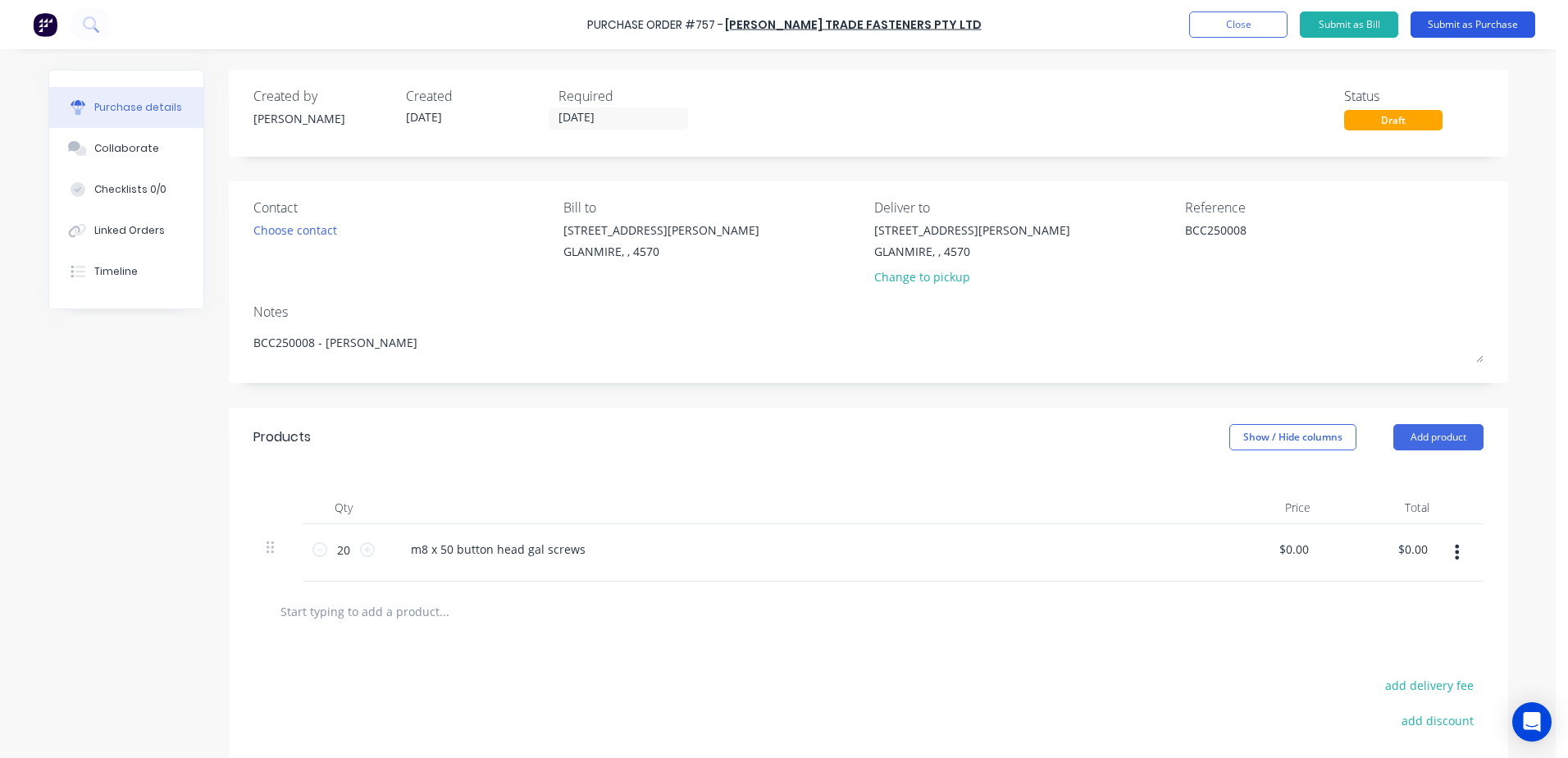
type textarea "BCC250008 - glen"
click at [1457, 32] on button "Submit as Purchase" at bounding box center [1473, 24] width 124 height 26
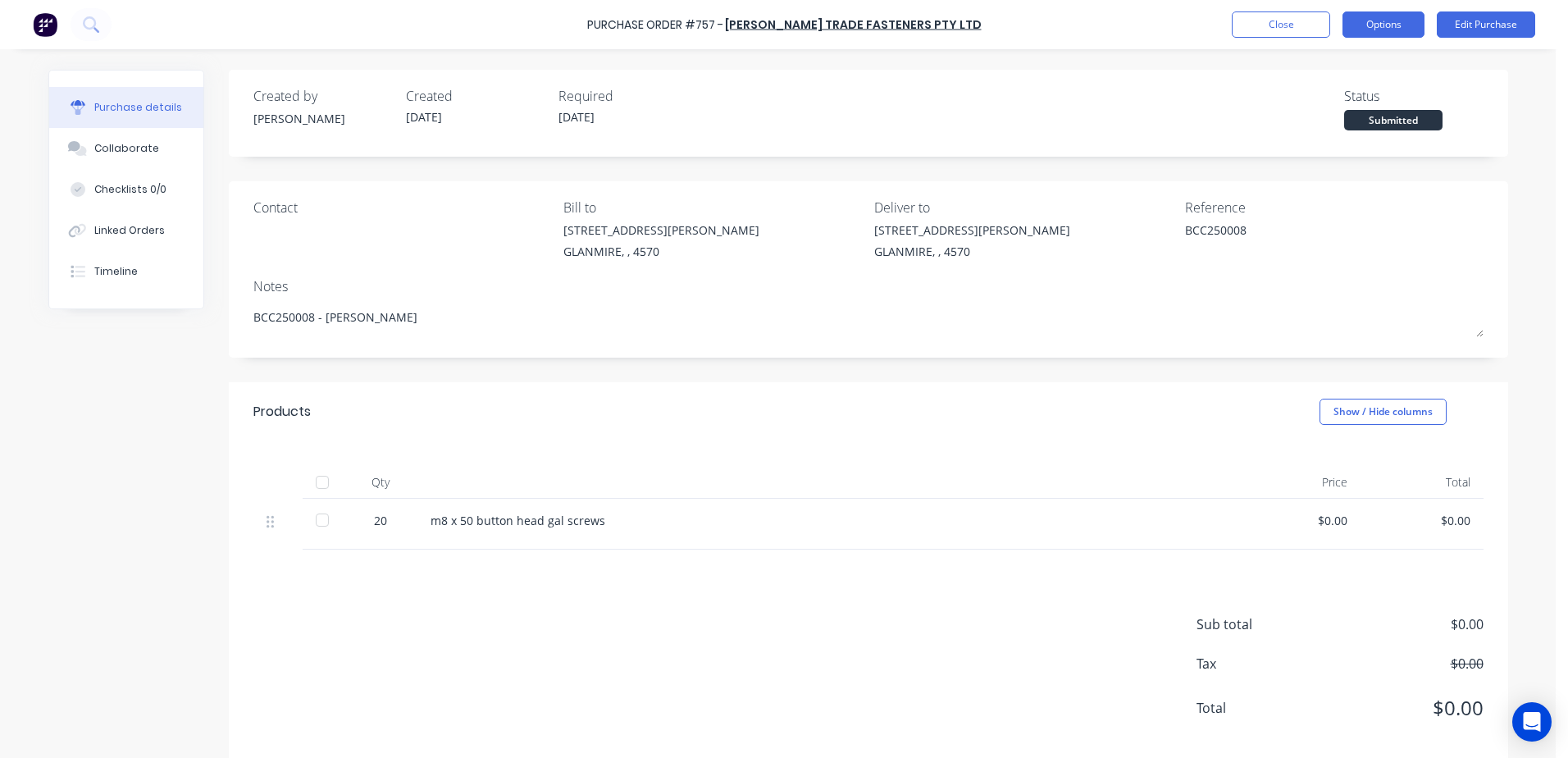
click at [1388, 26] on button "Options" at bounding box center [1383, 24] width 82 height 26
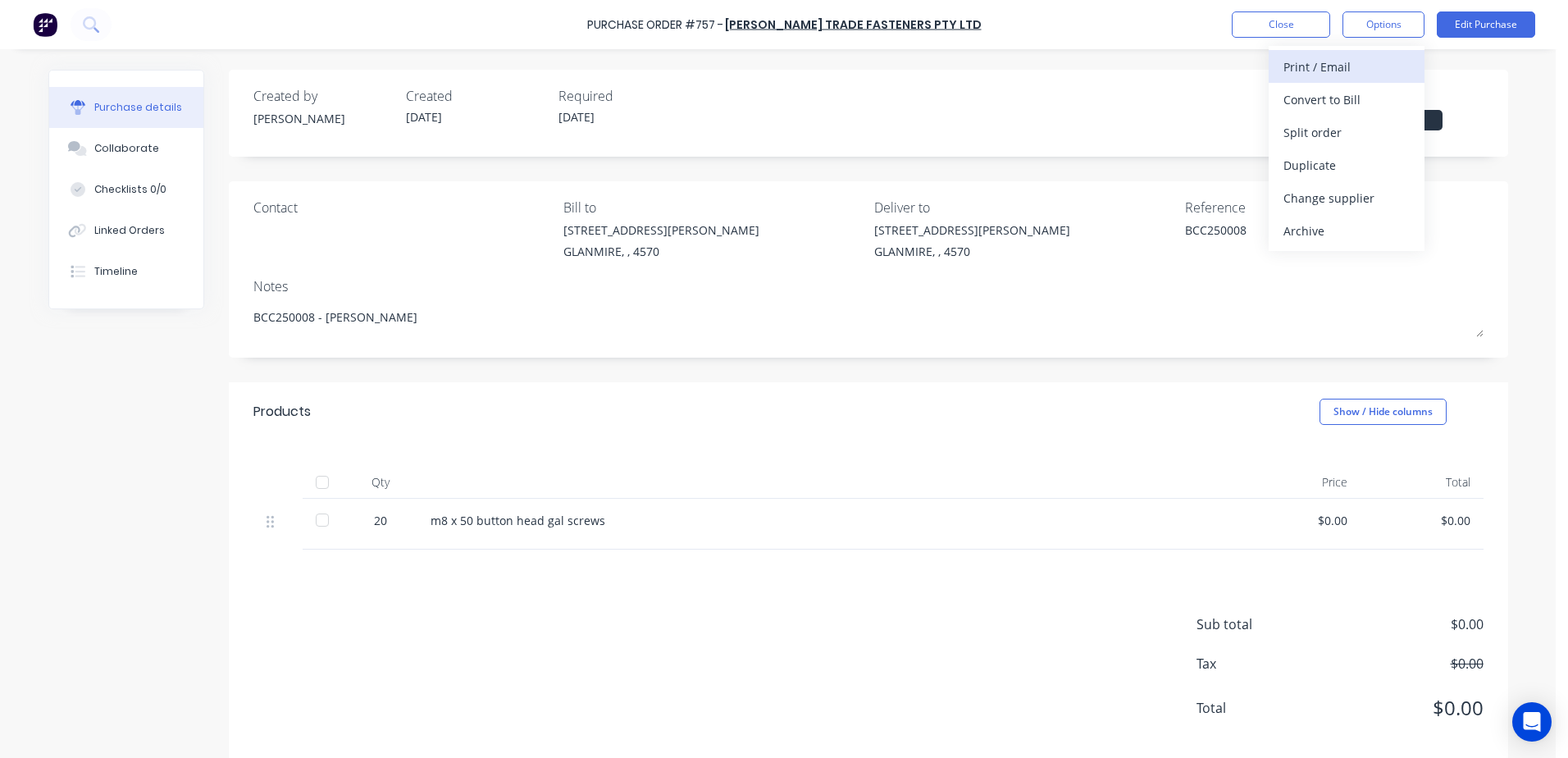
click at [1292, 63] on div "Print / Email" at bounding box center [1347, 67] width 126 height 24
click at [1314, 90] on div "With pricing" at bounding box center [1347, 99] width 126 height 24
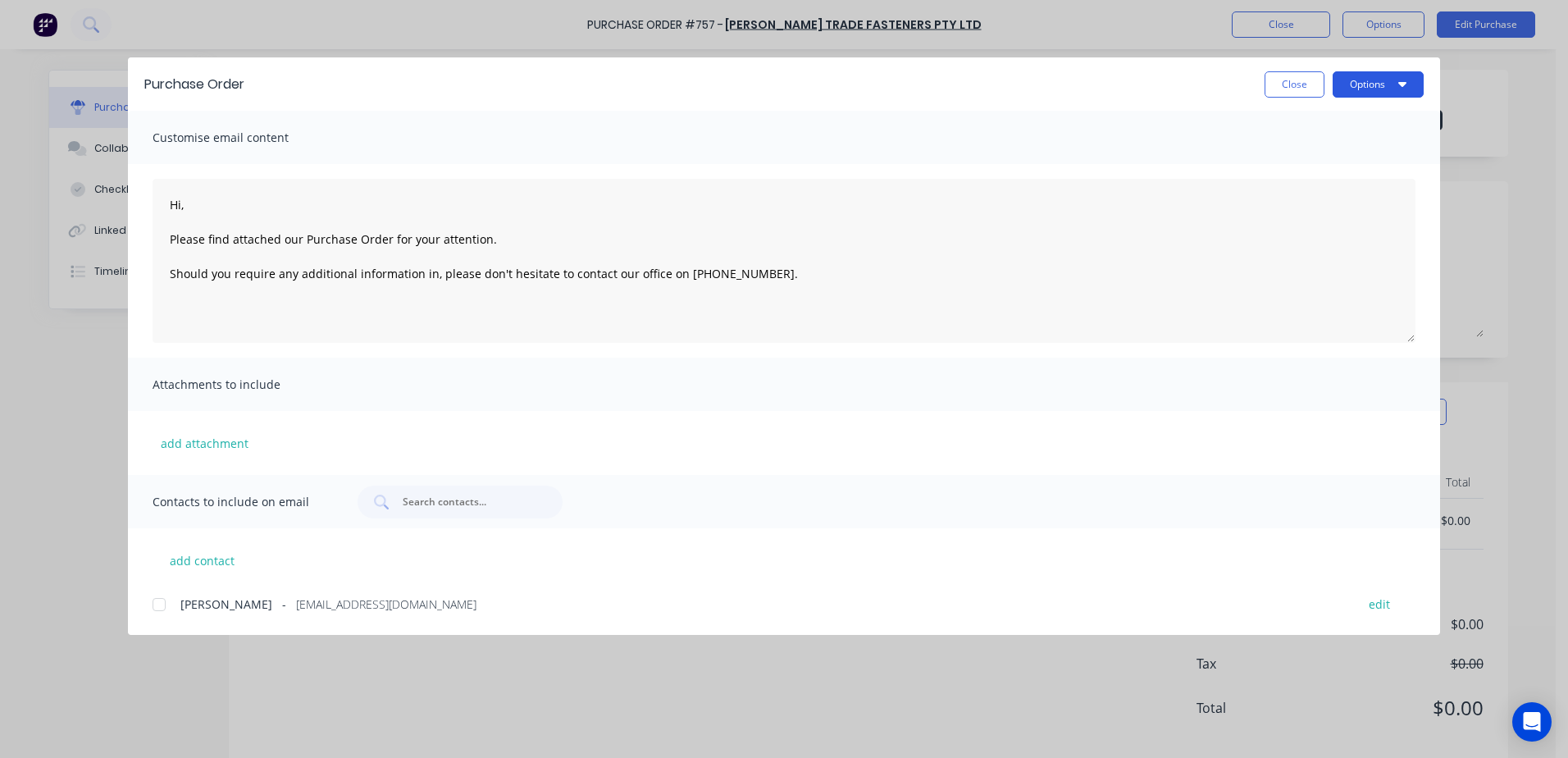
click at [1356, 83] on button "Options" at bounding box center [1379, 85] width 91 height 26
click at [1317, 154] on div "Print" at bounding box center [1346, 159] width 126 height 24
drag, startPoint x: 1280, startPoint y: 85, endPoint x: 1281, endPoint y: 100, distance: 15.0
click at [1280, 96] on button "Close" at bounding box center [1295, 85] width 59 height 26
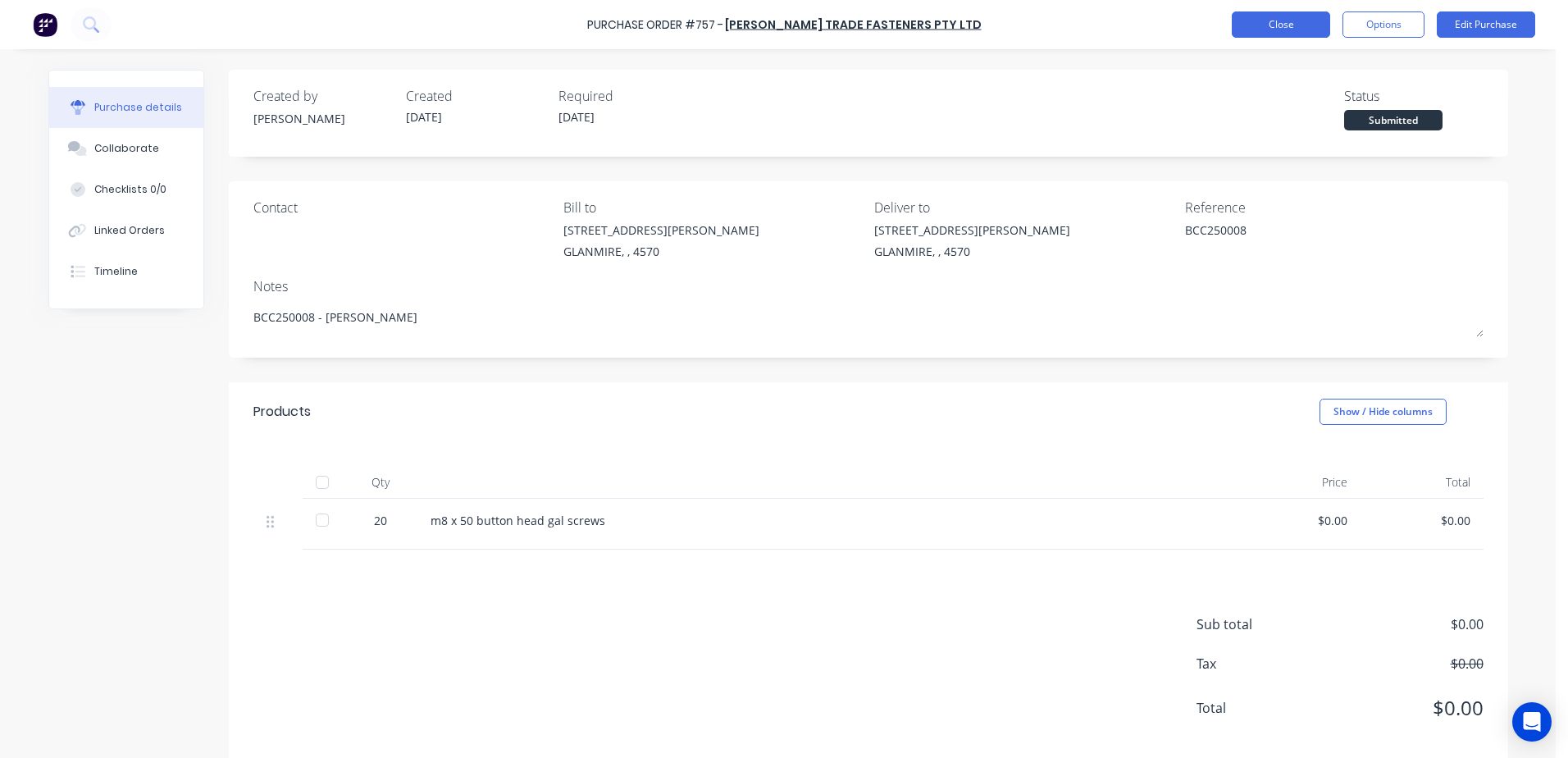
click at [1303, 34] on button "Close" at bounding box center [1281, 24] width 98 height 26
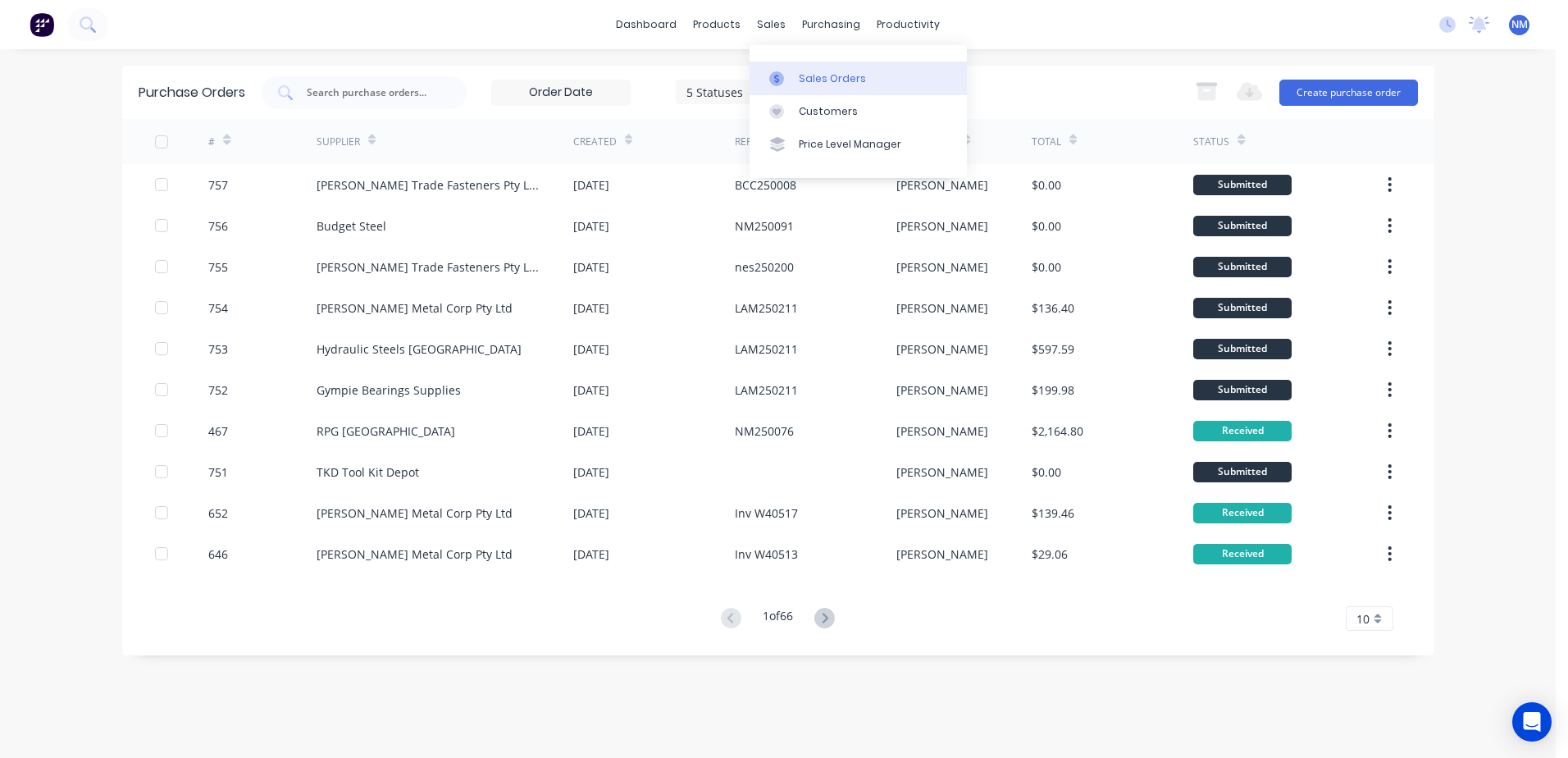
click at [831, 83] on div "Sales Orders" at bounding box center [832, 79] width 67 height 15
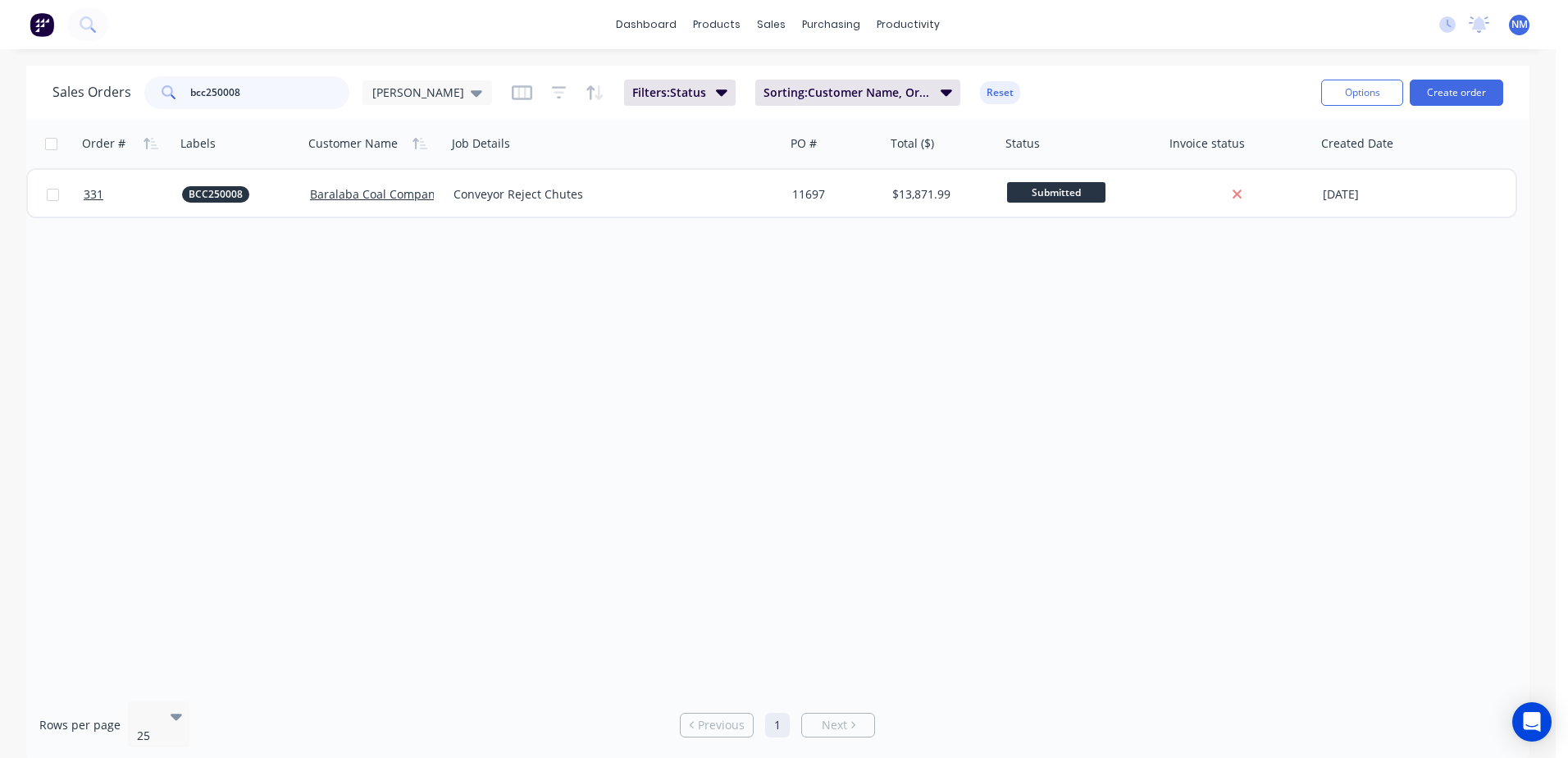
drag, startPoint x: 283, startPoint y: 92, endPoint x: 70, endPoint y: 142, distance: 218.8
click at [70, 142] on div "Sales Orders bcc250008 Neil Filters: Status Sorting: Customer Name, Order # Res…" at bounding box center [777, 414] width 1503 height 697
click at [256, 93] on input "nes250020" at bounding box center [270, 92] width 160 height 33
type input "n"
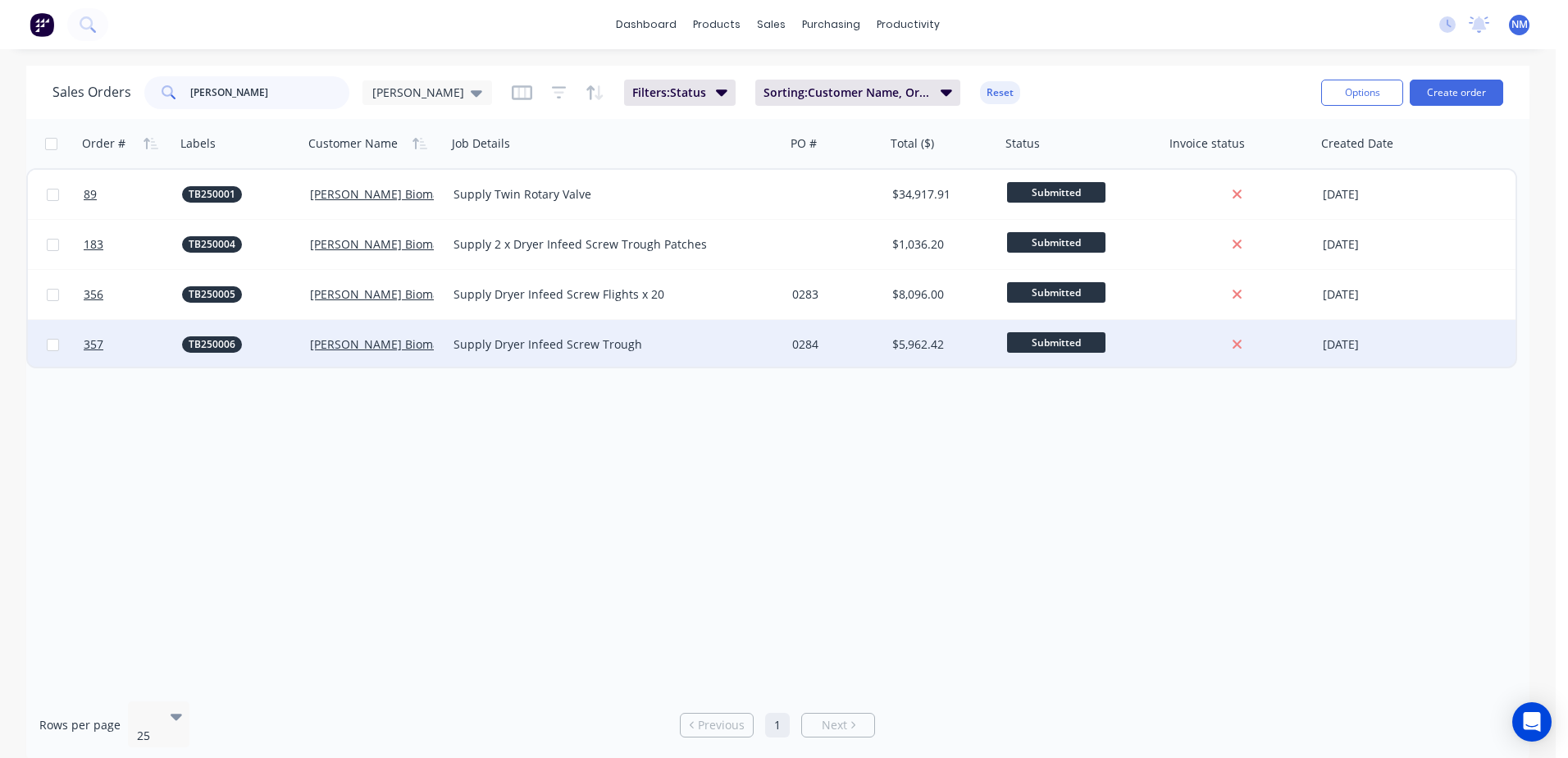
type input "tuan"
click at [867, 344] on div "0284" at bounding box center [833, 345] width 83 height 17
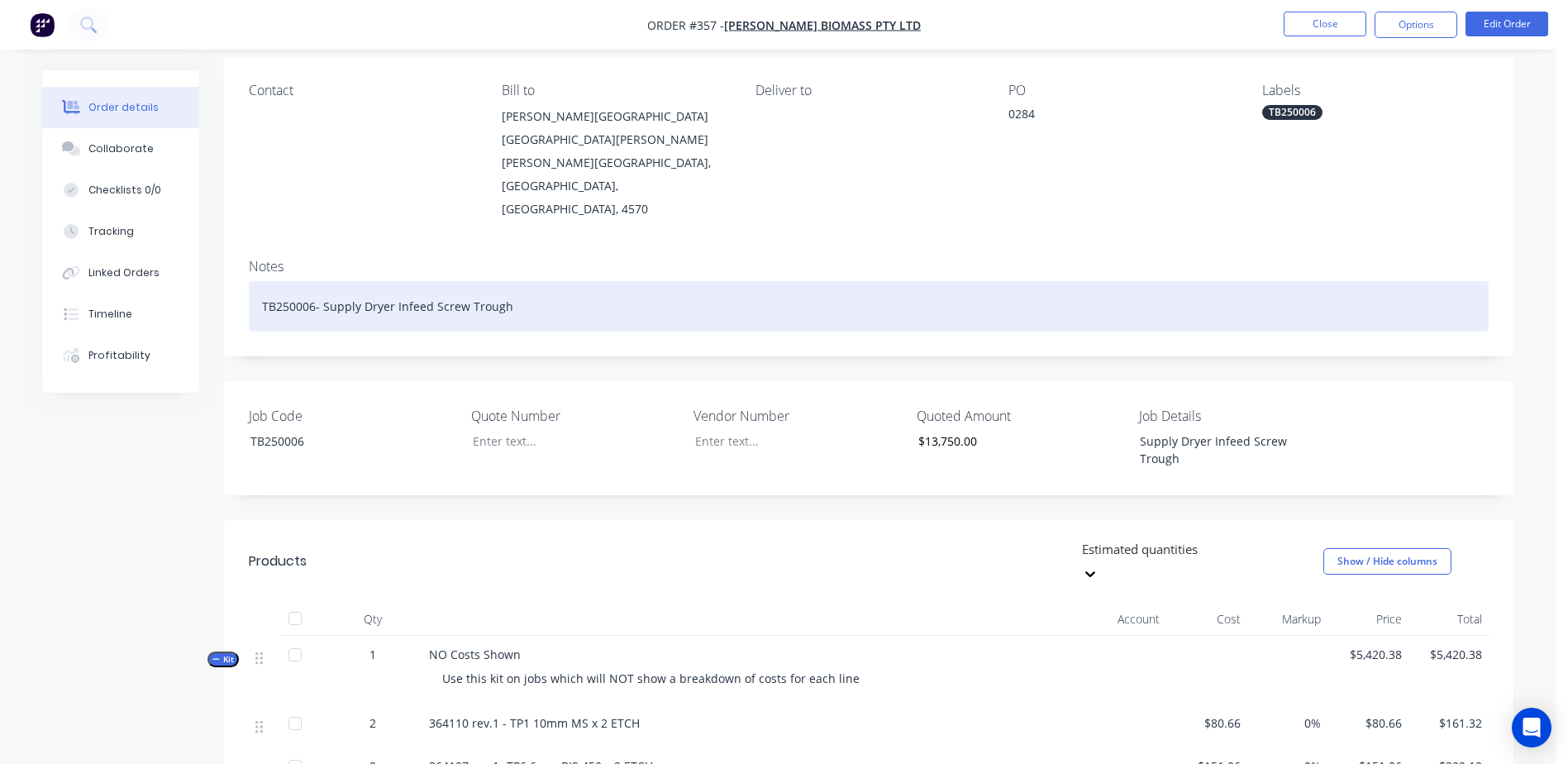
scroll to position [331, 0]
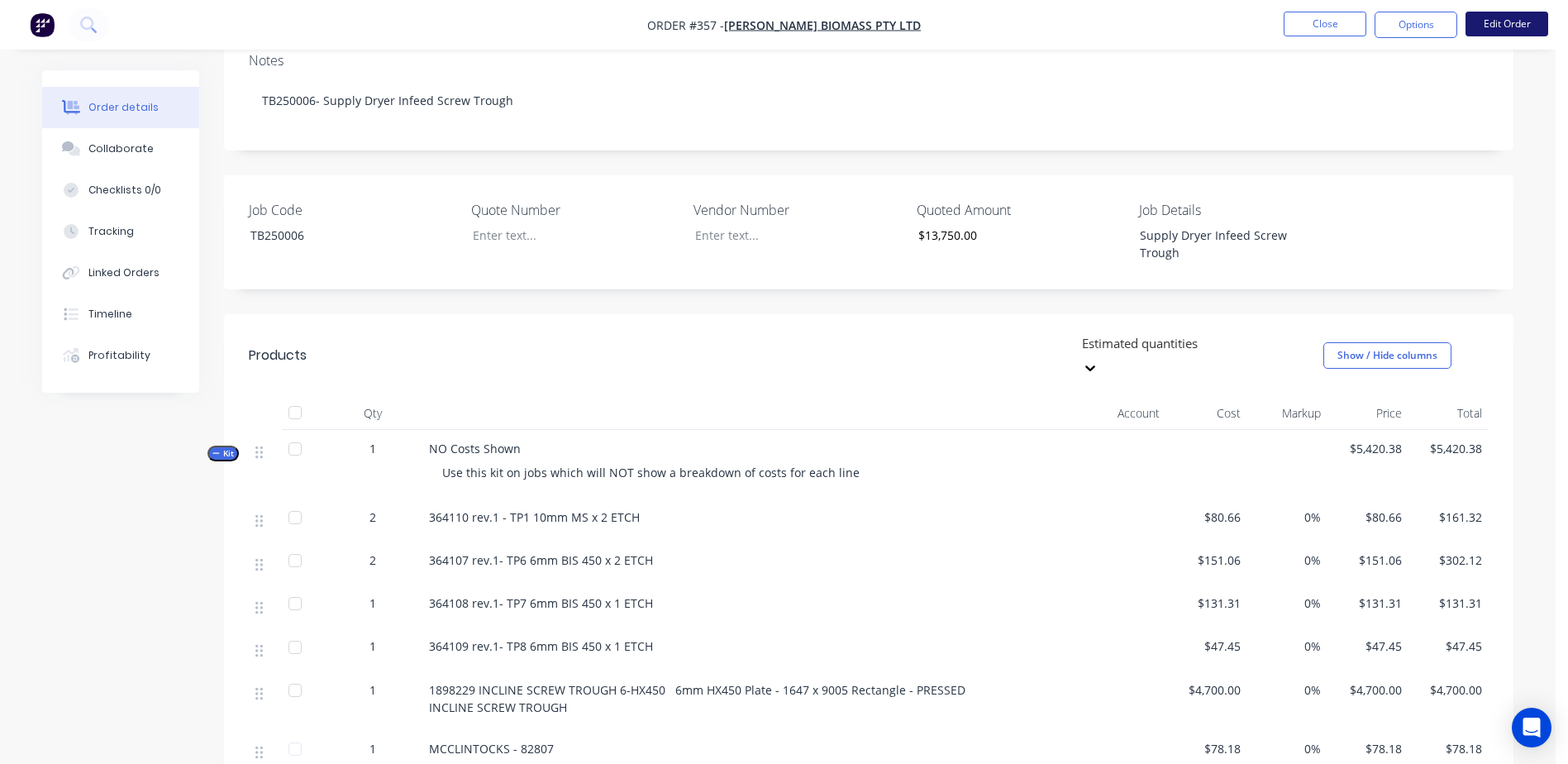
click at [1507, 29] on button "Edit Order" at bounding box center [1506, 23] width 82 height 24
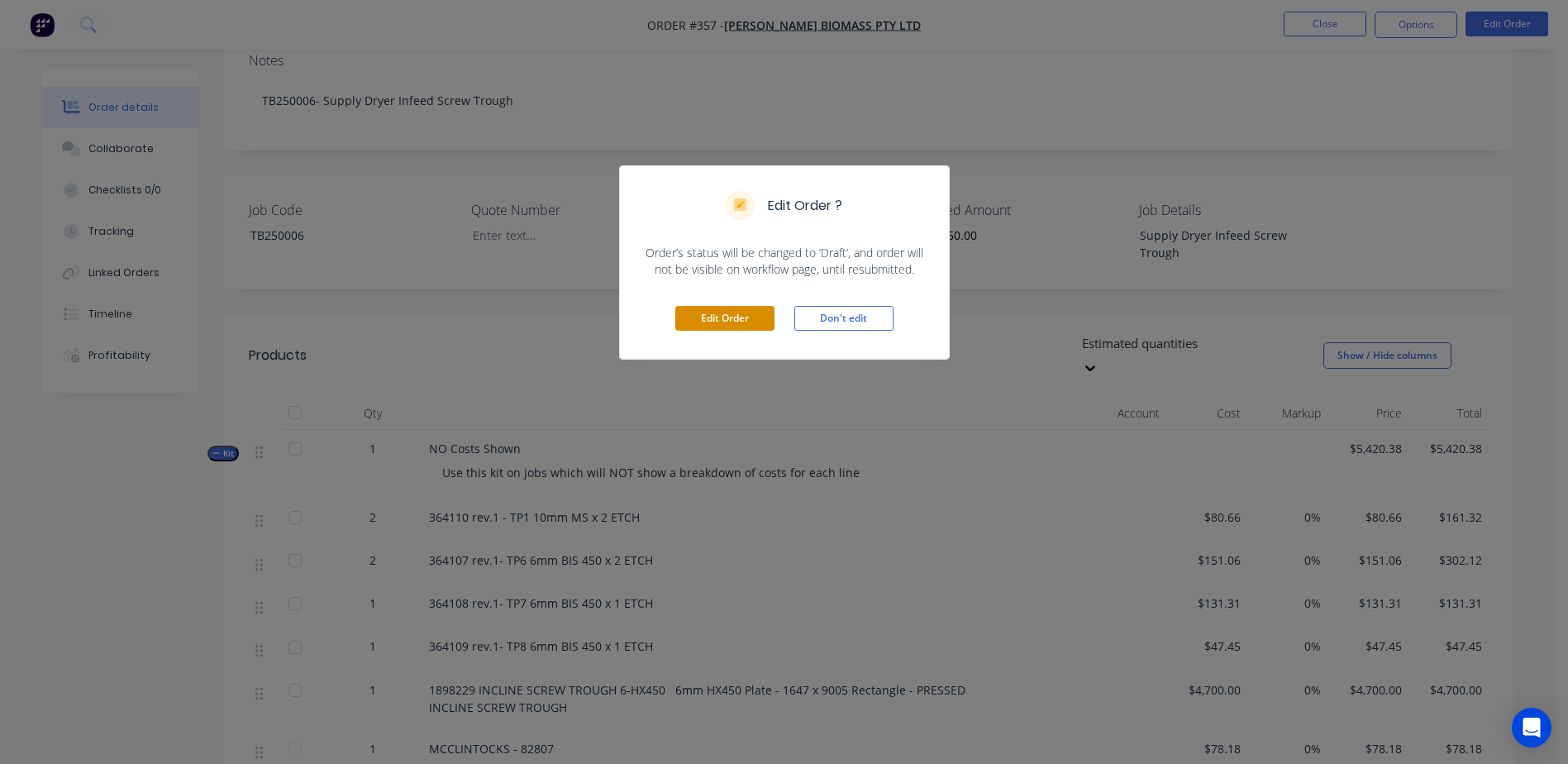
click at [712, 314] on button "Edit Order" at bounding box center [725, 318] width 99 height 24
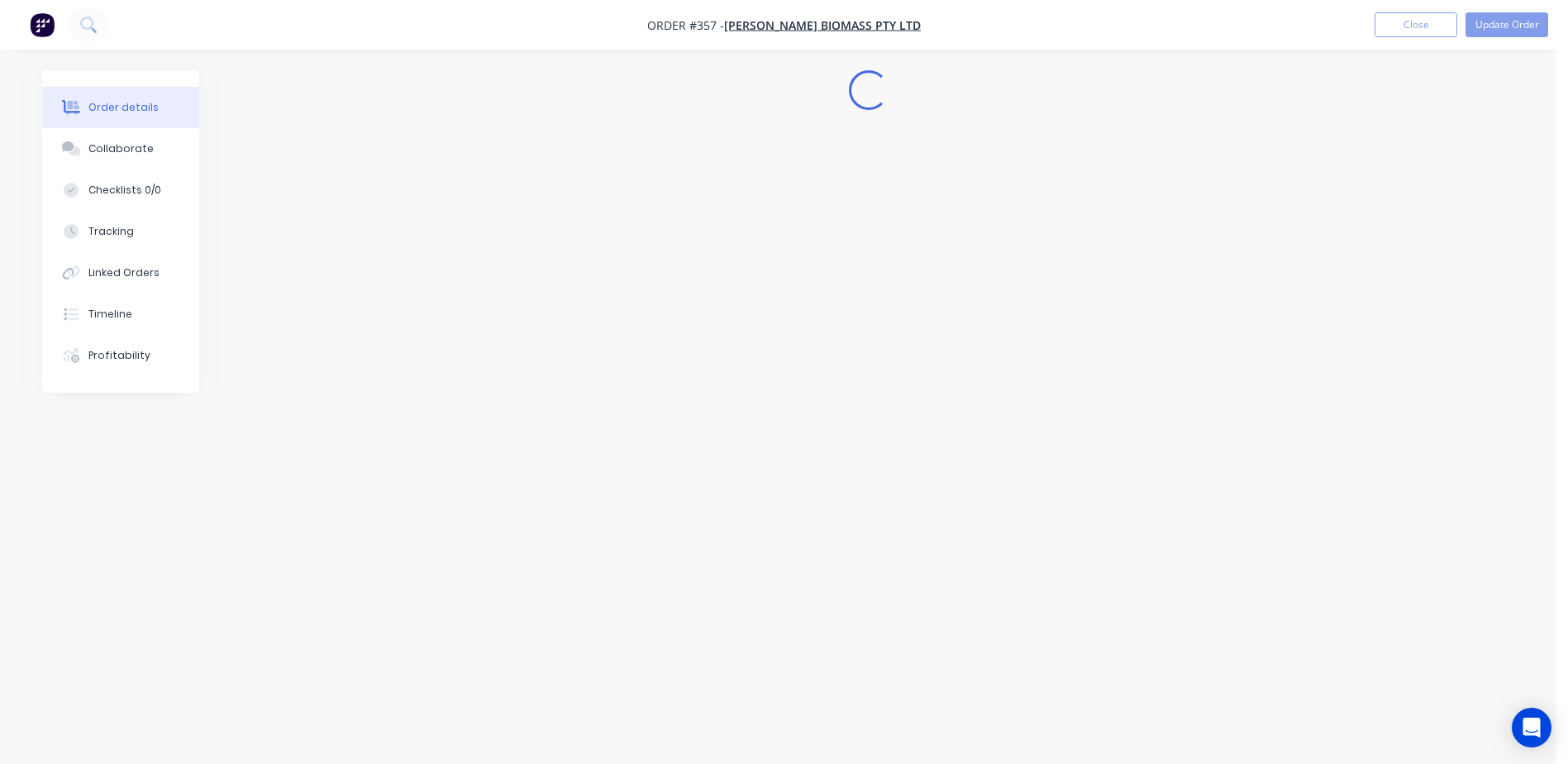
scroll to position [0, 0]
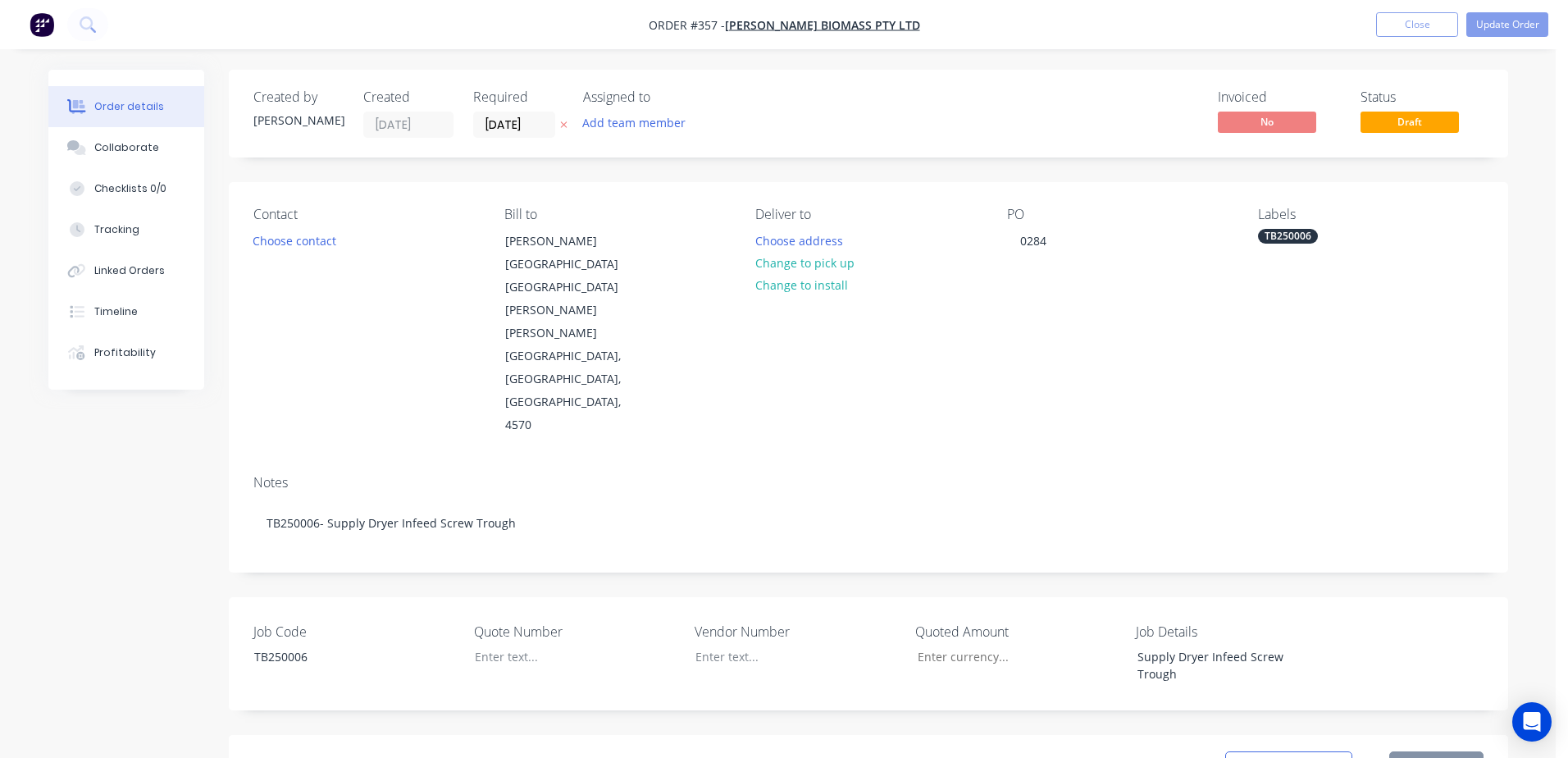
type input "$13,750.00"
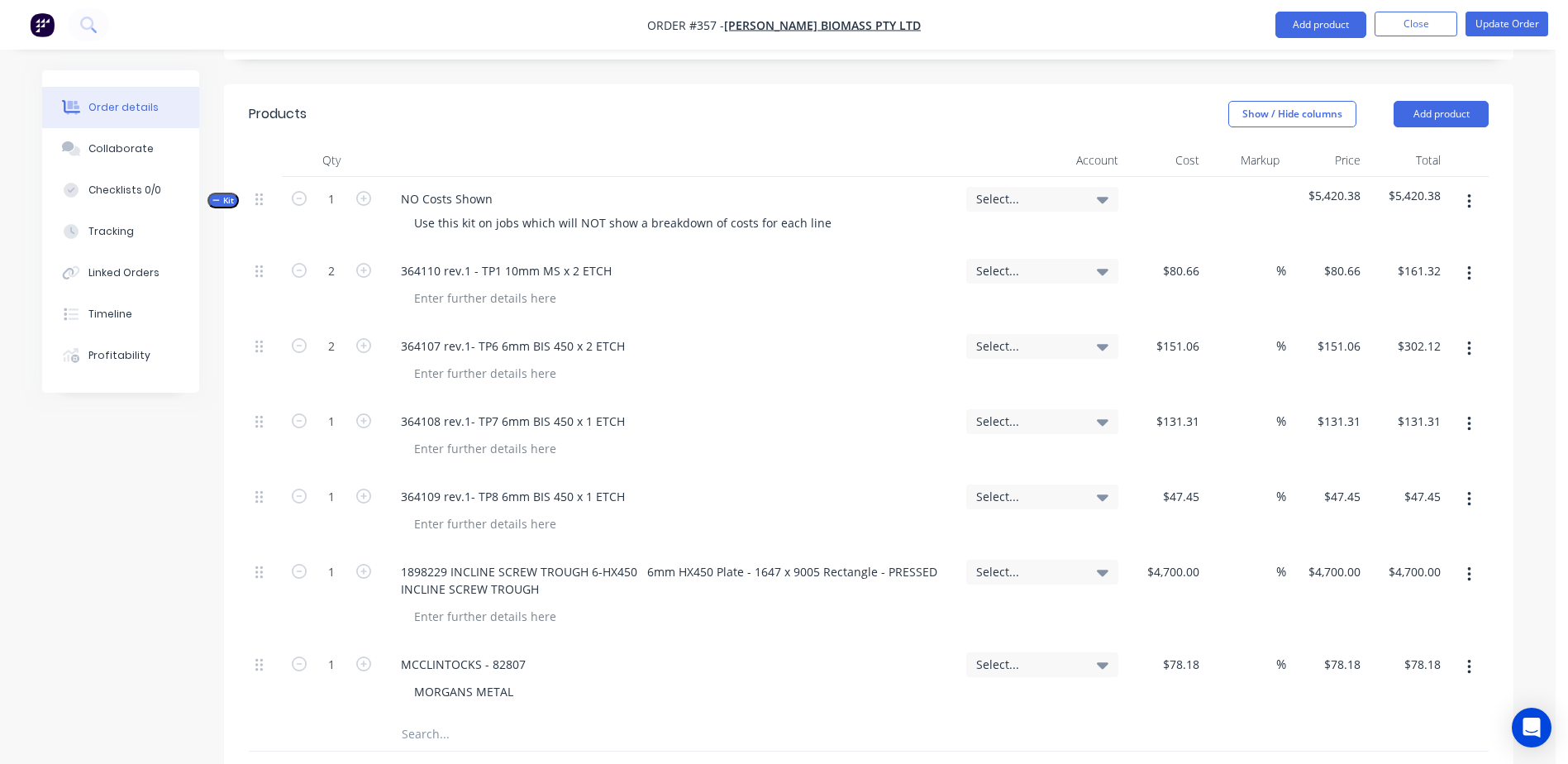
scroll to position [661, 0]
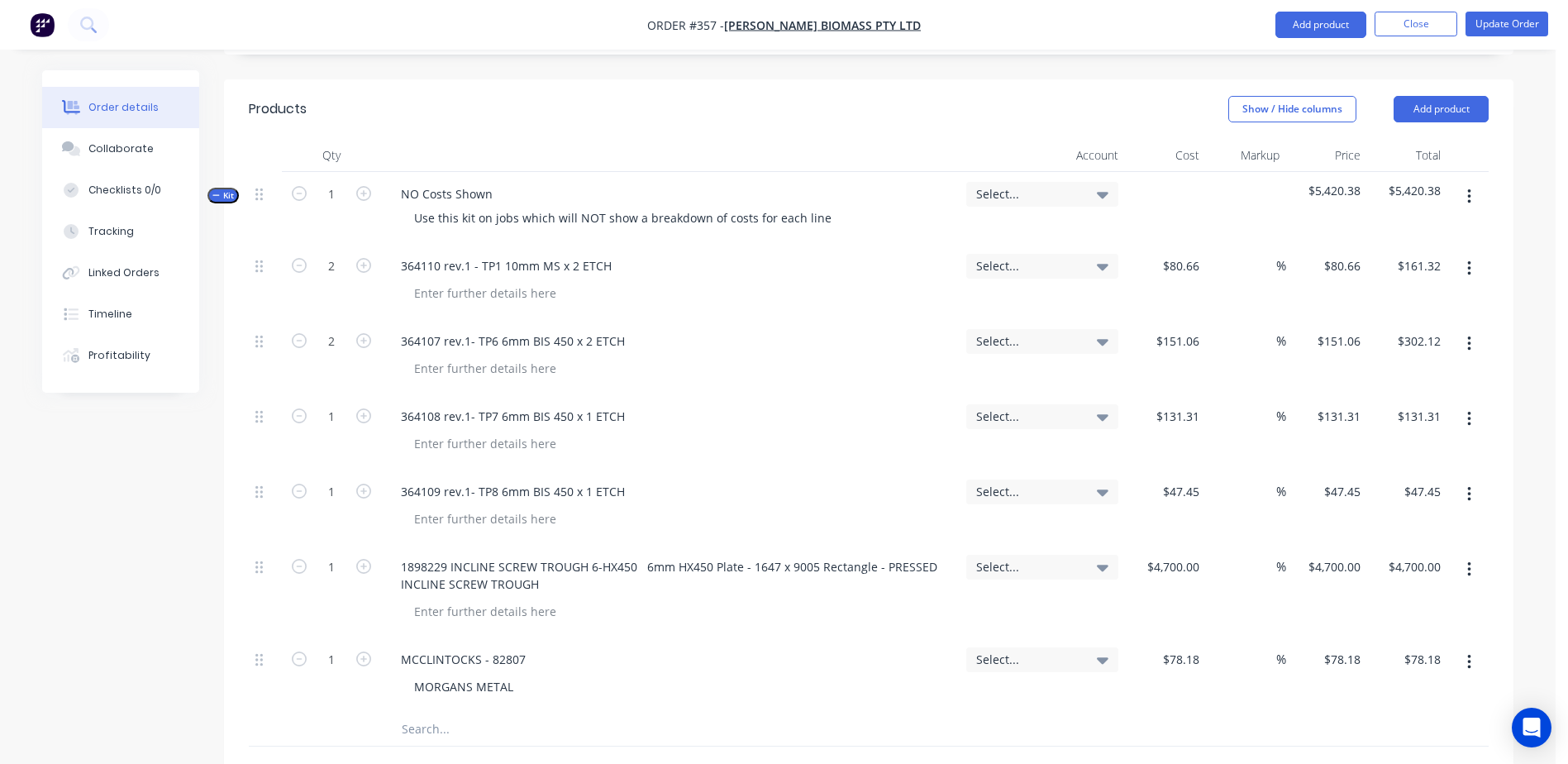
click at [432, 713] on input "text" at bounding box center [565, 728] width 330 height 33
type input "magnetic beacon"
click at [510, 745] on button "Add magnetic beacon to kit" at bounding box center [636, 771] width 496 height 53
click at [1499, 32] on button "Update Order" at bounding box center [1506, 23] width 82 height 24
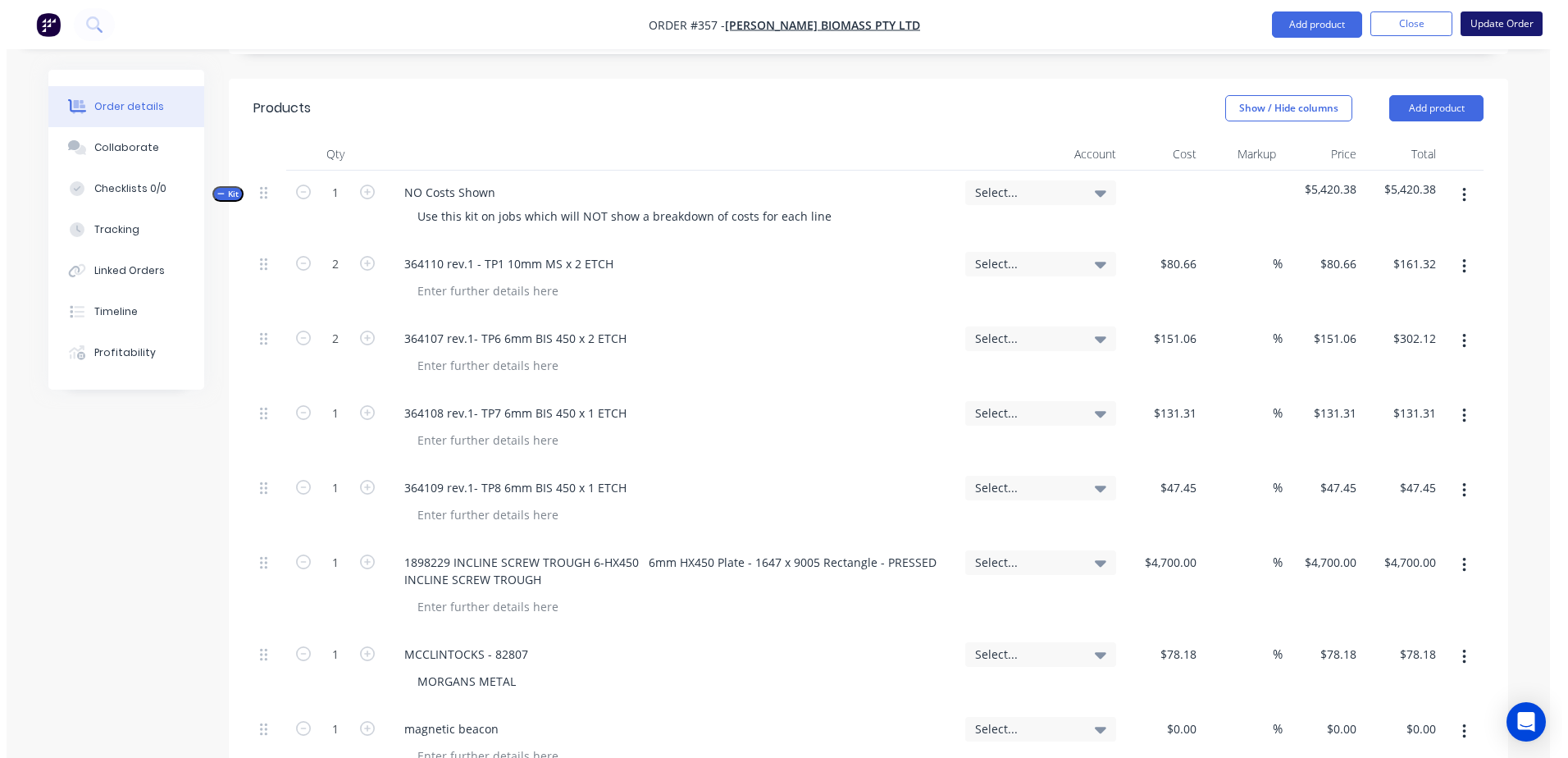
scroll to position [0, 0]
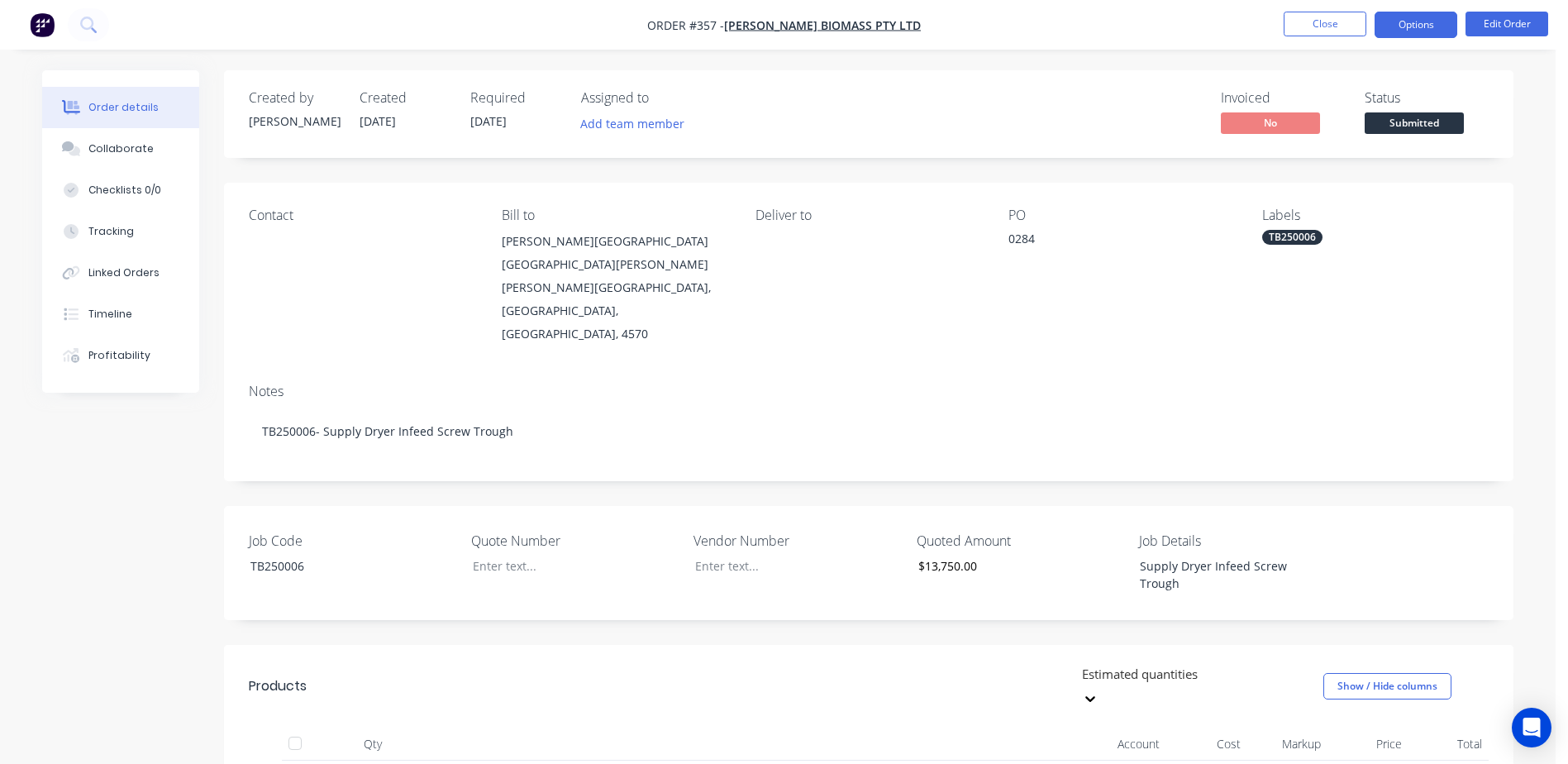
click at [1423, 21] on button "Options" at bounding box center [1415, 24] width 82 height 26
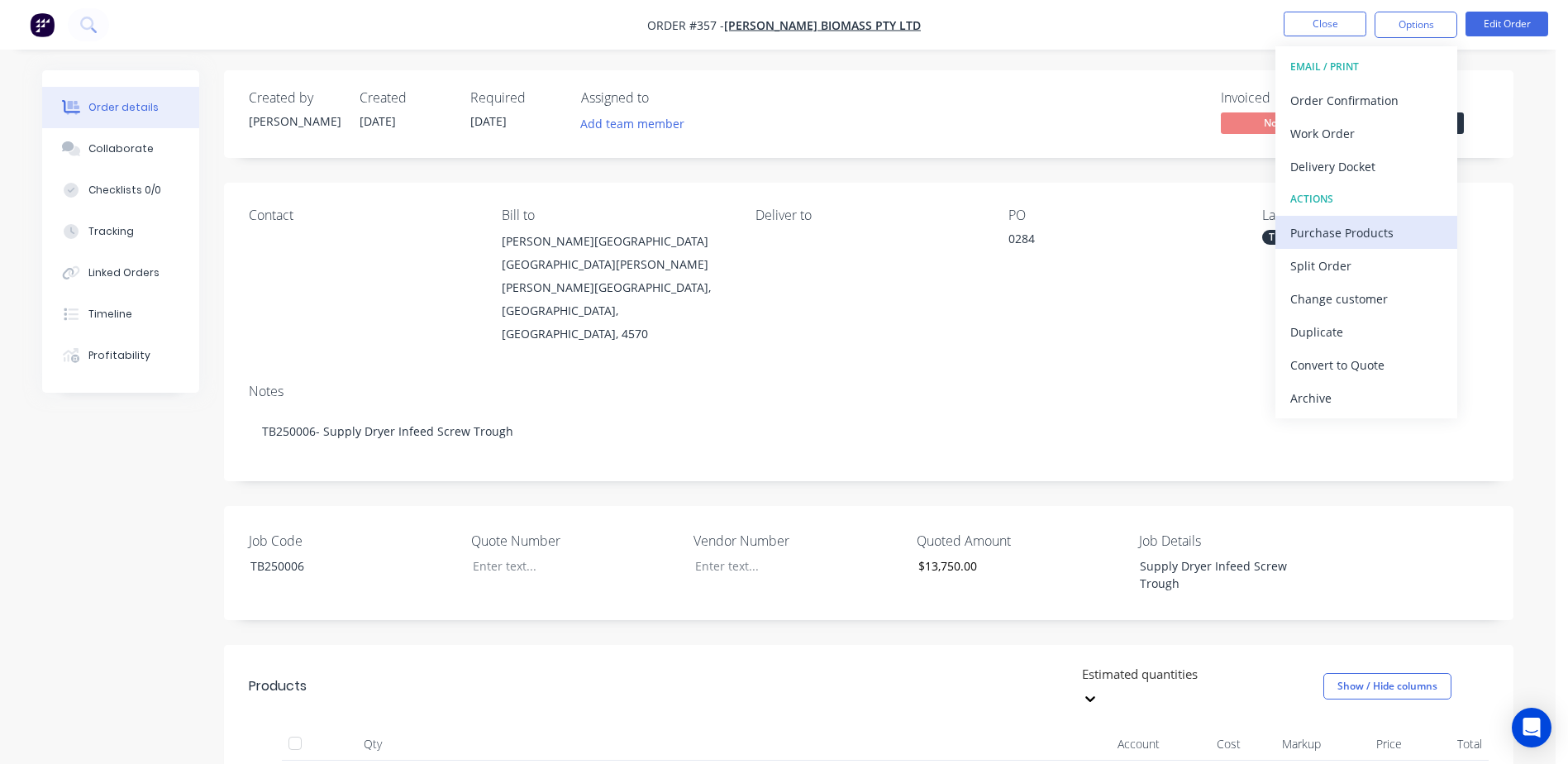
click at [1395, 236] on div "Purchase Products" at bounding box center [1366, 233] width 152 height 24
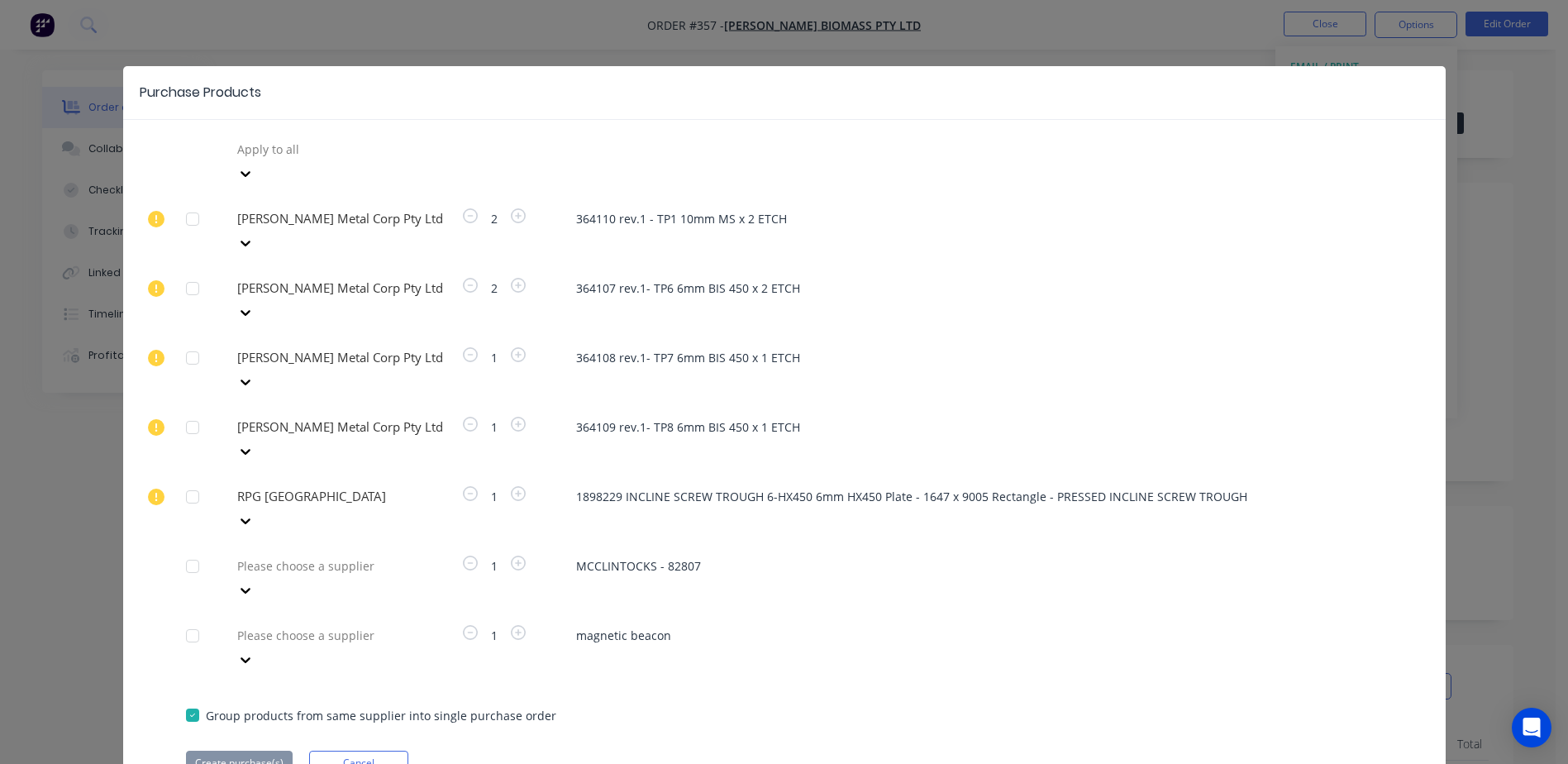
click at [275, 625] on div at bounding box center [355, 636] width 238 height 21
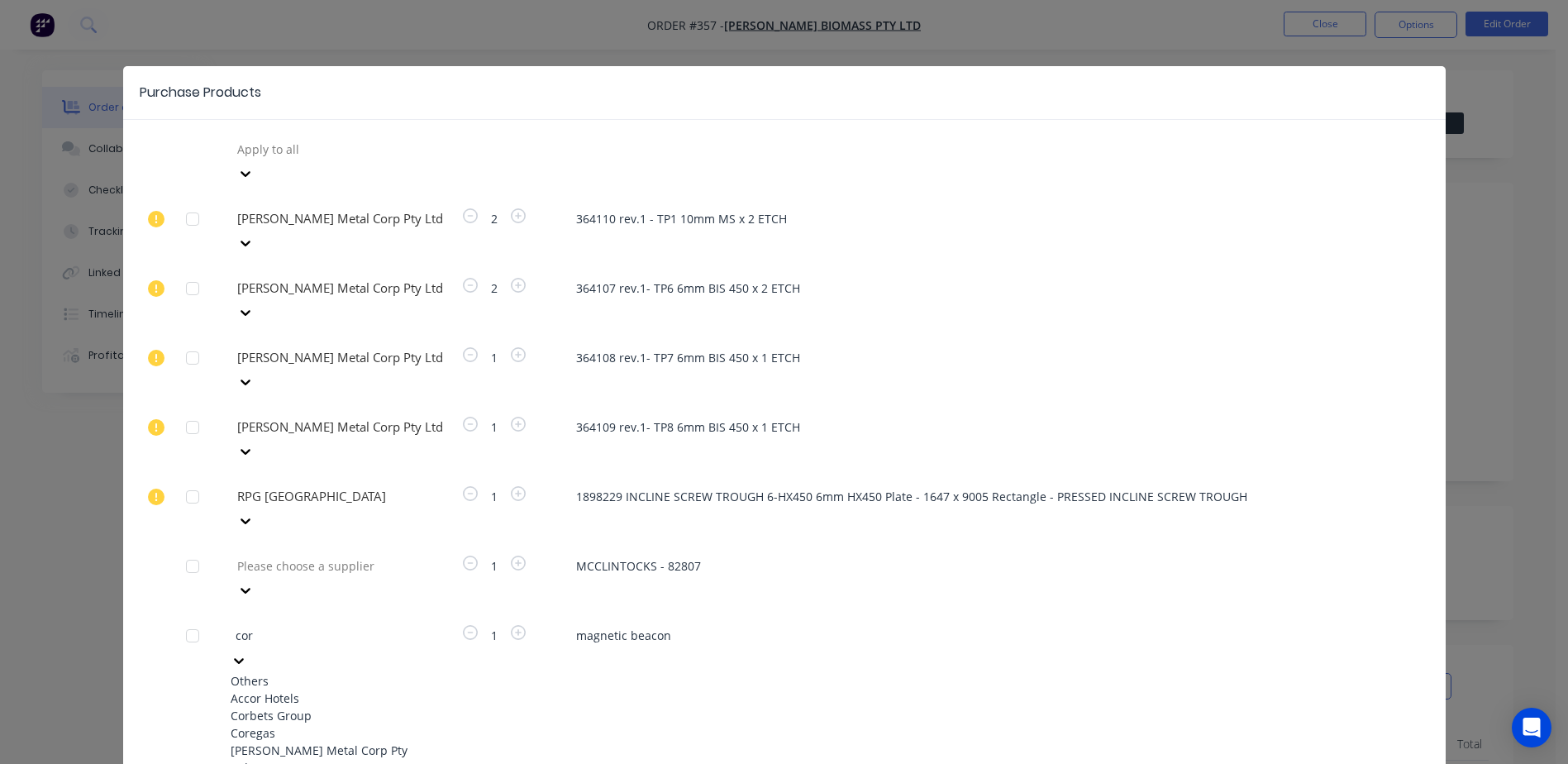
type input "corb"
click at [289, 689] on div "Corbets Group" at bounding box center [321, 698] width 182 height 18
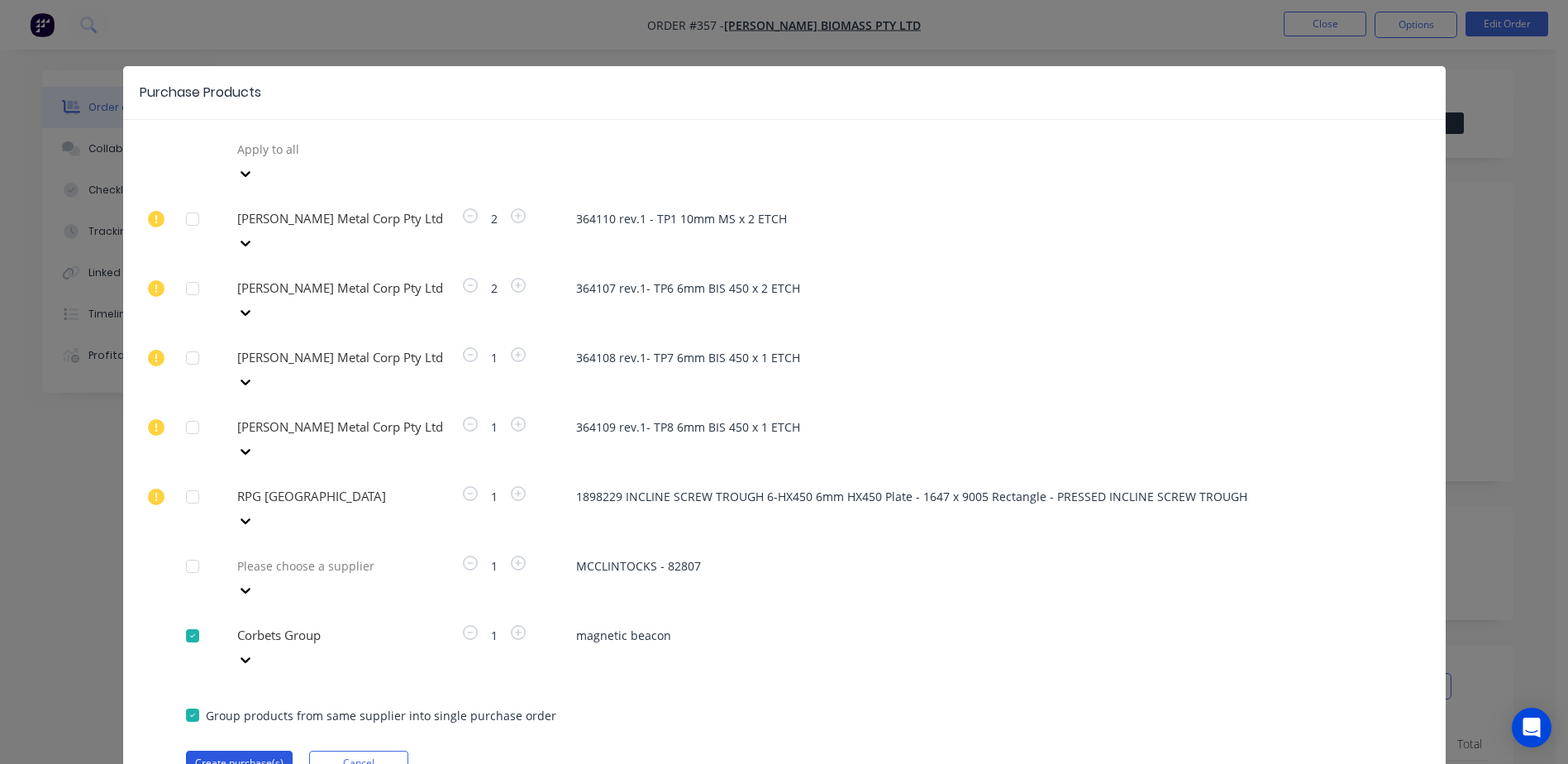
click at [227, 751] on button "Create purchase(s)" at bounding box center [240, 763] width 107 height 24
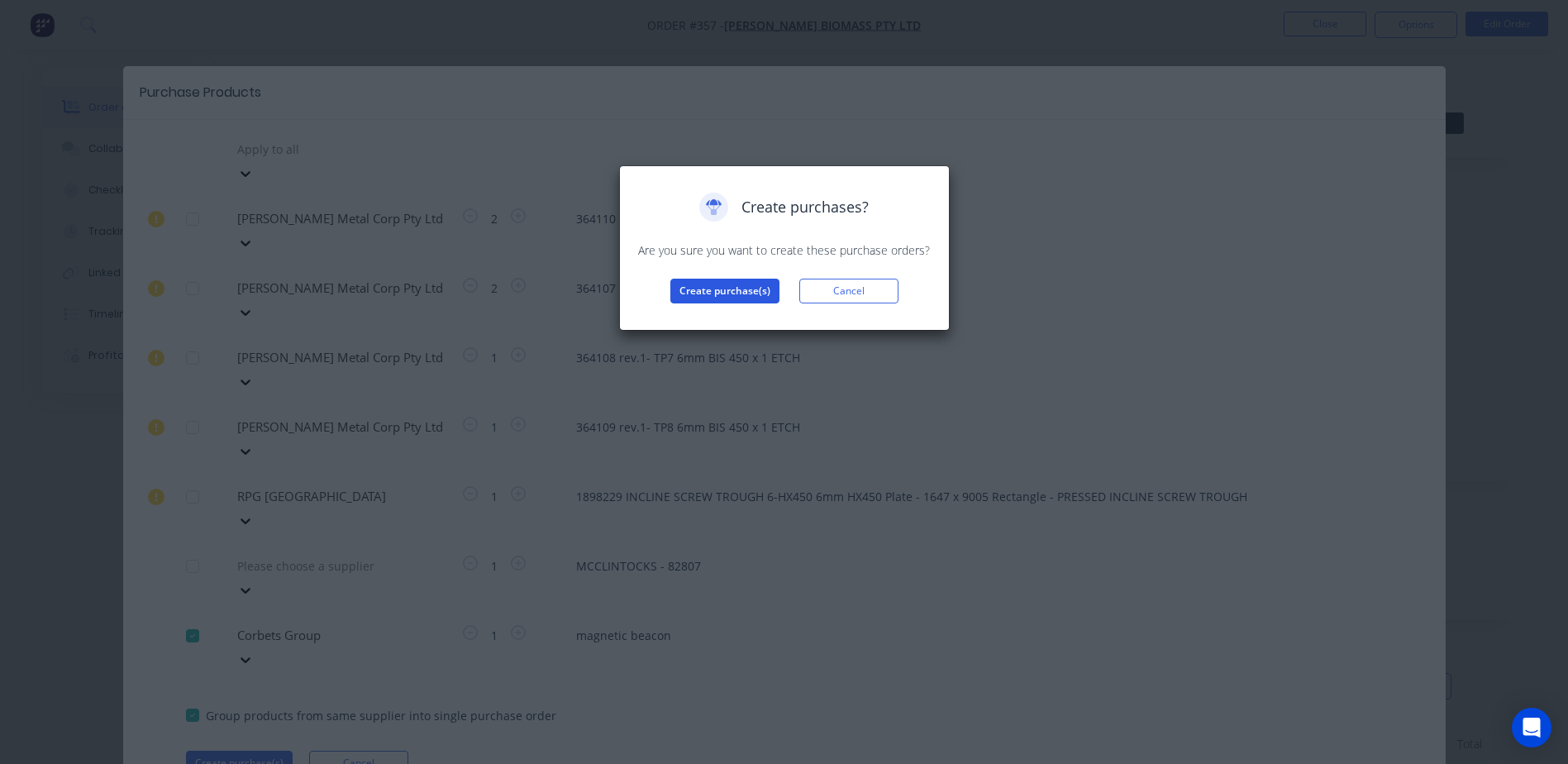
click at [696, 288] on button "Create purchase(s)" at bounding box center [725, 291] width 110 height 24
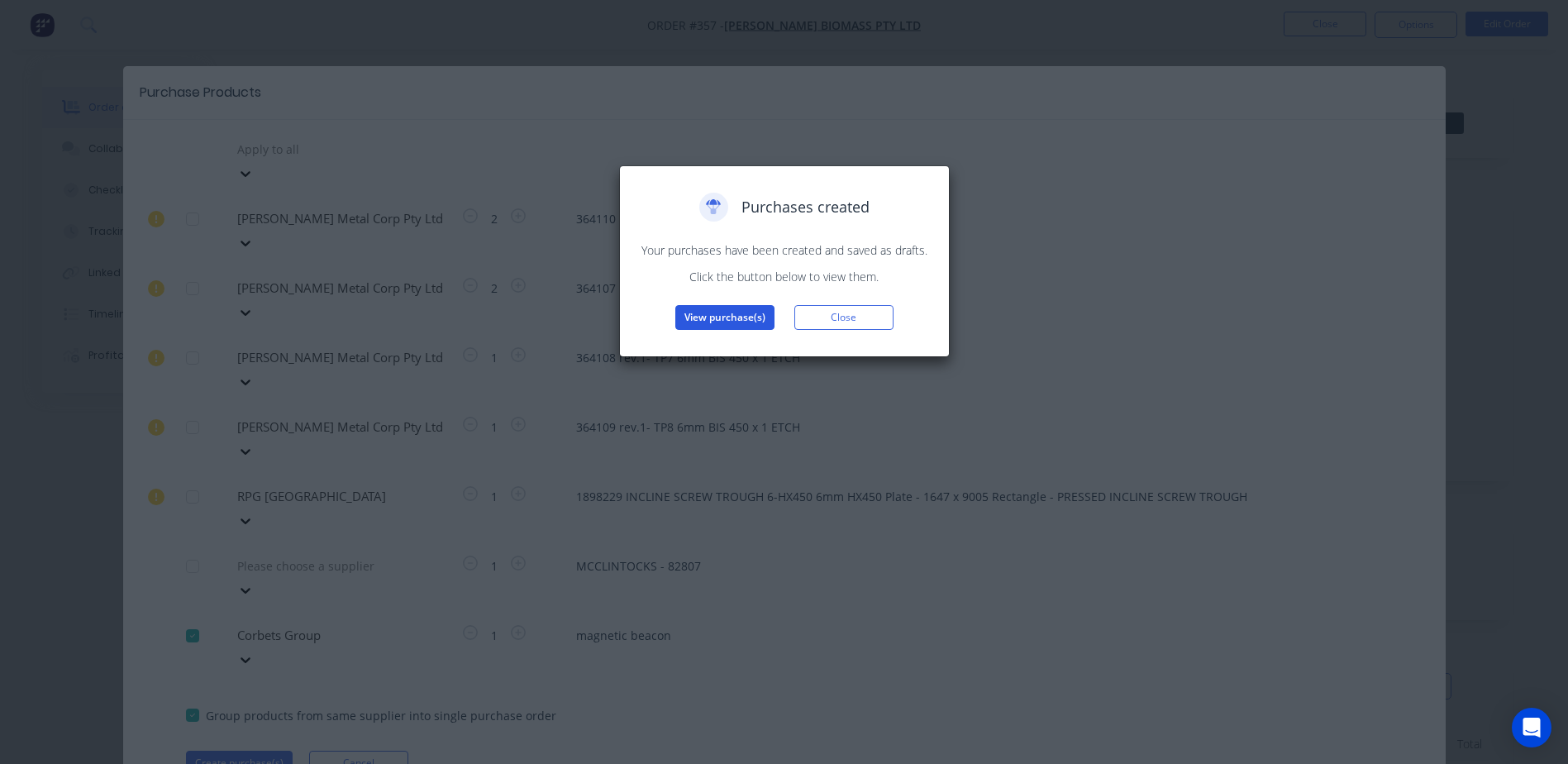
click at [698, 312] on button "View purchase(s)" at bounding box center [725, 317] width 99 height 24
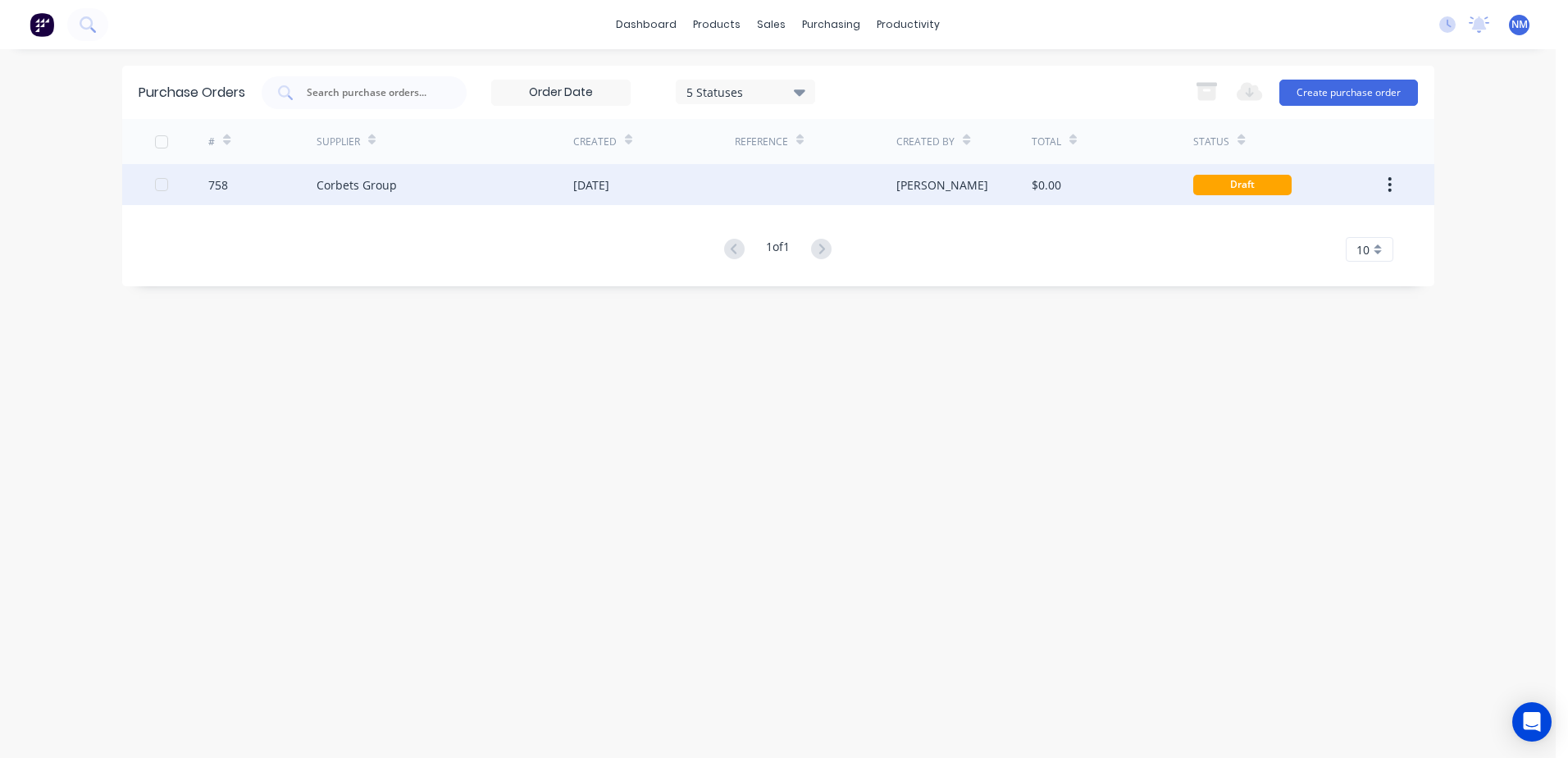
click at [1129, 192] on div "$0.00" at bounding box center [1113, 185] width 162 height 41
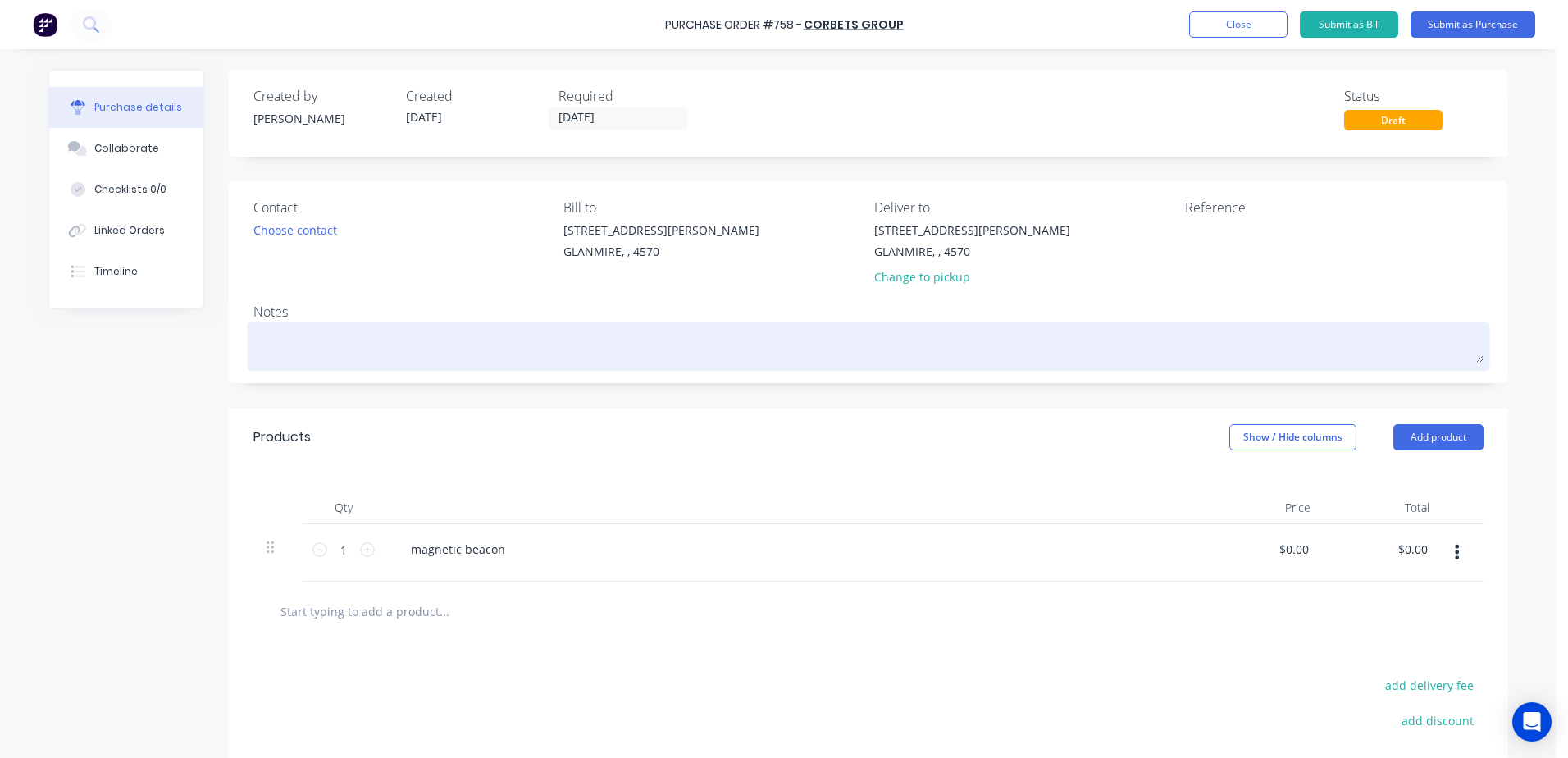
click at [284, 342] on textarea at bounding box center [869, 345] width 1230 height 37
type textarea "hyne- GLEN"
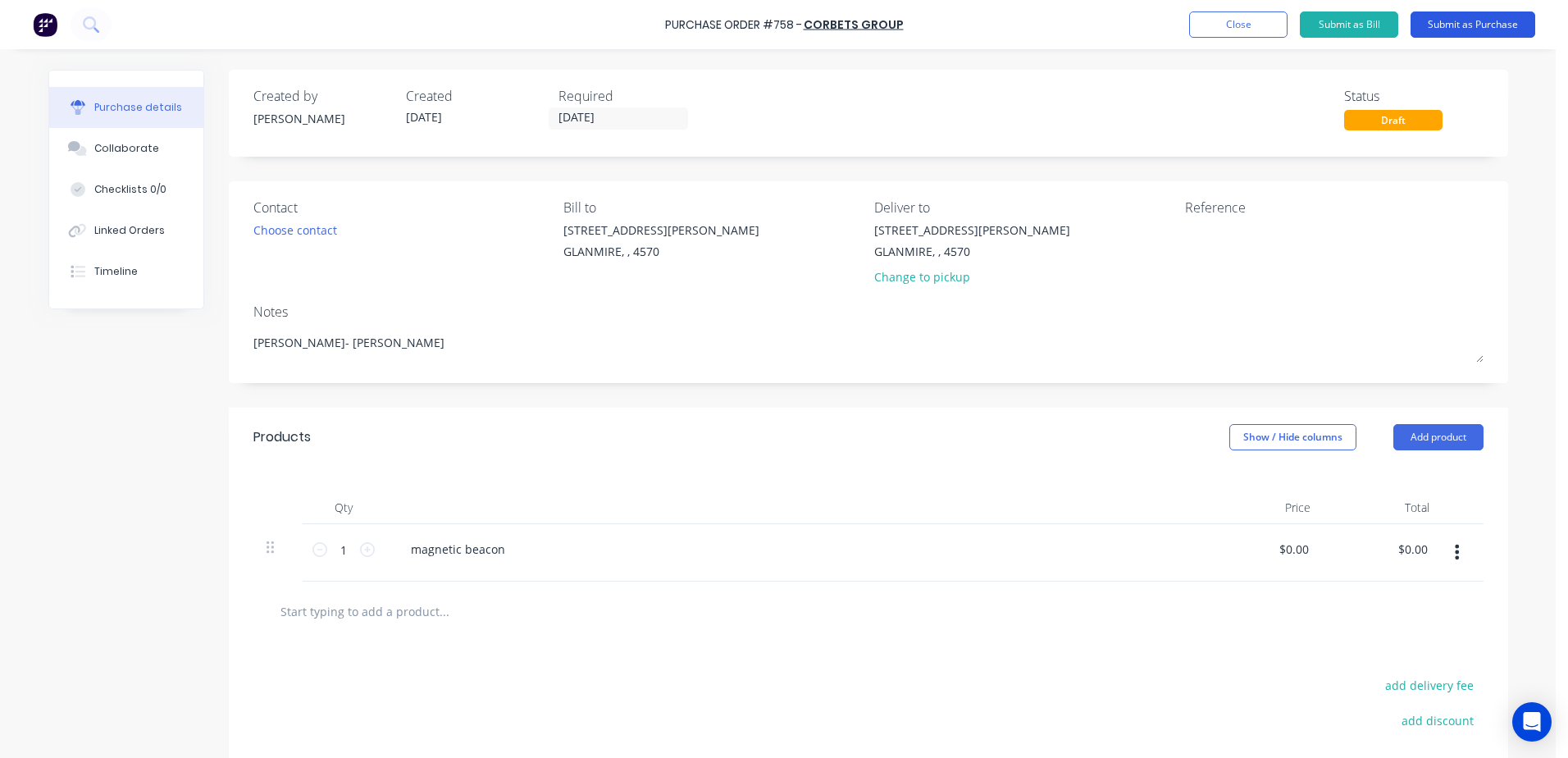
click at [1450, 27] on button "Submit as Purchase" at bounding box center [1473, 24] width 124 height 26
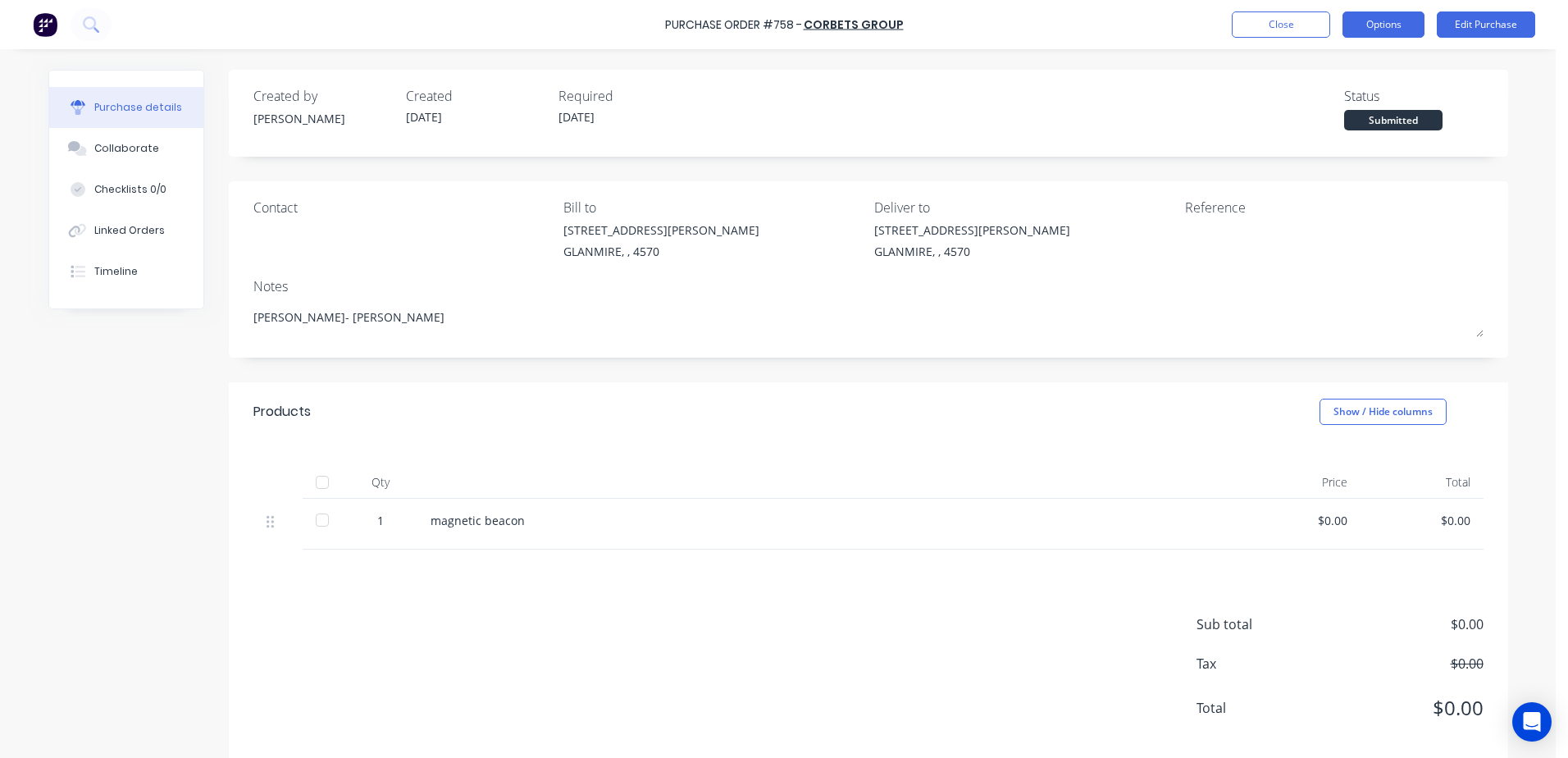
click at [1379, 25] on button "Options" at bounding box center [1383, 24] width 82 height 26
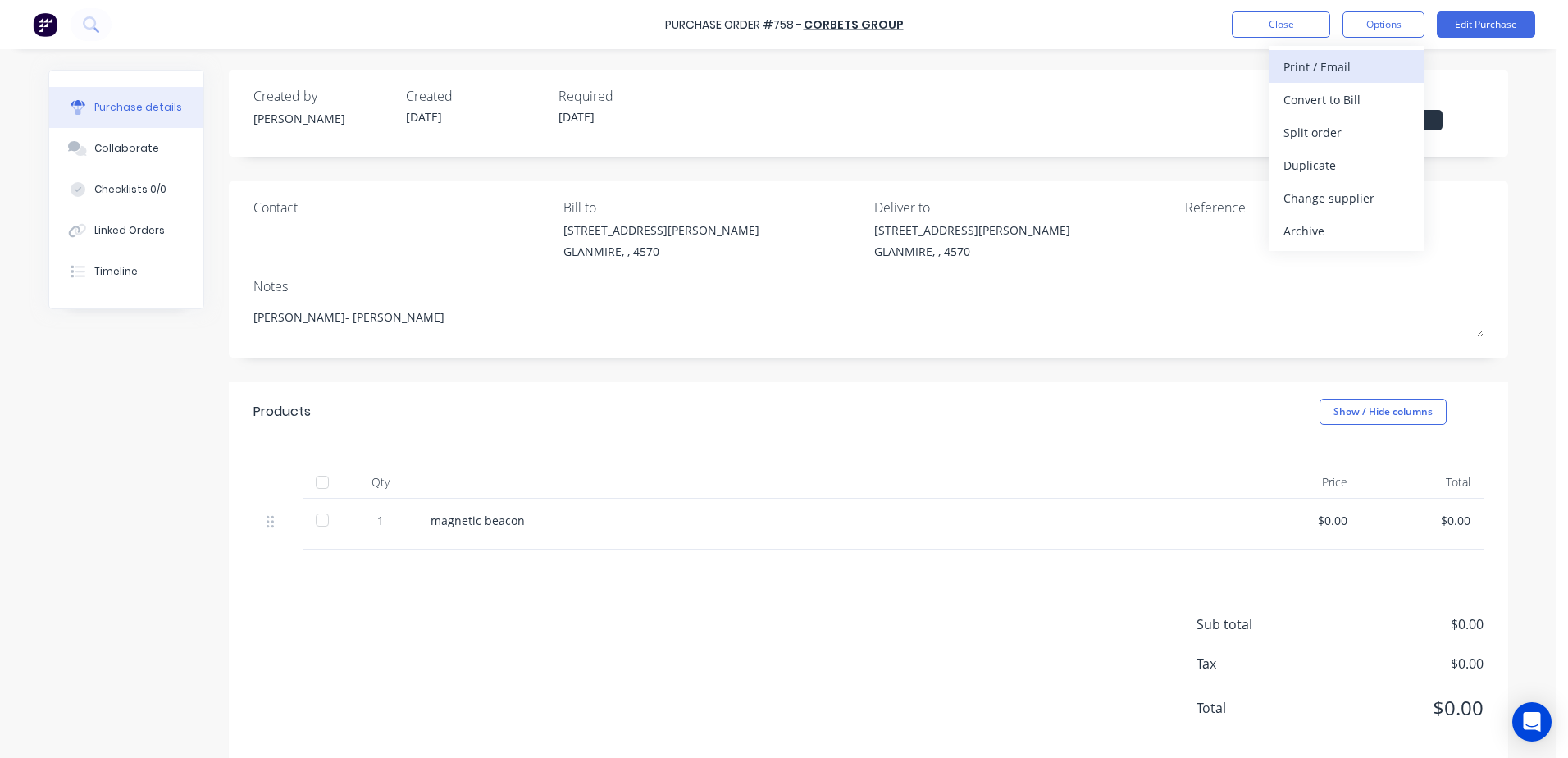
click at [1285, 72] on div "Print / Email" at bounding box center [1347, 67] width 126 height 24
click at [1284, 104] on button "With pricing" at bounding box center [1347, 98] width 156 height 33
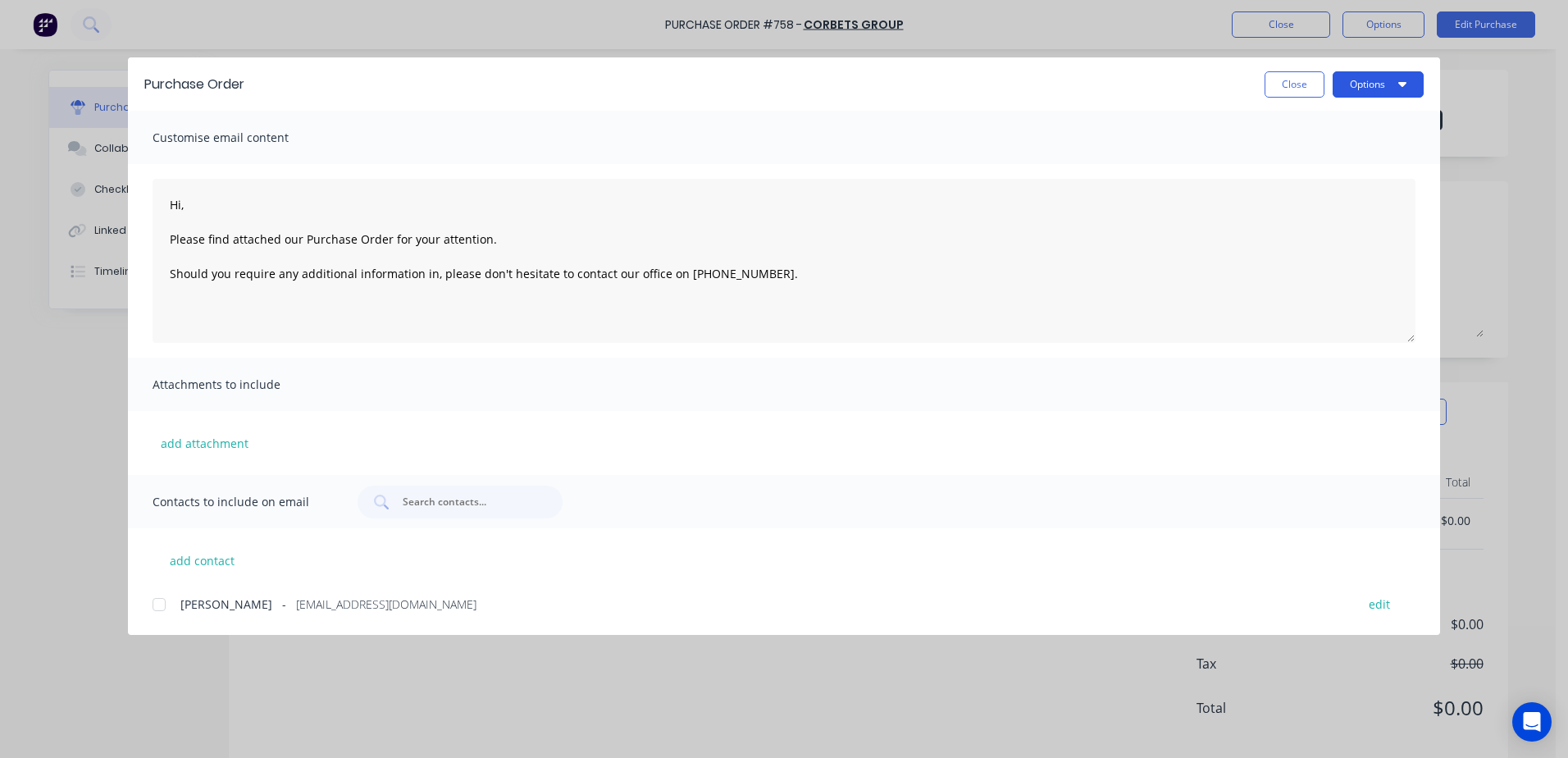
click at [1365, 87] on button "Options" at bounding box center [1379, 85] width 91 height 26
click at [1313, 164] on div "Print" at bounding box center [1346, 159] width 126 height 24
click at [1285, 72] on button "Close" at bounding box center [1295, 85] width 59 height 26
